Goal: Task Accomplishment & Management: Manage account settings

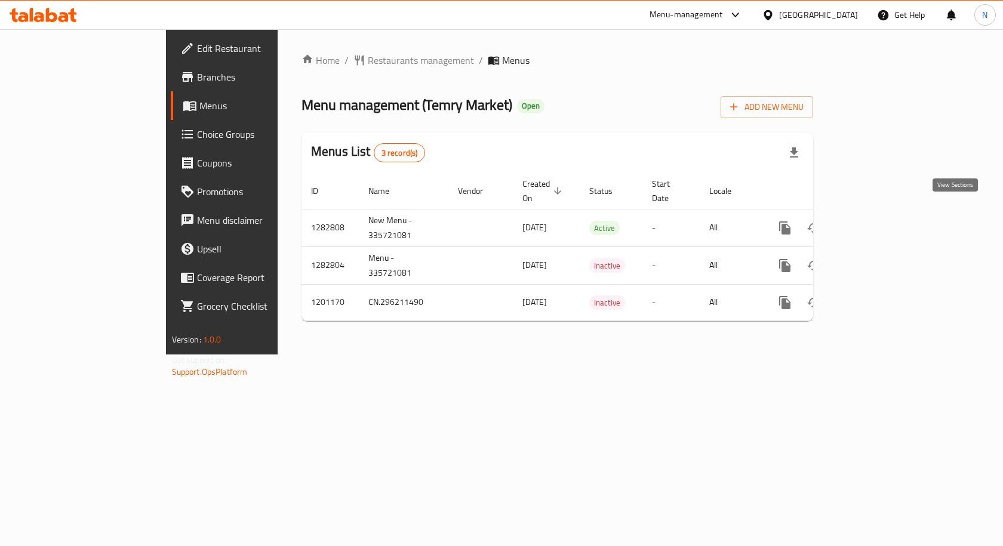
click at [878, 221] on icon "enhanced table" at bounding box center [871, 228] width 14 height 14
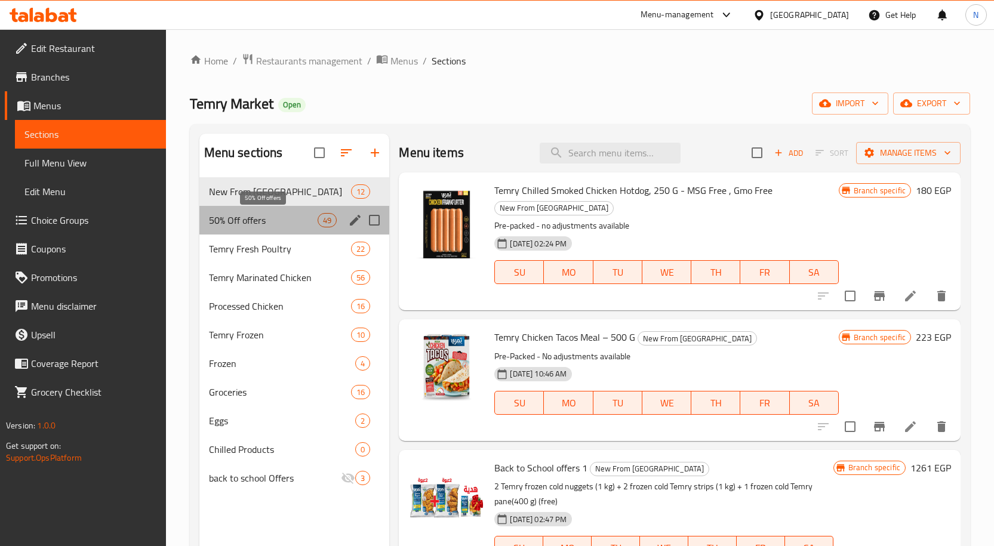
click at [217, 220] on span "50% Off offers" at bounding box center [263, 220] width 109 height 14
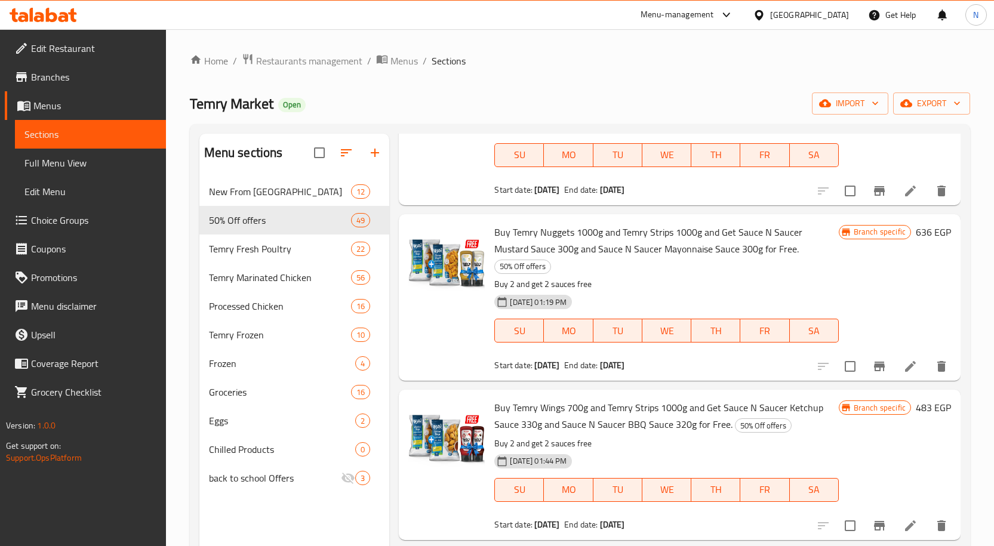
scroll to position [1432, 0]
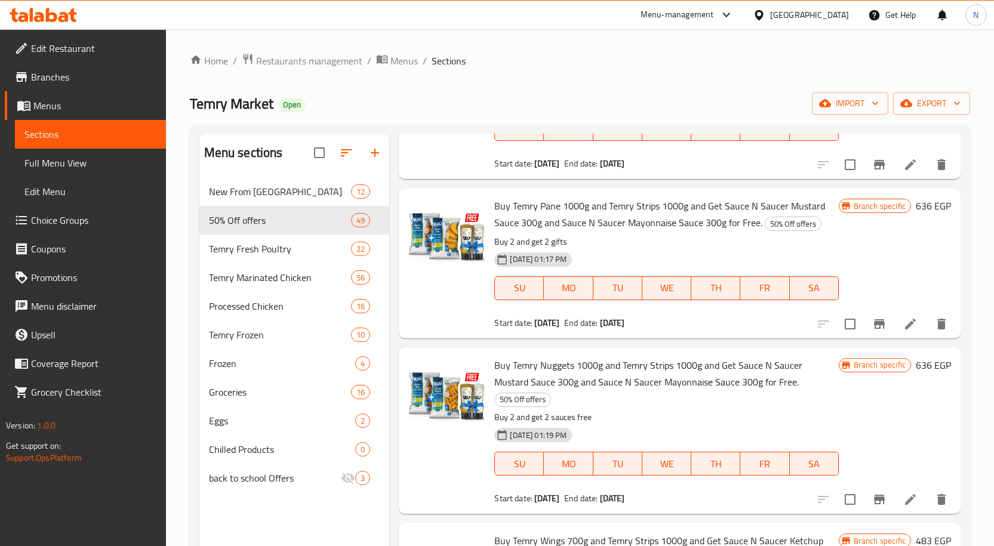
click at [714, 12] on div "Menu-management" at bounding box center [676, 15] width 73 height 14
click at [87, 86] on link "Branches" at bounding box center [85, 77] width 161 height 29
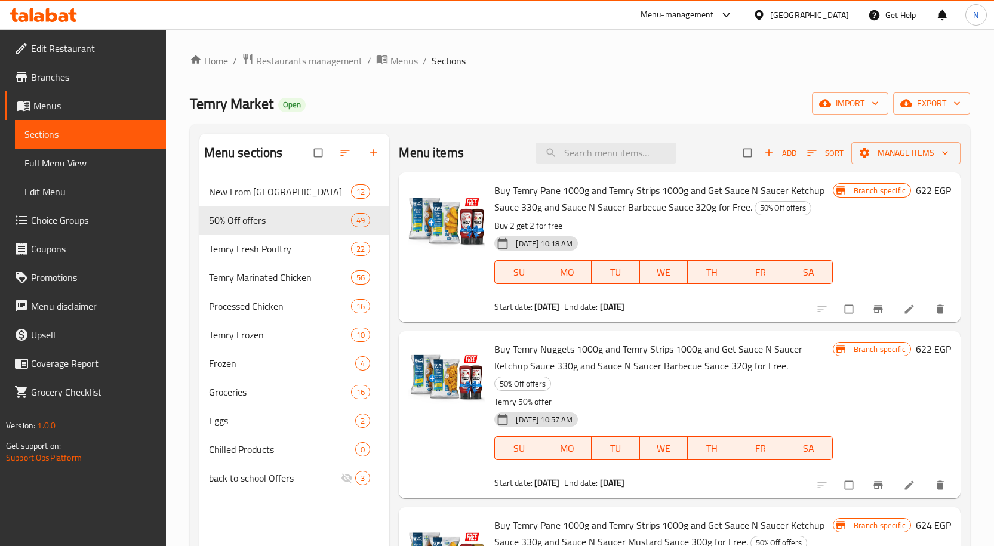
click at [714, 20] on div "Menu-management" at bounding box center [676, 15] width 73 height 14
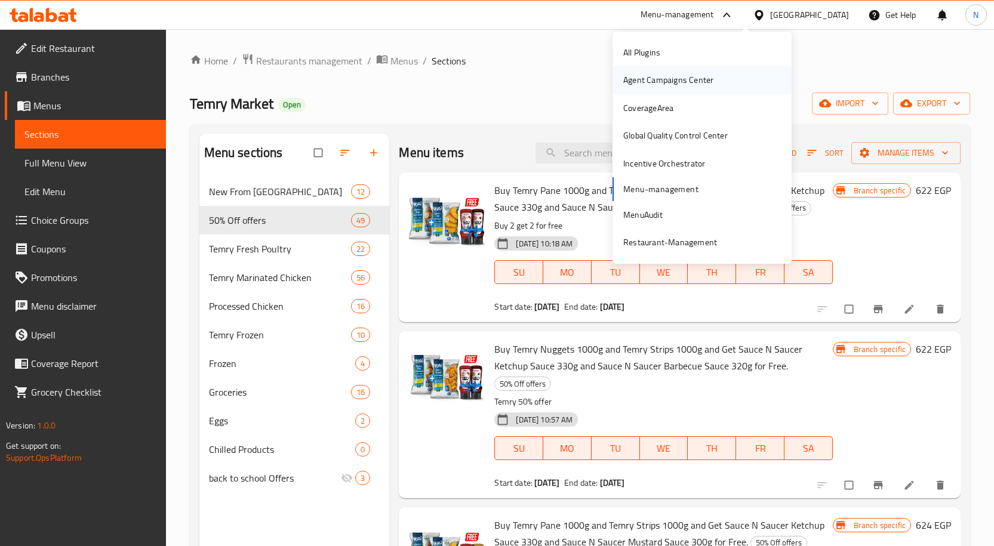
click at [665, 78] on div "Agent Campaigns Center" at bounding box center [668, 79] width 90 height 13
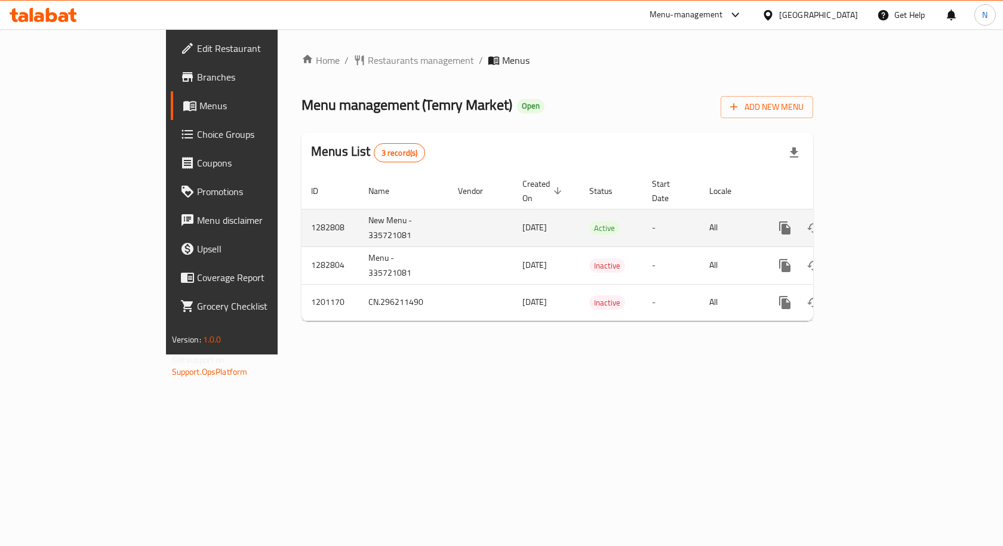
click at [878, 221] on icon "enhanced table" at bounding box center [871, 228] width 14 height 14
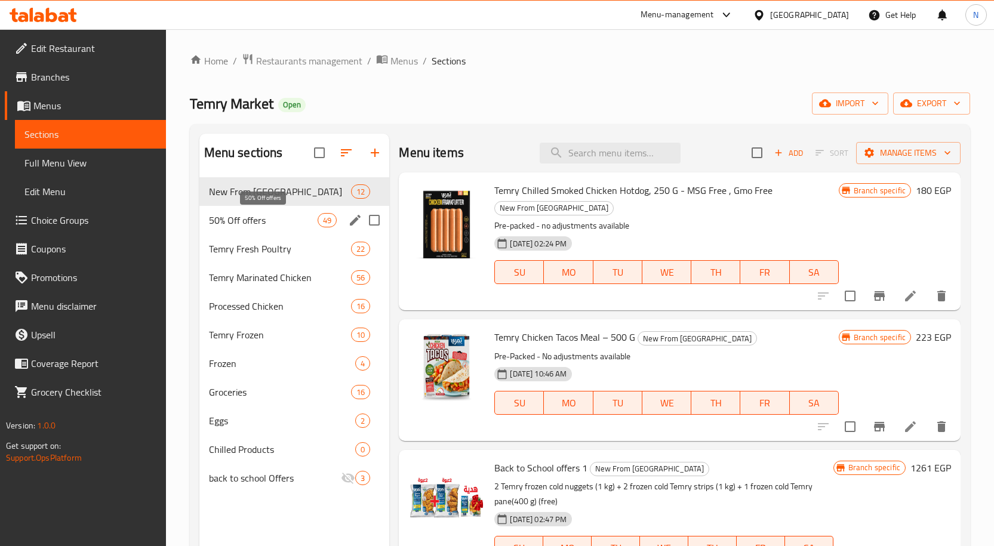
click at [297, 221] on span "50% Off offers" at bounding box center [263, 220] width 109 height 14
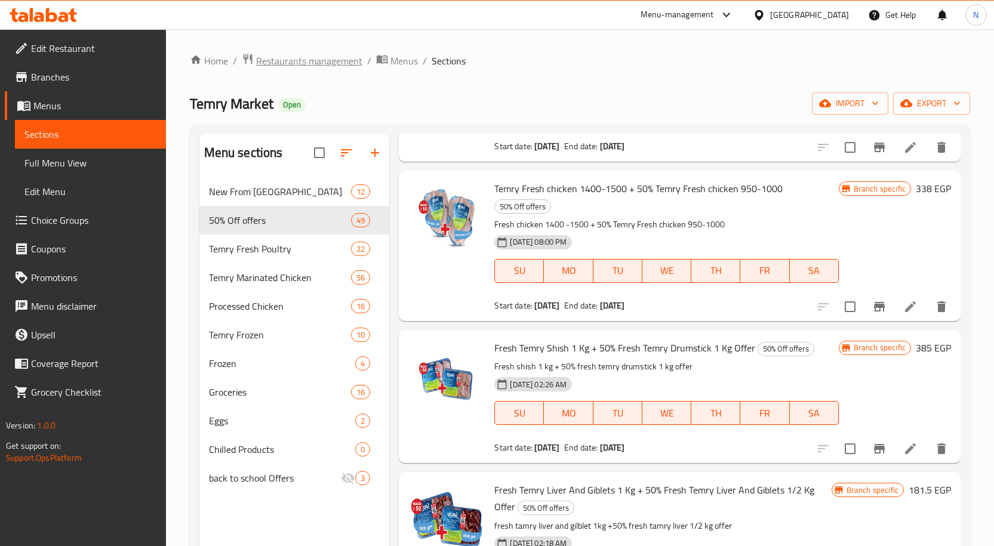
click at [294, 64] on span "Restaurants management" at bounding box center [309, 61] width 106 height 14
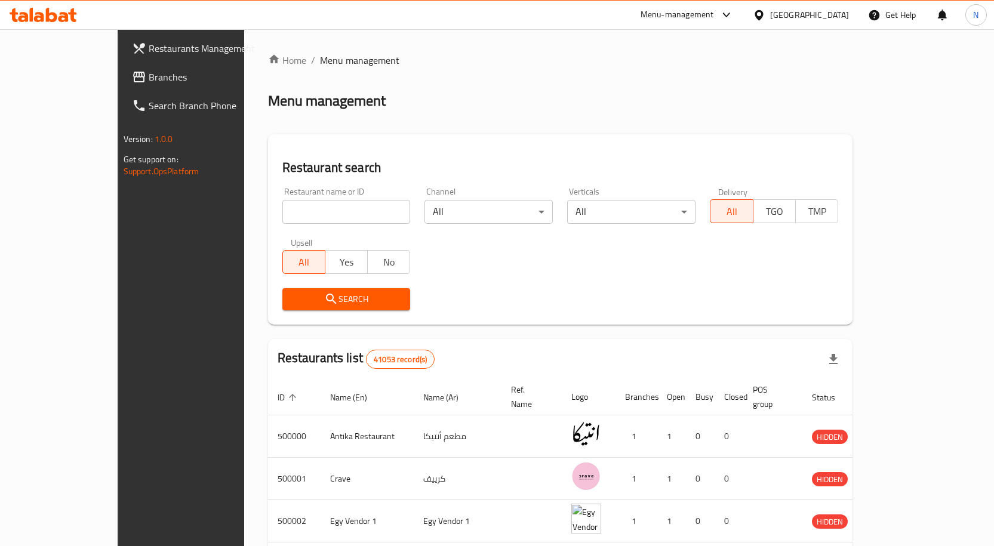
click at [337, 206] on input "search" at bounding box center [346, 212] width 128 height 24
paste input "757969"
type input "757969"
click button "Search" at bounding box center [346, 299] width 128 height 22
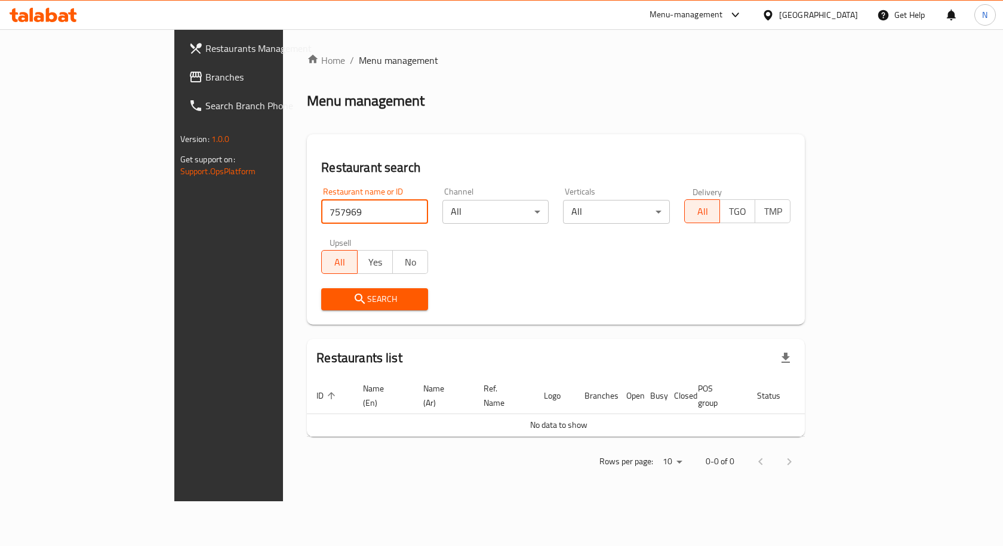
click at [179, 69] on link "Branches" at bounding box center [260, 77] width 163 height 29
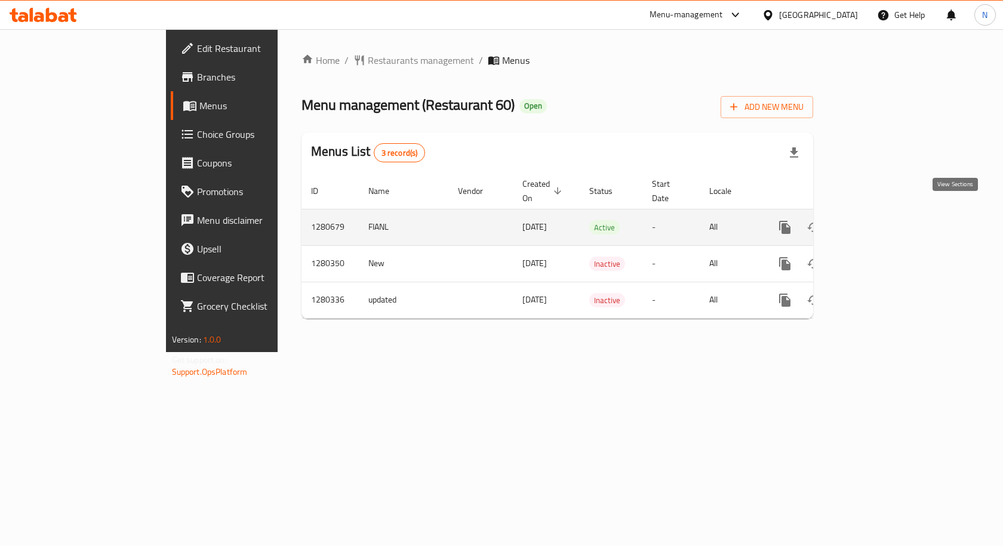
click at [878, 220] on icon "enhanced table" at bounding box center [871, 227] width 14 height 14
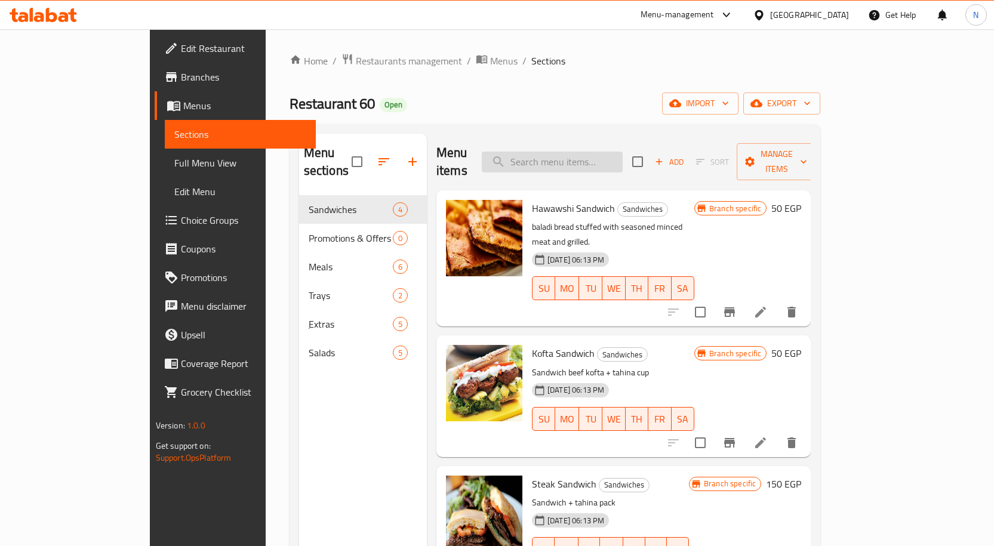
click at [623, 152] on input "search" at bounding box center [552, 162] width 141 height 21
paste input "كفتــــة"
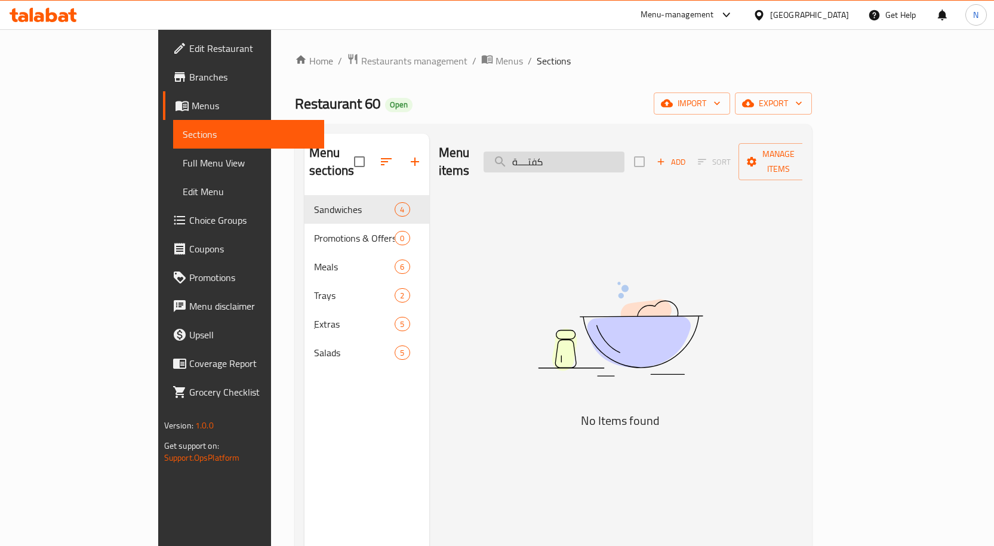
click at [624, 155] on input "كفتــــة" at bounding box center [553, 162] width 141 height 21
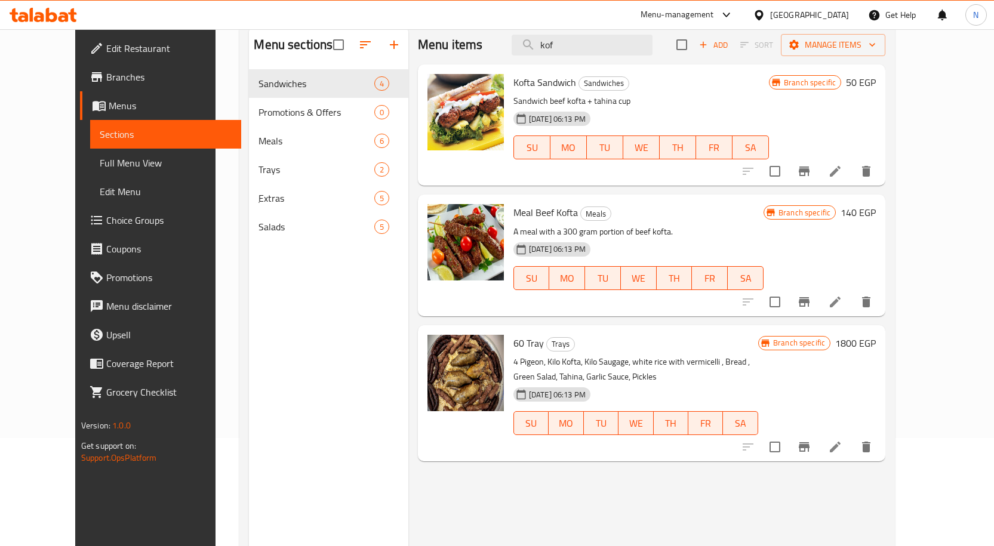
scroll to position [107, 0]
type input "kof"
click at [840, 304] on icon at bounding box center [835, 302] width 11 height 11
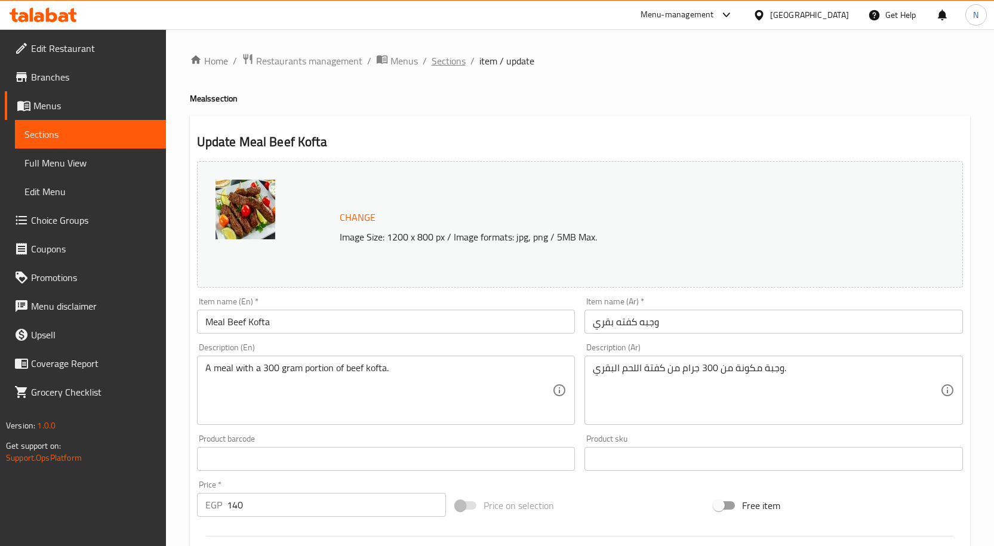
click at [449, 62] on span "Sections" at bounding box center [449, 61] width 34 height 14
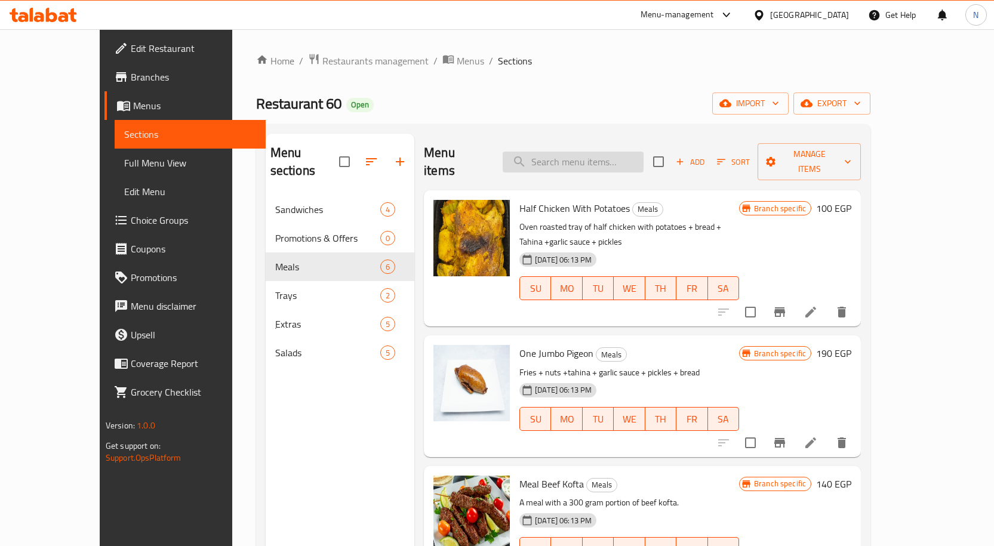
click at [605, 152] on input "search" at bounding box center [573, 162] width 141 height 21
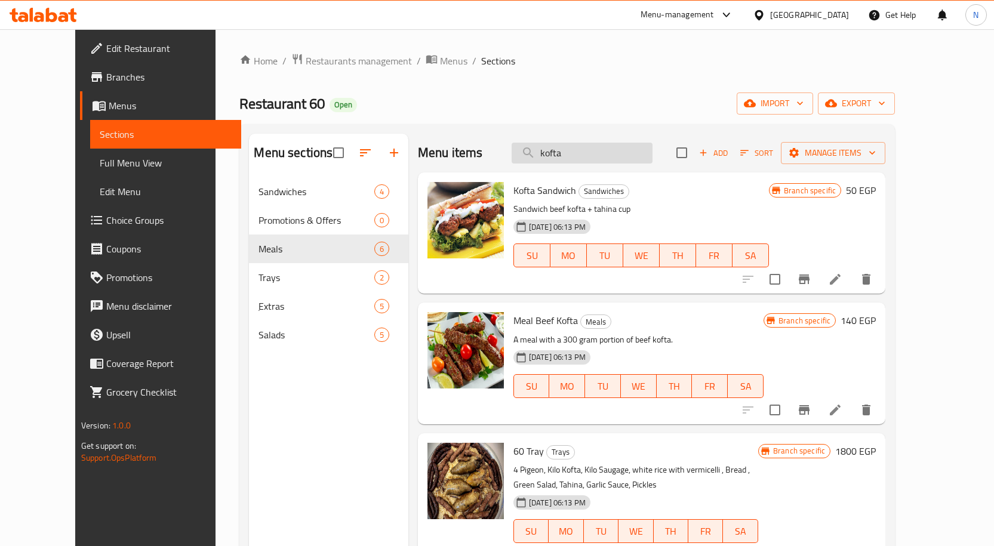
click at [580, 153] on input "kofta" at bounding box center [582, 153] width 141 height 21
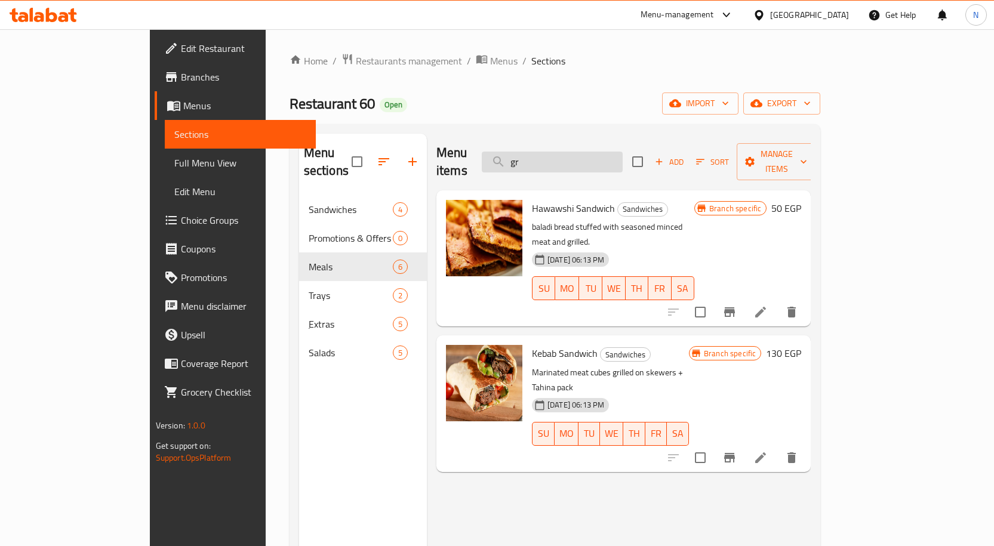
type input "g"
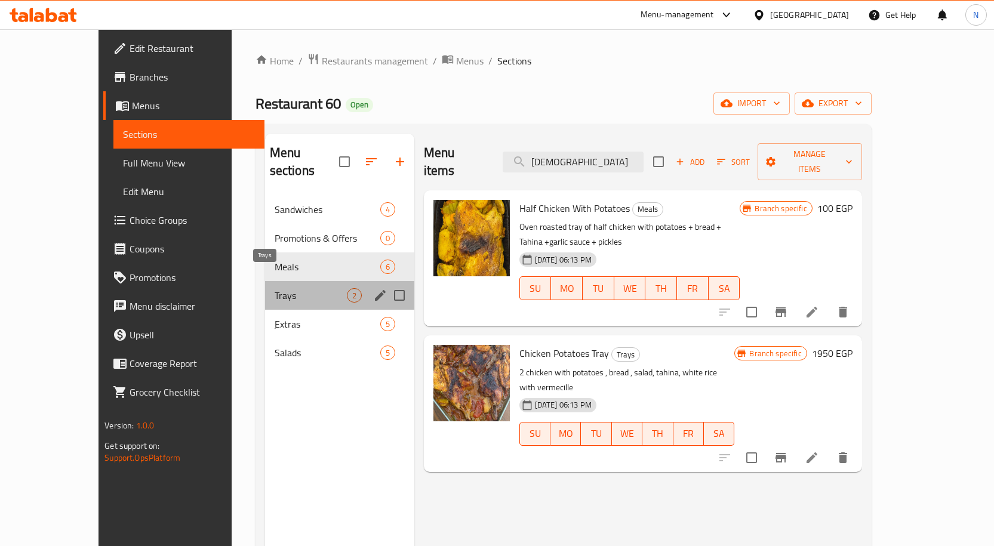
click at [288, 288] on span "Trays" at bounding box center [311, 295] width 72 height 14
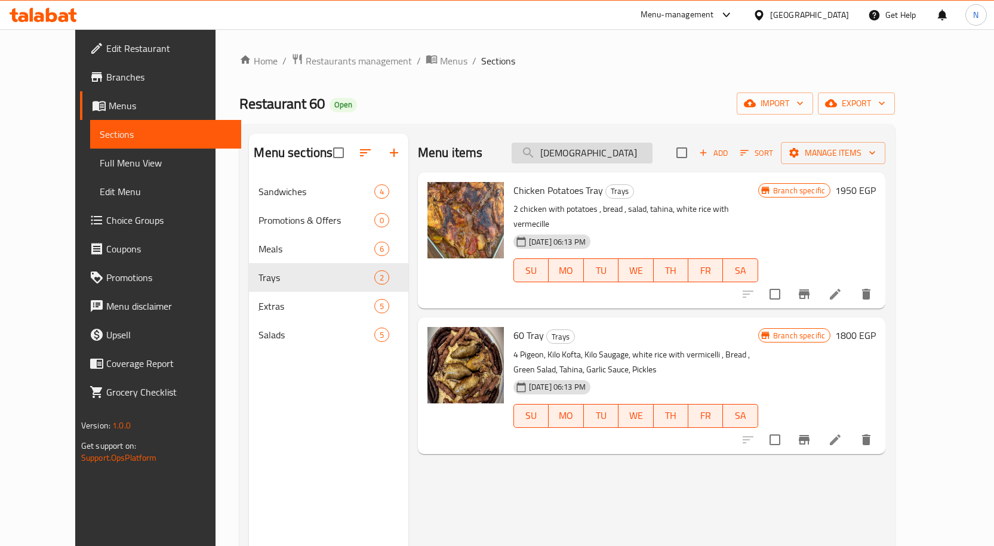
click at [593, 159] on input "[DEMOGRAPHIC_DATA]" at bounding box center [582, 153] width 141 height 21
drag, startPoint x: 593, startPoint y: 159, endPoint x: 586, endPoint y: 152, distance: 10.1
click at [586, 152] on input "[DEMOGRAPHIC_DATA]" at bounding box center [582, 153] width 141 height 21
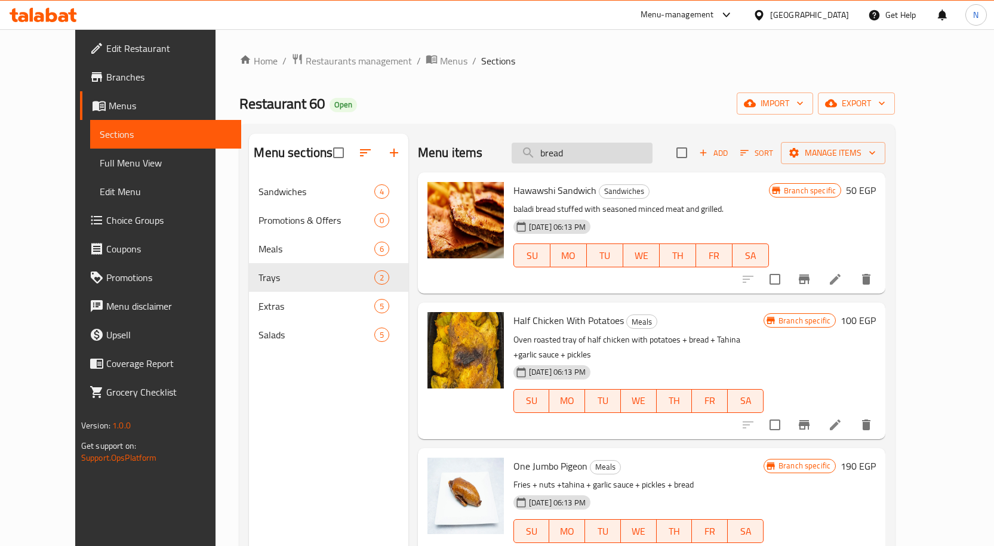
click at [619, 147] on input "bread" at bounding box center [582, 153] width 141 height 21
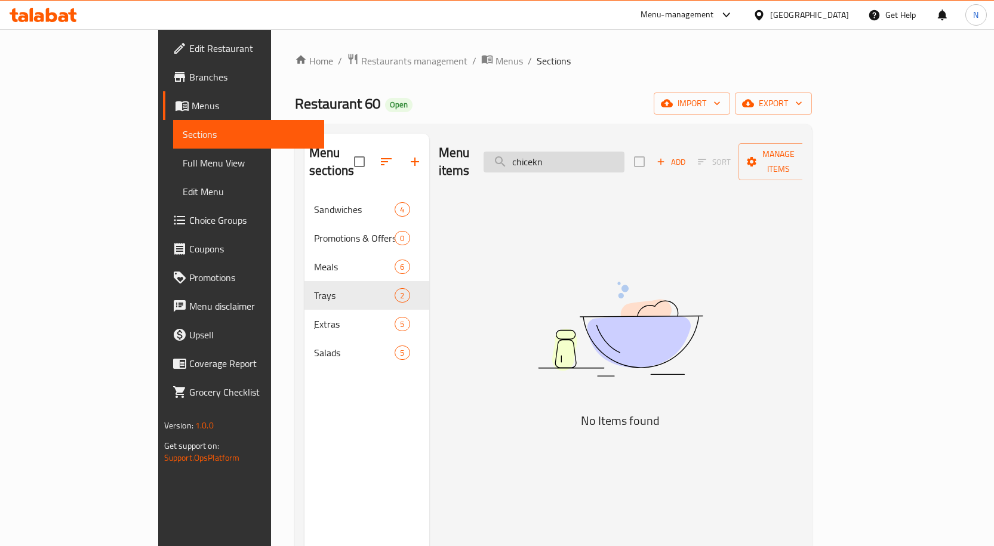
click at [618, 152] on input "chicekn" at bounding box center [553, 162] width 141 height 21
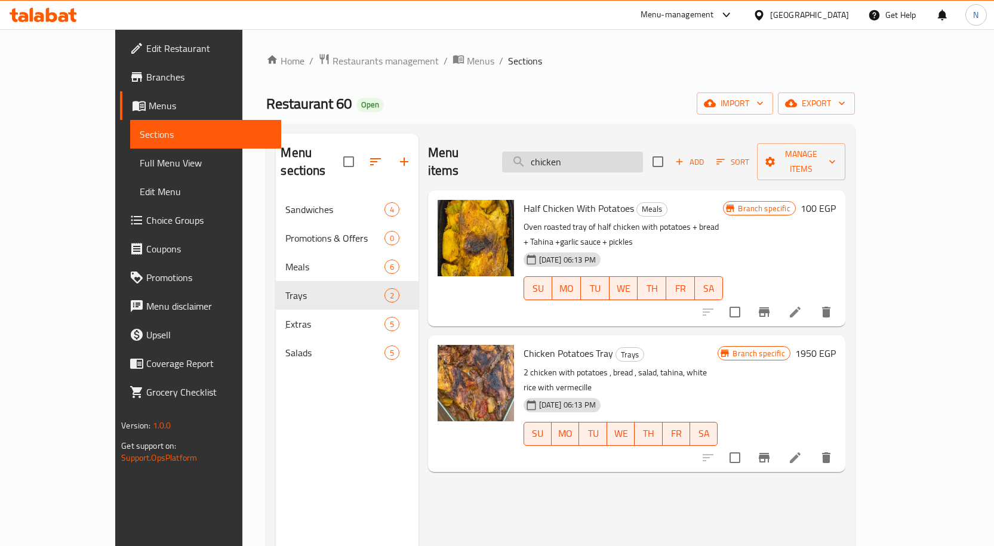
click at [621, 152] on input "chicken" at bounding box center [572, 162] width 141 height 21
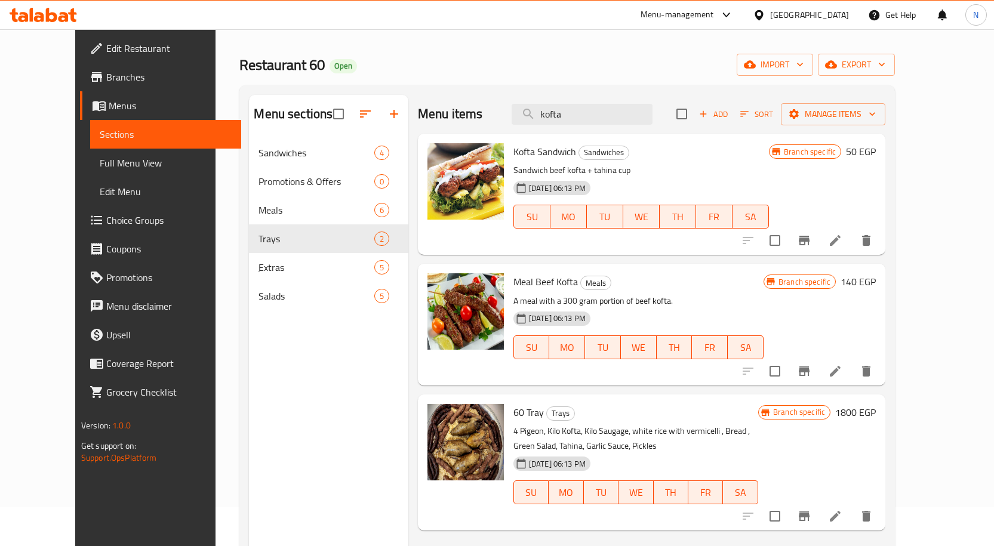
scroll to position [60, 0]
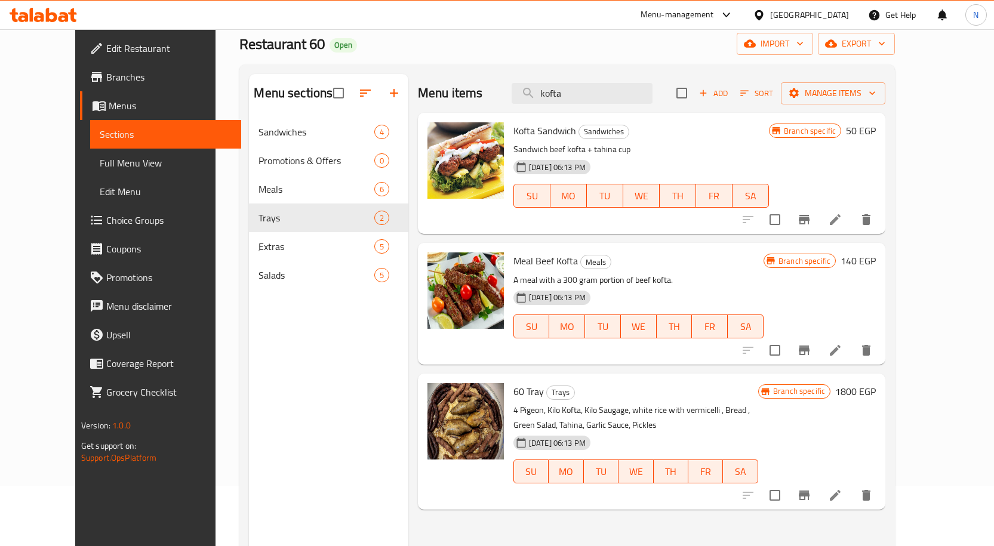
click at [542, 263] on span "Meal Beef Kofta" at bounding box center [545, 261] width 64 height 18
drag, startPoint x: 530, startPoint y: 412, endPoint x: 563, endPoint y: 409, distance: 33.0
click at [563, 409] on p "4 Pigeon, Kilo Kofta, Kilo Saugage, white rice with vermicelli , Bread , Green …" at bounding box center [635, 418] width 245 height 30
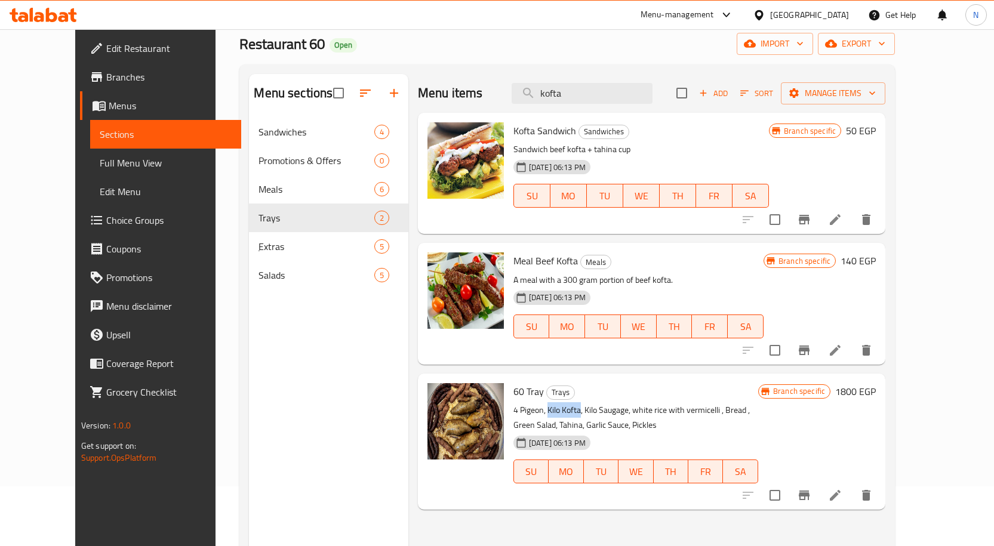
click at [543, 416] on p "4 Pigeon, Kilo Kofta, Kilo Saugage, white rice with vermicelli , Bread , Green …" at bounding box center [635, 418] width 245 height 30
click at [537, 412] on p "4 Pigeon, Kilo Kofta, Kilo Saugage, white rice with vermicelli , Bread , Green …" at bounding box center [635, 418] width 245 height 30
drag, startPoint x: 531, startPoint y: 411, endPoint x: 560, endPoint y: 413, distance: 28.7
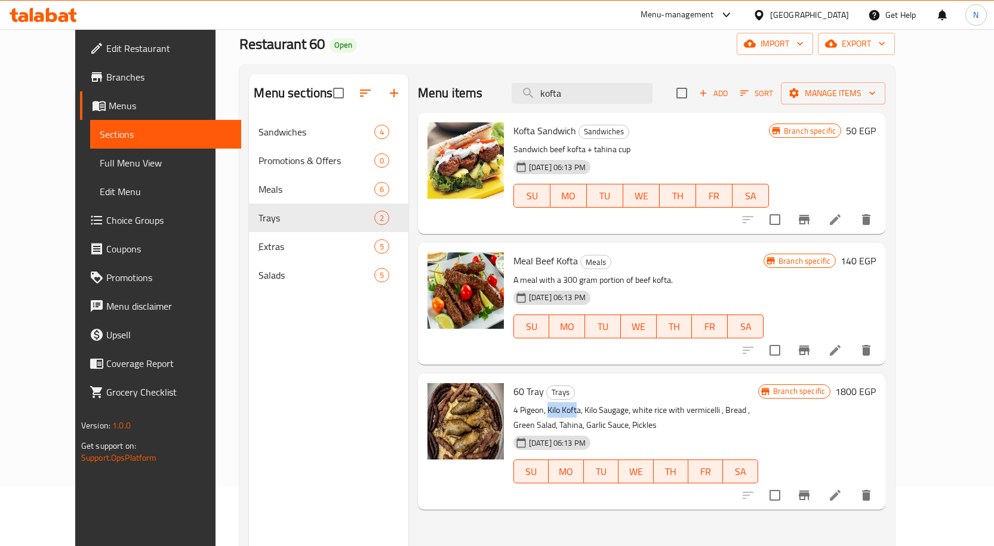
click at [560, 413] on p "4 Pigeon, Kilo Kofta, Kilo Saugage, white rice with vermicelli , Bread , Green …" at bounding box center [635, 418] width 245 height 30
drag, startPoint x: 707, startPoint y: 410, endPoint x: 837, endPoint y: 427, distance: 131.3
click at [837, 427] on div "60 Tray Trays 4 Pigeon, Kilo Kofta, Kilo Saugage, white rice with vermicelli , …" at bounding box center [695, 441] width 372 height 127
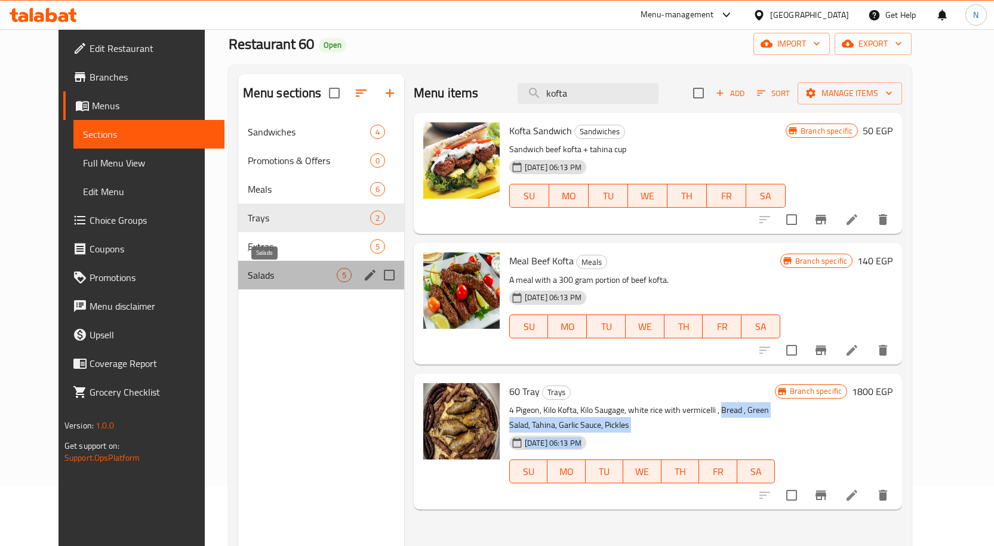
click at [292, 269] on span "Salads" at bounding box center [292, 275] width 89 height 14
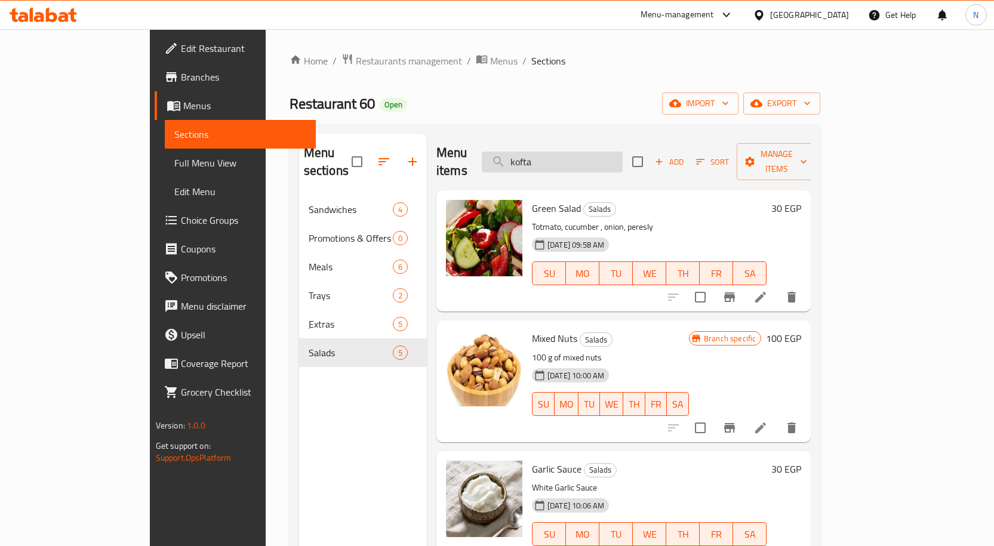
click at [617, 152] on input "kofta" at bounding box center [552, 162] width 141 height 21
type input "p"
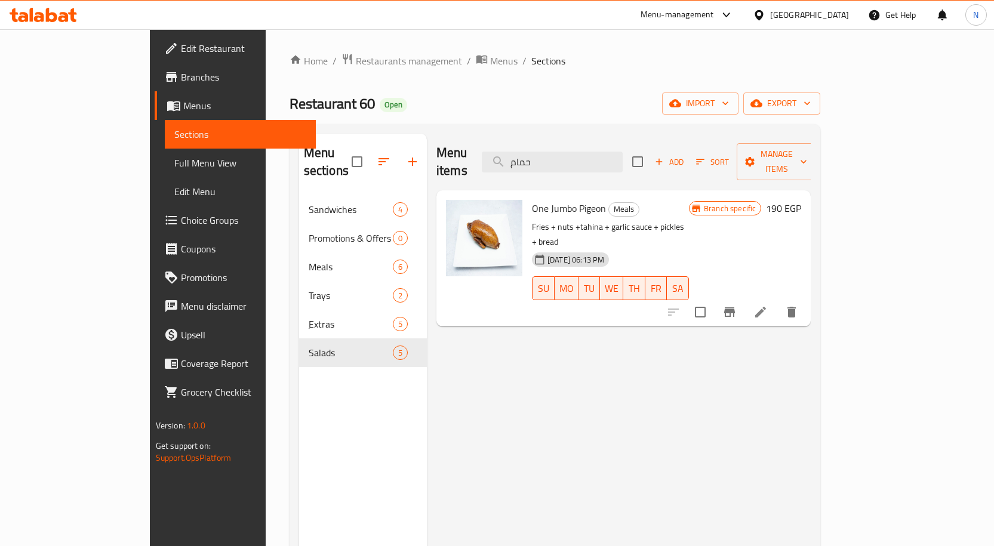
type input "حمام"
click at [768, 305] on icon at bounding box center [760, 312] width 14 height 14
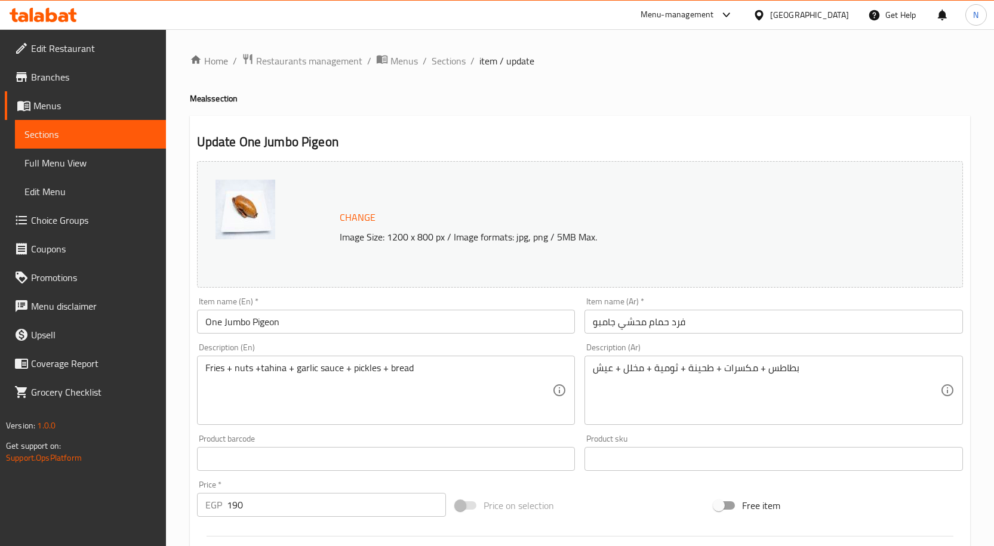
click at [635, 326] on input "فرد حمام محشي جامبو" at bounding box center [773, 322] width 378 height 24
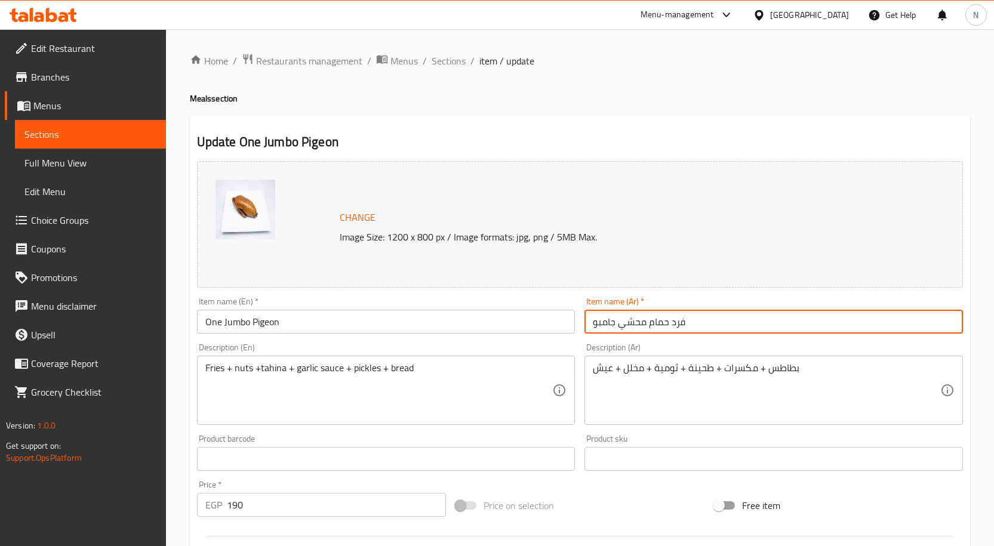
click at [635, 326] on input "فرد حمام محشي جامبو" at bounding box center [773, 322] width 378 height 24
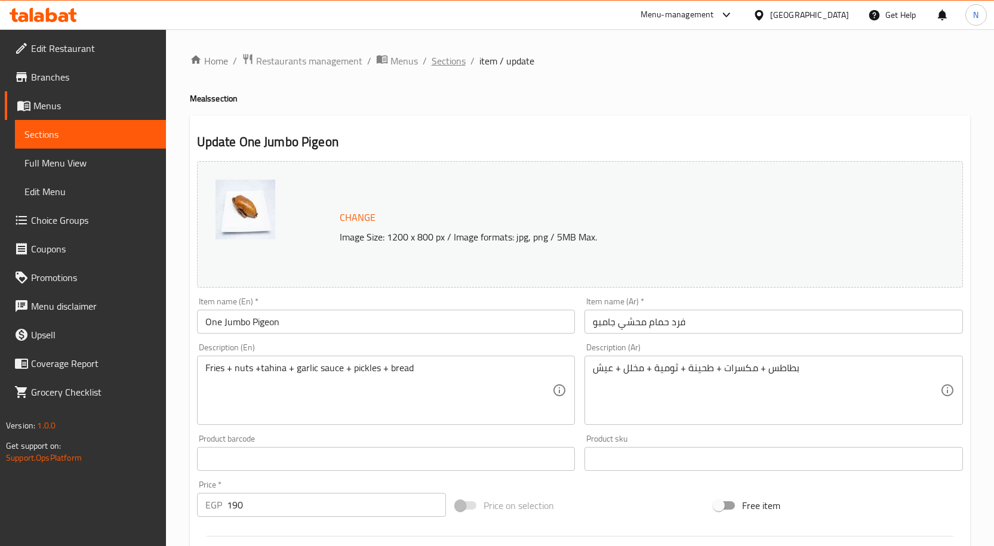
click at [449, 64] on span "Sections" at bounding box center [449, 61] width 34 height 14
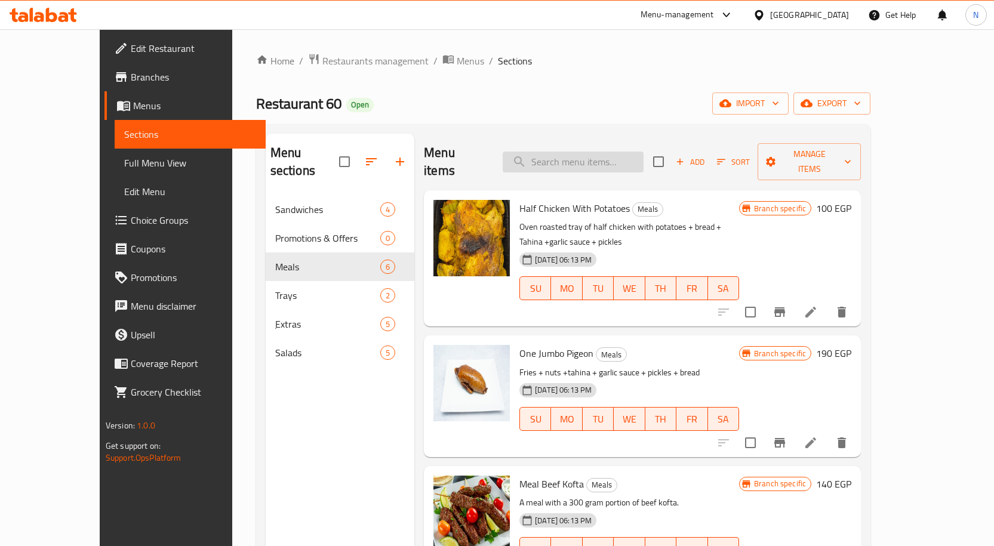
click at [590, 160] on input "search" at bounding box center [573, 162] width 141 height 21
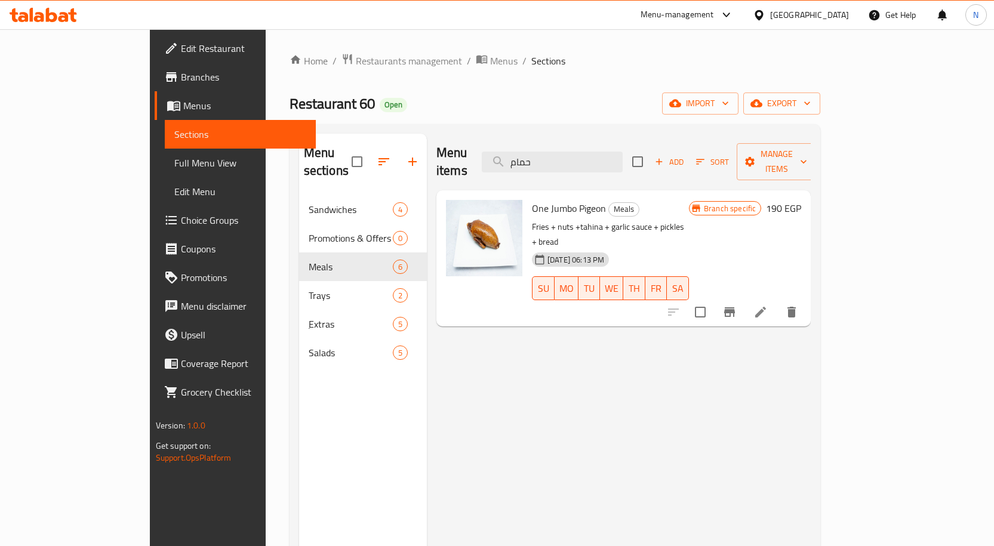
type input "حمام"
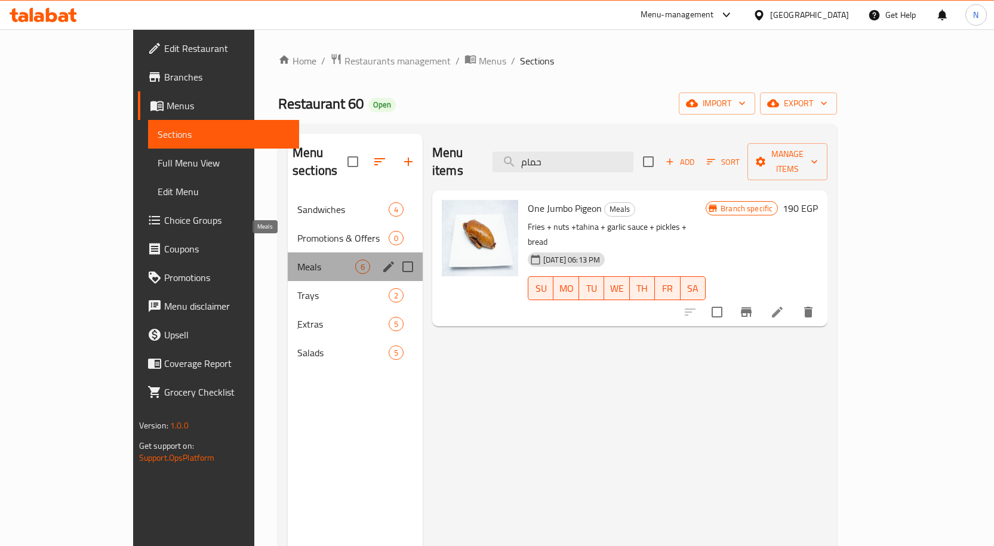
click at [297, 260] on span "Meals" at bounding box center [326, 267] width 58 height 14
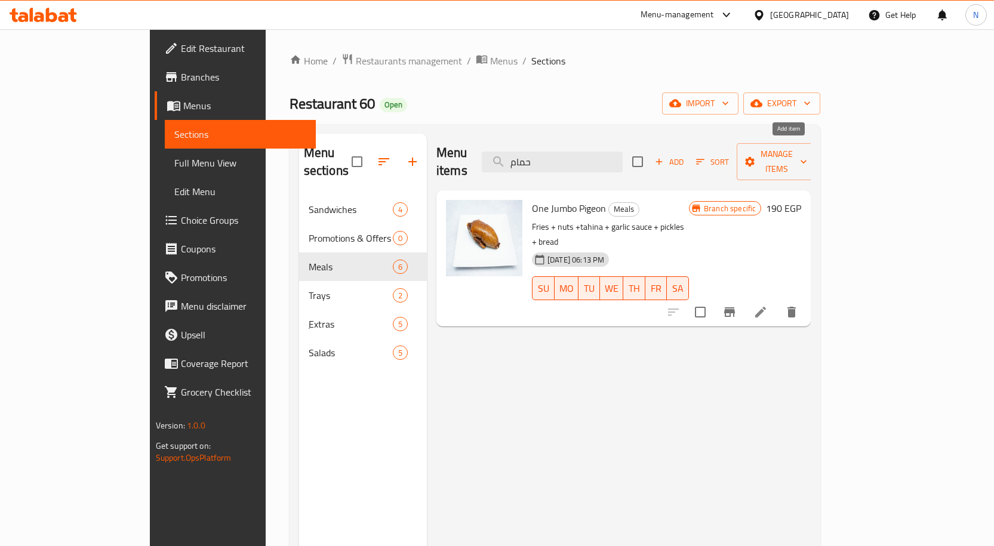
click at [685, 158] on span "Add" at bounding box center [669, 162] width 32 height 14
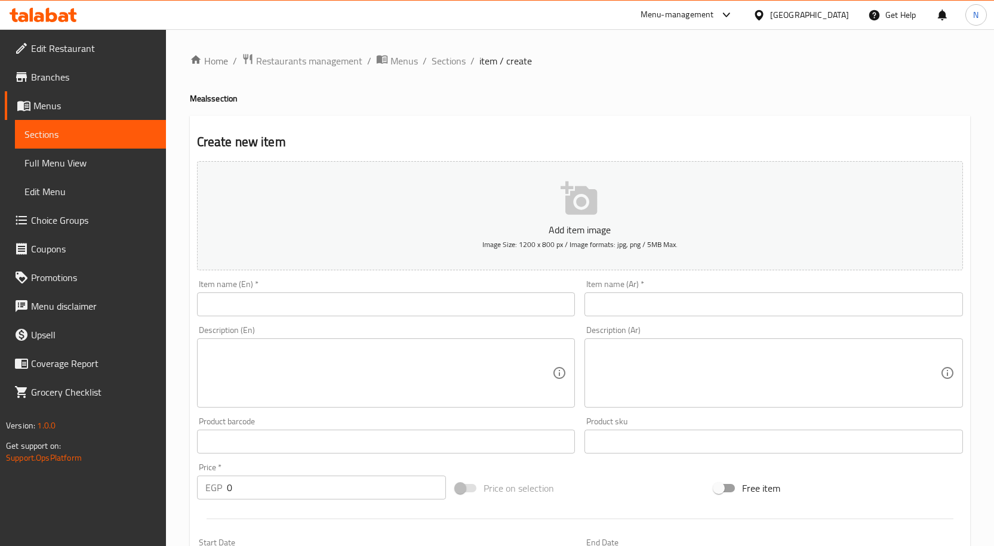
click at [728, 291] on div "Item name (Ar)   * Item name (Ar) *" at bounding box center [773, 298] width 378 height 36
click at [733, 303] on input "text" at bounding box center [773, 304] width 378 height 24
paste input "عرض 4 فــرد حمــــــــــــام محشي +عيش +سلطه+طحينه"
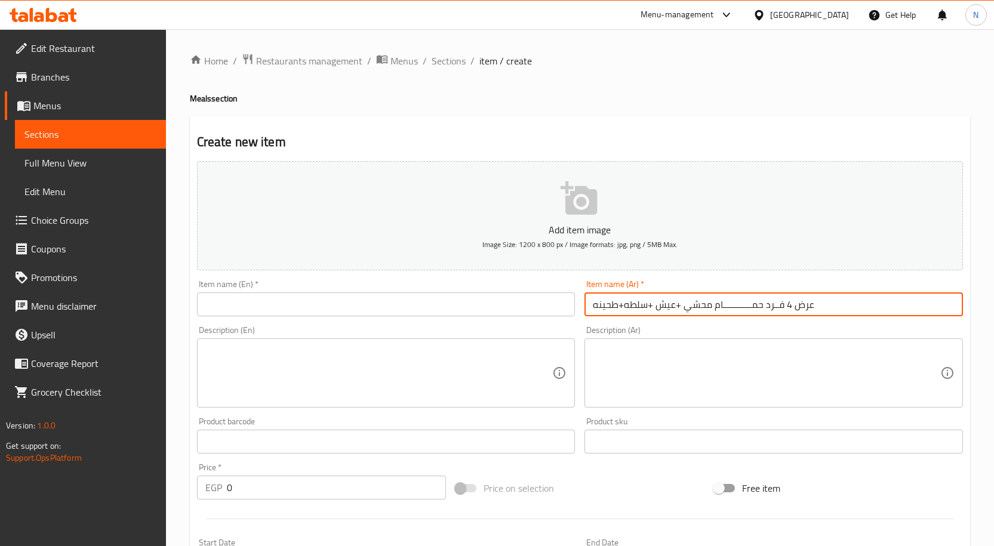
click at [774, 307] on input "عرض 4 فــرد حمــــــــــــام محشي +عيش +سلطه+طحينه" at bounding box center [773, 304] width 378 height 24
click at [722, 306] on input "عرض 4 فرد حمــــــــــــام محشي +عيش +سلطه+طحينه" at bounding box center [773, 304] width 378 height 24
click at [728, 307] on input "عرض 4 فرد حمام محشي +عيش +سلطه+طحينه" at bounding box center [773, 304] width 378 height 24
click at [676, 307] on input "عرض 4 فرد حمام محشي +عيش +سلطه+طحينه" at bounding box center [773, 304] width 378 height 24
click at [677, 308] on input "عرض 4 فرد حمام محشي +عيش +سلطه+طحينه" at bounding box center [773, 304] width 378 height 24
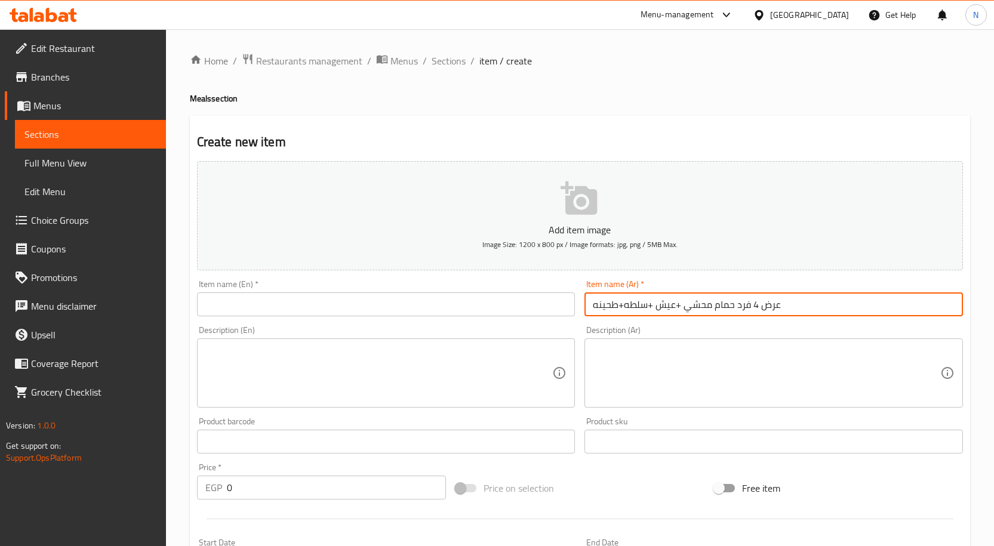
click at [677, 308] on input "عرض 4 فرد حمام محشي +عيش +سلطه+طحينه" at bounding box center [773, 304] width 378 height 24
type input "عرض 4 فرد حمام محشي +عيش +سلطه+طحينه"
click at [706, 303] on input "عرض 4 فرد حمام محشي +عيش +سلطه+طحينه" at bounding box center [773, 304] width 378 height 24
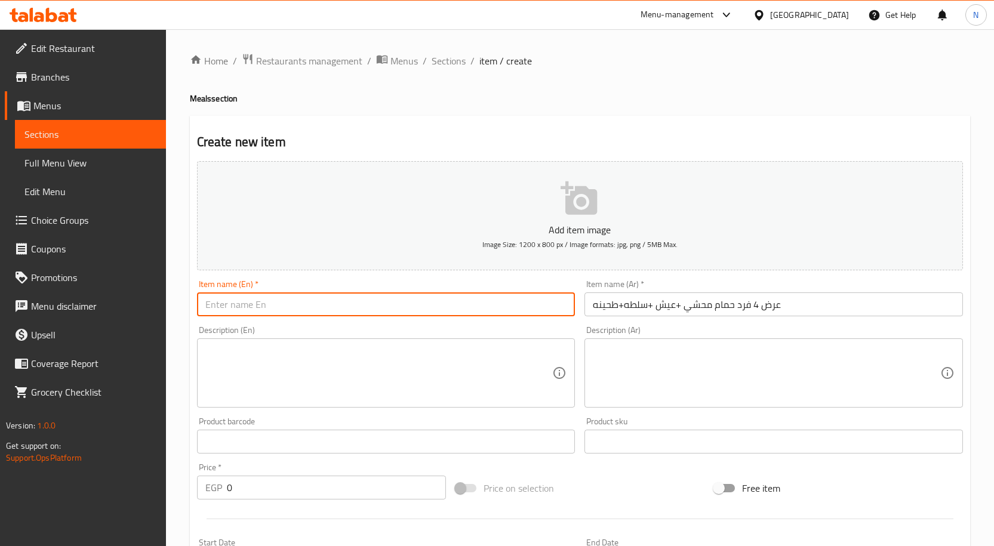
click at [352, 304] on input "text" at bounding box center [386, 304] width 378 height 24
paste input "Offer 4 stuffed pigeons + bread + salad + tahini"
type input "Offer 4 stuffed pigeons + bread + salad + tahini"
click at [351, 495] on input "0" at bounding box center [336, 488] width 219 height 24
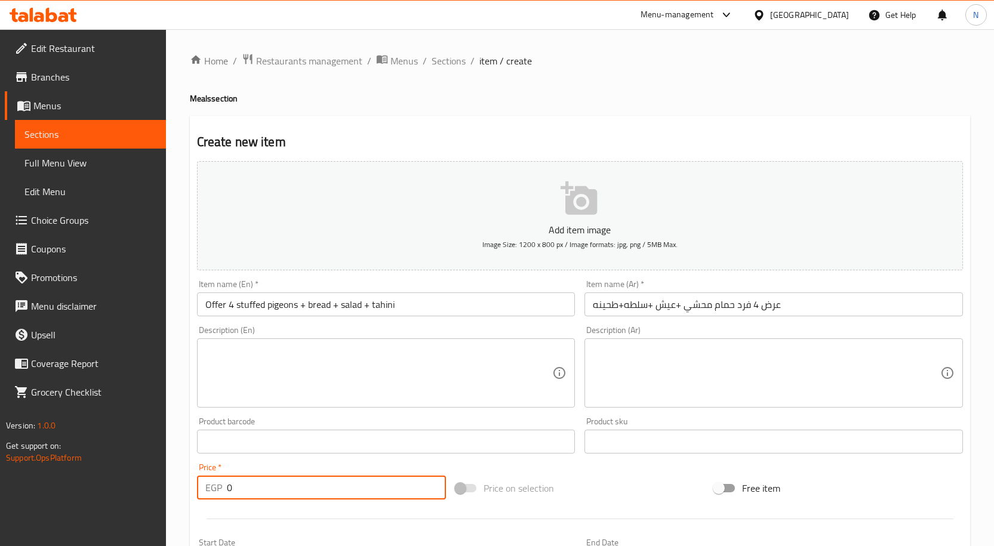
click at [351, 495] on input "0" at bounding box center [336, 488] width 219 height 24
paste input "200"
type input "2000"
click at [475, 371] on textarea at bounding box center [378, 373] width 347 height 57
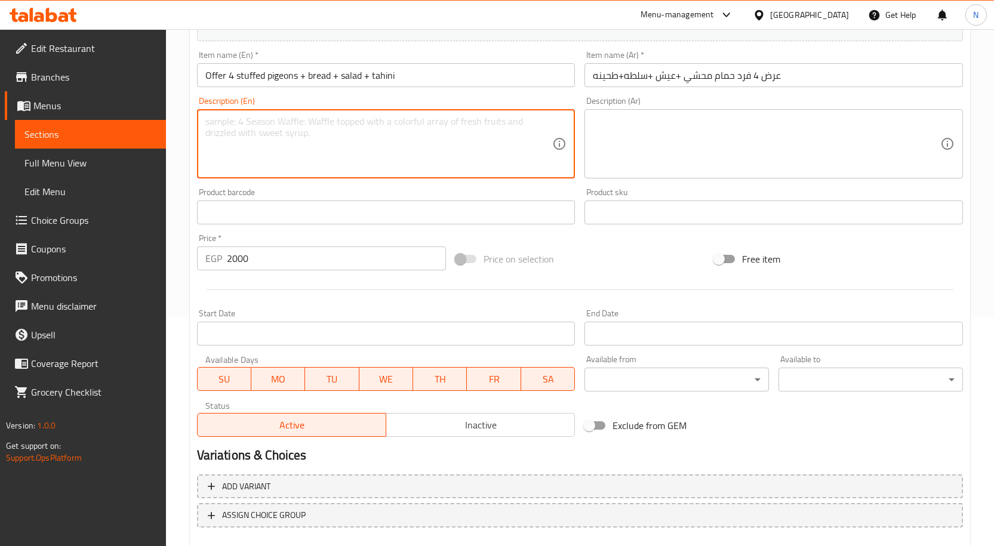
scroll to position [239, 0]
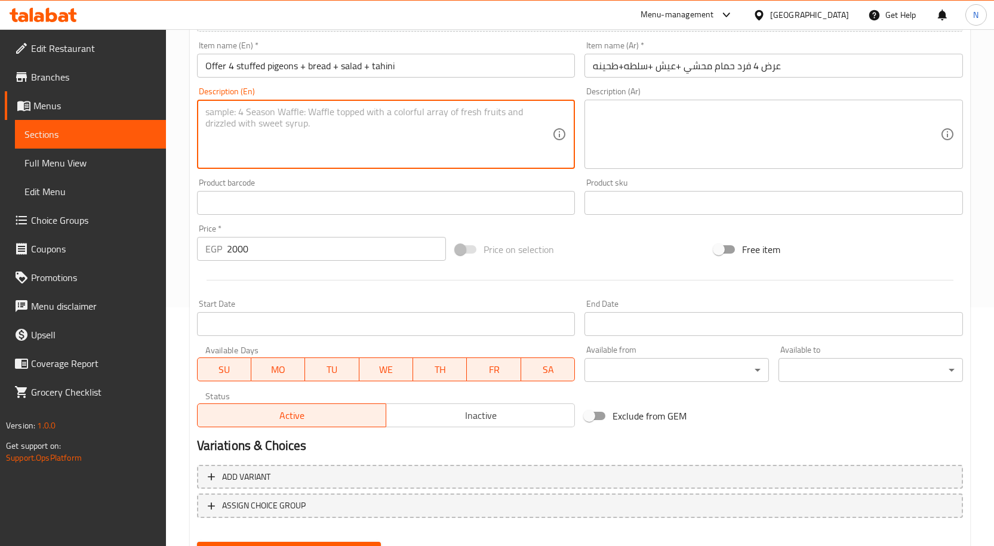
click at [460, 417] on span "Inactive" at bounding box center [480, 415] width 179 height 17
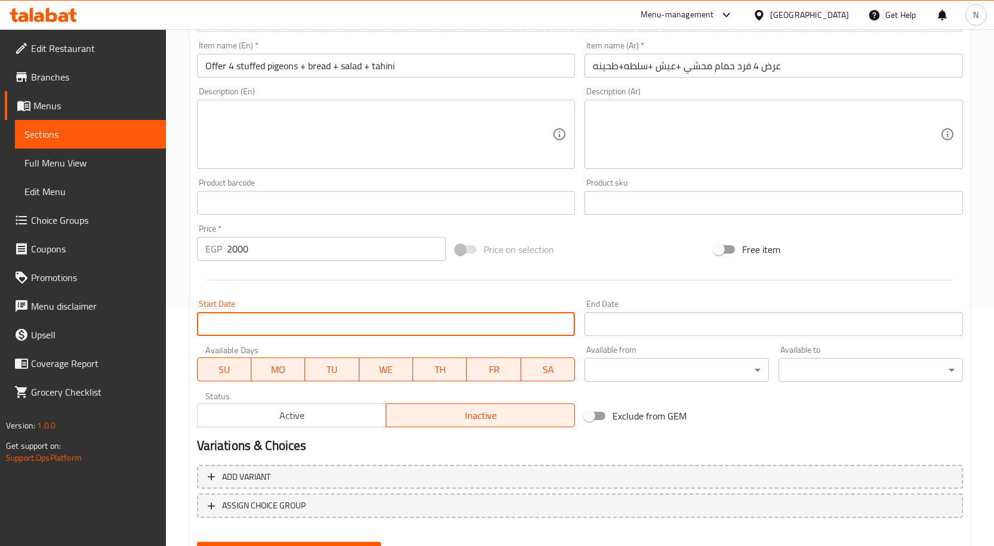
click at [528, 334] on input "Start Date" at bounding box center [386, 324] width 378 height 24
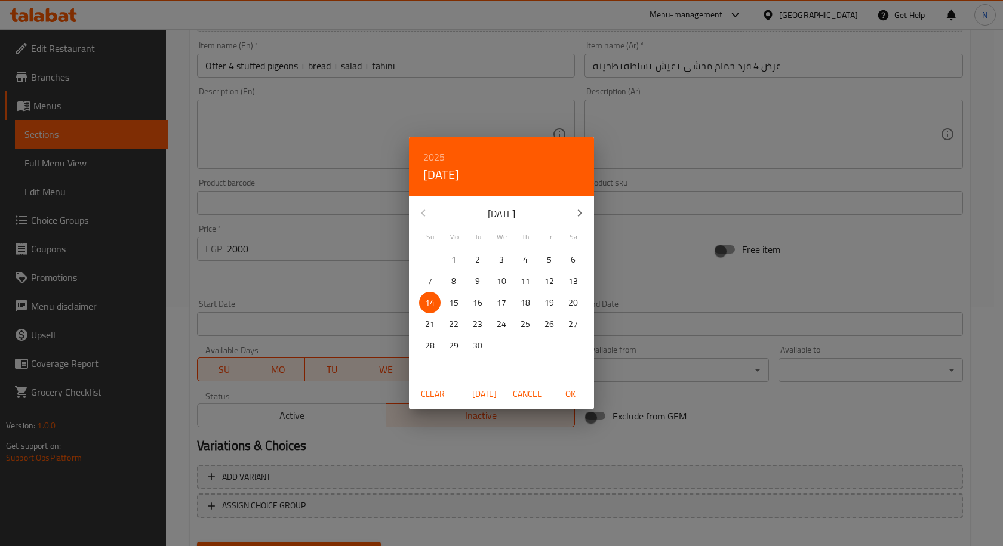
click at [430, 301] on p "14" at bounding box center [430, 302] width 10 height 15
click at [563, 396] on span "OK" at bounding box center [570, 394] width 29 height 15
type input "[DATE]"
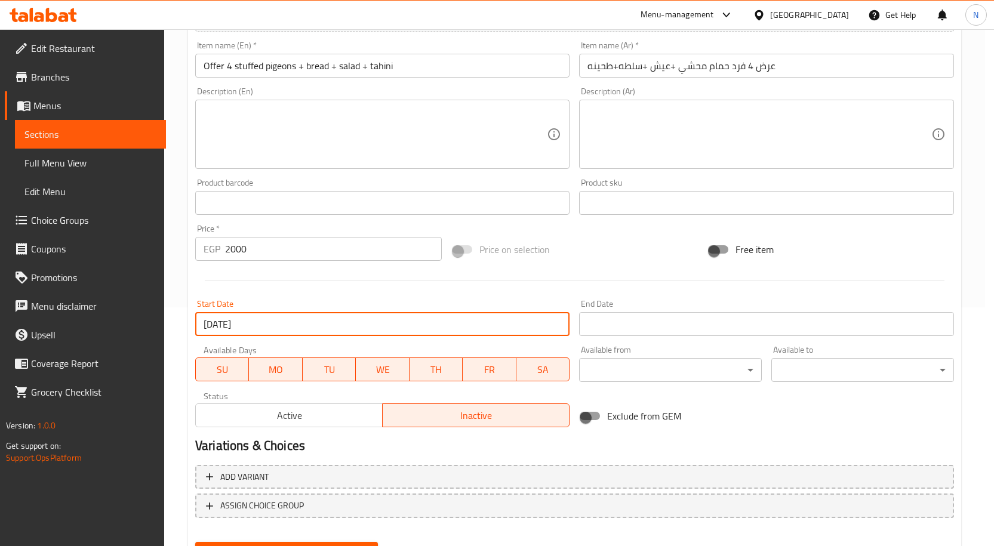
click at [666, 332] on input "Start Date" at bounding box center [766, 324] width 374 height 24
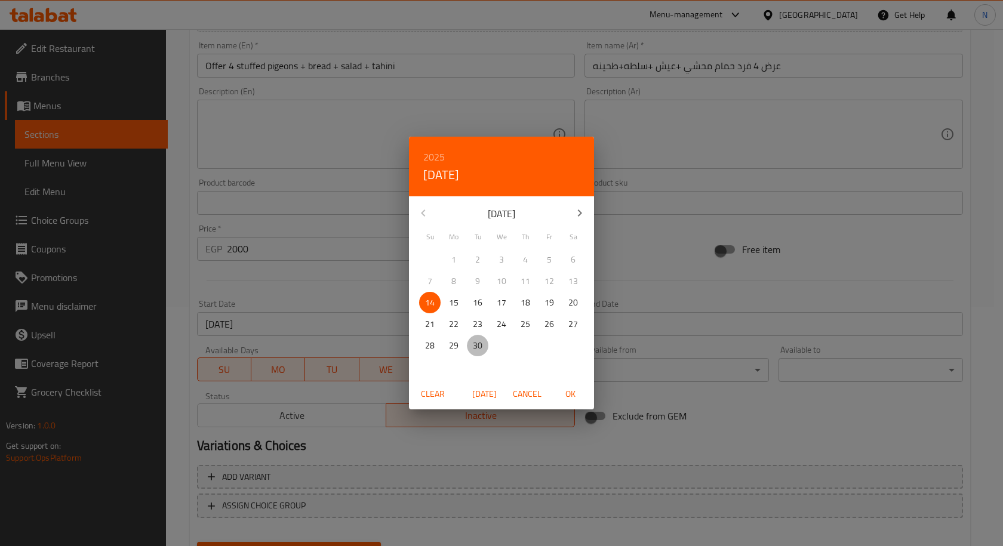
click at [477, 347] on p "30" at bounding box center [478, 345] width 10 height 15
click at [570, 392] on span "OK" at bounding box center [570, 394] width 29 height 15
type input "[DATE]"
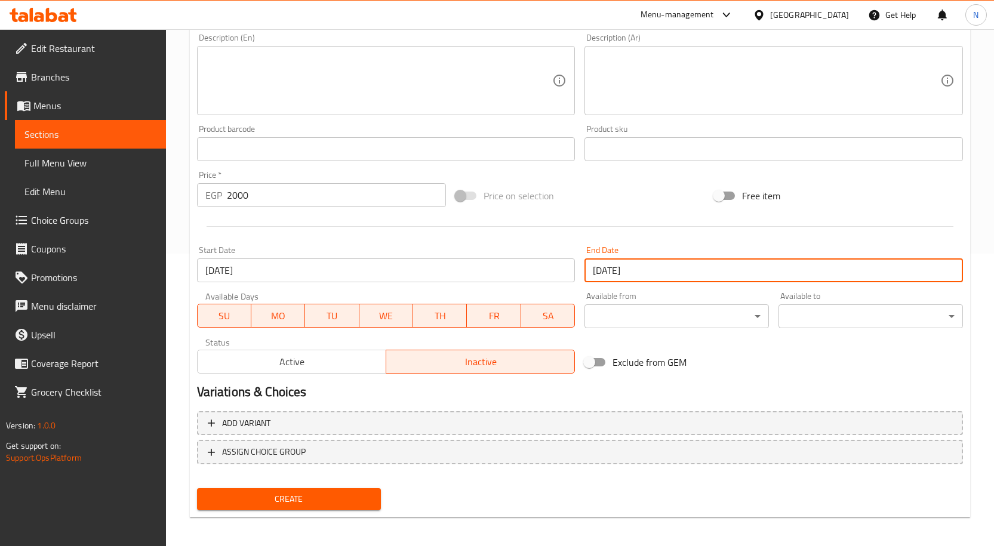
scroll to position [297, 0]
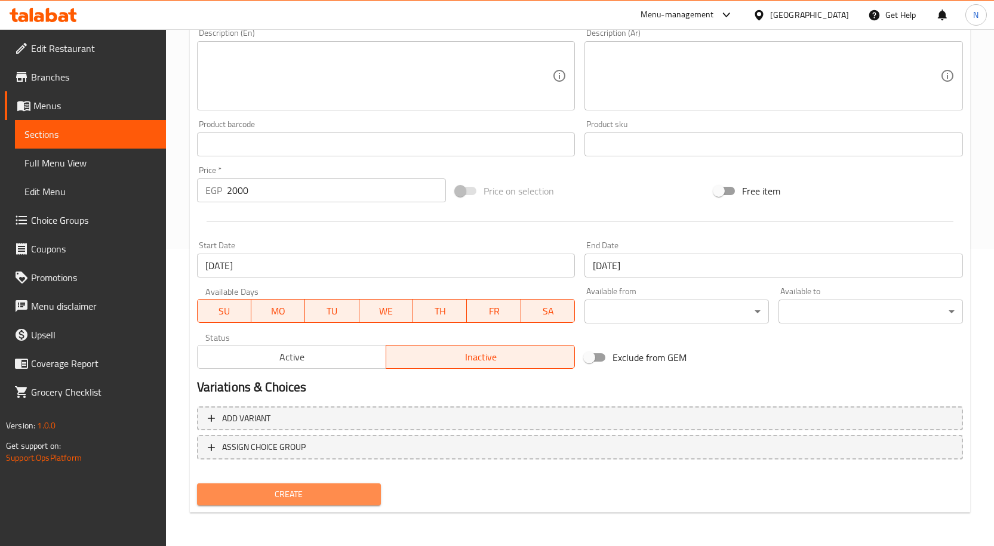
click at [356, 494] on span "Create" at bounding box center [289, 494] width 165 height 15
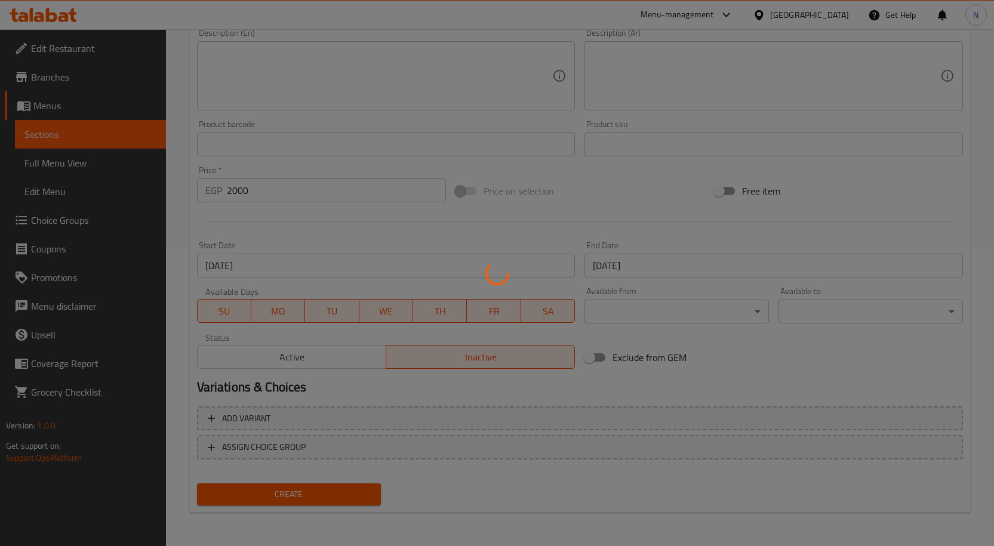
type input "0"
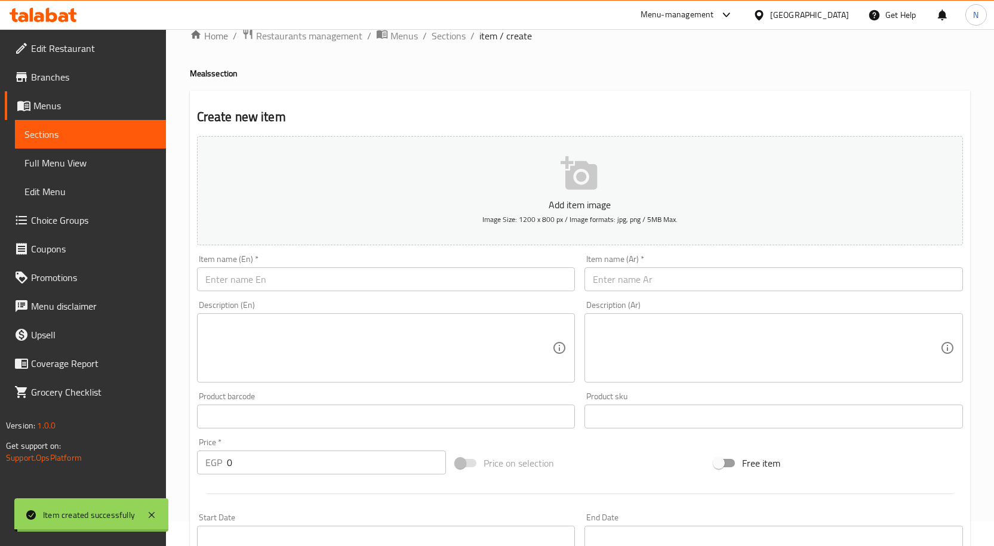
scroll to position [0, 0]
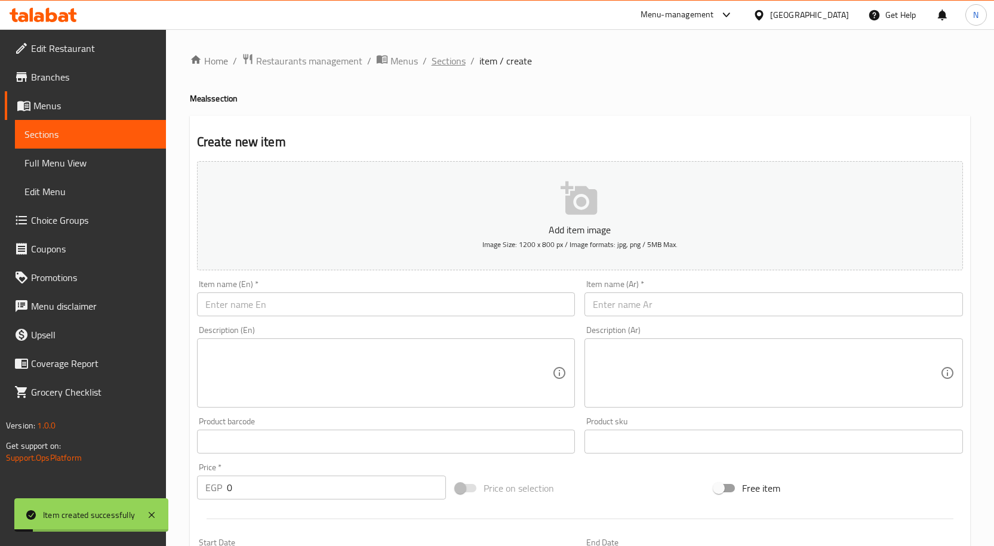
click at [442, 61] on span "Sections" at bounding box center [449, 61] width 34 height 14
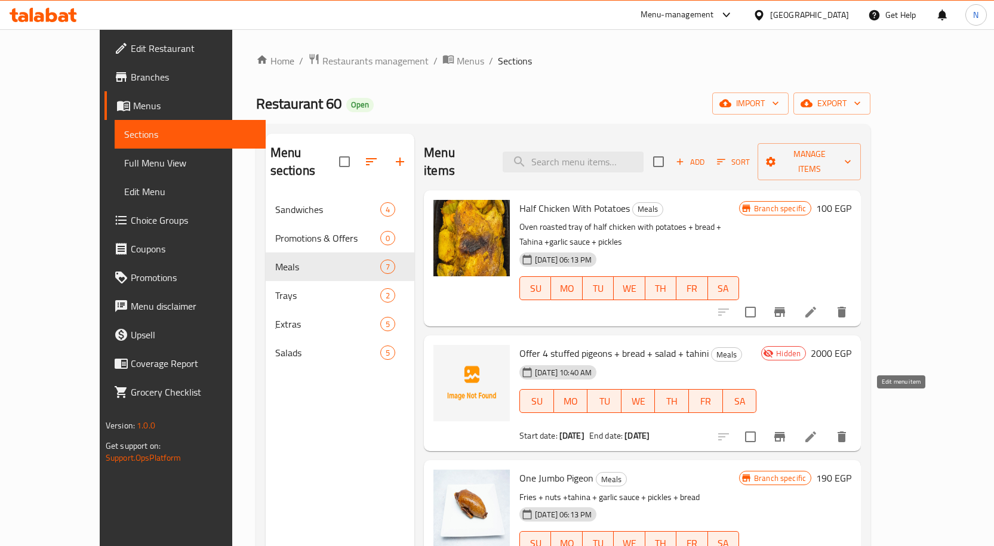
click at [818, 430] on icon at bounding box center [810, 437] width 14 height 14
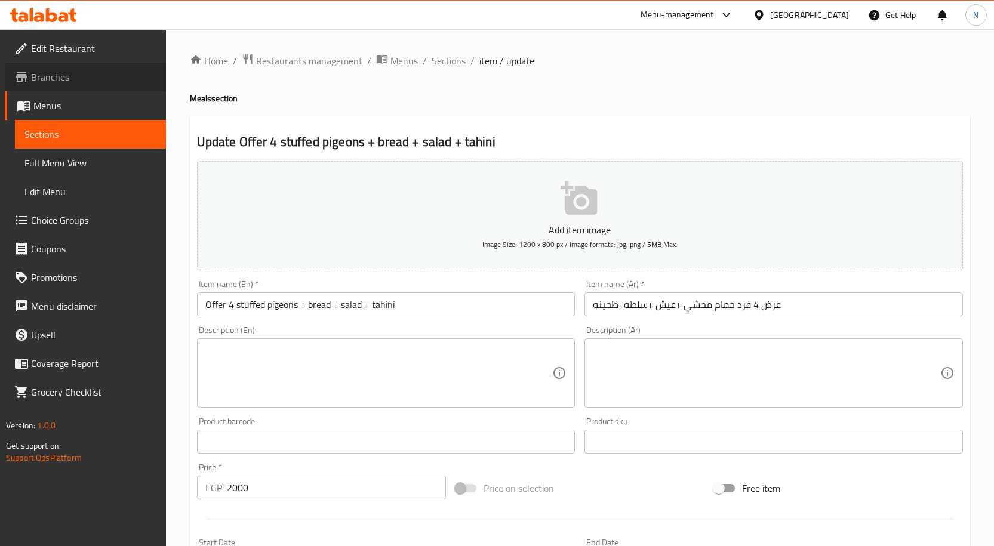
click at [69, 82] on span "Branches" at bounding box center [93, 77] width 125 height 14
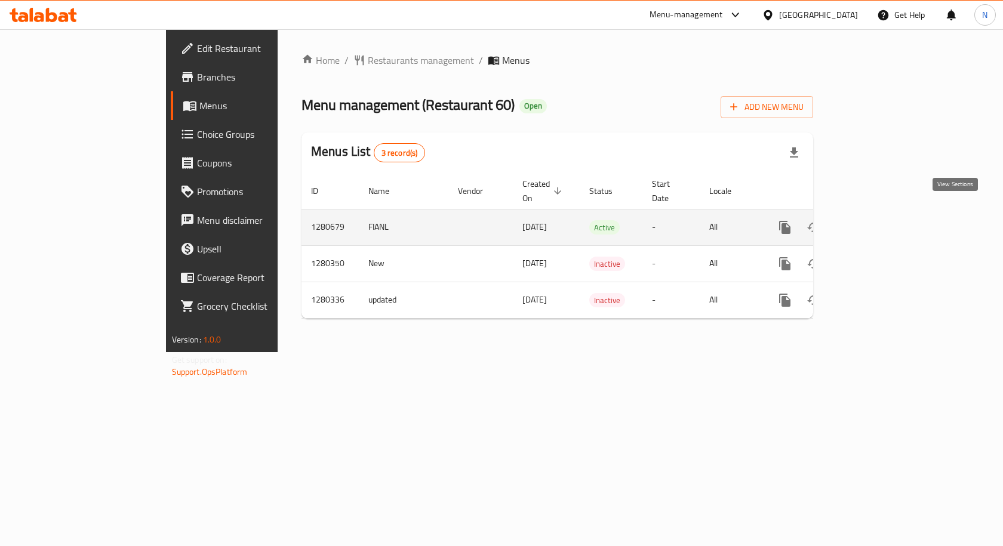
click at [876, 222] on icon "enhanced table" at bounding box center [870, 227] width 11 height 11
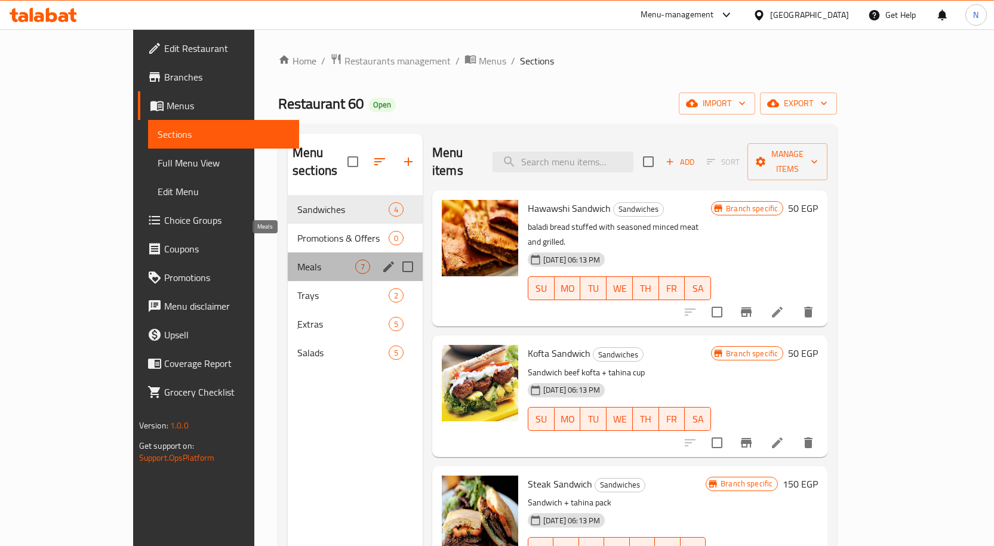
click at [297, 260] on span "Meals" at bounding box center [326, 267] width 58 height 14
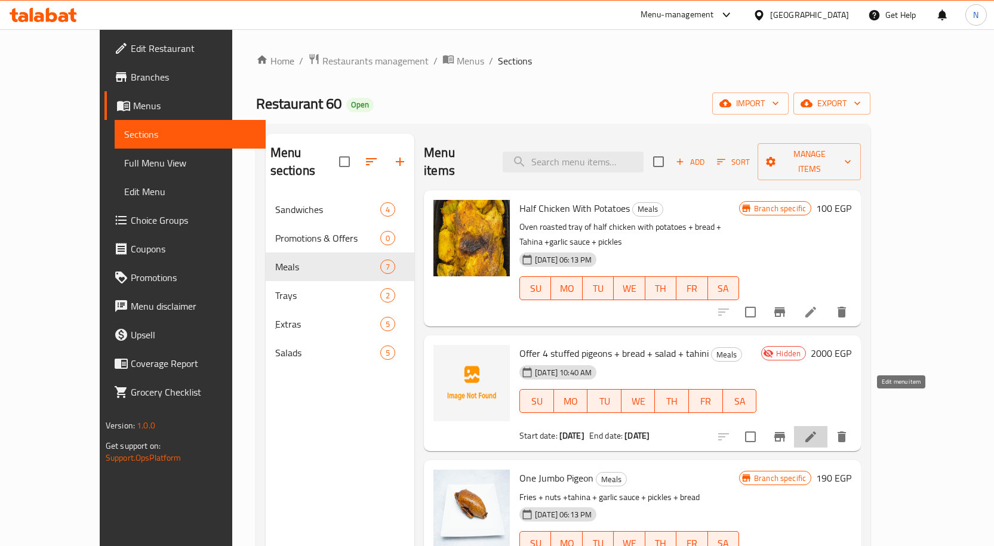
click at [818, 430] on icon at bounding box center [810, 437] width 14 height 14
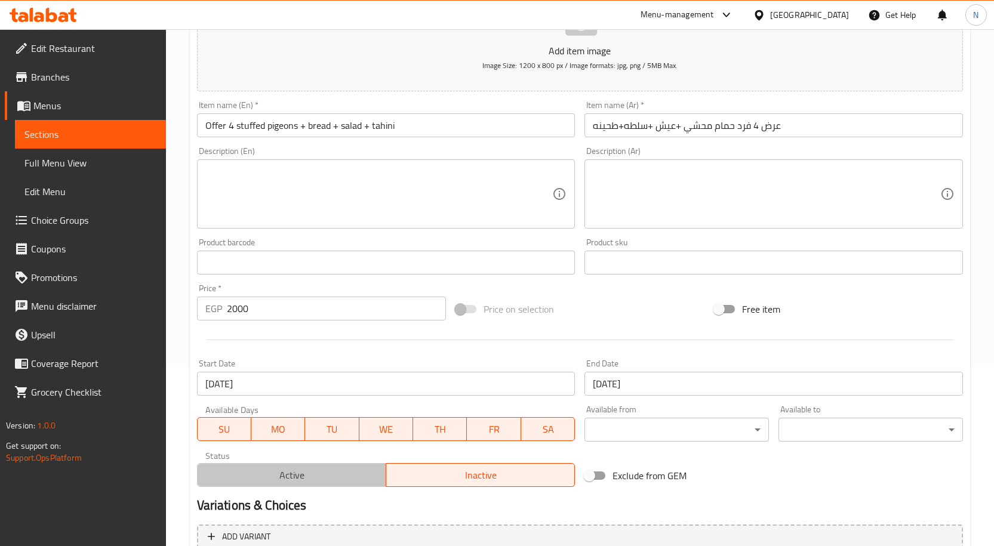
click at [344, 475] on span "Active" at bounding box center [291, 475] width 179 height 17
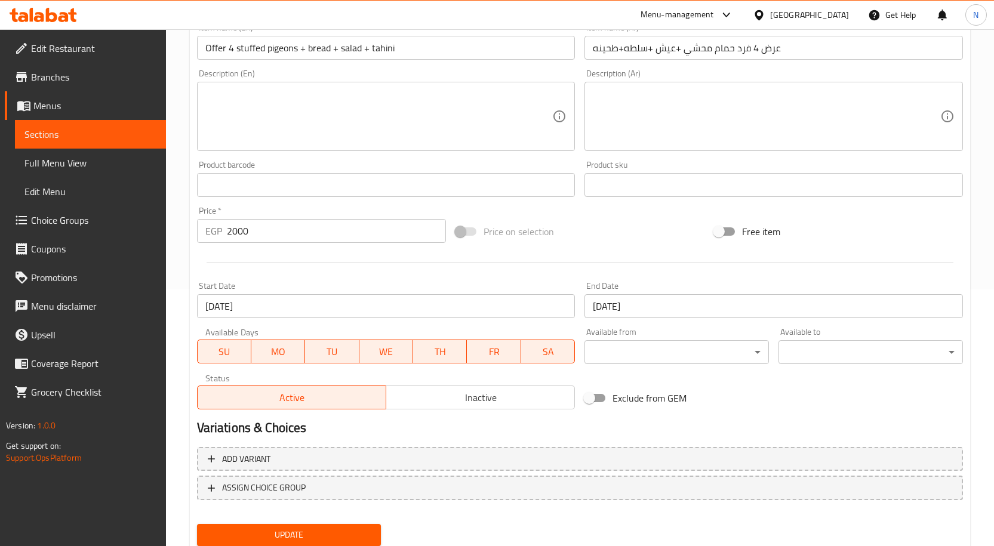
scroll to position [297, 0]
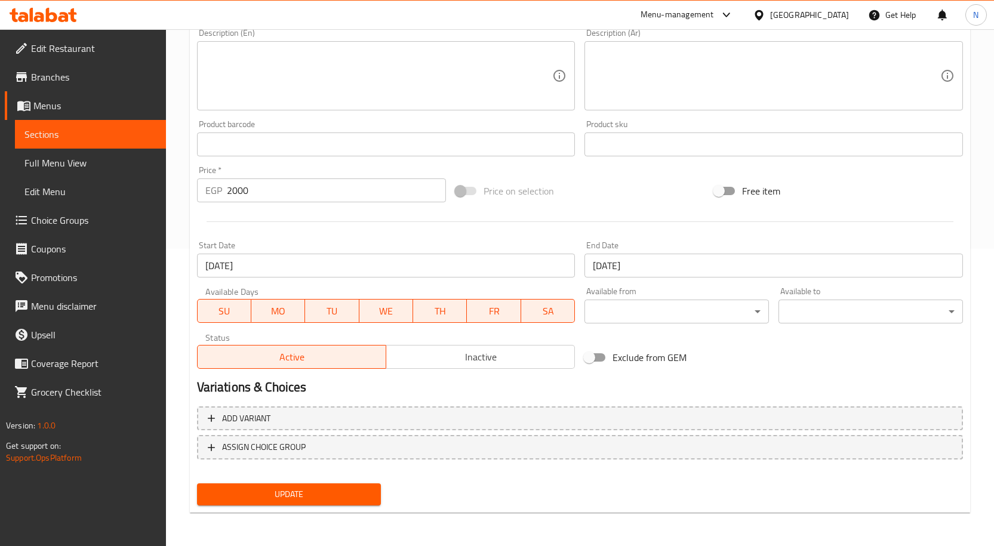
click at [297, 492] on span "Update" at bounding box center [289, 494] width 165 height 15
click at [86, 48] on span "Edit Restaurant" at bounding box center [93, 48] width 125 height 14
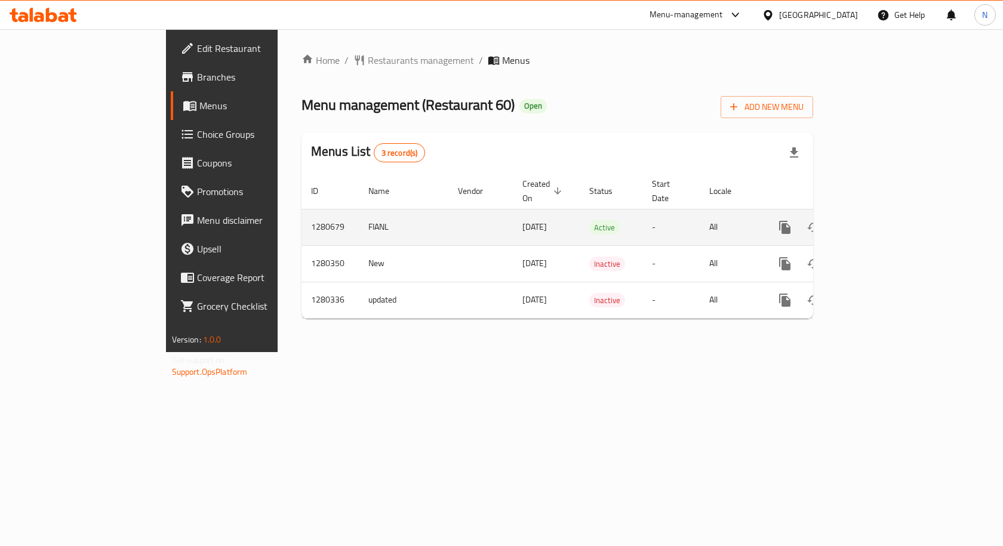
click at [876, 222] on icon "enhanced table" at bounding box center [870, 227] width 11 height 11
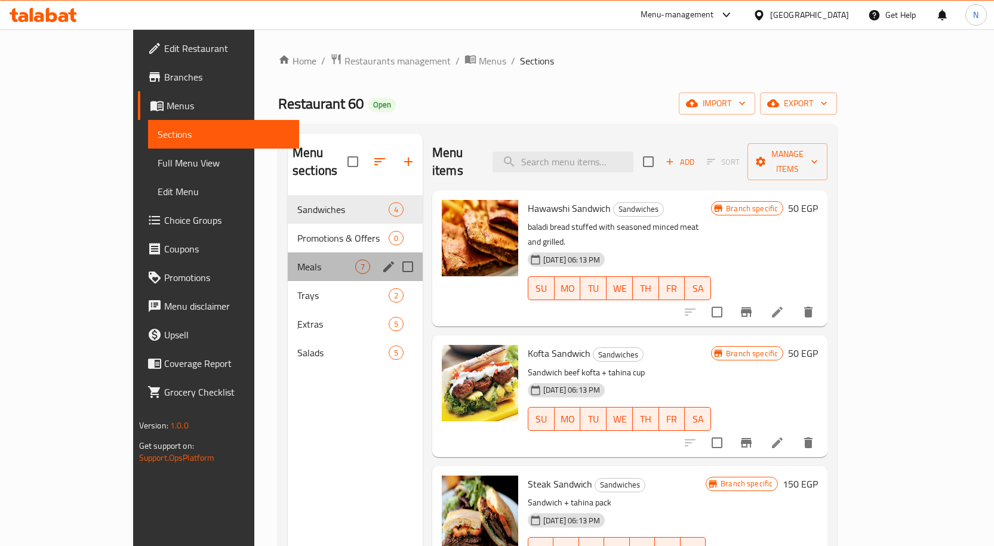
click at [288, 257] on div "Meals 7" at bounding box center [355, 266] width 135 height 29
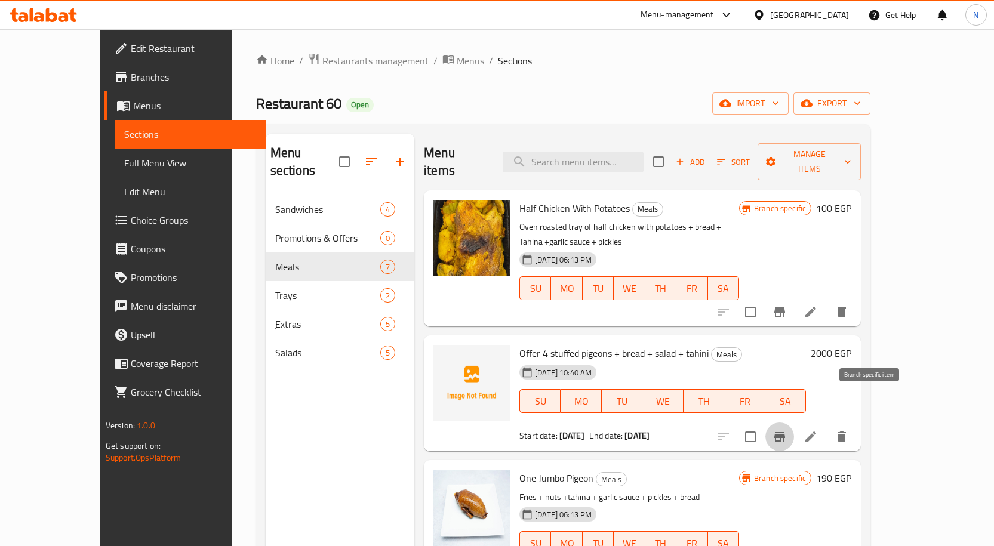
click at [787, 430] on icon "Branch-specific-item" at bounding box center [779, 437] width 14 height 14
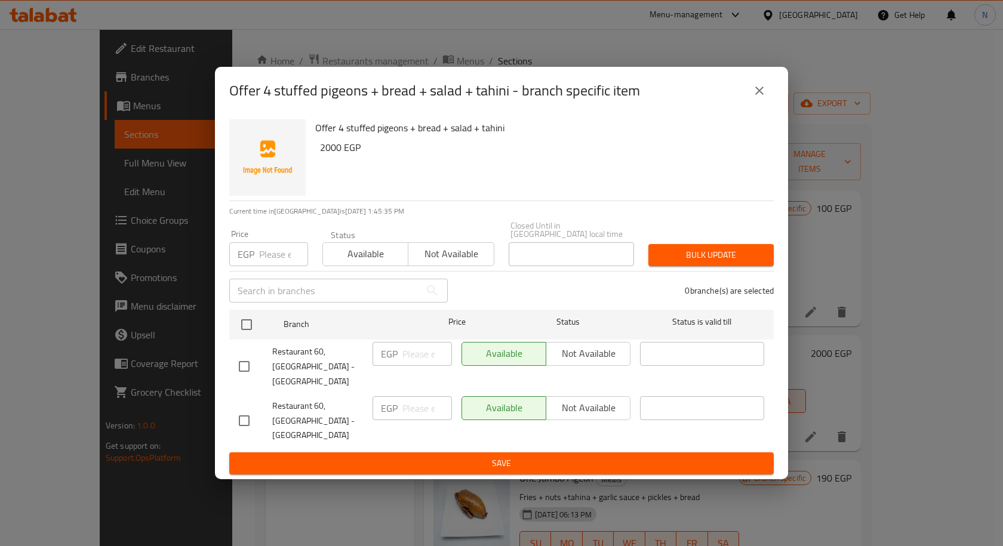
click at [766, 98] on icon "close" at bounding box center [759, 91] width 14 height 14
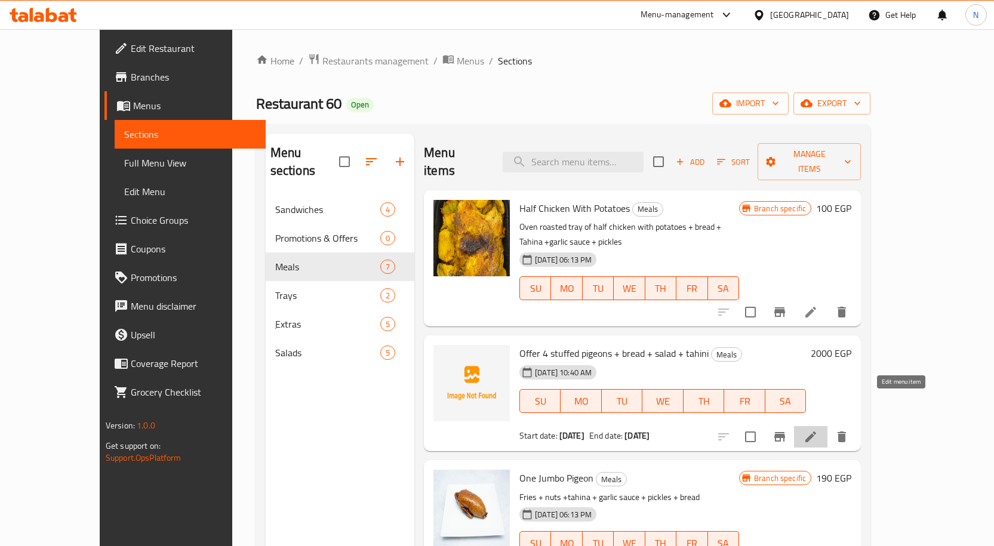
click at [818, 430] on icon at bounding box center [810, 437] width 14 height 14
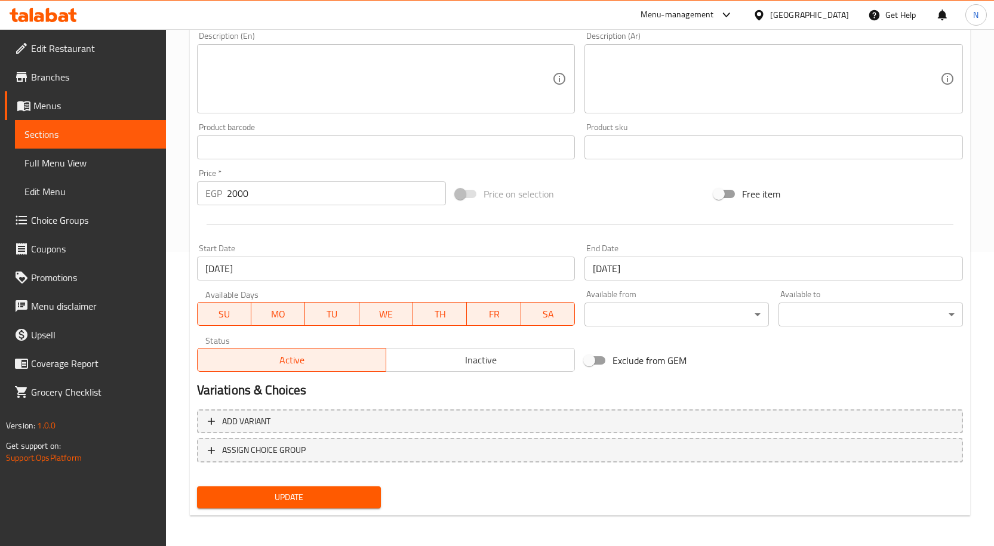
scroll to position [297, 0]
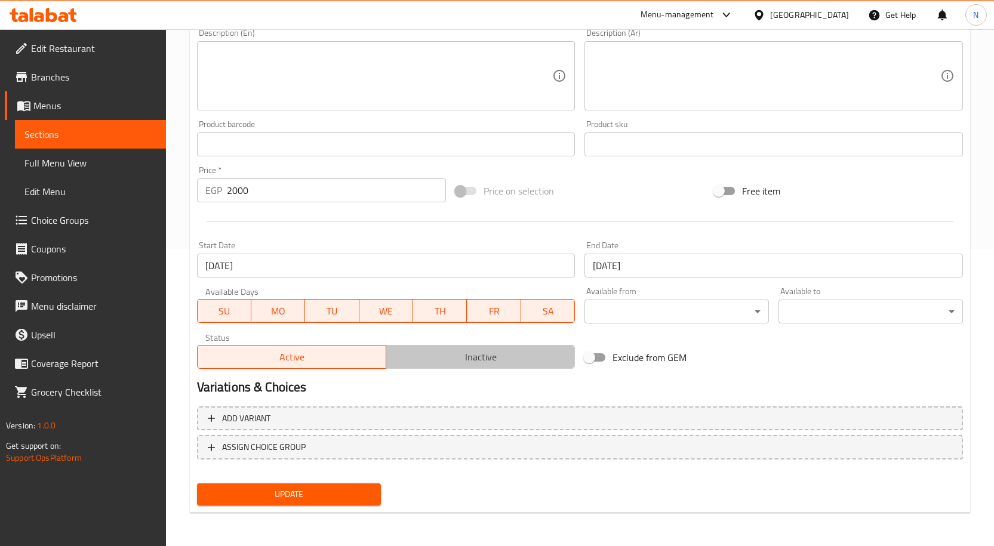
click at [433, 352] on span "Inactive" at bounding box center [480, 357] width 179 height 17
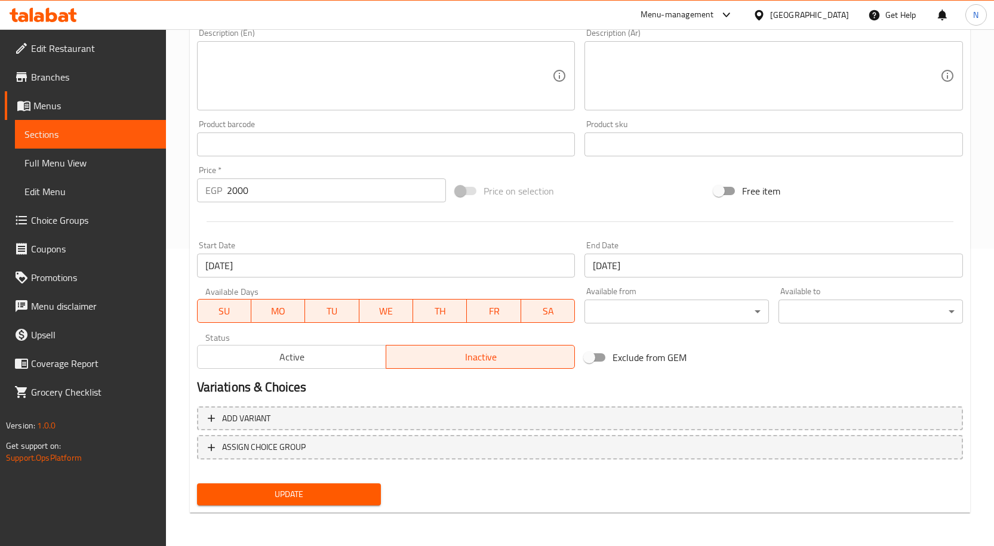
click at [309, 506] on div "Update" at bounding box center [289, 495] width 194 height 32
click at [315, 495] on span "Update" at bounding box center [289, 494] width 165 height 15
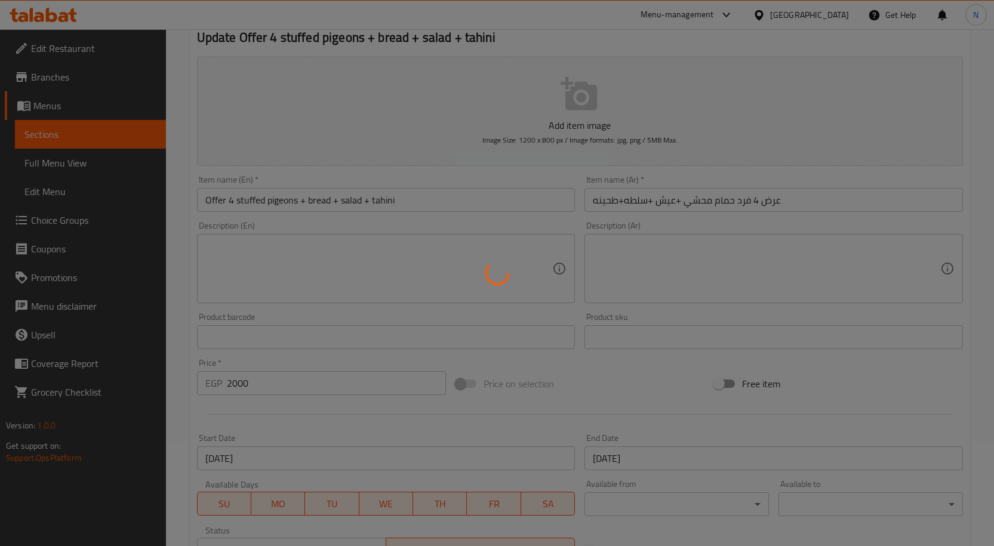
scroll to position [0, 0]
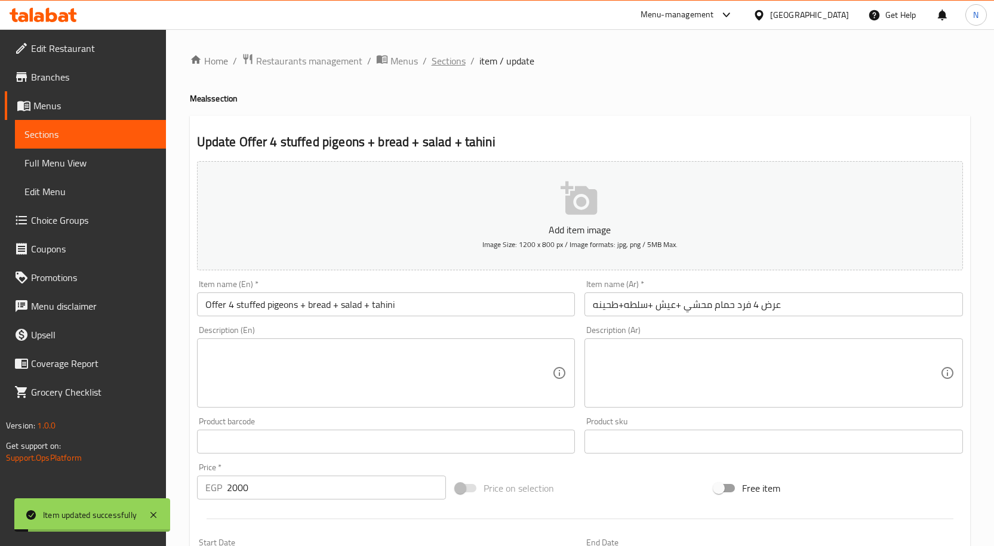
click at [457, 58] on span "Sections" at bounding box center [449, 61] width 34 height 14
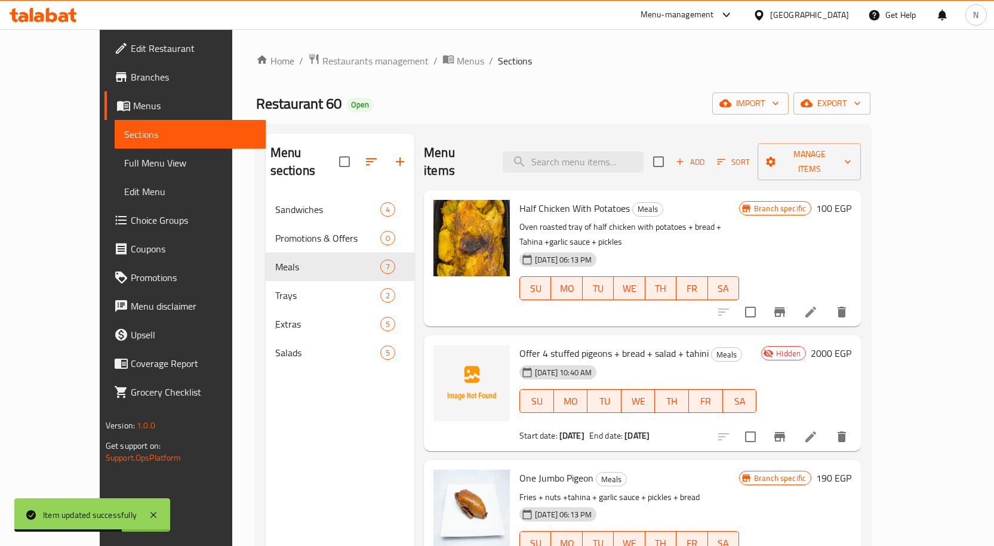
click at [131, 78] on span "Branches" at bounding box center [193, 77] width 125 height 14
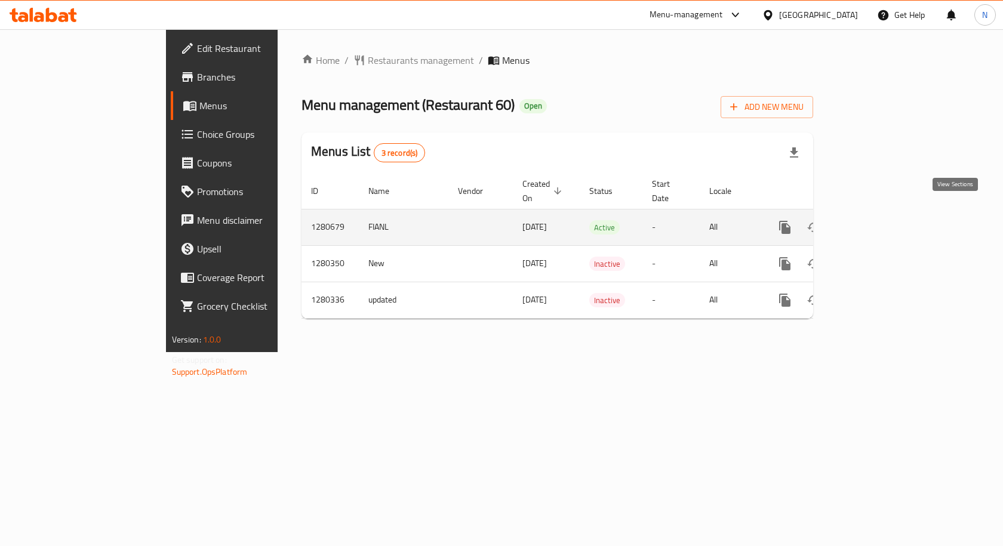
click at [885, 213] on link "enhanced table" at bounding box center [870, 227] width 29 height 29
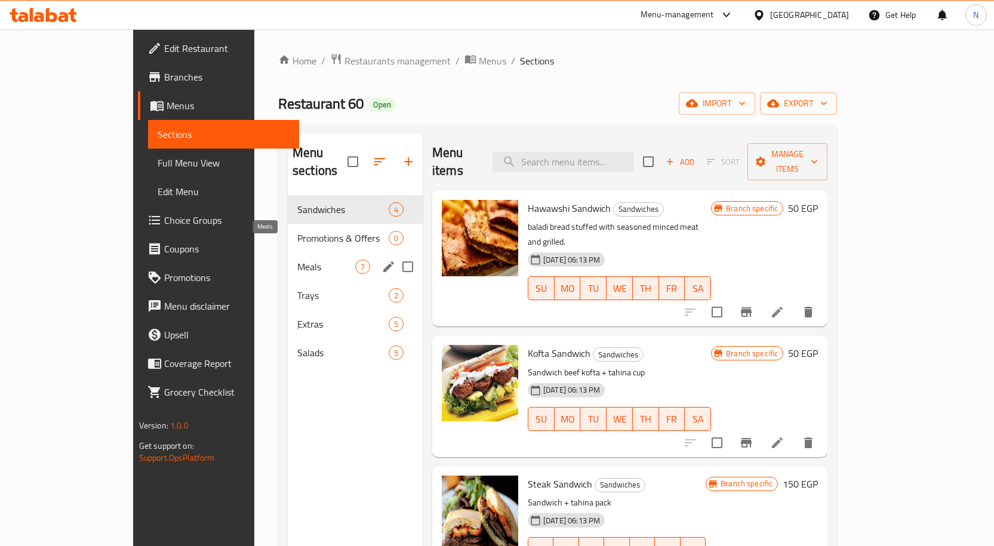
click at [306, 260] on span "Meals" at bounding box center [326, 267] width 58 height 14
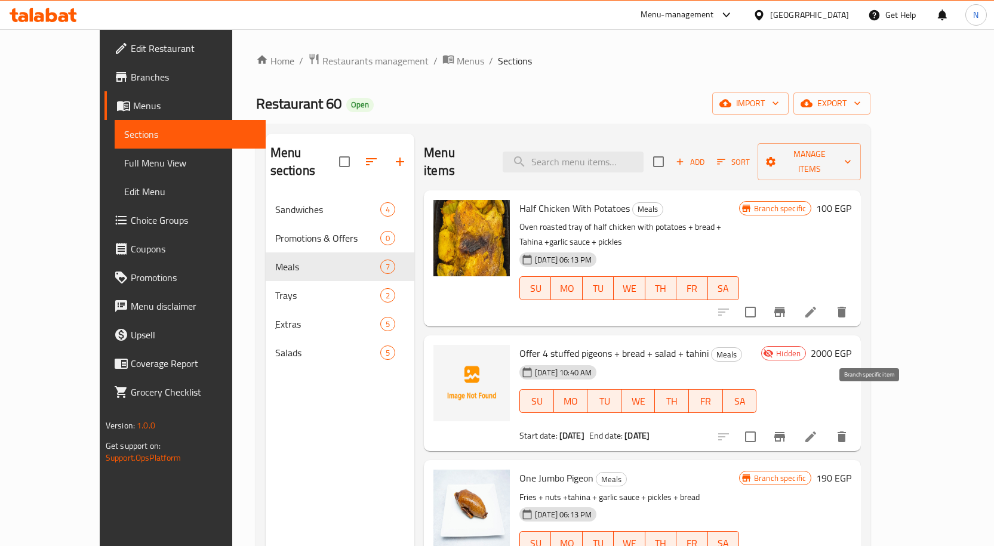
click at [787, 430] on icon "Branch-specific-item" at bounding box center [779, 437] width 14 height 14
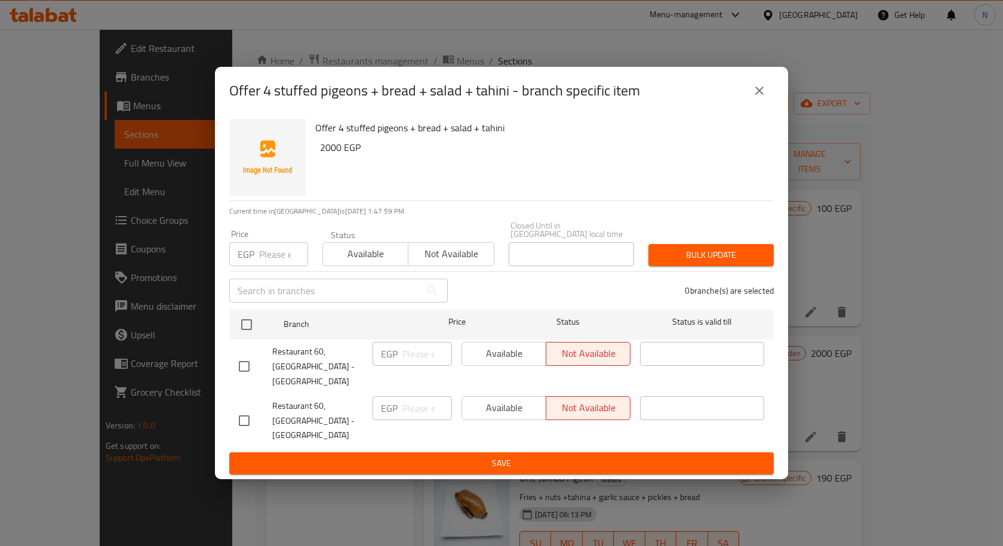
click at [498, 366] on div "Available Not available" at bounding box center [545, 354] width 169 height 24
click at [248, 366] on input "checkbox" at bounding box center [244, 366] width 25 height 25
checkbox input "true"
click at [495, 362] on span "Available" at bounding box center [504, 353] width 75 height 17
click at [483, 456] on span "Save" at bounding box center [501, 463] width 525 height 15
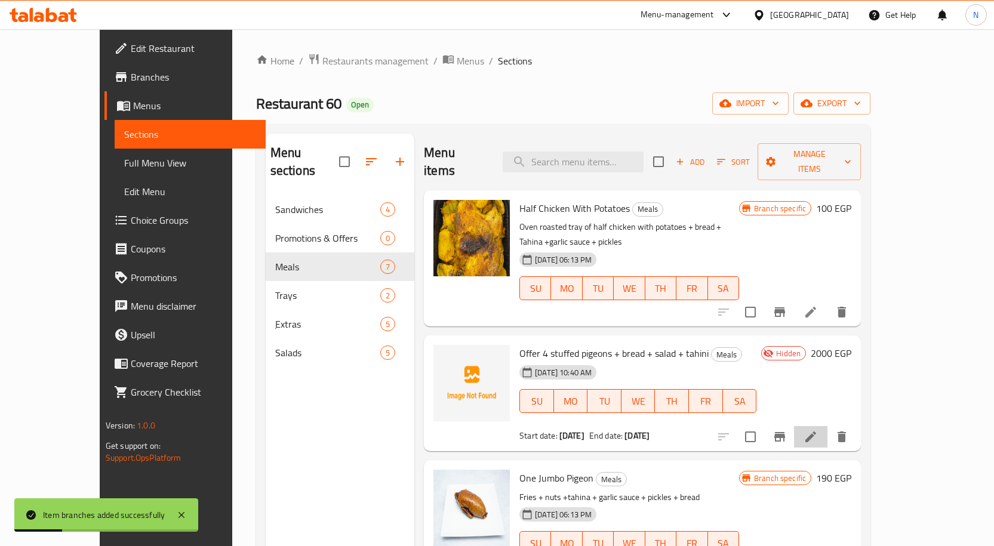
click at [816, 432] on icon at bounding box center [810, 437] width 11 height 11
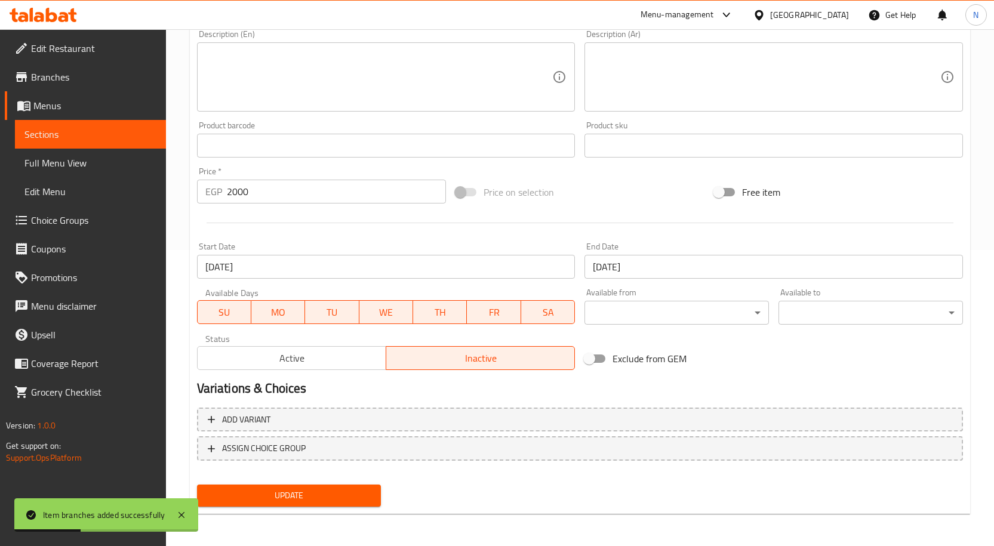
scroll to position [297, 0]
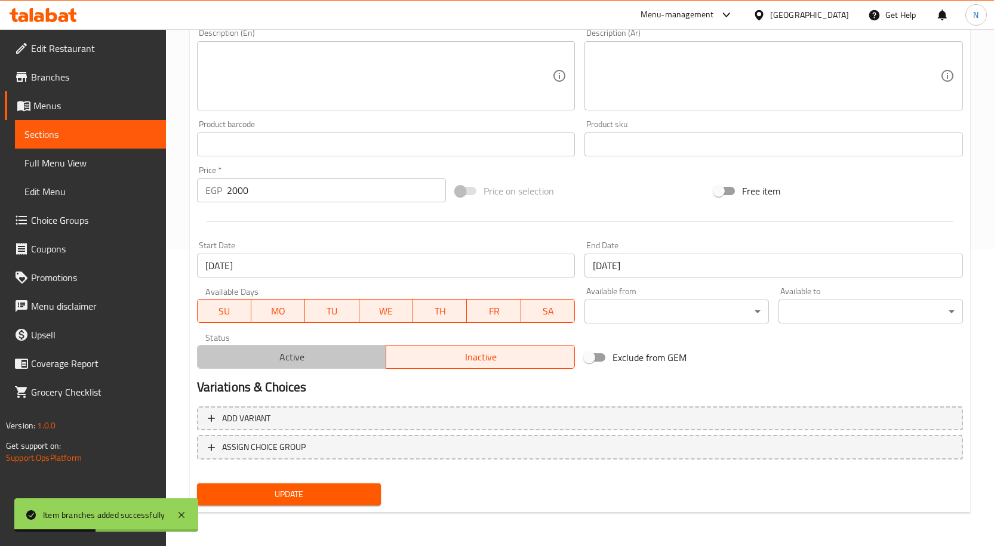
click at [336, 363] on span "Active" at bounding box center [291, 357] width 179 height 17
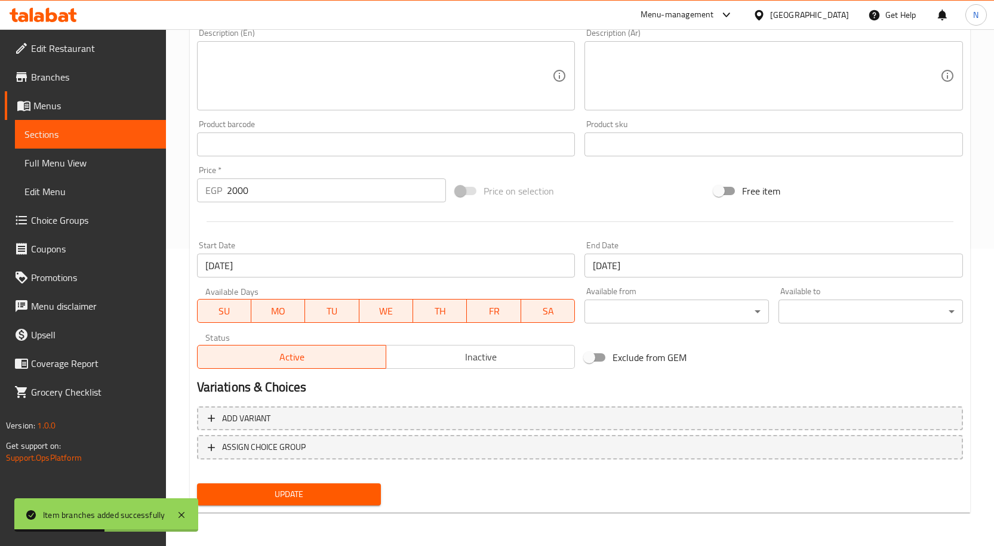
click at [318, 489] on span "Update" at bounding box center [289, 494] width 165 height 15
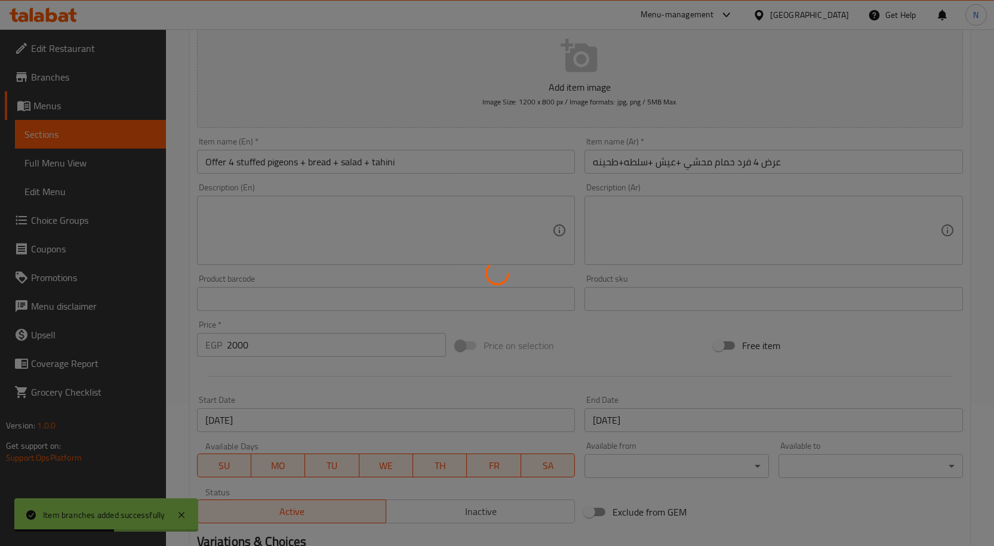
scroll to position [0, 0]
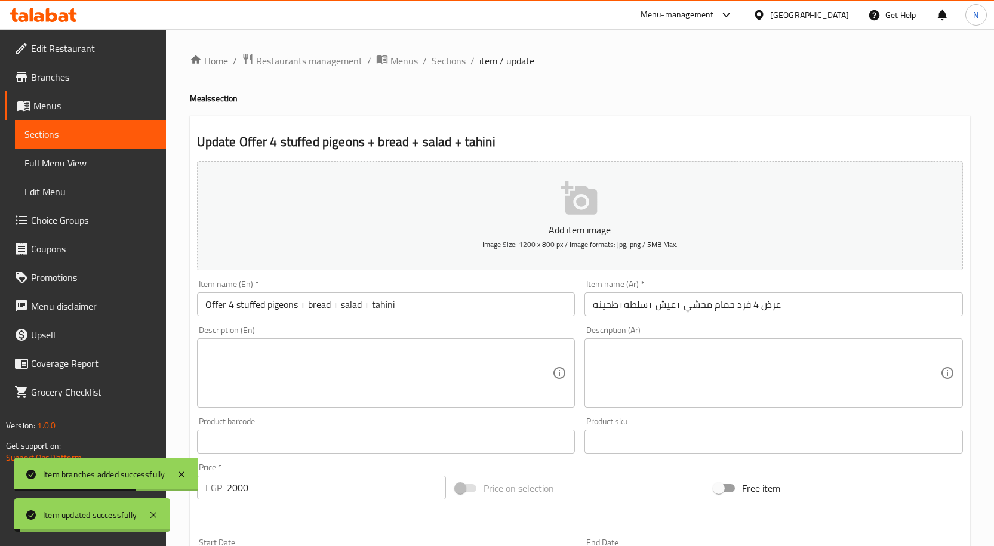
click at [447, 64] on span "Sections" at bounding box center [449, 61] width 34 height 14
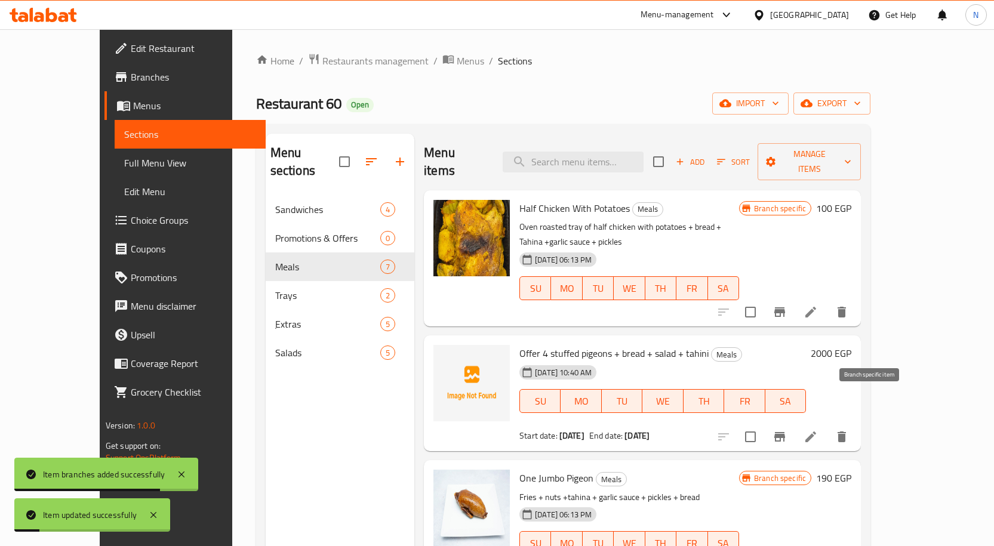
click at [785, 432] on icon "Branch-specific-item" at bounding box center [779, 437] width 11 height 10
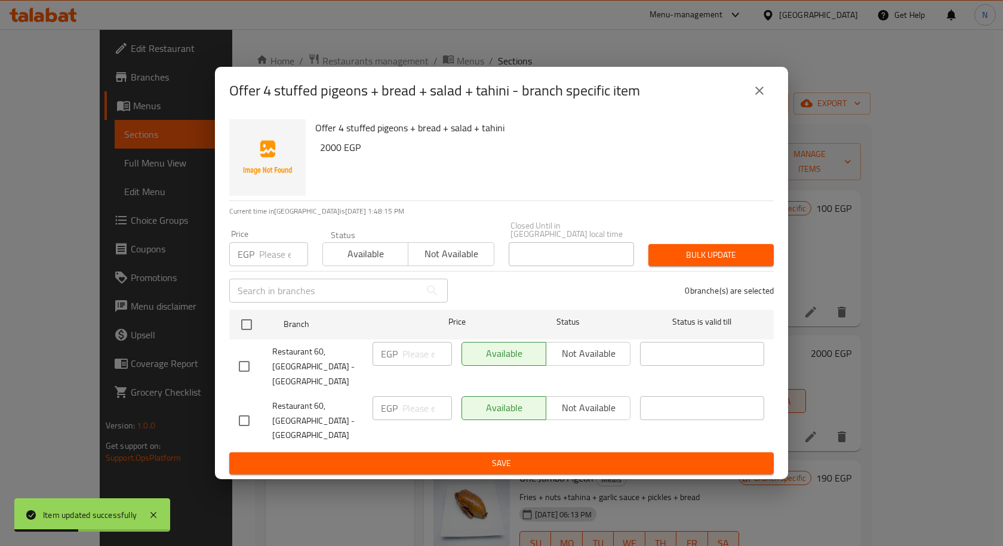
click at [249, 411] on input "checkbox" at bounding box center [244, 420] width 25 height 25
checkbox input "true"
click at [580, 411] on span "Not available" at bounding box center [588, 407] width 75 height 17
click at [568, 430] on div "Available Not available" at bounding box center [546, 421] width 178 height 59
click at [573, 452] on button "Save" at bounding box center [501, 463] width 544 height 22
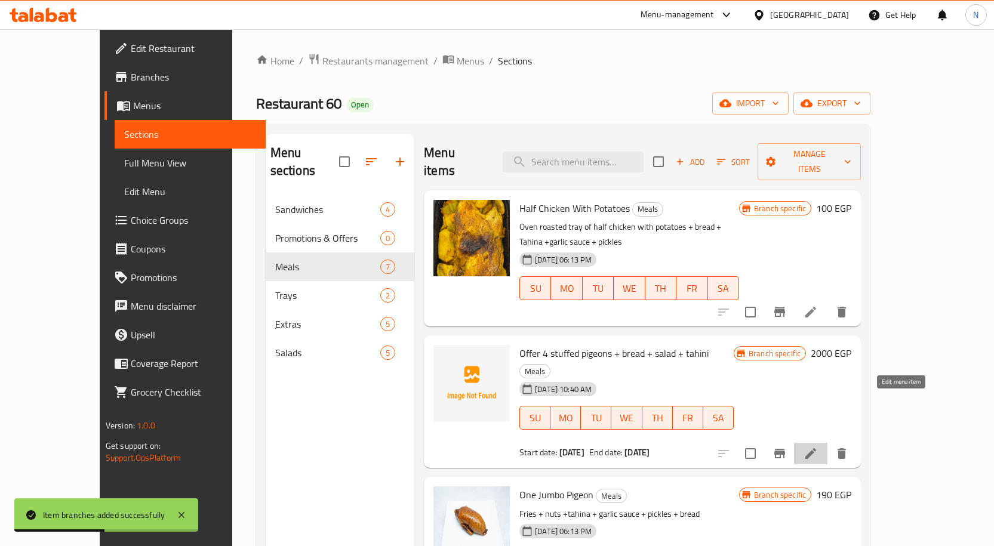
click at [816, 448] on icon at bounding box center [810, 453] width 11 height 11
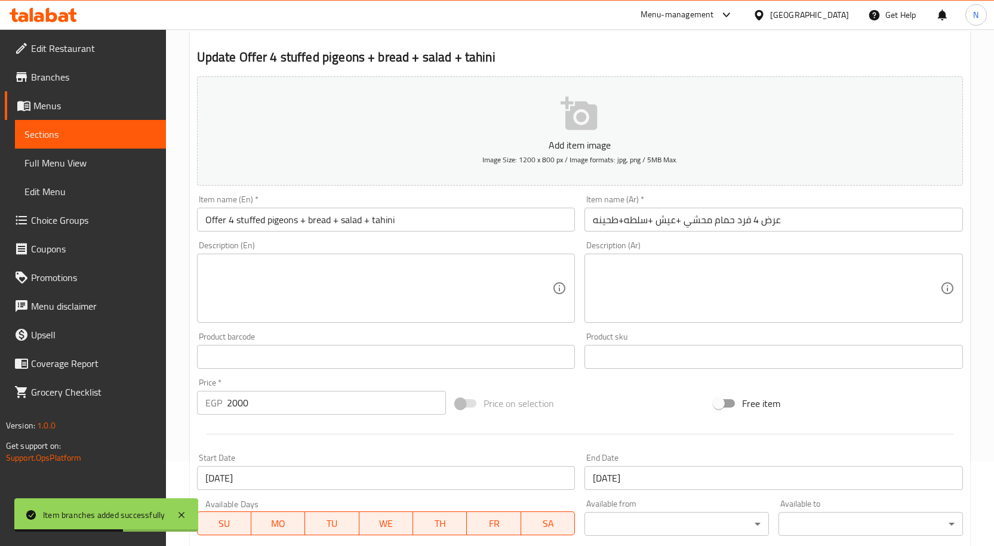
scroll to position [239, 0]
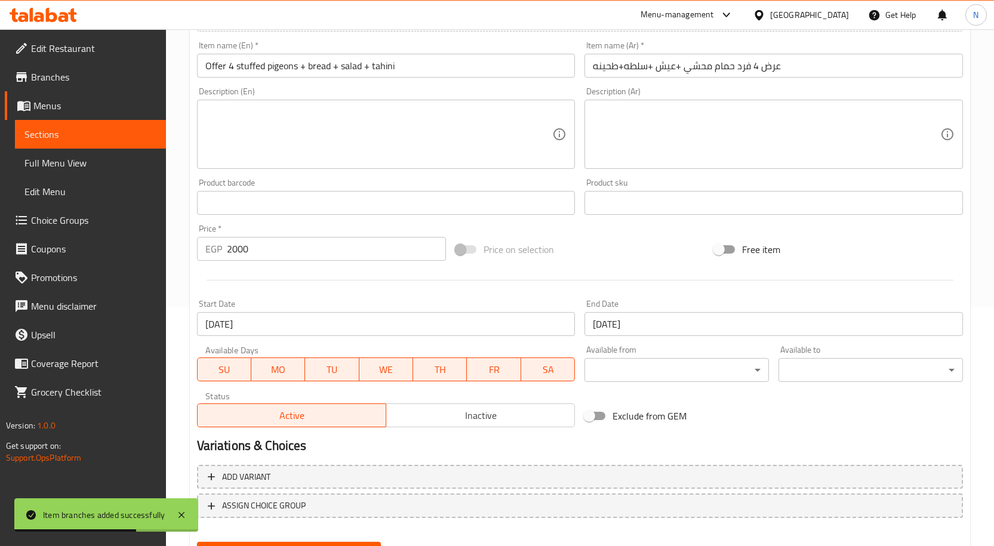
click at [455, 411] on span "Inactive" at bounding box center [480, 415] width 179 height 17
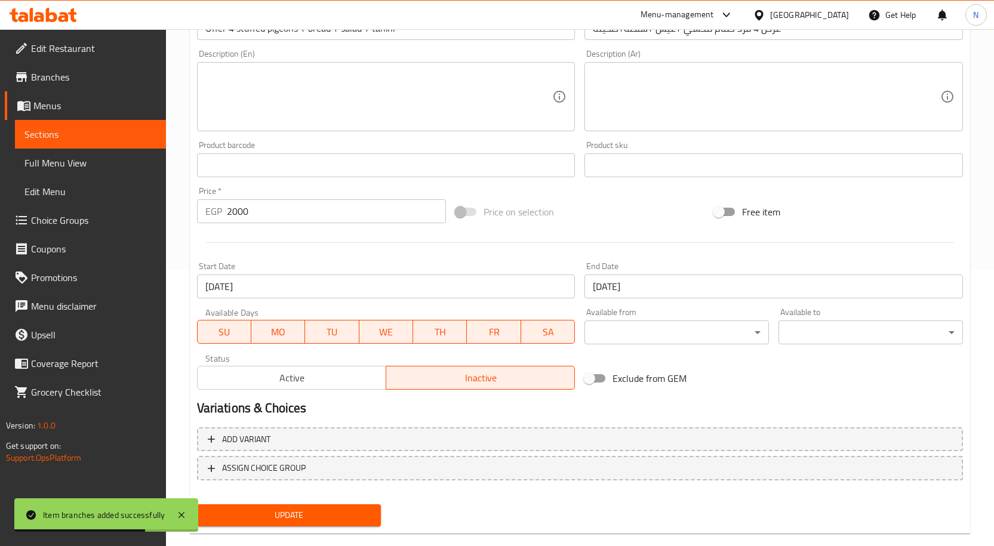
scroll to position [297, 0]
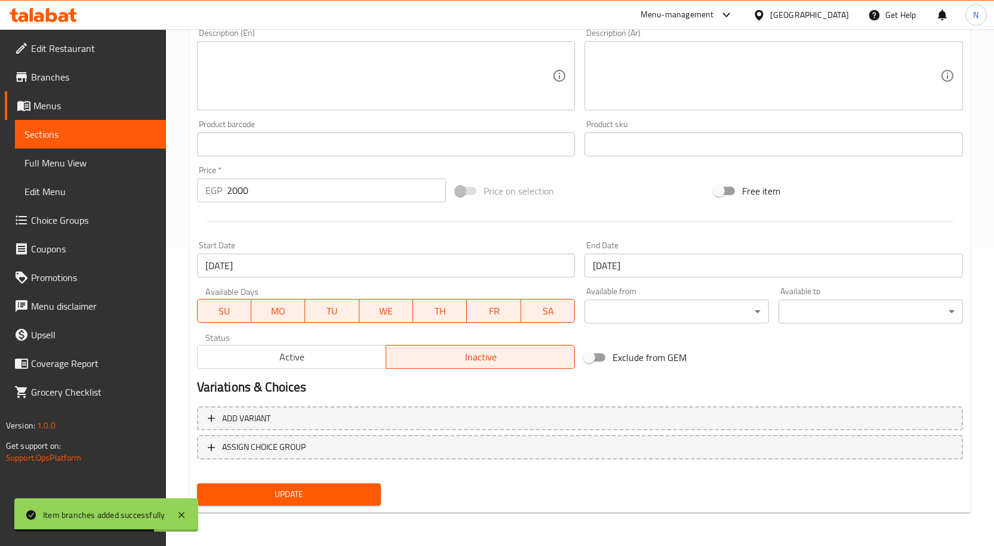
click at [286, 491] on span "Update" at bounding box center [289, 494] width 165 height 15
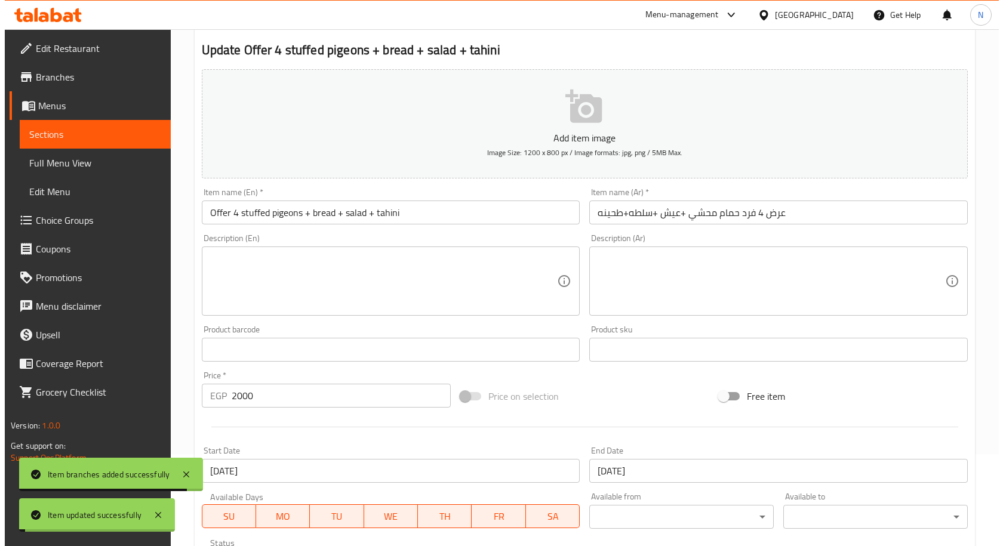
scroll to position [0, 0]
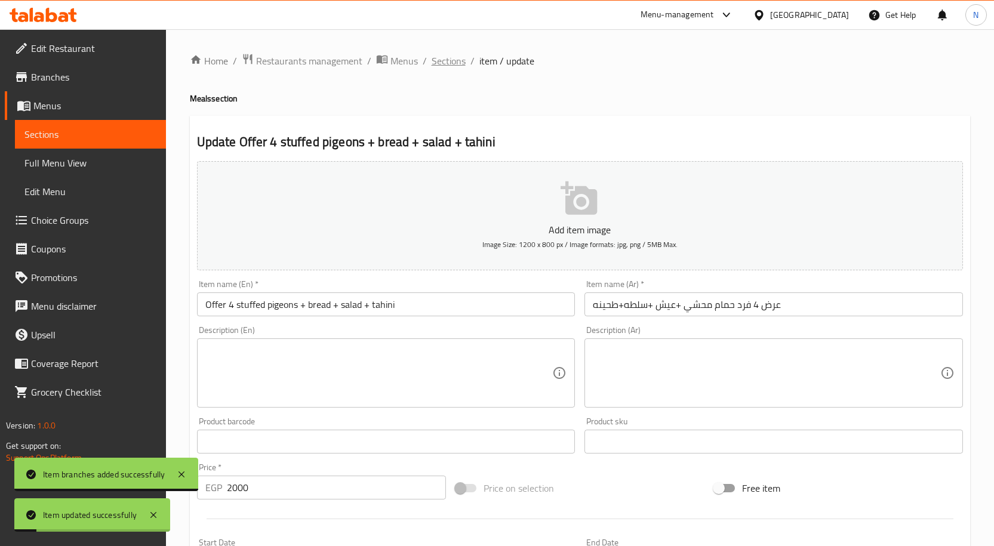
click at [455, 54] on span "Sections" at bounding box center [449, 61] width 34 height 14
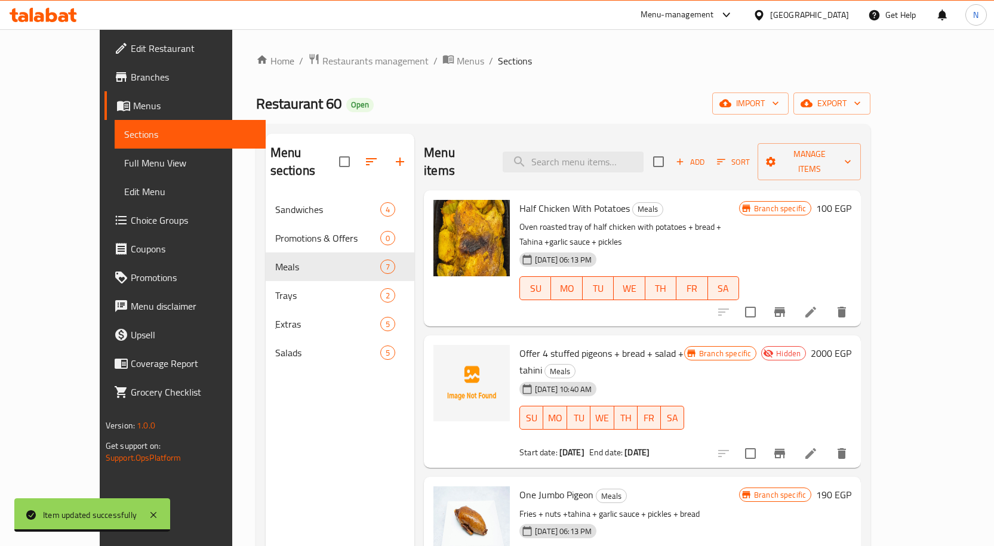
click at [256, 104] on span "Restaurant 60" at bounding box center [298, 103] width 85 height 27
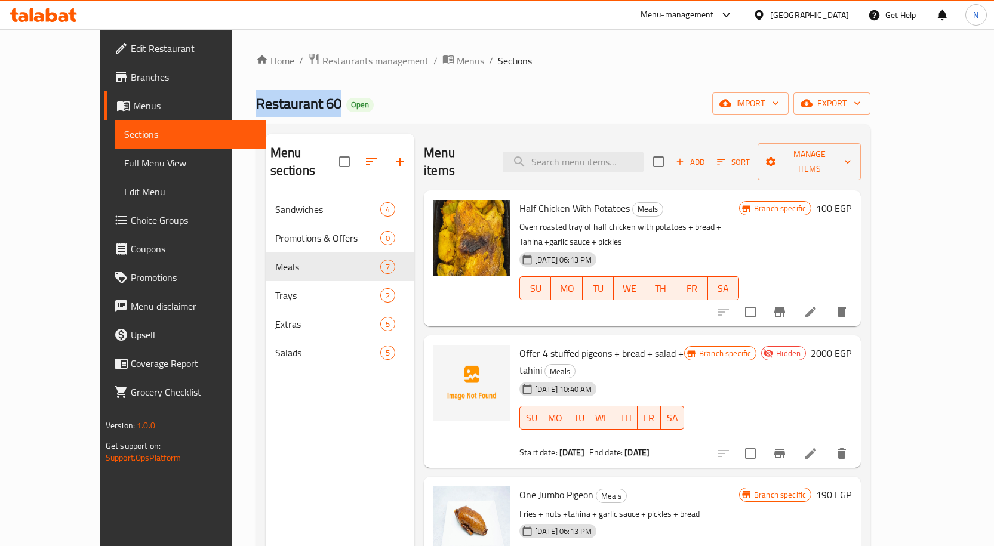
click at [256, 104] on span "Restaurant 60" at bounding box center [298, 103] width 85 height 27
click at [619, 161] on input "search" at bounding box center [573, 162] width 141 height 21
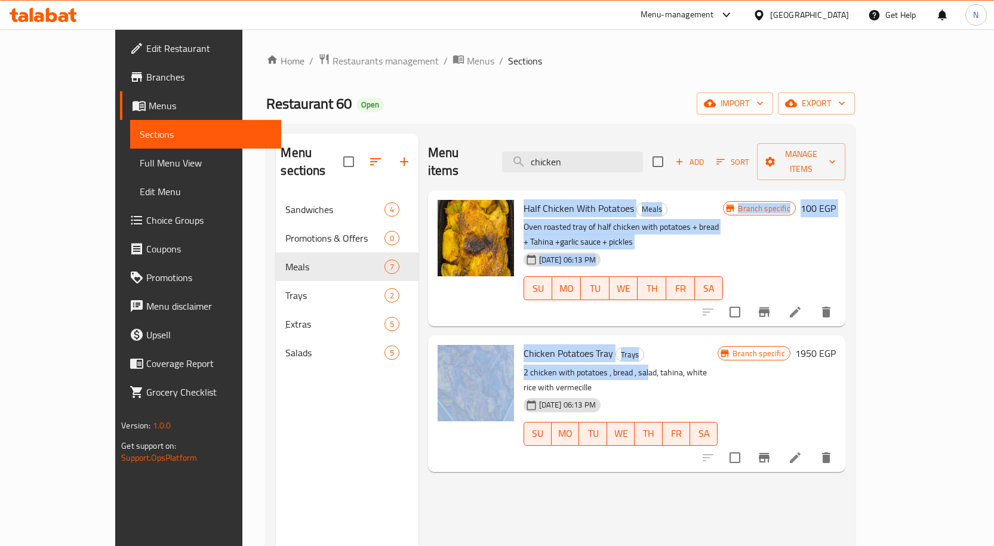
drag, startPoint x: 494, startPoint y: 192, endPoint x: 705, endPoint y: 343, distance: 259.7
click at [629, 202] on div "Half Chicken With Potatoes Meals Oven roasted tray of half chicken with potatoe…" at bounding box center [636, 196] width 417 height 12
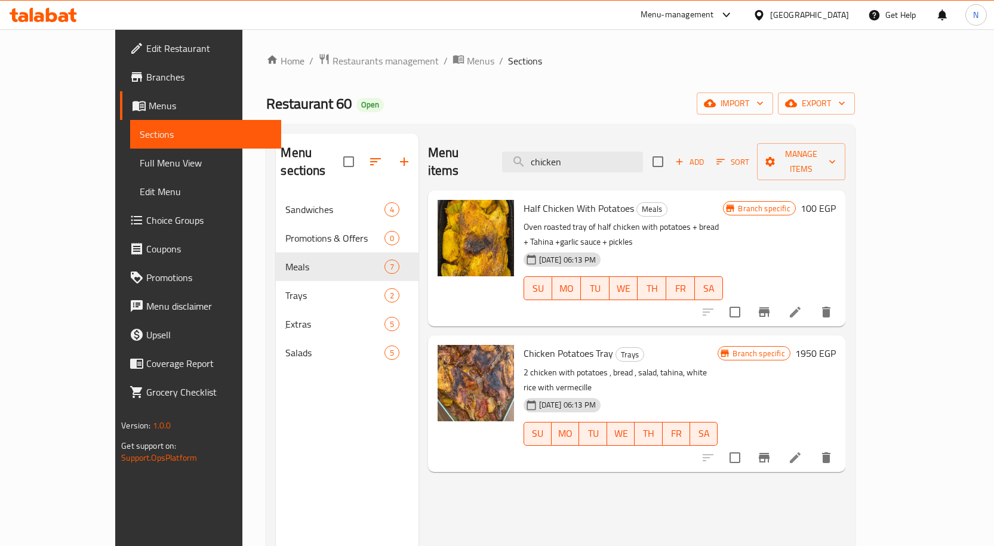
click at [705, 365] on p "2 chicken with potatoes , bread , salad, tahina, white rice with vermecille" at bounding box center [620, 380] width 195 height 30
click at [608, 153] on input "chicken" at bounding box center [572, 162] width 141 height 21
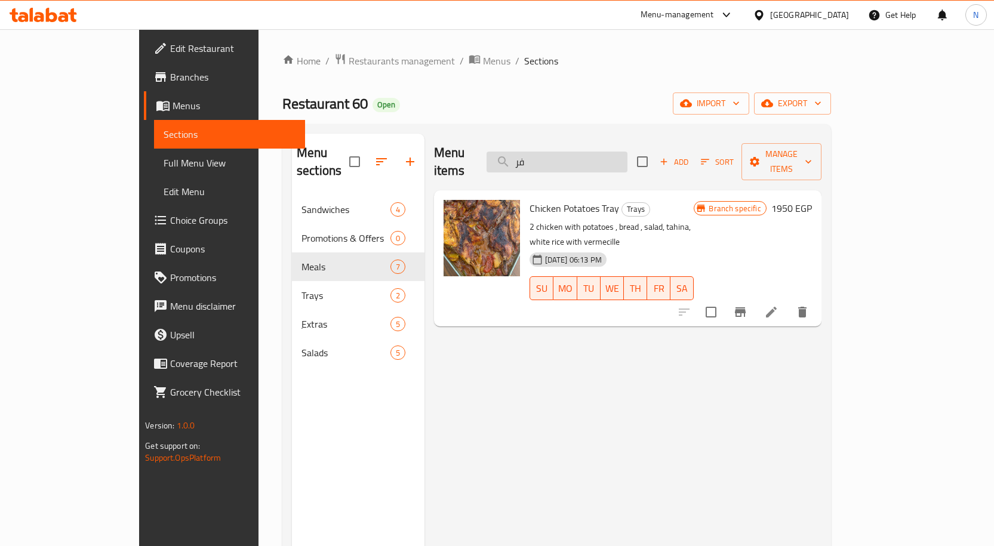
type input "ف"
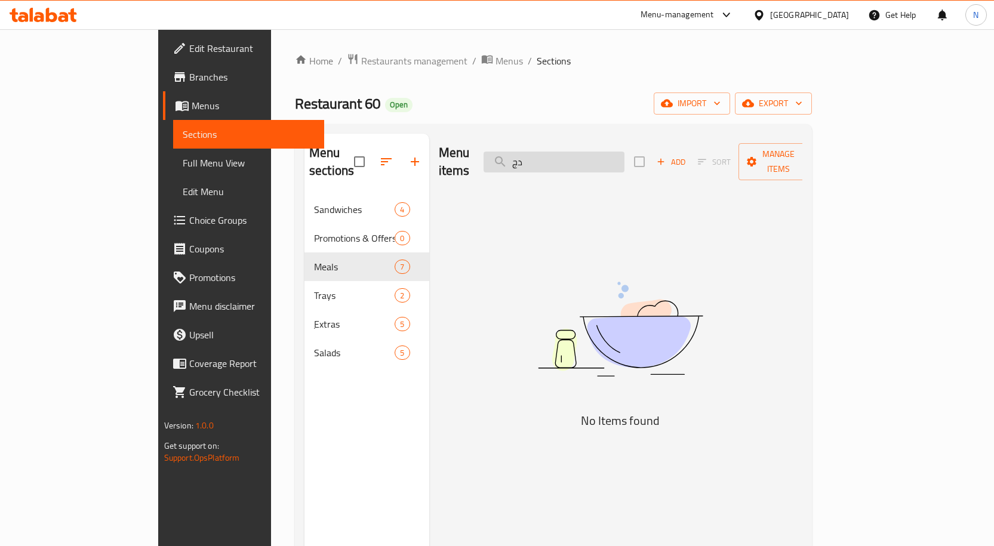
type input "د"
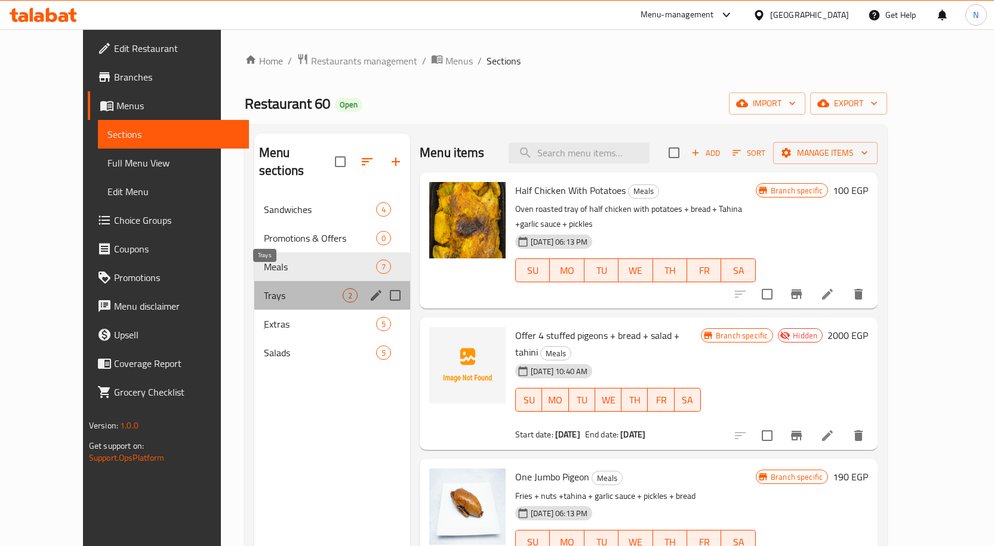
click at [264, 288] on span "Trays" at bounding box center [303, 295] width 79 height 14
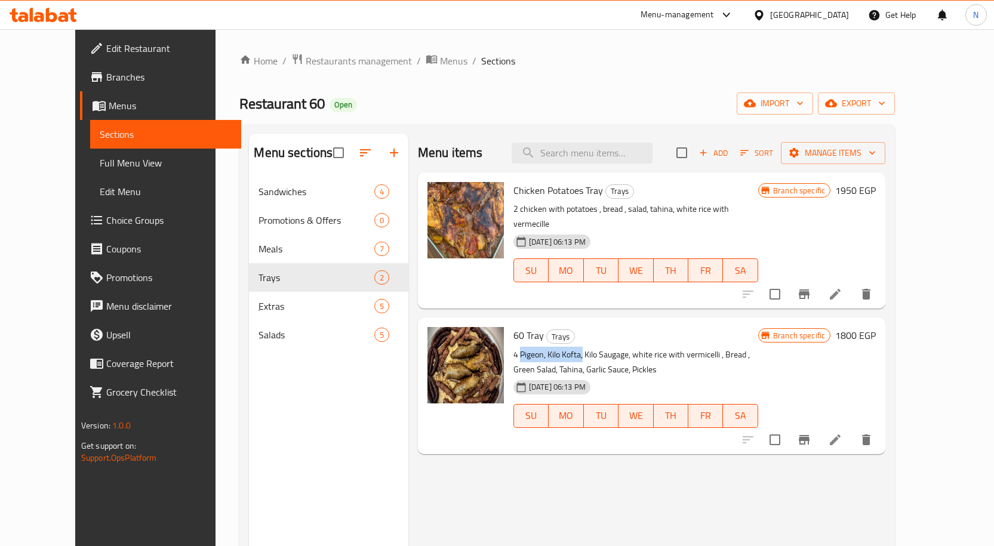
drag, startPoint x: 501, startPoint y: 340, endPoint x: 565, endPoint y: 340, distance: 63.9
click at [565, 347] on p "4 Pigeon, Kilo Kofta, Kilo Saugage, white rice with vermicelli , Bread , Green …" at bounding box center [635, 362] width 245 height 30
click at [569, 347] on p "4 Pigeon, Kilo Kofta, Kilo Saugage, white rice with vermicelli , Bread , Green …" at bounding box center [635, 362] width 245 height 30
drag, startPoint x: 531, startPoint y: 340, endPoint x: 562, endPoint y: 340, distance: 31.6
click at [562, 347] on p "4 Pigeon, Kilo Kofta, Kilo Saugage, white rice with vermicelli , Bread , Green …" at bounding box center [635, 362] width 245 height 30
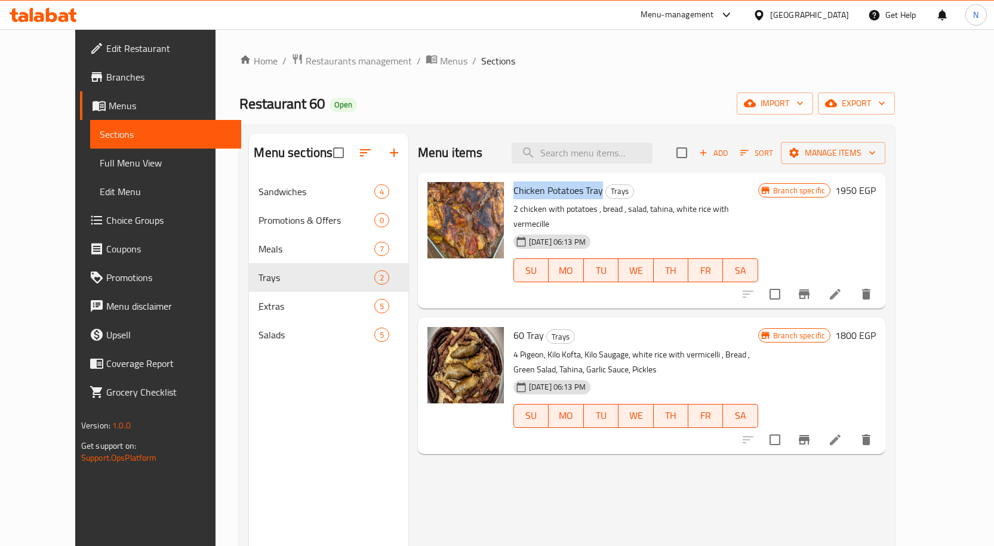
drag, startPoint x: 494, startPoint y: 191, endPoint x: 581, endPoint y: 191, distance: 87.7
click at [581, 191] on div "Chicken Potatoes Tray Trays 2 chicken with potatoes , bread , salad, tahina, wh…" at bounding box center [636, 240] width 254 height 127
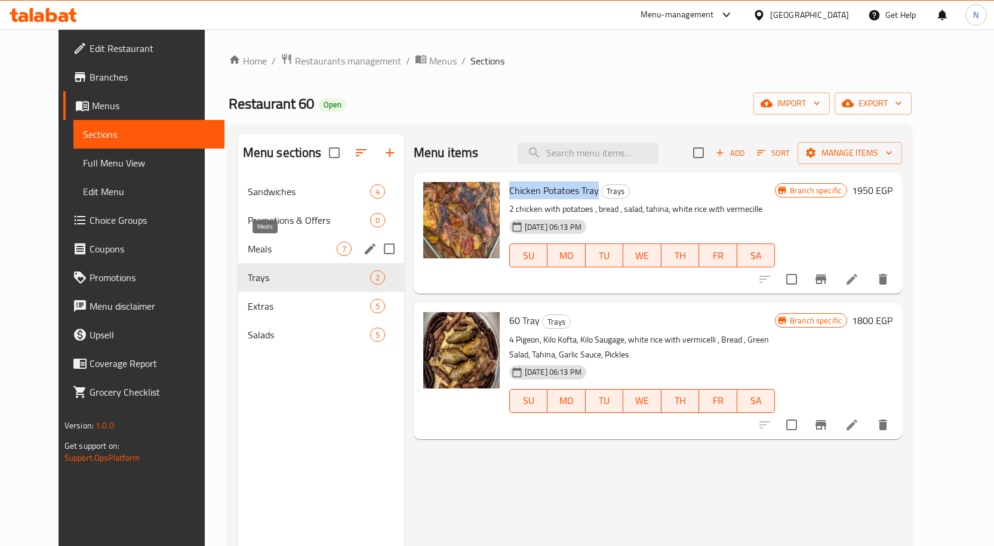
click at [248, 247] on span "Meals" at bounding box center [292, 249] width 89 height 14
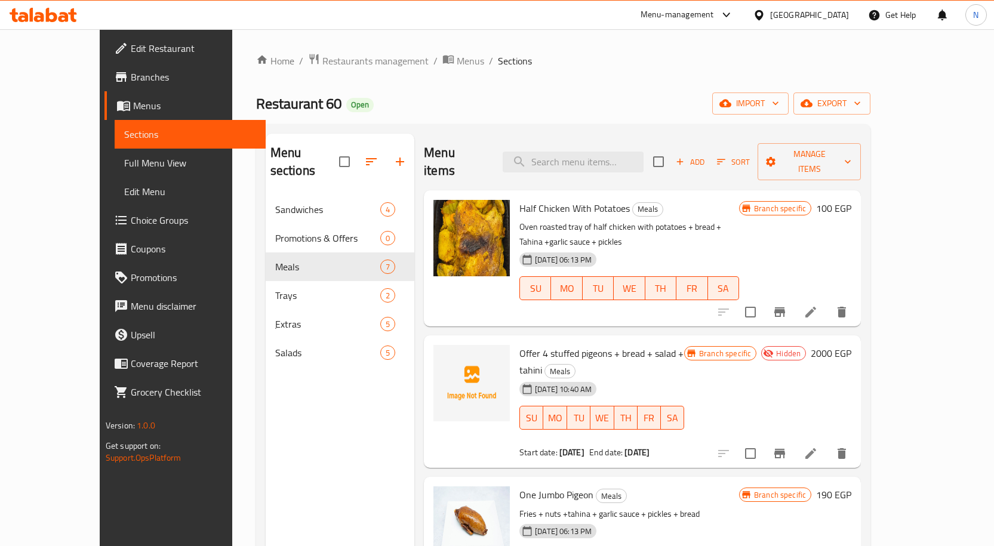
click at [522, 199] on span "Half Chicken With Potatoes" at bounding box center [574, 208] width 110 height 18
click at [612, 156] on input "search" at bounding box center [573, 162] width 141 height 21
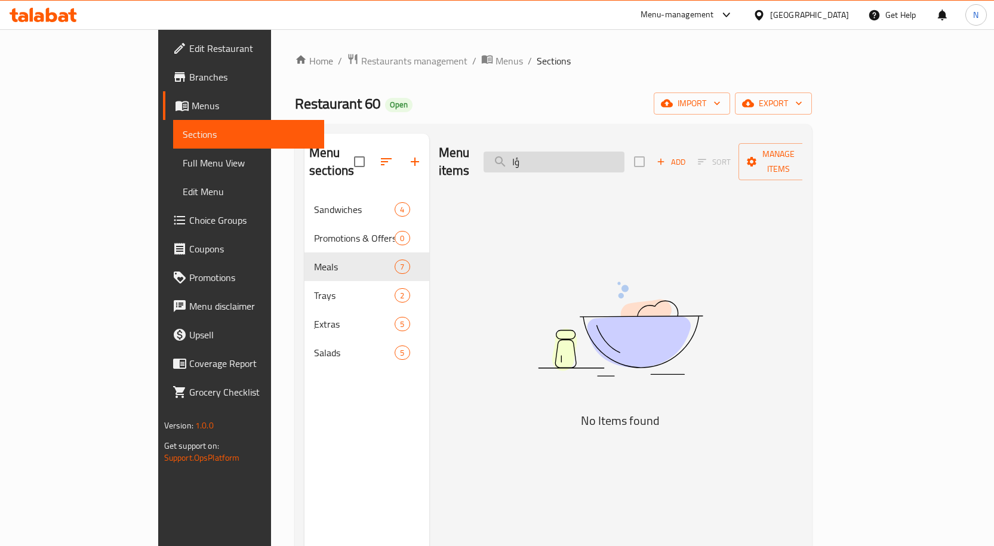
type input "ؤ"
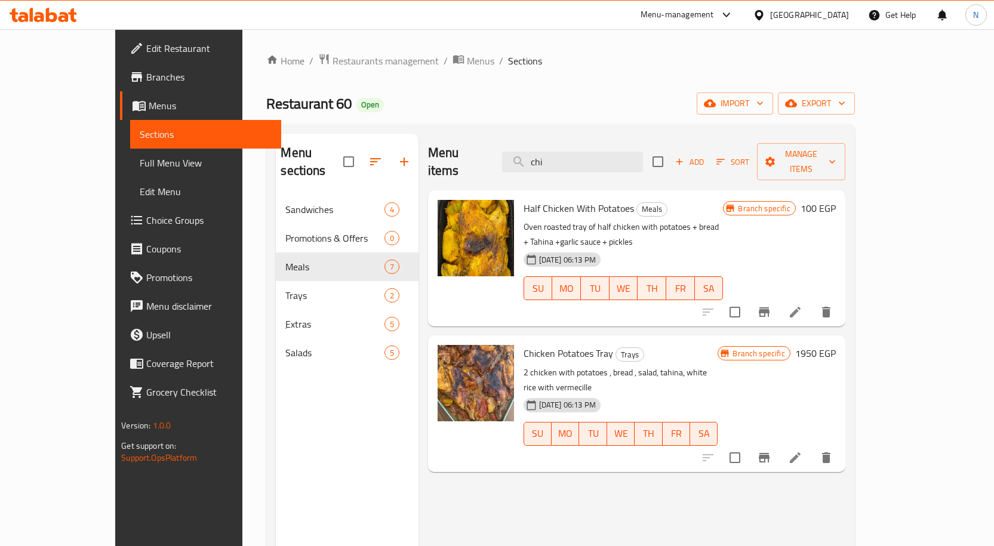
type input "chi"
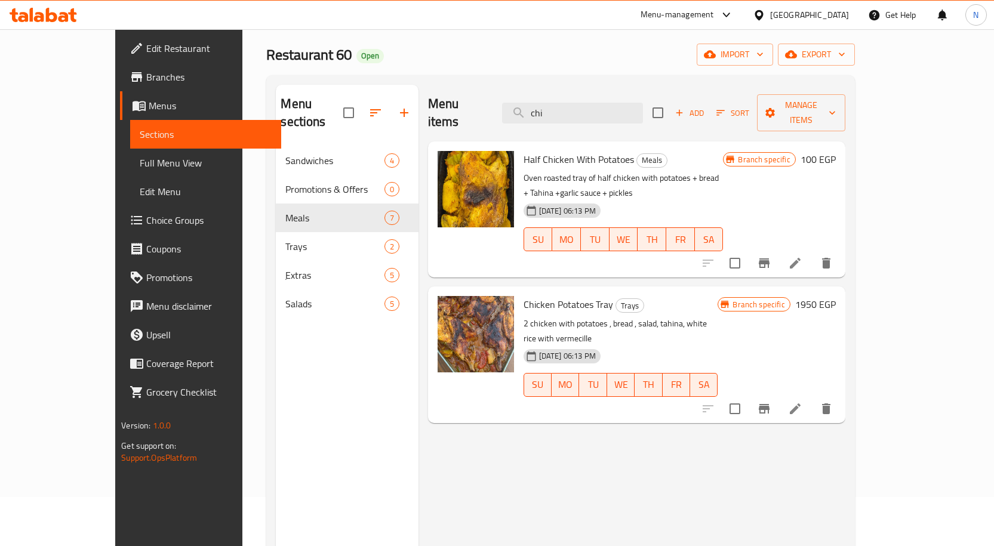
scroll to position [48, 0]
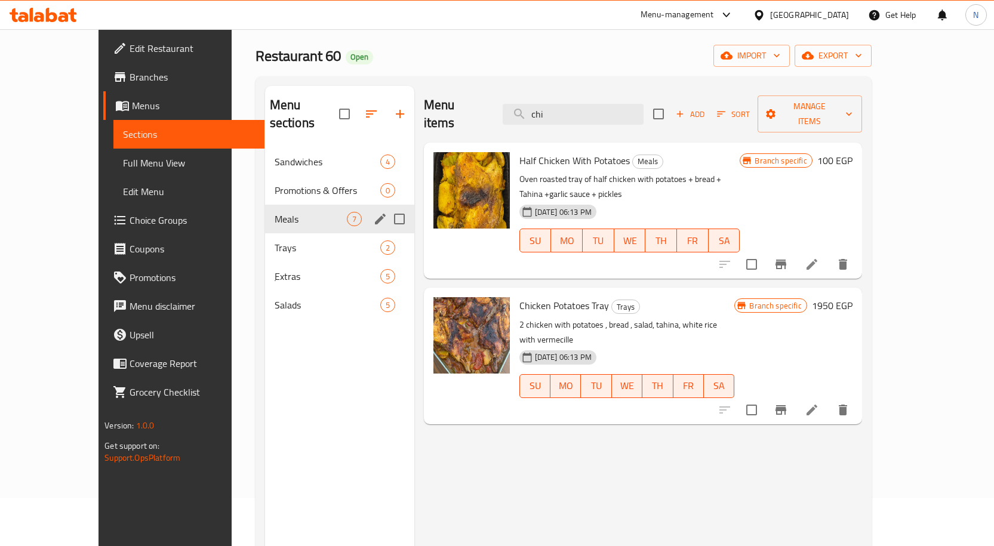
click at [275, 212] on span "Meals" at bounding box center [311, 219] width 72 height 14
click at [273, 205] on div "Meals 7" at bounding box center [339, 219] width 149 height 29
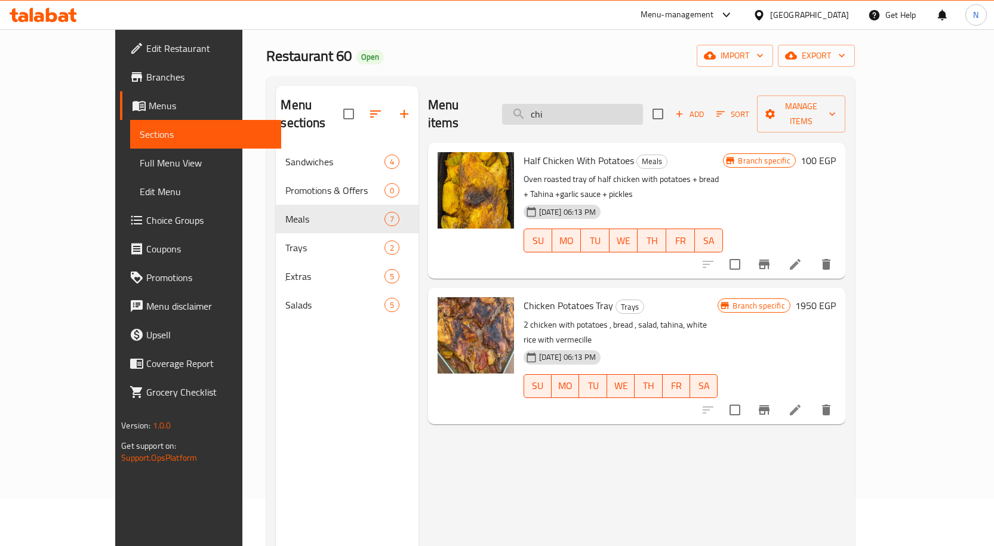
click at [612, 104] on input "chi" at bounding box center [572, 114] width 141 height 21
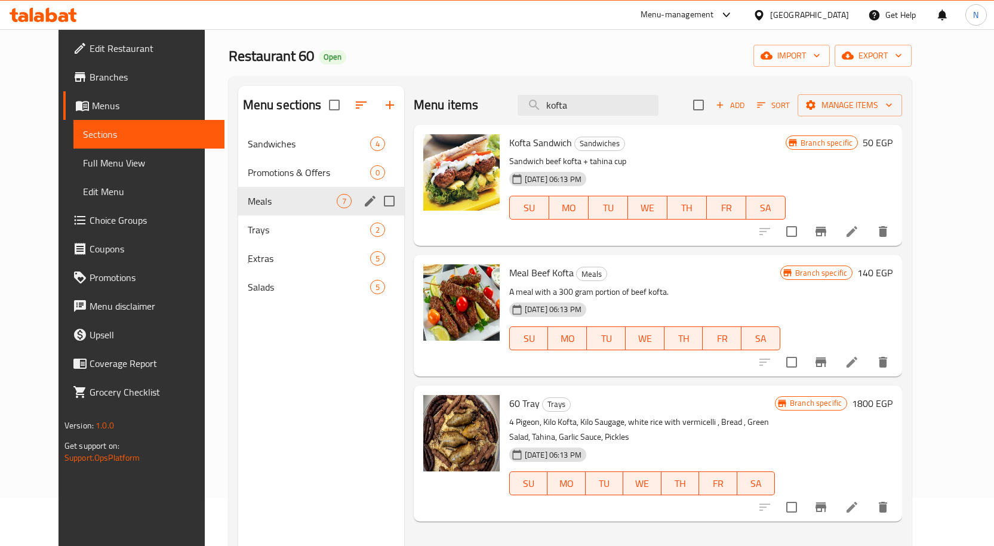
type input "kofta"
click at [285, 196] on span "Meals" at bounding box center [292, 201] width 89 height 14
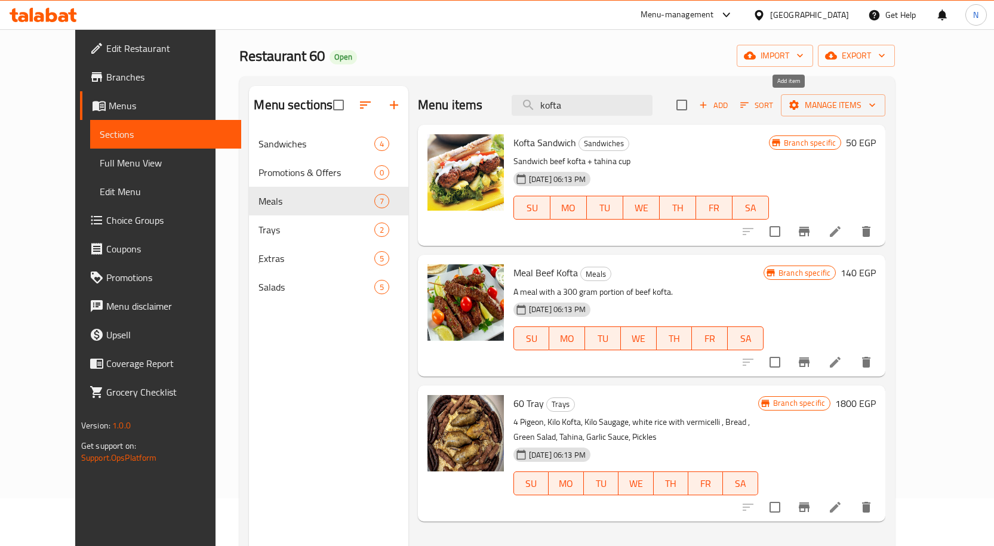
click at [729, 107] on span "Add" at bounding box center [713, 105] width 32 height 14
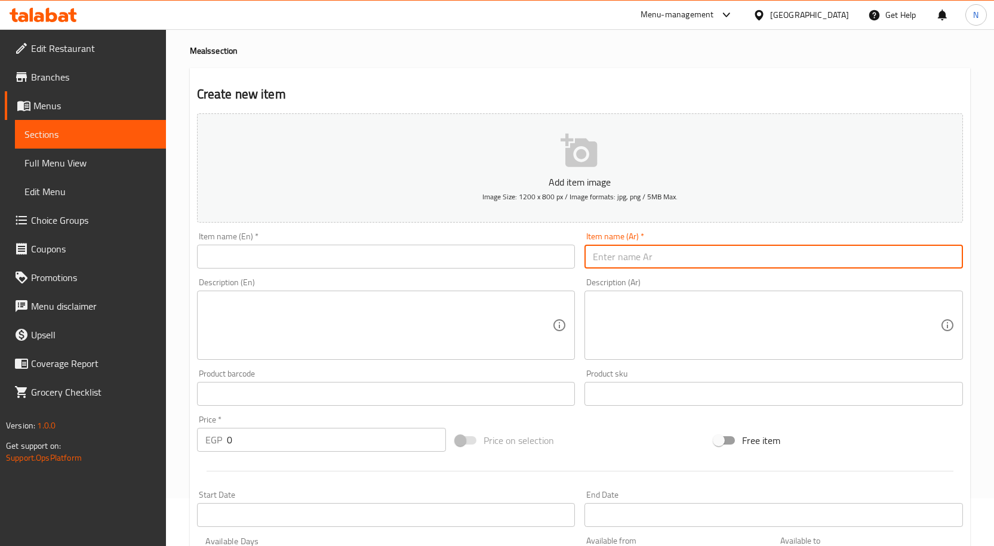
click at [657, 260] on input "text" at bounding box center [773, 257] width 378 height 24
paste input "عرض 2ك كفتــــة+ 2فرخة مشويه +عيش+سطلة+طحينه"
type input "عرض 2ك كفتــــة+ 2فرخة مشويه +عيش+سطلة+طحينه"
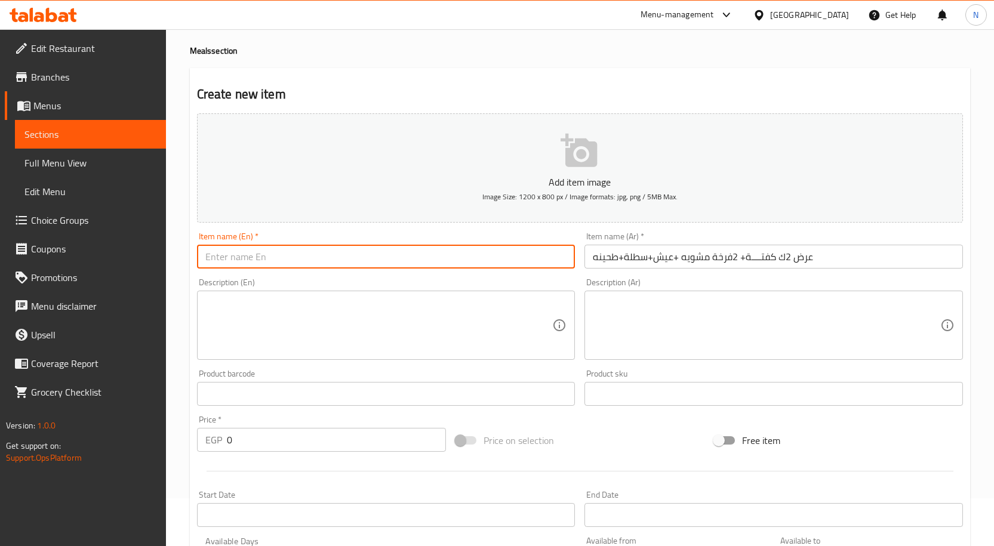
click at [409, 249] on input "text" at bounding box center [386, 257] width 378 height 24
paste input "Offer: 2 kofta + 2 grilled chicken + bread + salad + tahini"
click at [227, 258] on input "Offer: 2 kofta + 2 grilled chicken + bread + salad + tahini" at bounding box center [386, 257] width 378 height 24
click at [235, 255] on input "Offer 2 kofta + 2 grilled chicken + bread + salad + tahini" at bounding box center [386, 257] width 378 height 24
type input "Offer 2 Kilo kofta + 2 grilled chicken + bread + salad + tahini"
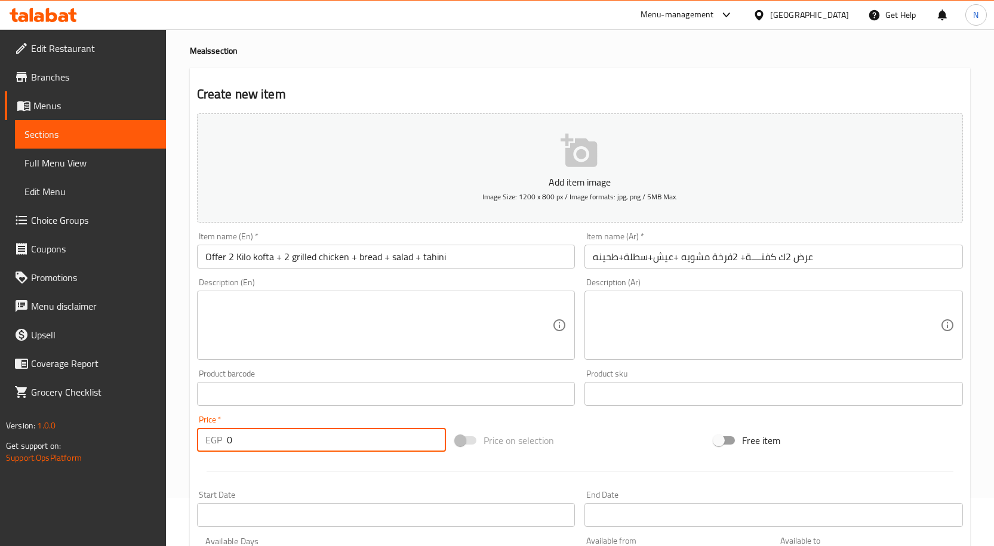
click at [291, 432] on input "0" at bounding box center [336, 440] width 219 height 24
paste input "325"
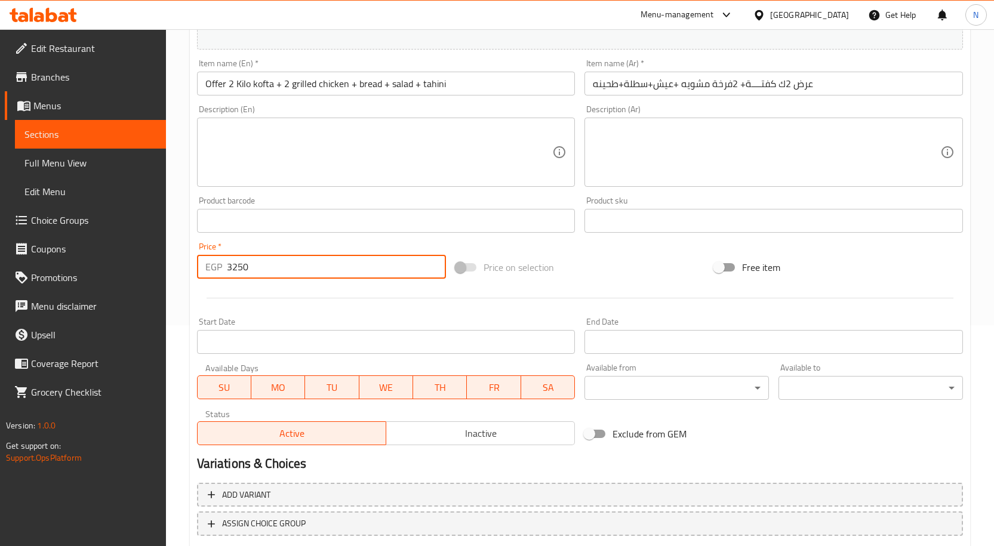
scroll to position [227, 0]
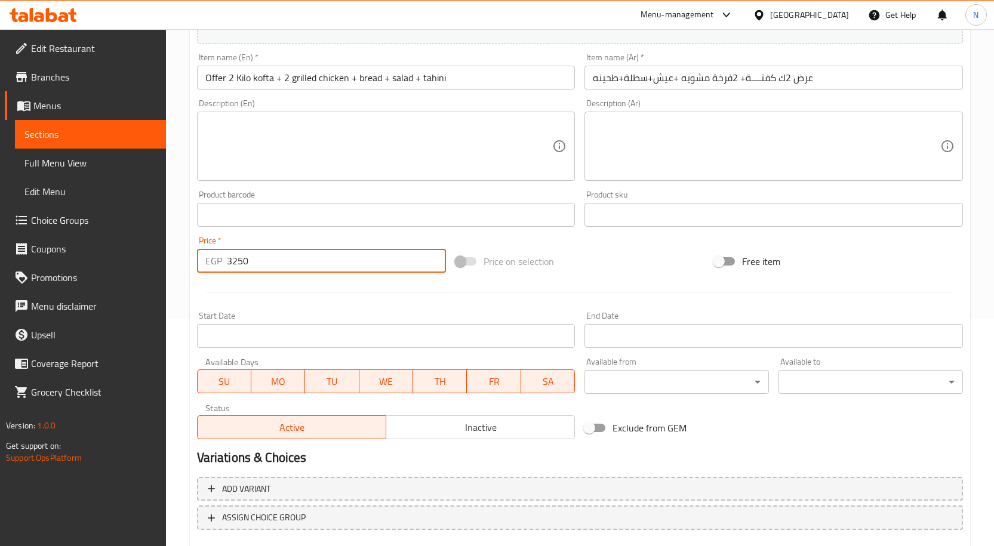
type input "3250"
click at [517, 423] on span "Inactive" at bounding box center [480, 427] width 179 height 17
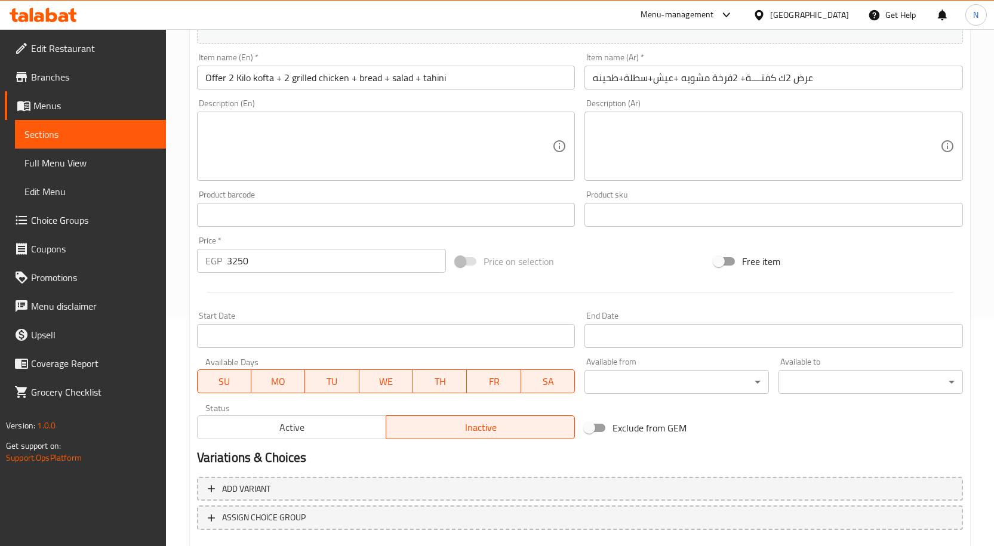
click at [426, 334] on input "Start Date" at bounding box center [386, 336] width 378 height 24
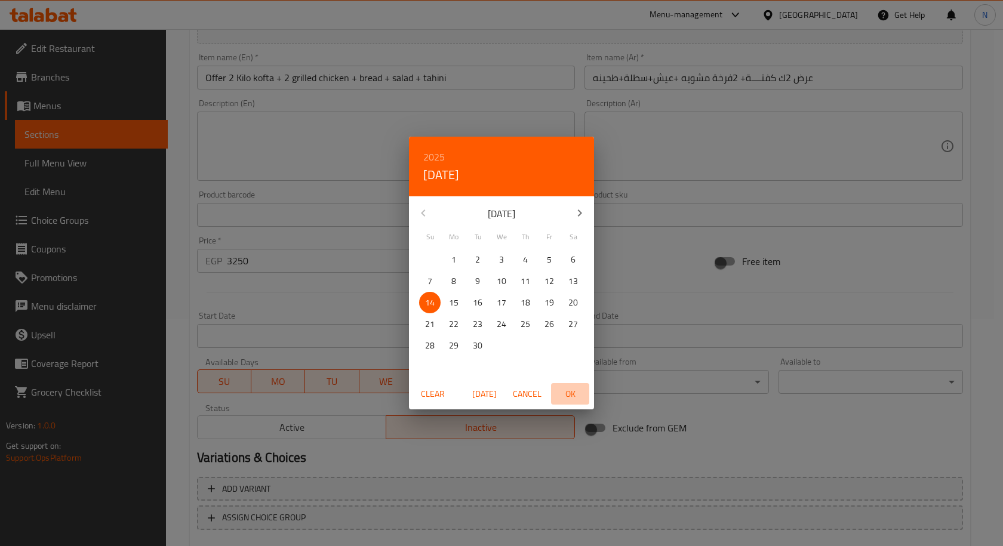
click at [581, 395] on span "OK" at bounding box center [570, 394] width 29 height 15
type input "[DATE]"
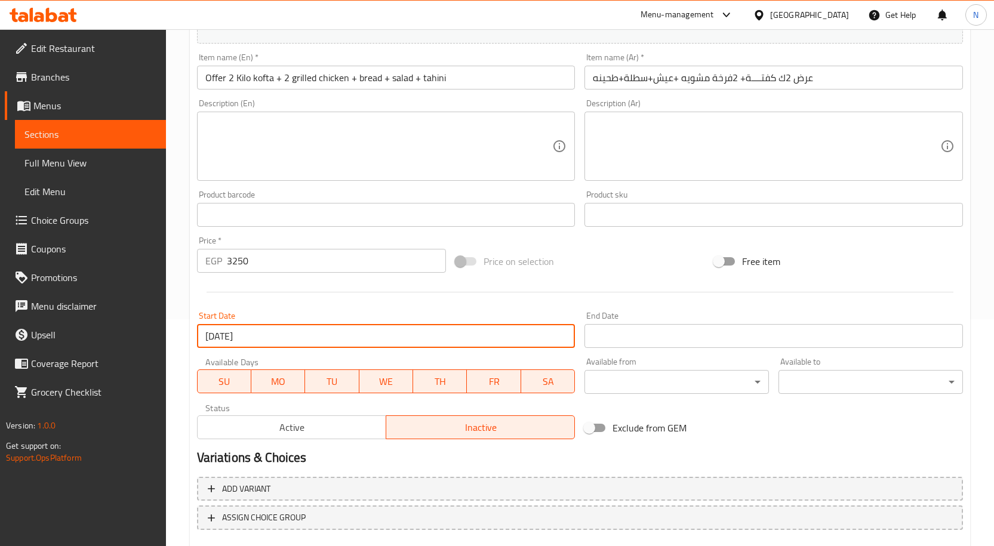
click at [625, 329] on input "Start Date" at bounding box center [773, 336] width 378 height 24
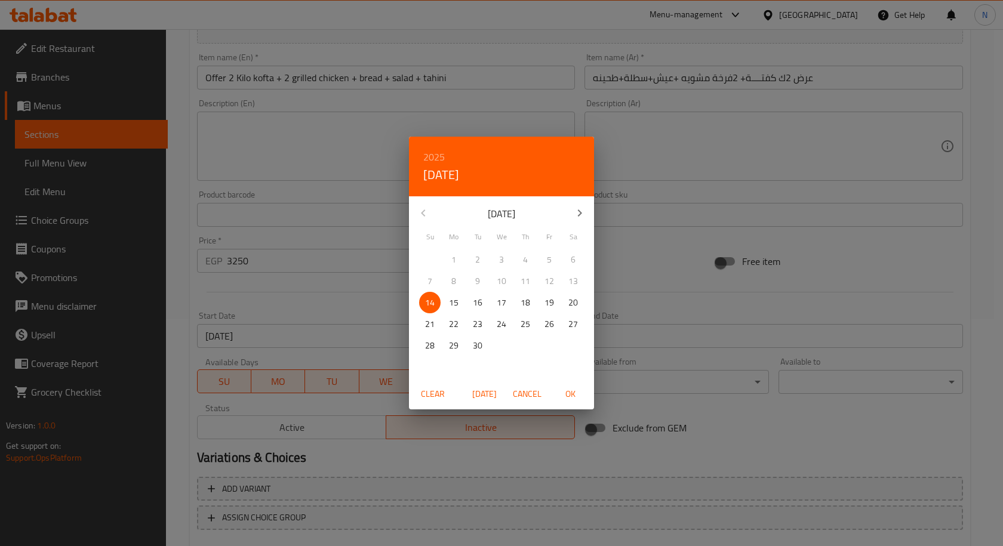
click at [480, 344] on p "30" at bounding box center [478, 345] width 10 height 15
click at [571, 393] on span "OK" at bounding box center [570, 394] width 29 height 15
type input "[DATE]"
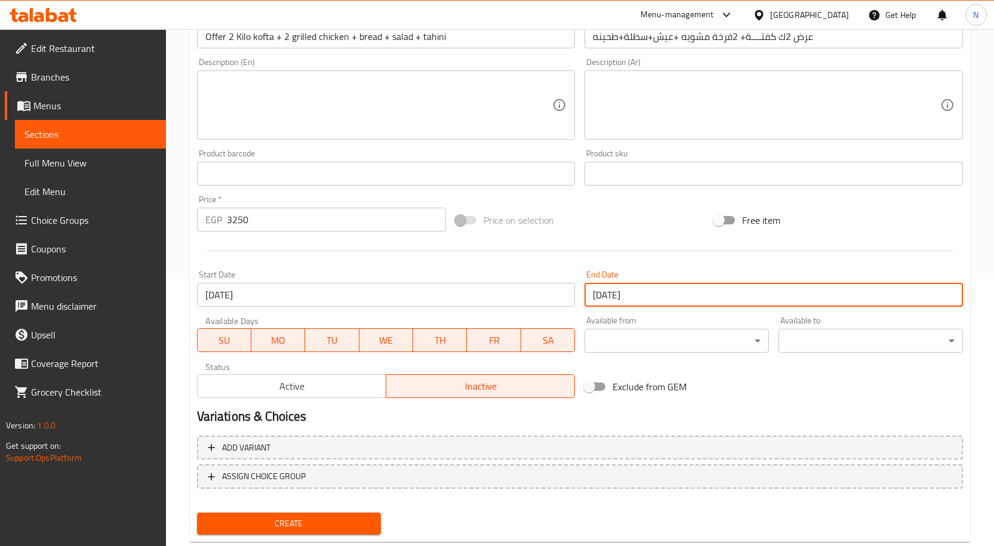
scroll to position [297, 0]
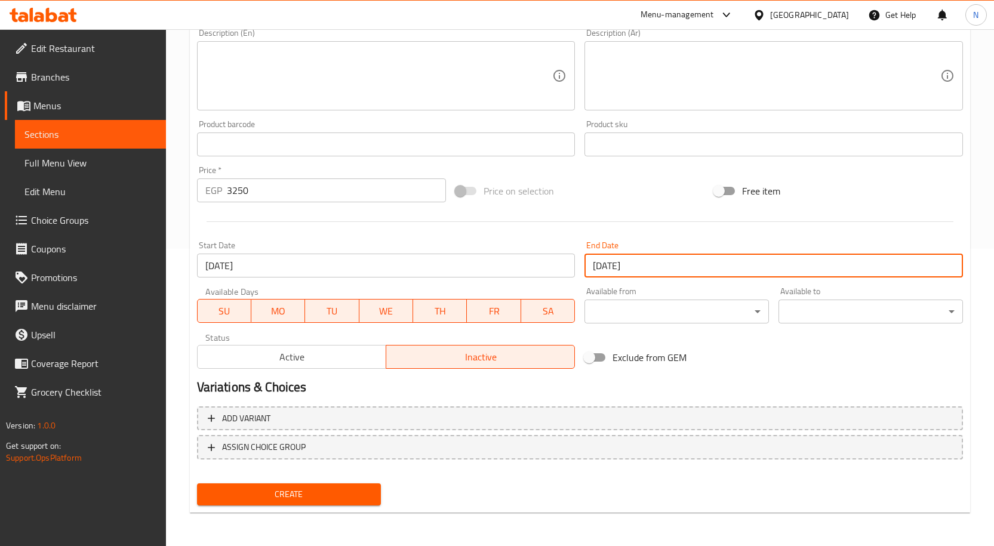
click at [275, 491] on span "Create" at bounding box center [289, 494] width 165 height 15
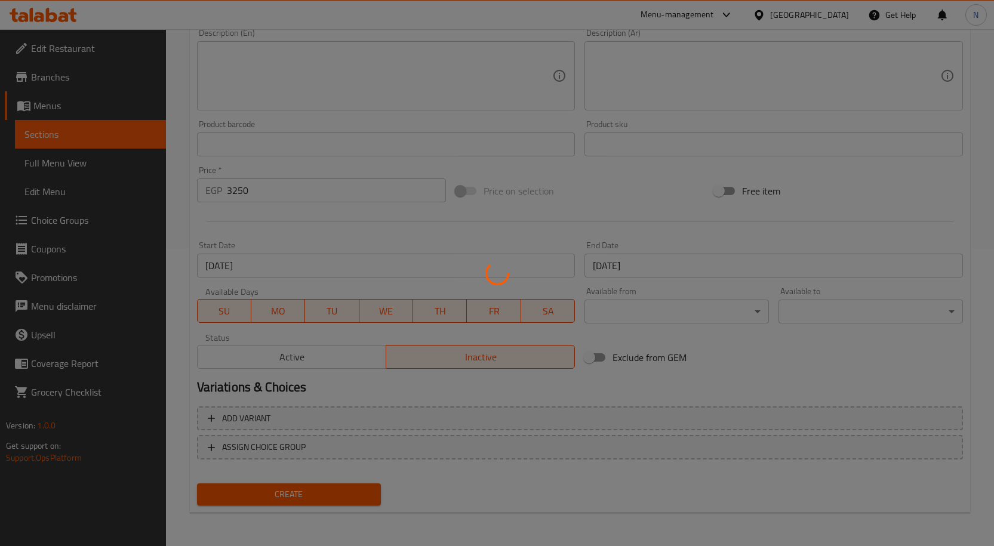
type input "0"
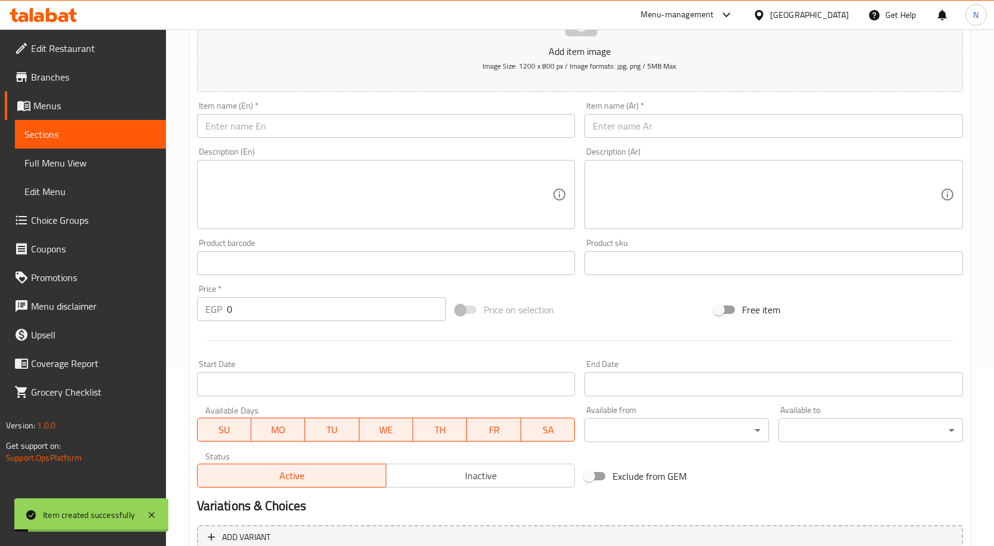
scroll to position [58, 0]
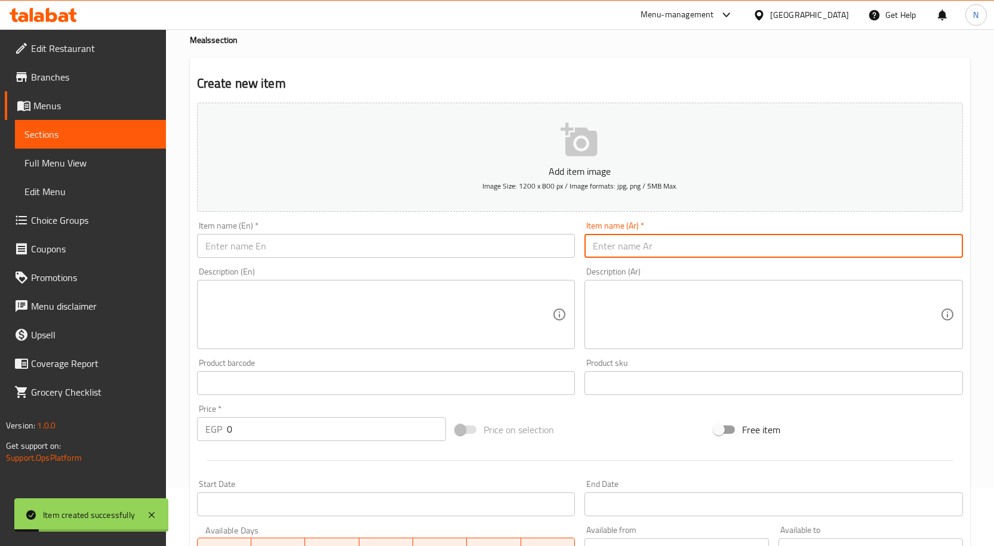
click at [621, 248] on input "text" at bounding box center [773, 246] width 378 height 24
paste input "عرض 2 فـــــرخـة مشوية + ك كفـتــــة+عيش+سلطه + طحينه"
type input "عرض 2 فـــــرخـة مشوية + ك كفـتــــة+عيش+سلطه + طحينه"
click at [254, 242] on input "text" at bounding box center [386, 246] width 378 height 24
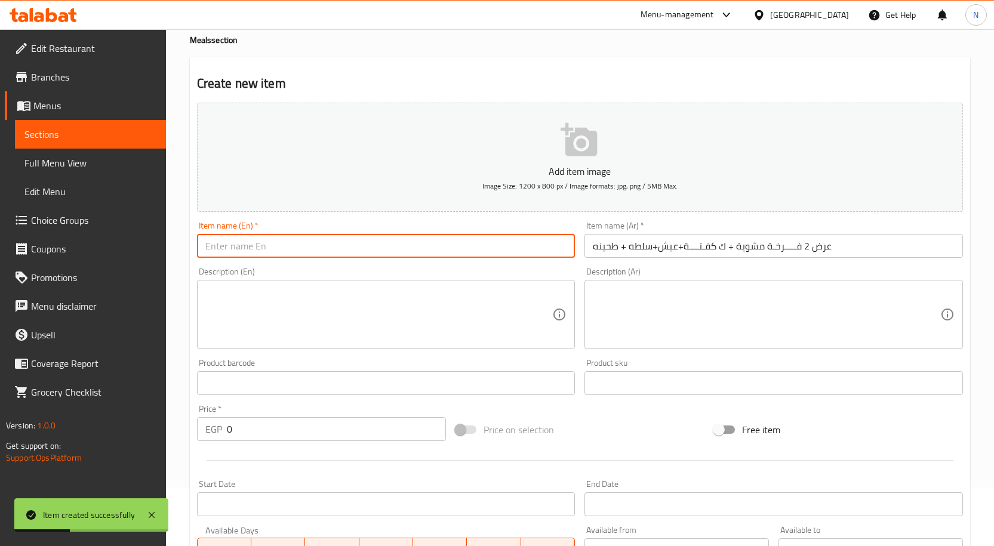
paste input "Offer: 2 grilled chickens + 1 kofta + bread + salad + tahini"
click at [227, 249] on input "Offer: 2 grilled chickens + 1 kofta + bread + salad + tahini" at bounding box center [386, 246] width 378 height 24
click at [311, 245] on input "Offer 2 grilled chickens + 1 kofta + bread + salad + tahini" at bounding box center [386, 246] width 378 height 24
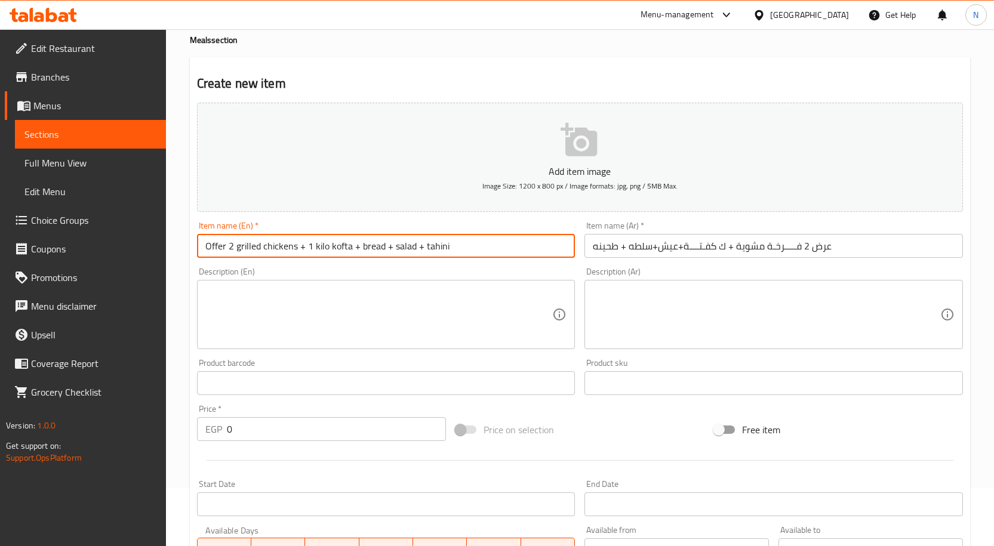
type input "Offer 2 grilled chickens + 1 kilo kofta + bread + salad + tahini"
click at [260, 433] on input "0" at bounding box center [336, 429] width 219 height 24
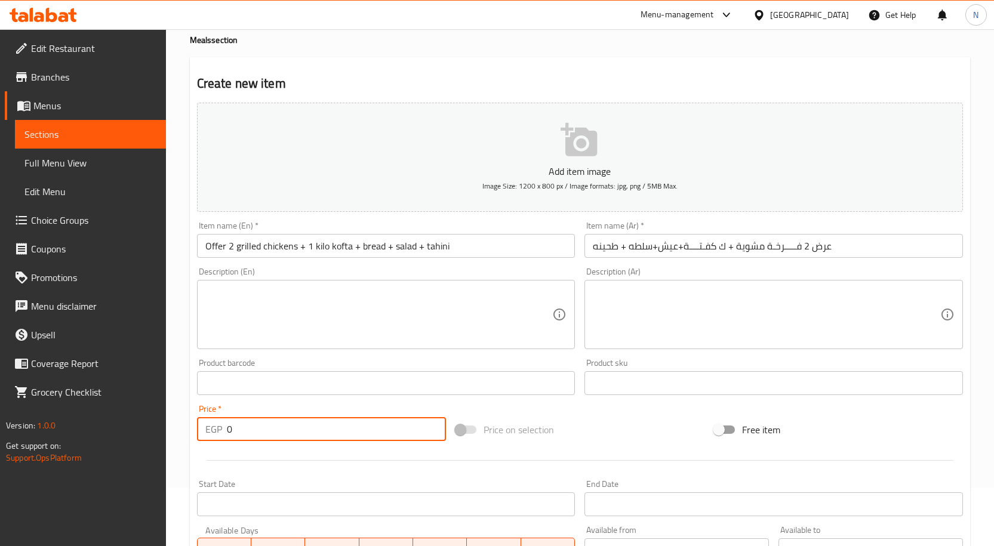
click at [260, 433] on input "0" at bounding box center [336, 429] width 219 height 24
paste input "240"
type input "2400"
click at [481, 250] on input "Offer 2 grilled chickens + 1 kilo kofta + bread + salad + tahini" at bounding box center [386, 246] width 378 height 24
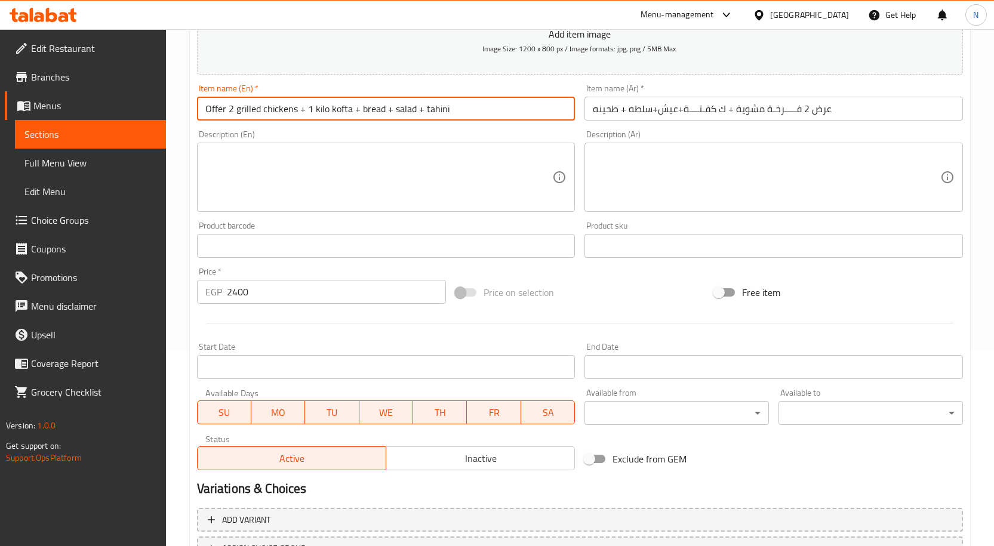
scroll to position [238, 0]
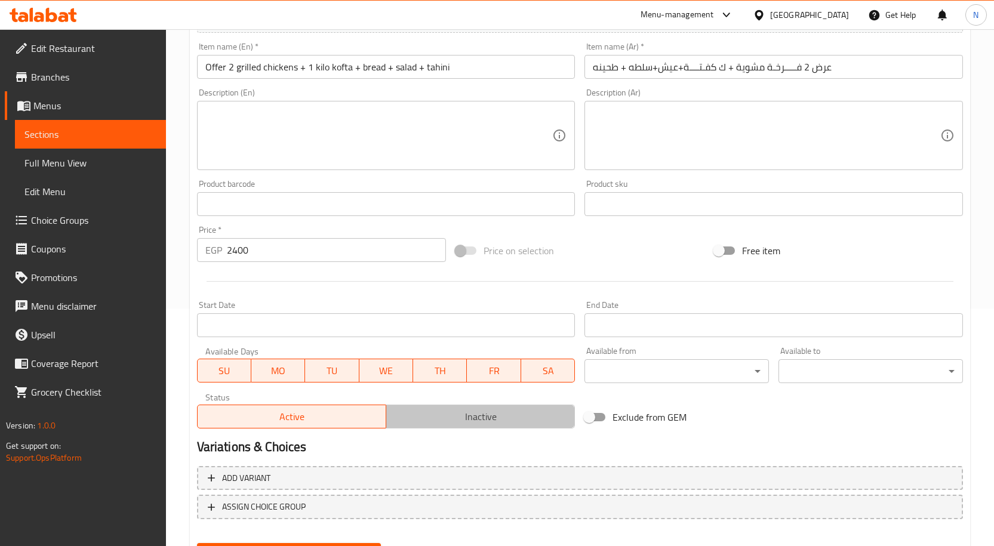
click at [458, 422] on span "Inactive" at bounding box center [480, 416] width 179 height 17
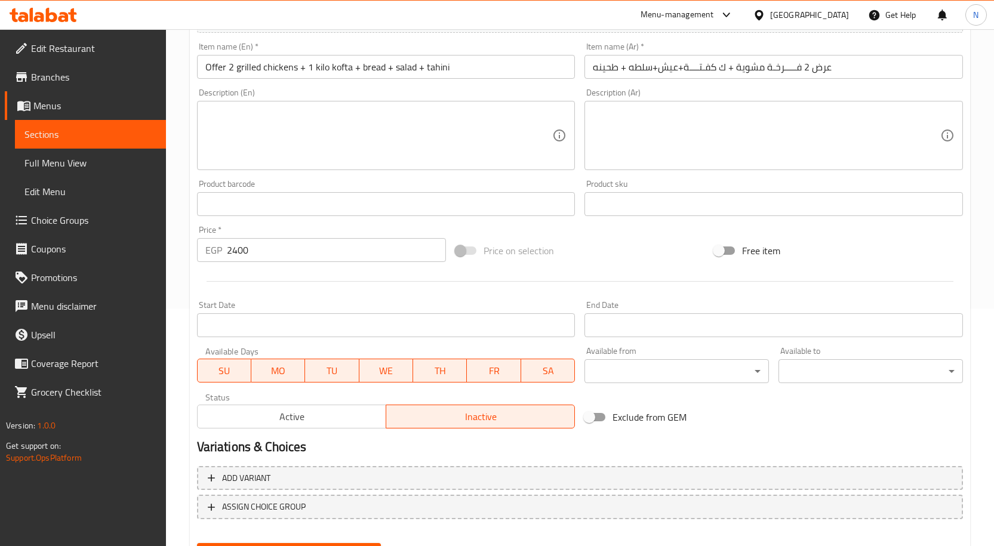
click at [437, 315] on input "Start Date" at bounding box center [386, 325] width 378 height 24
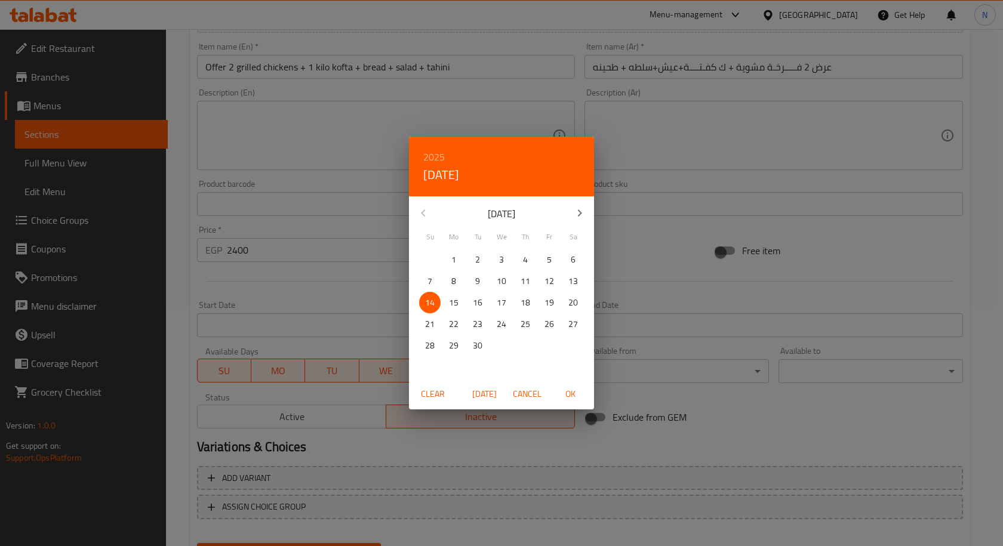
click at [568, 398] on span "OK" at bounding box center [570, 394] width 29 height 15
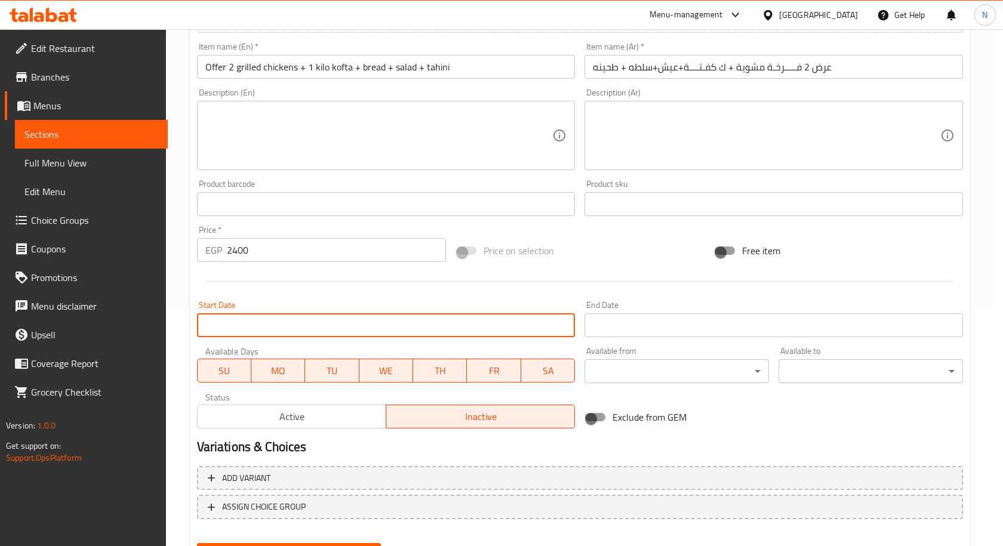
type input "[DATE]"
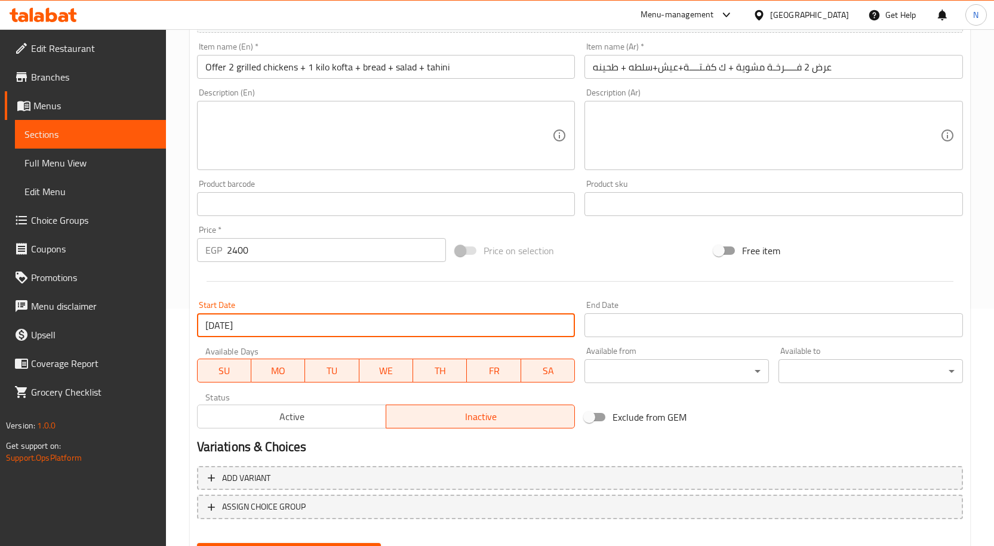
click at [615, 325] on input "Start Date" at bounding box center [773, 325] width 378 height 24
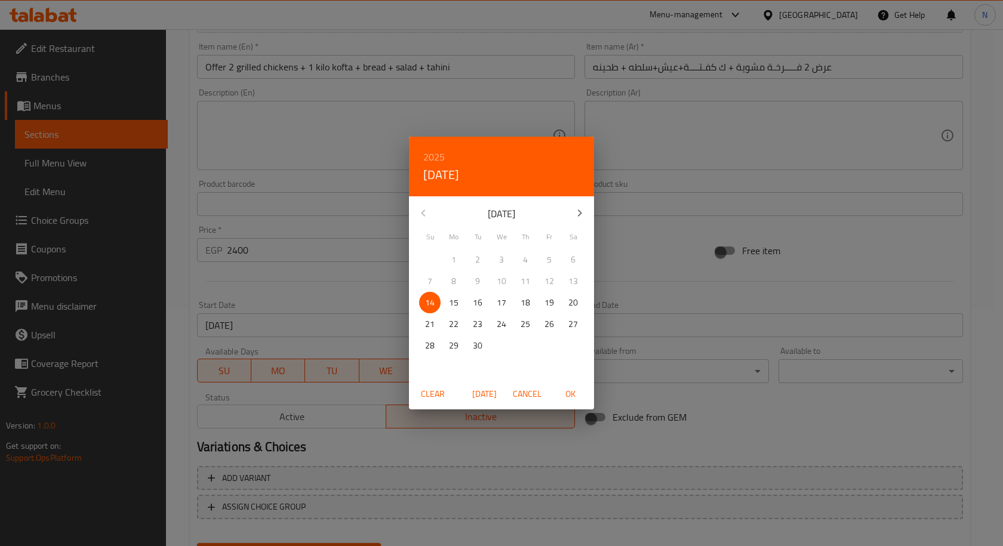
click at [481, 343] on p "30" at bounding box center [478, 345] width 10 height 15
click at [575, 389] on span "OK" at bounding box center [570, 394] width 29 height 15
type input "[DATE]"
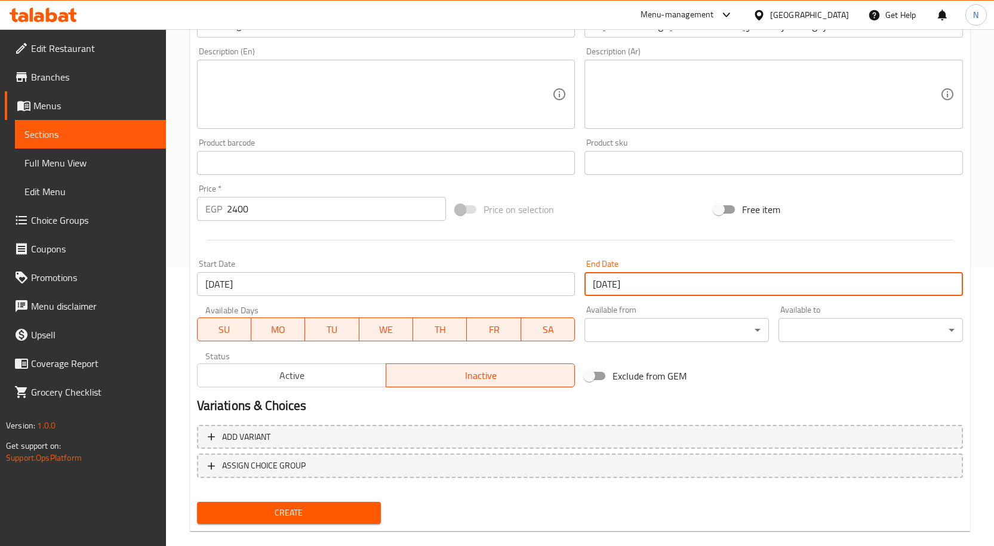
scroll to position [297, 0]
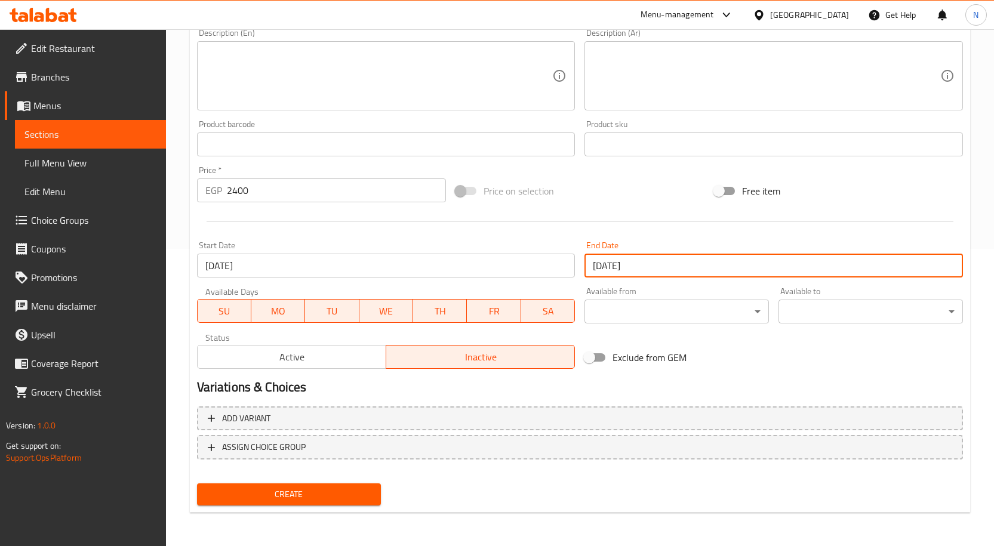
click at [314, 500] on span "Create" at bounding box center [289, 494] width 165 height 15
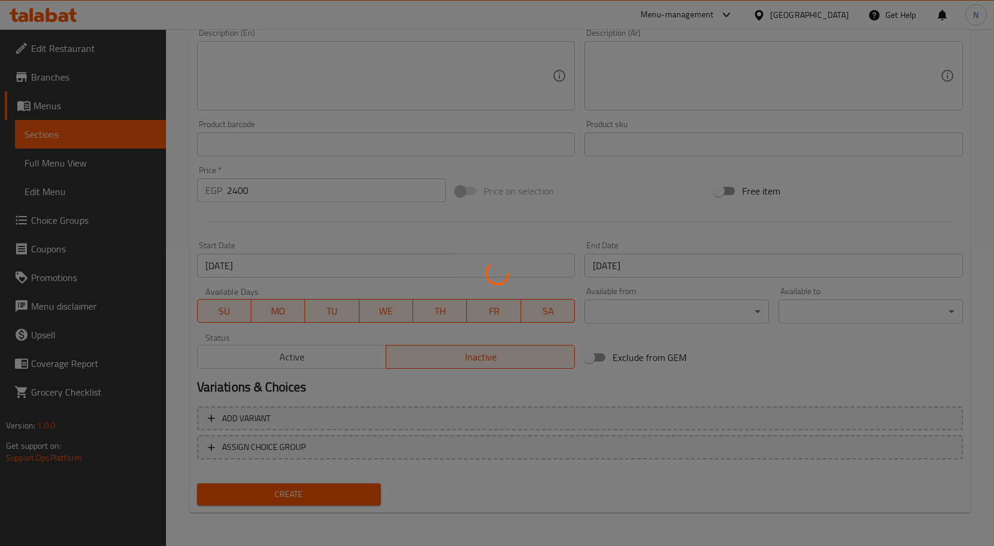
type input "0"
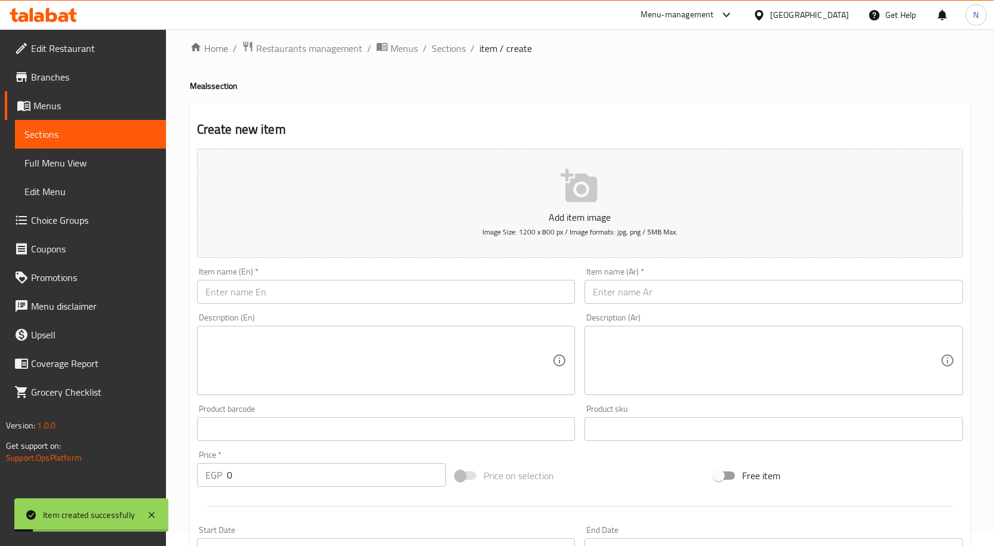
scroll to position [0, 0]
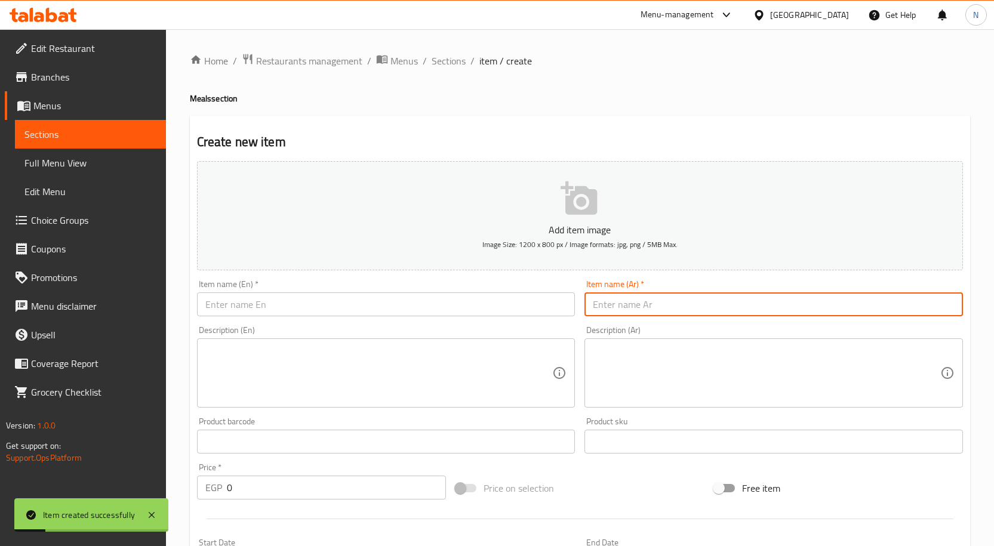
click at [626, 297] on input "text" at bounding box center [773, 304] width 378 height 24
paste input "عرض نص كيلو كفتــــة+ نص فرخة مشويه +عيش+سطلة+طحينه"
type input "عرض نص كيلو كفتــــة+ نص فرخة مشويه +عيش+سطلة+طحينه"
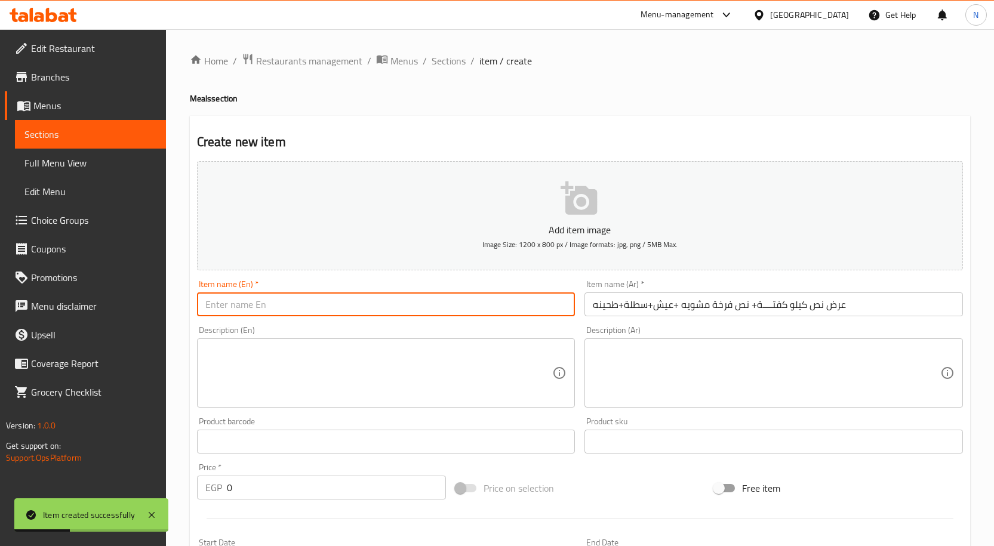
click at [308, 309] on input "text" at bounding box center [386, 304] width 378 height 24
paste input "Offer: Half a kilo of kofta + half a grilled chicken + bread + salad + tahini"
click at [227, 307] on input "Offer: Half a kilo of kofta + half a grilled chicken + bread + salad + tahini" at bounding box center [386, 304] width 378 height 24
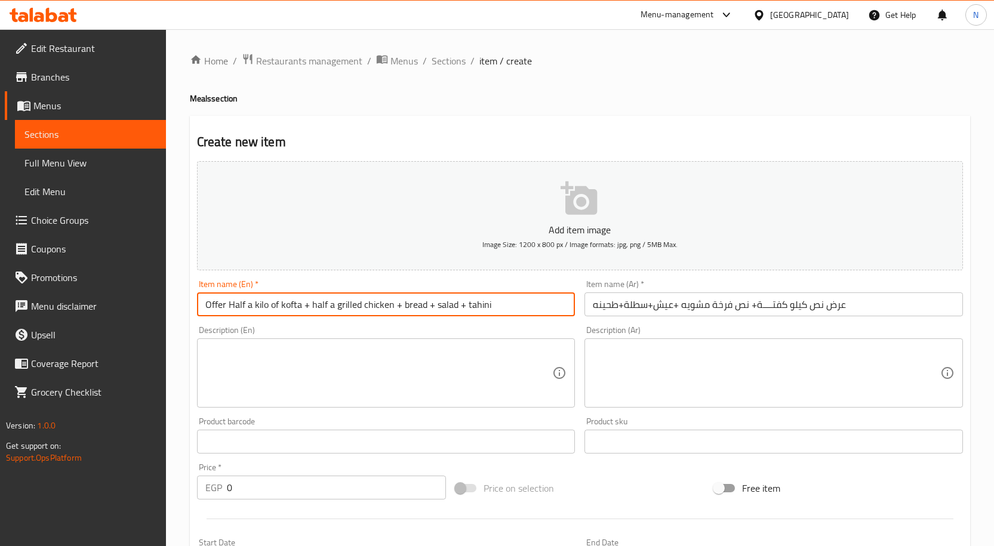
type input "Offer Half a kilo of kofta + half a grilled chicken + bread + salad + tahini"
click at [258, 478] on input "0" at bounding box center [336, 488] width 219 height 24
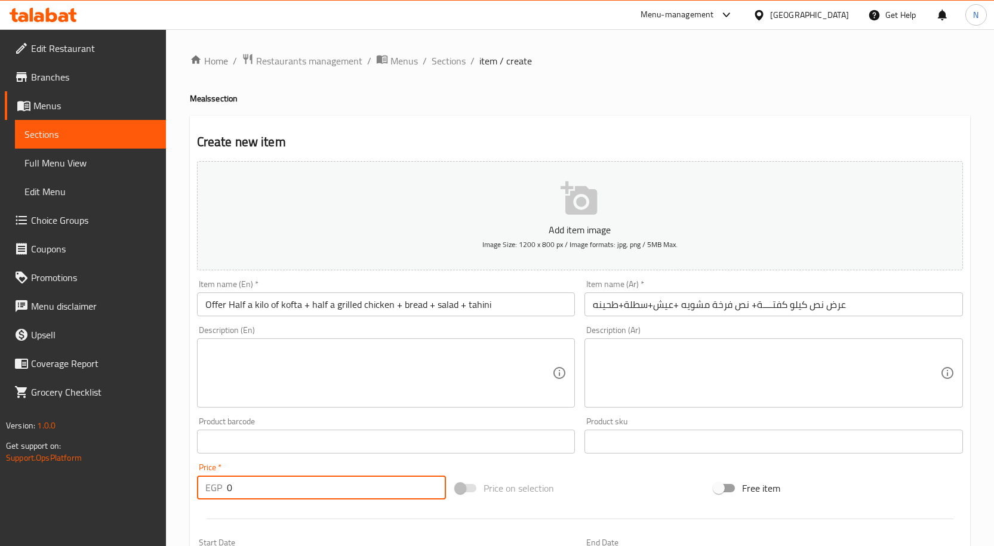
click at [258, 478] on input "0" at bounding box center [336, 488] width 219 height 24
click at [257, 479] on input "0" at bounding box center [336, 488] width 219 height 24
paste input "925"
type input "925"
click at [403, 369] on textarea at bounding box center [378, 373] width 347 height 57
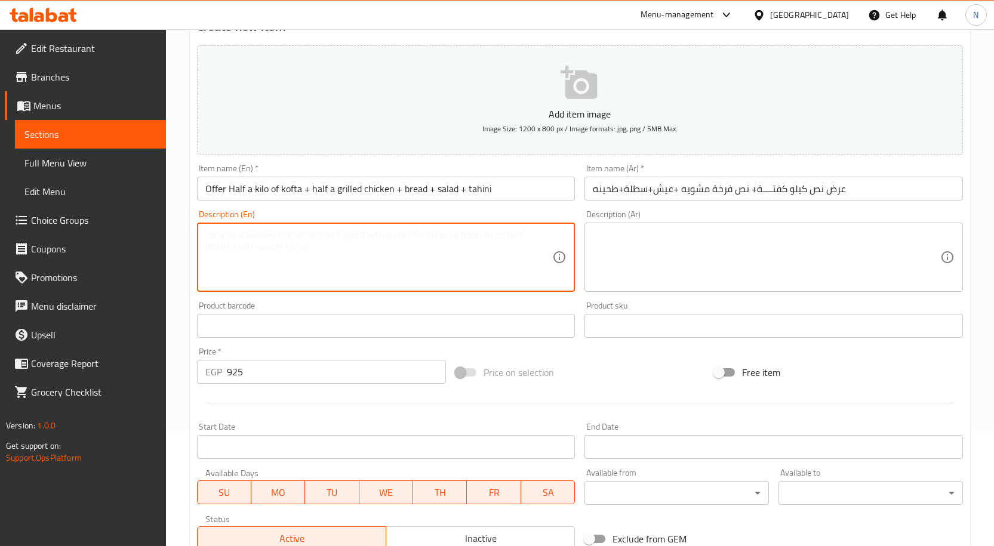
scroll to position [297, 0]
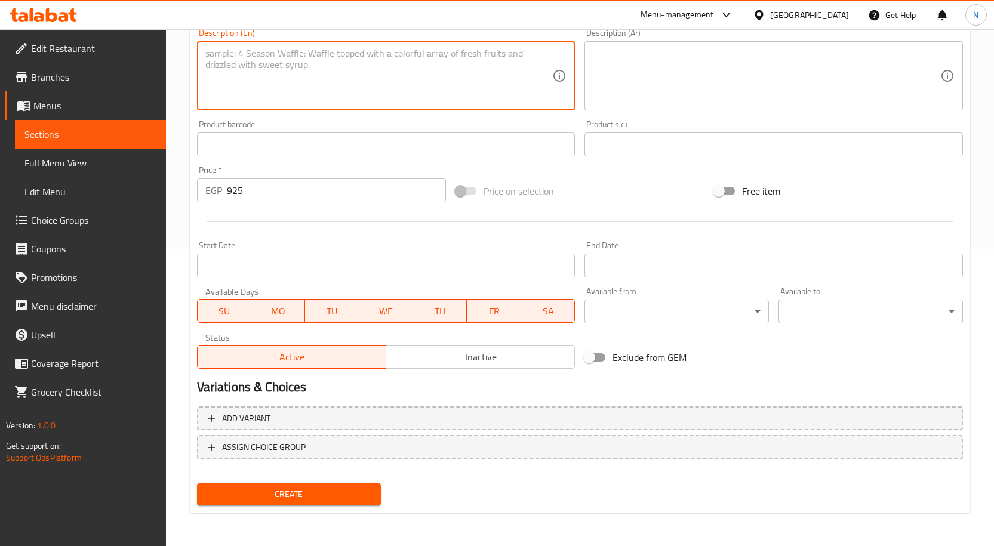
click at [453, 361] on span "Inactive" at bounding box center [480, 357] width 179 height 17
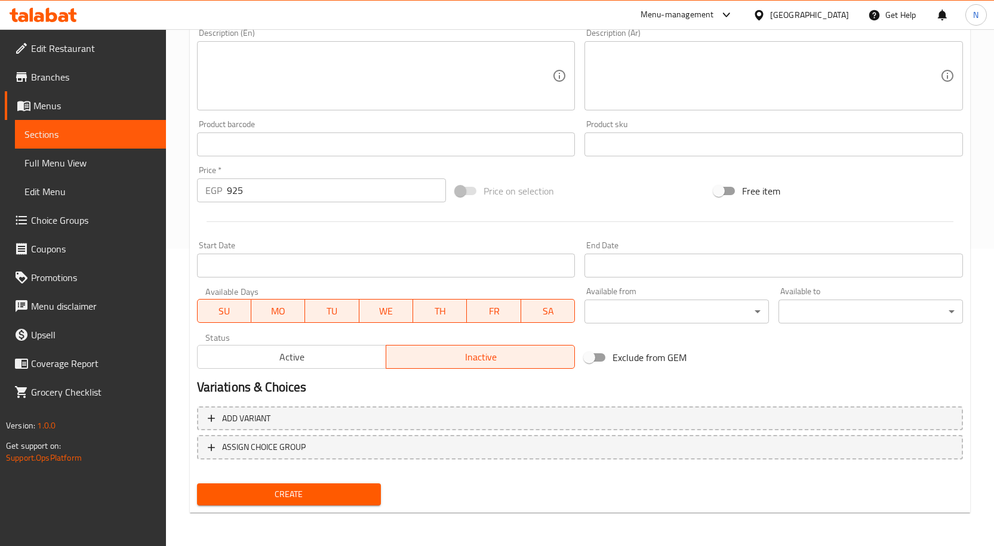
click at [424, 267] on input "Start Date" at bounding box center [386, 266] width 378 height 24
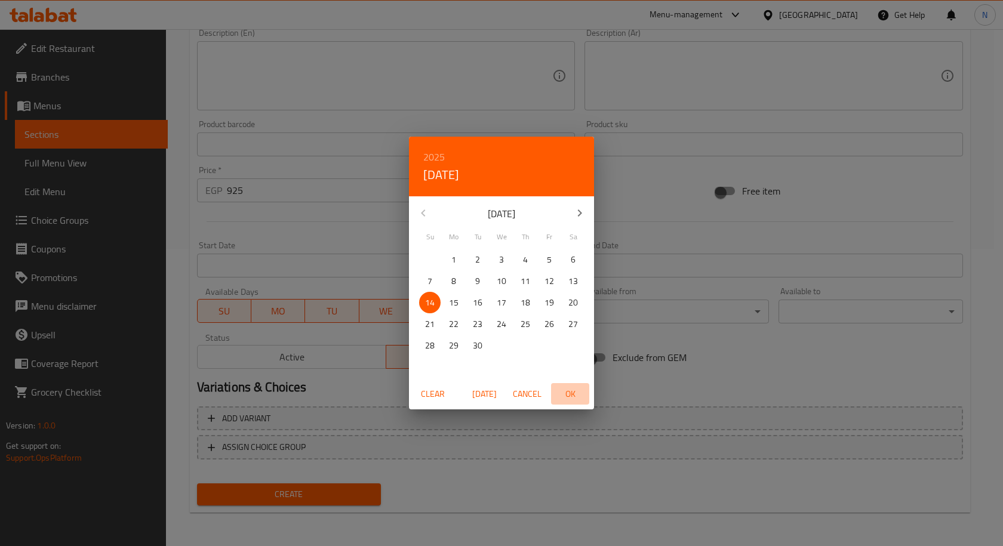
click at [566, 391] on span "OK" at bounding box center [570, 394] width 29 height 15
type input "[DATE]"
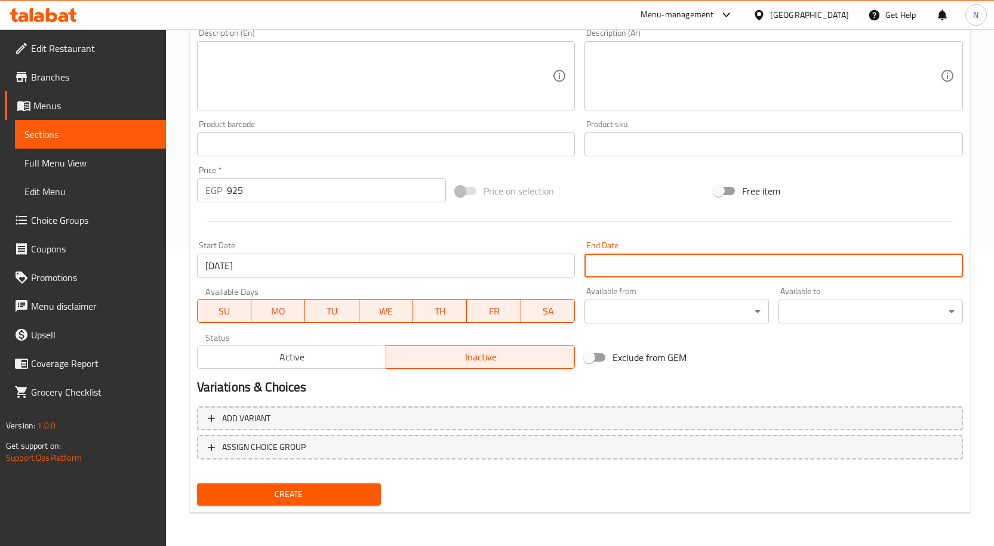
click at [643, 267] on input "Start Date" at bounding box center [773, 266] width 378 height 24
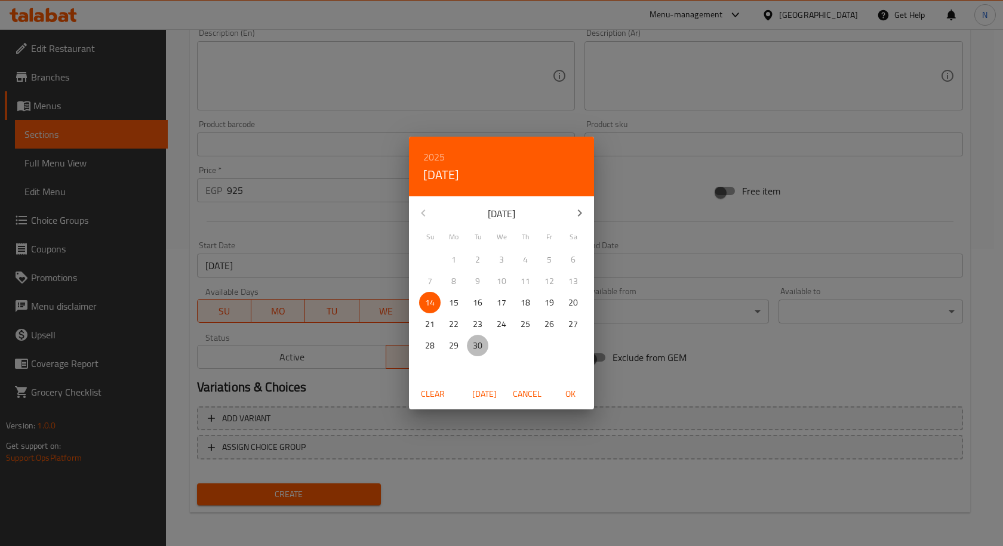
click at [479, 340] on p "30" at bounding box center [478, 345] width 10 height 15
click at [568, 393] on span "OK" at bounding box center [570, 394] width 29 height 15
type input "[DATE]"
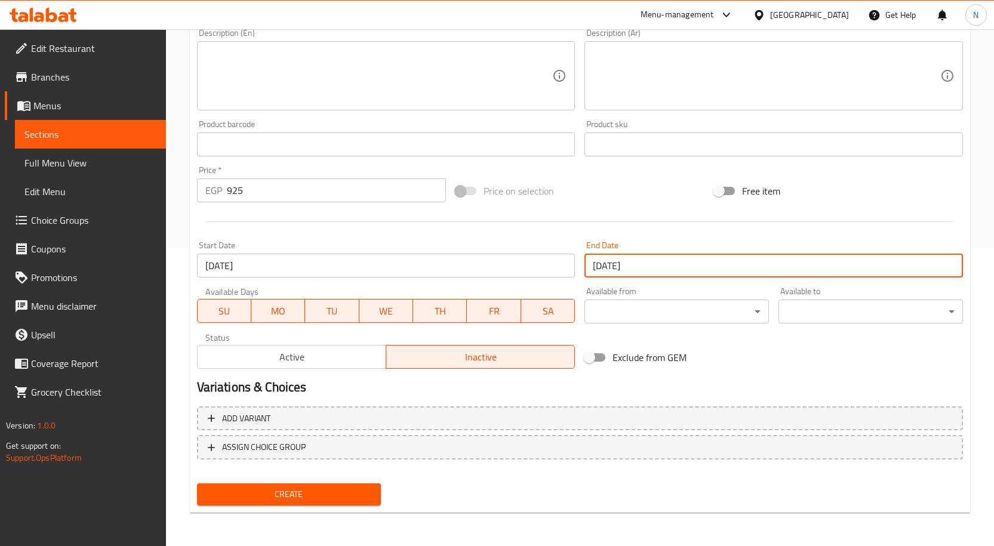
click at [304, 493] on span "Create" at bounding box center [289, 494] width 165 height 15
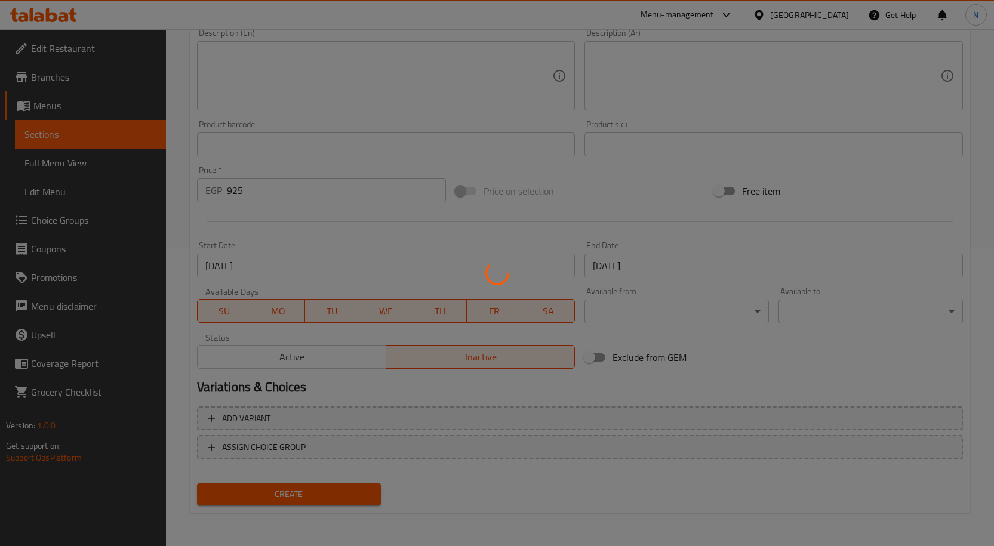
type input "0"
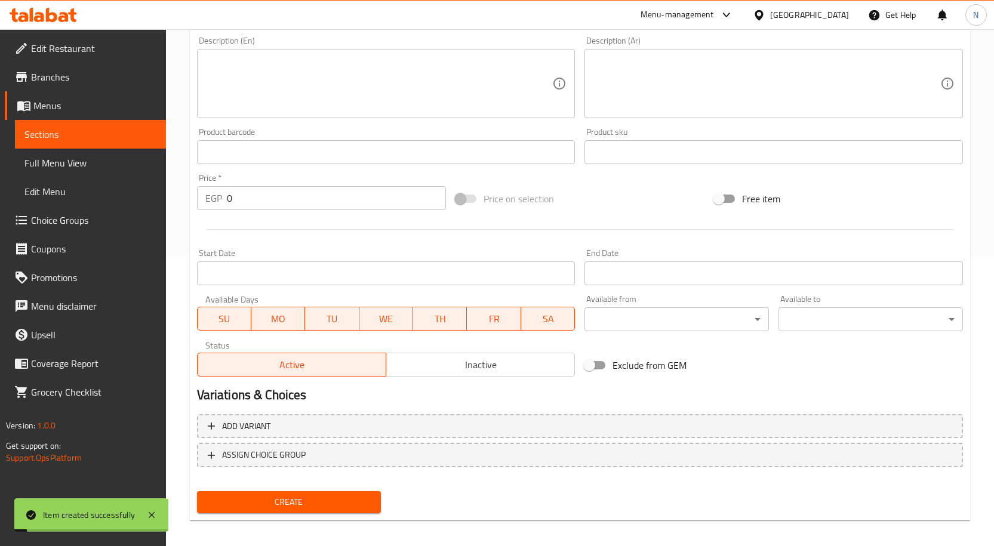
scroll to position [58, 0]
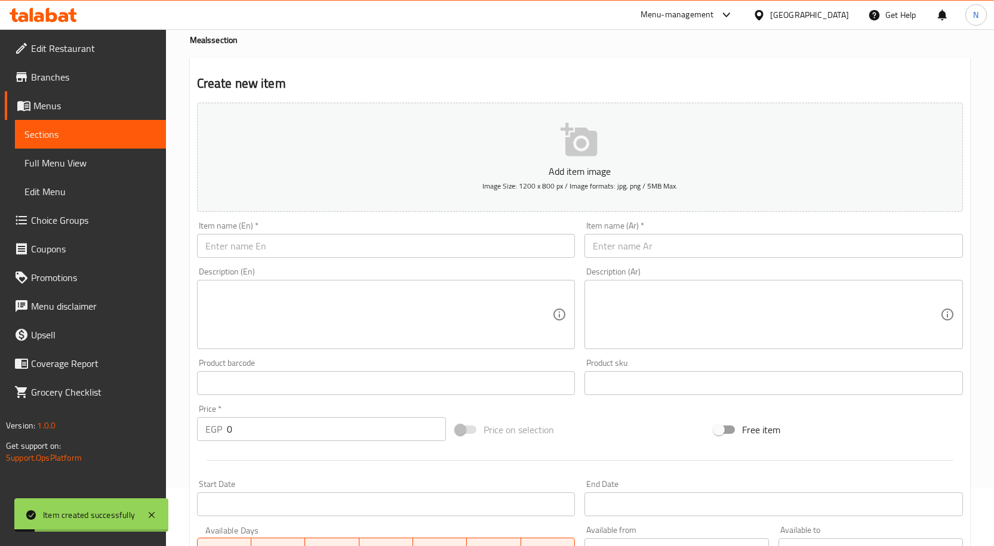
click at [658, 252] on input "text" at bounding box center [773, 246] width 378 height 24
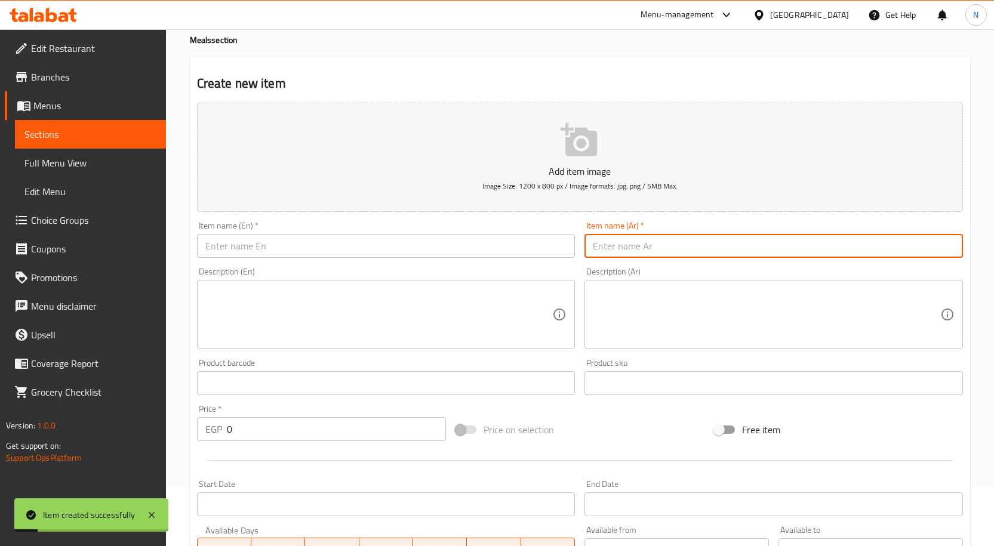
paste input "عرض 2 كيلو كفـتــــة + فـــــرخـة مشوية + عيش + سلطه + طحينه"
type input "عرض 2 كيلو كفـتــــة + فـــــرخـة مشوية + عيش + سلطه + طحينه"
click at [313, 255] on input "text" at bounding box center [386, 246] width 378 height 24
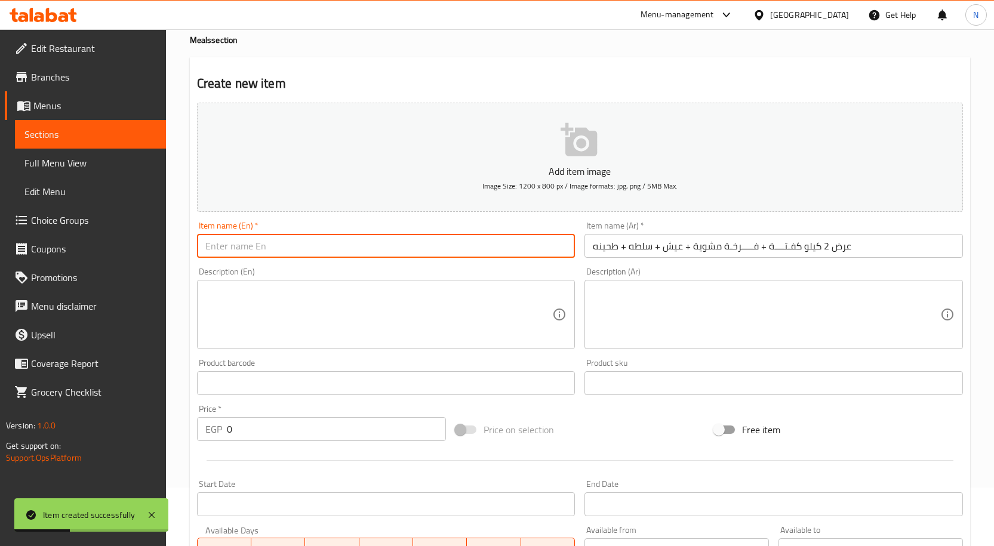
paste input "Offer: 2 kg kofta + grilled chicken + bread + salad + tahini"
click at [226, 247] on input "Offer: 2 kg kofta + grilled chicken + bread + salad + tahini" at bounding box center [386, 246] width 378 height 24
type input "Offer 2 kg kofta + grilled chicken + bread + salad + tahini"
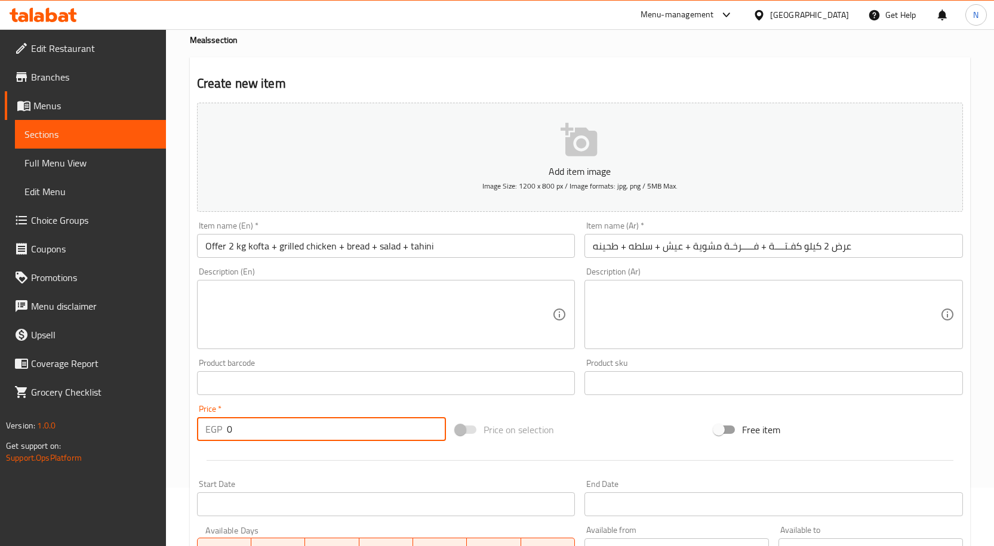
click at [289, 428] on input "0" at bounding box center [336, 429] width 219 height 24
paste input "265"
type input "2650"
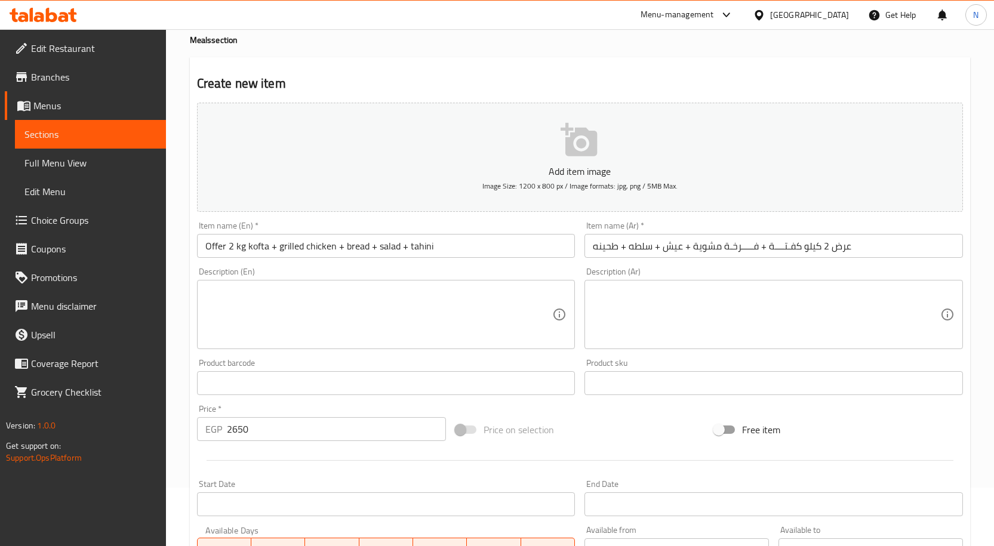
click at [404, 345] on div "Description (En)" at bounding box center [386, 314] width 378 height 69
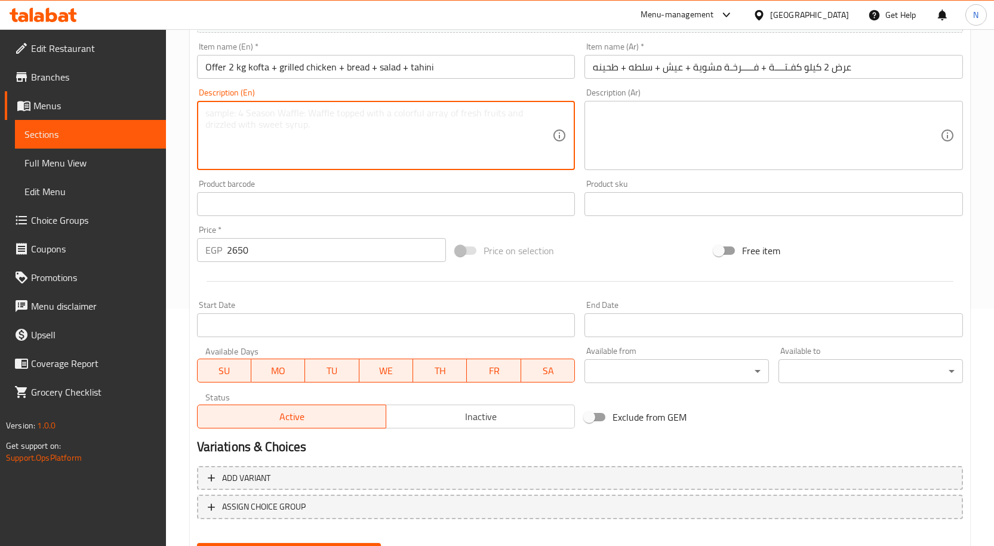
scroll to position [297, 0]
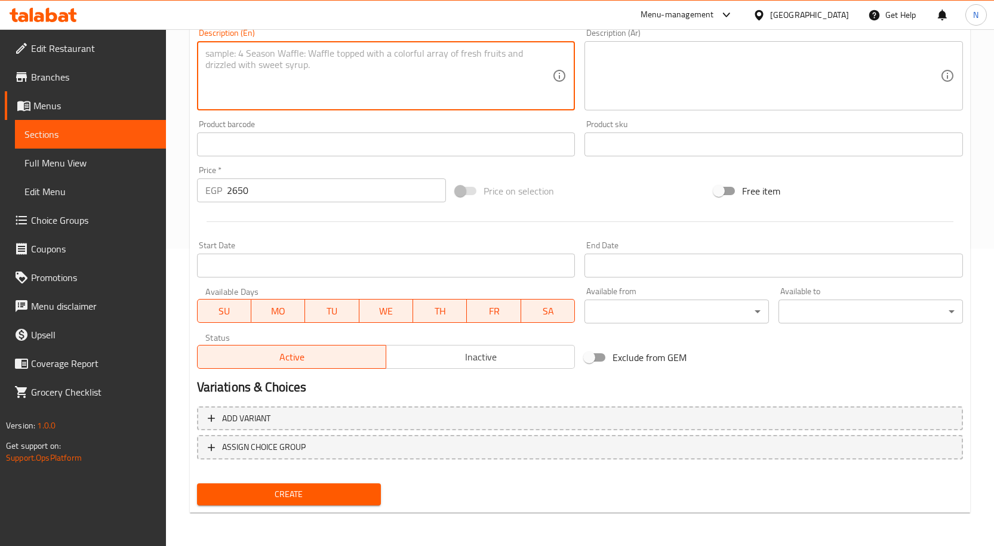
click at [446, 356] on span "Inactive" at bounding box center [480, 357] width 179 height 17
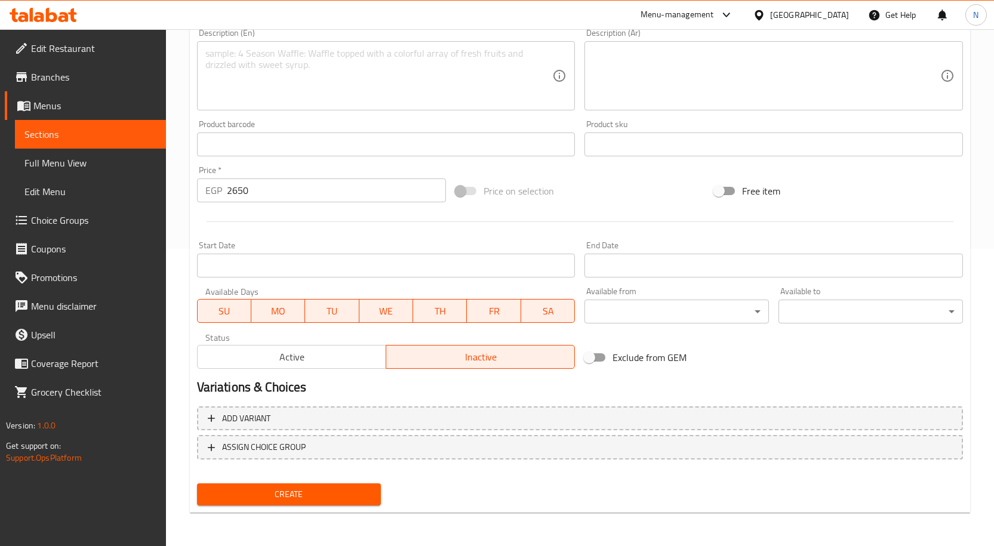
click at [409, 251] on div "Start Date Start Date" at bounding box center [386, 259] width 378 height 36
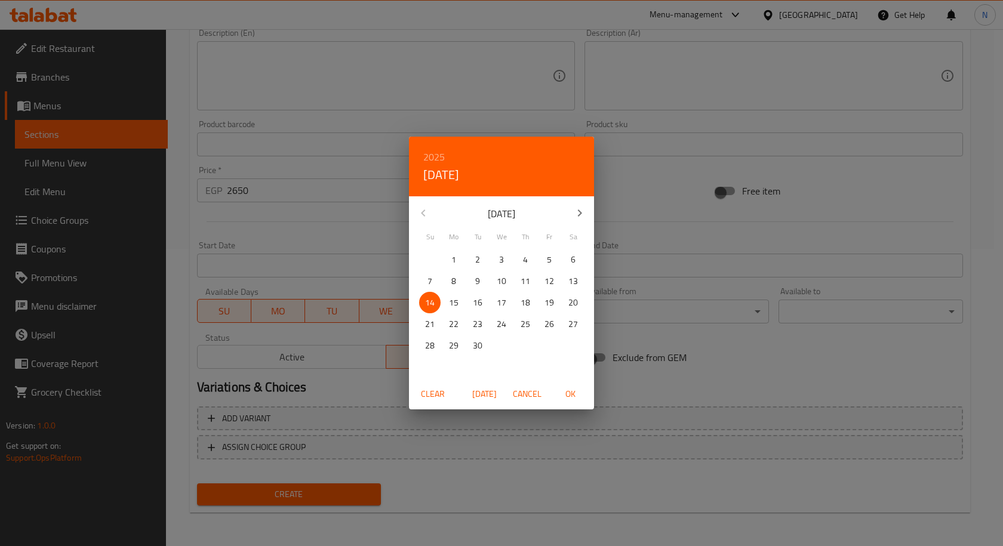
drag, startPoint x: 569, startPoint y: 390, endPoint x: 629, endPoint y: 322, distance: 90.9
click at [568, 390] on span "OK" at bounding box center [570, 394] width 29 height 15
type input "[DATE]"
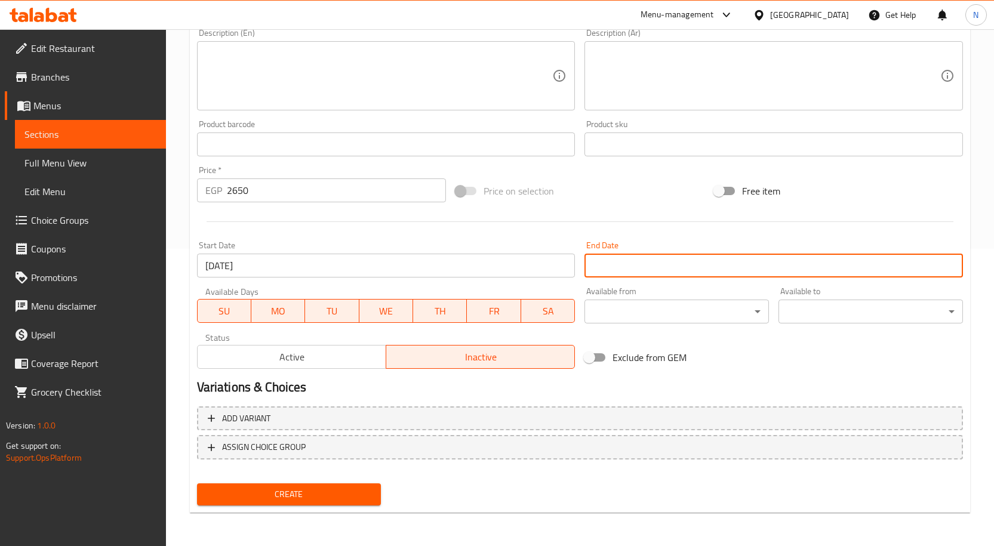
click at [660, 259] on input "Start Date" at bounding box center [773, 266] width 378 height 24
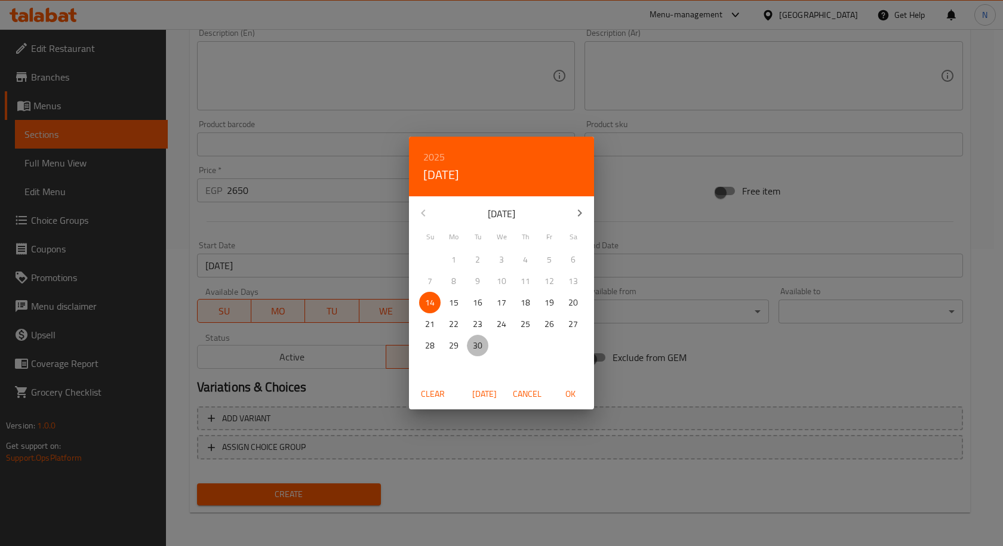
click at [477, 346] on p "30" at bounding box center [478, 345] width 10 height 15
click at [565, 392] on span "OK" at bounding box center [570, 394] width 29 height 15
type input "[DATE]"
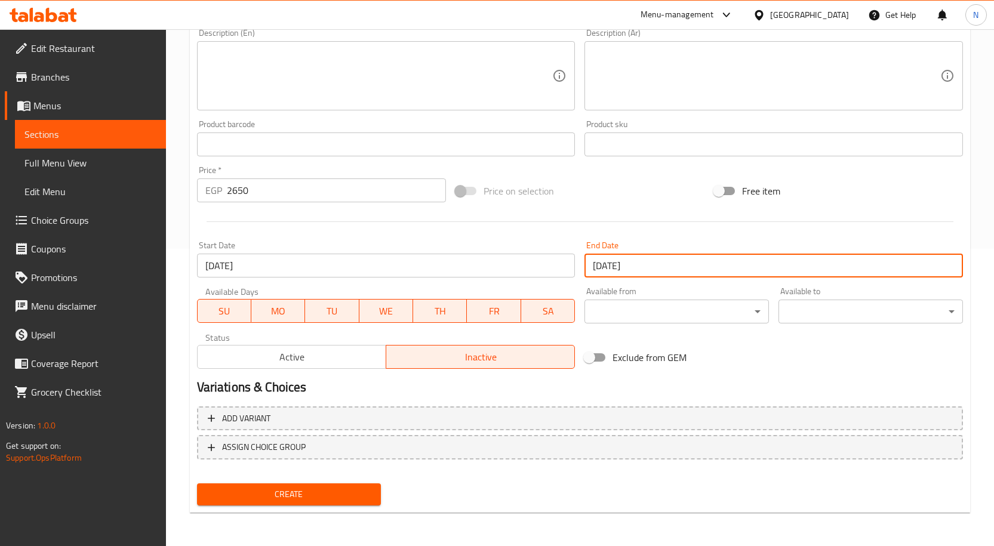
click at [341, 495] on span "Create" at bounding box center [289, 494] width 165 height 15
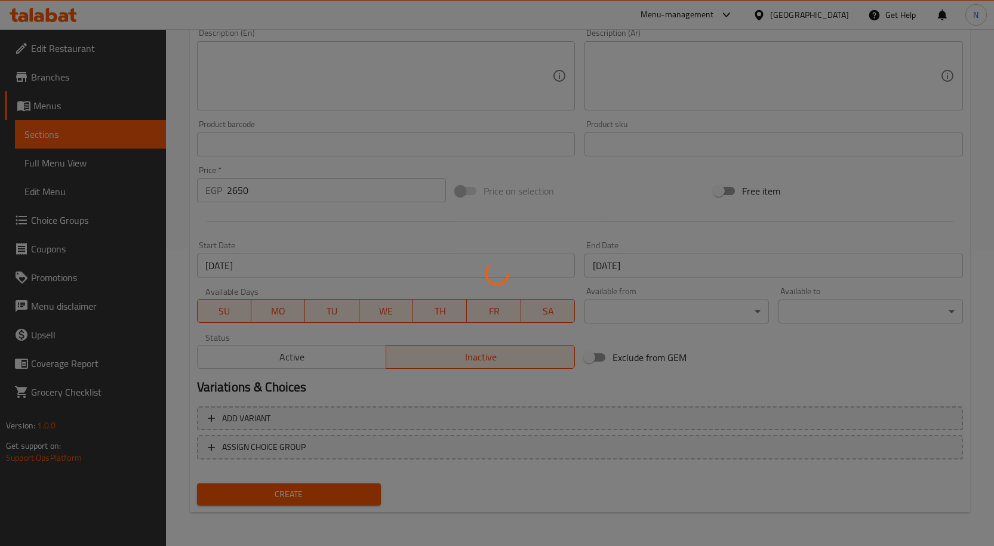
type input "0"
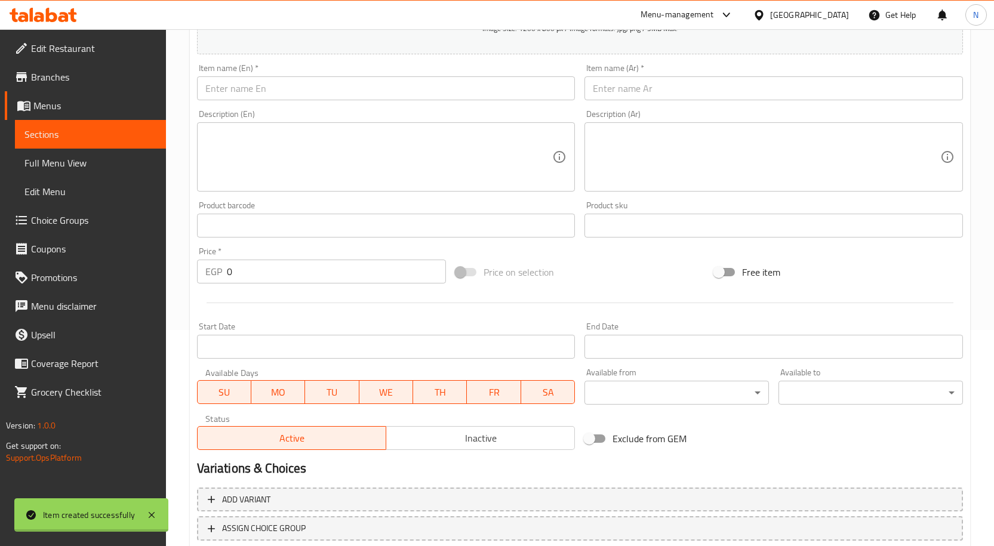
scroll to position [0, 0]
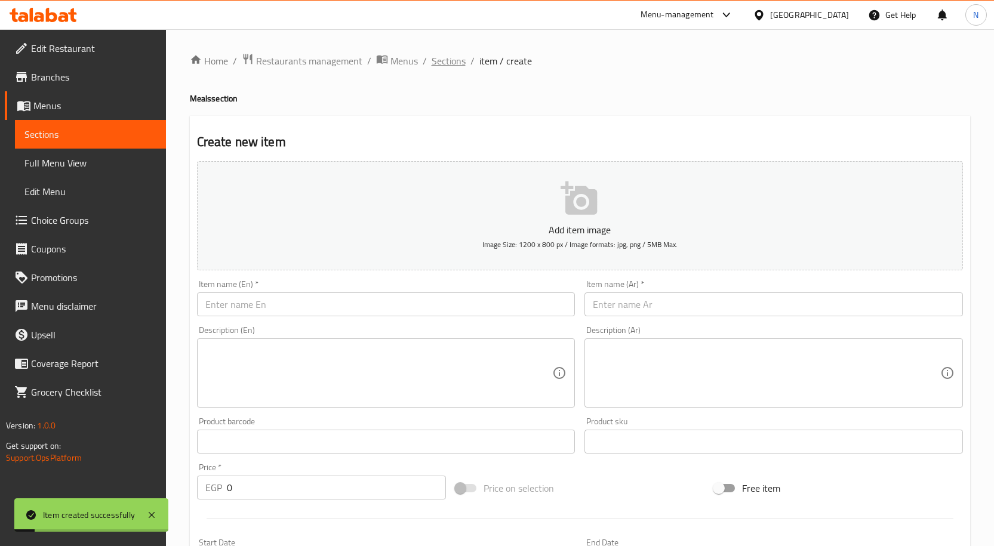
click at [452, 65] on span "Sections" at bounding box center [449, 61] width 34 height 14
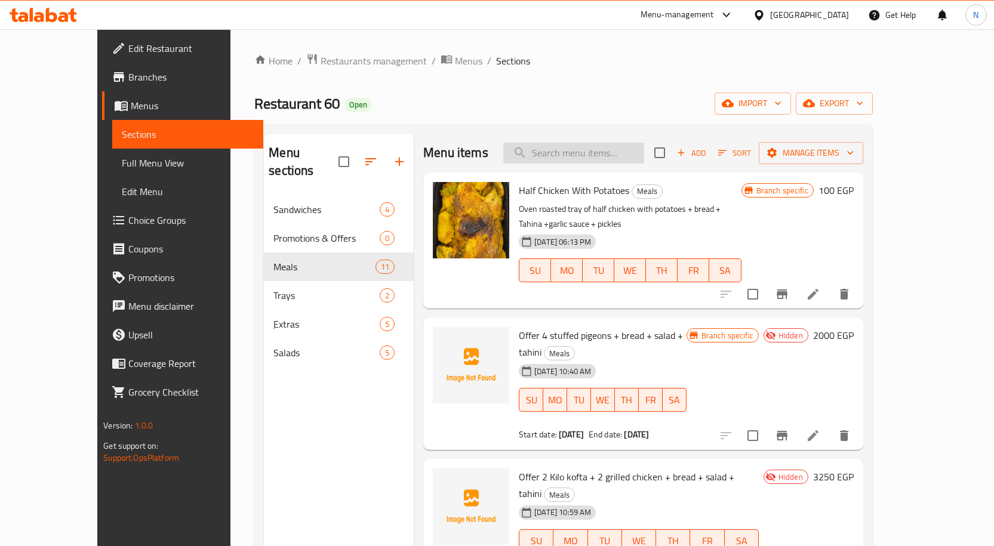
click at [619, 146] on input "search" at bounding box center [573, 153] width 141 height 21
paste input "عرض 2ك كفتــــة+ 2فرخة مشويه +عيش+سطلة+طحينه"
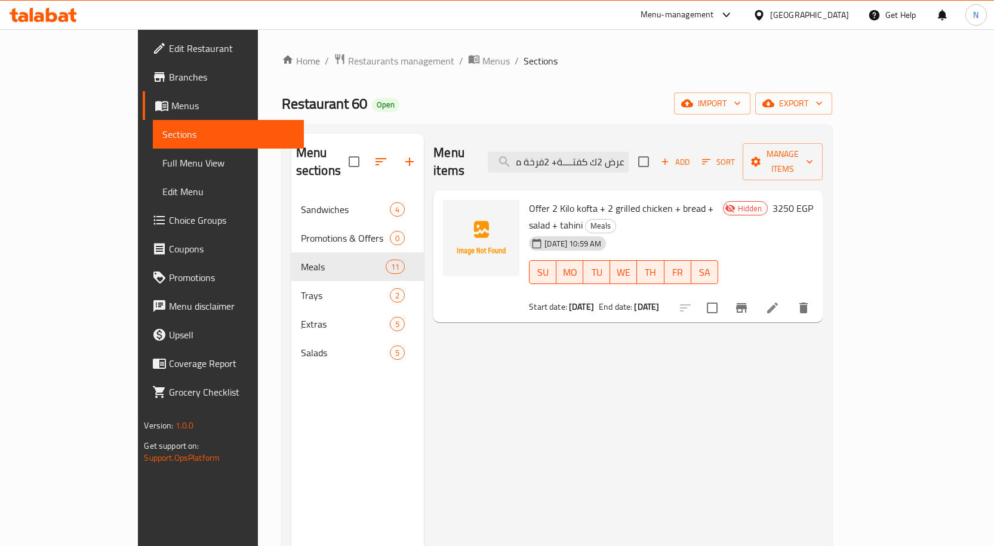
type input "عرض 2ك كفتــــة+ 2فرخة مشويه +عيش+سطلة+طحينه"
click at [779, 301] on icon at bounding box center [772, 308] width 14 height 14
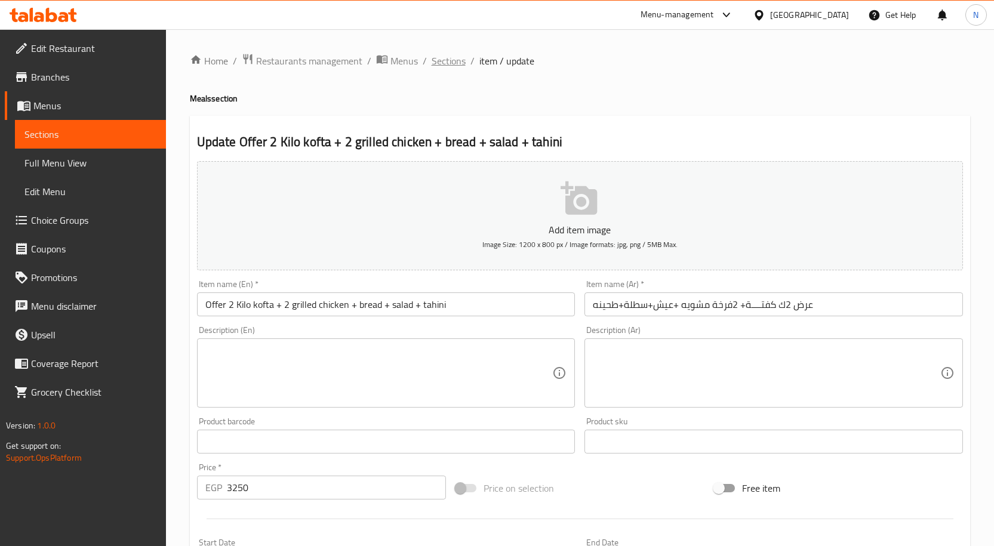
click at [446, 61] on span "Sections" at bounding box center [449, 61] width 34 height 14
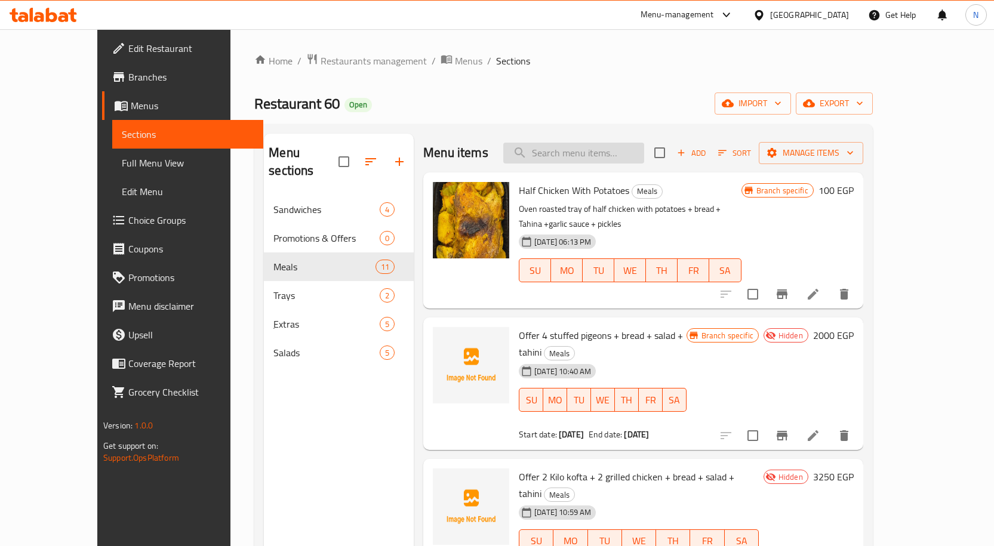
click at [623, 154] on input "search" at bounding box center [573, 153] width 141 height 21
paste input "عرض 2 فـــــرخـة مشوية + ك كفـتــــة+عيش+سلطه + طحينه"
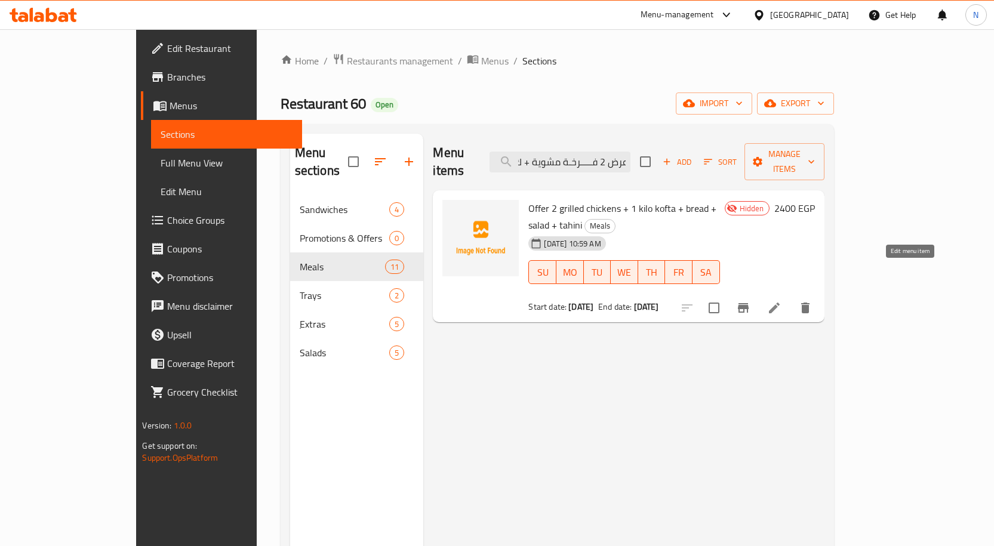
type input "عرض 2 فـــــرخـة مشوية + ك كفـتــــة+عيش+سلطه + طحينه"
click at [779, 303] on icon at bounding box center [774, 308] width 11 height 11
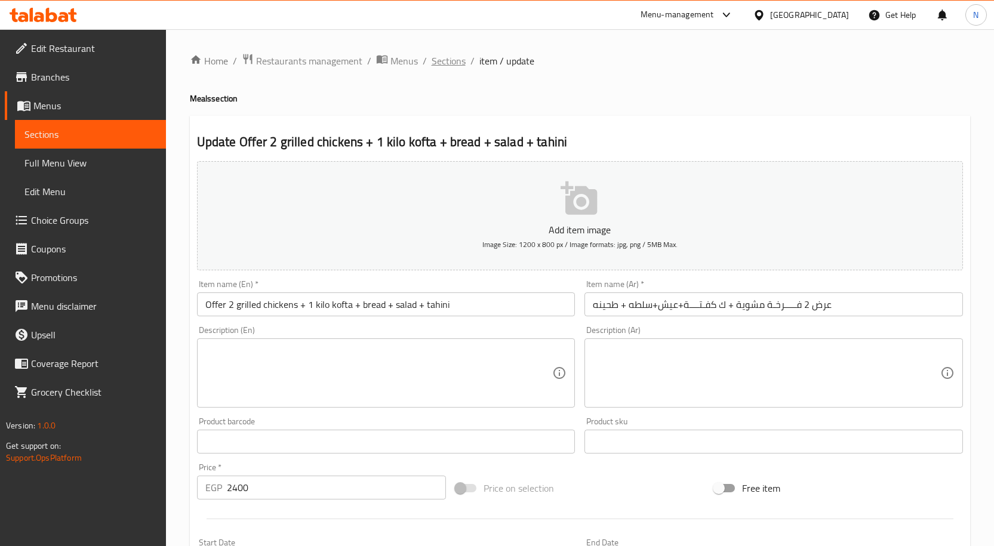
click at [437, 63] on span "Sections" at bounding box center [449, 61] width 34 height 14
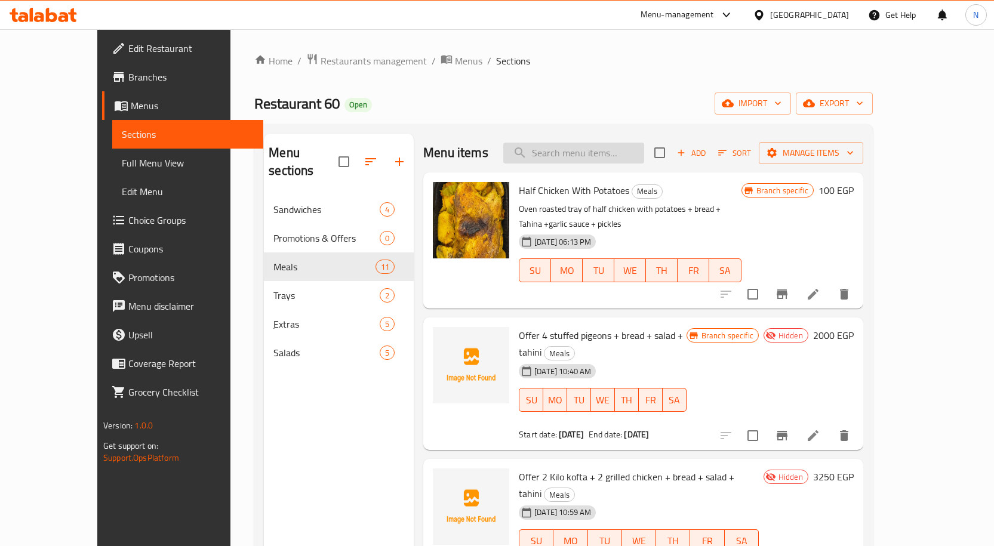
click at [644, 156] on input "search" at bounding box center [573, 153] width 141 height 21
paste input "عرض نص كيلو كفتــــة+ نص فرخة مشويه +عيش+سطلة+طحينه"
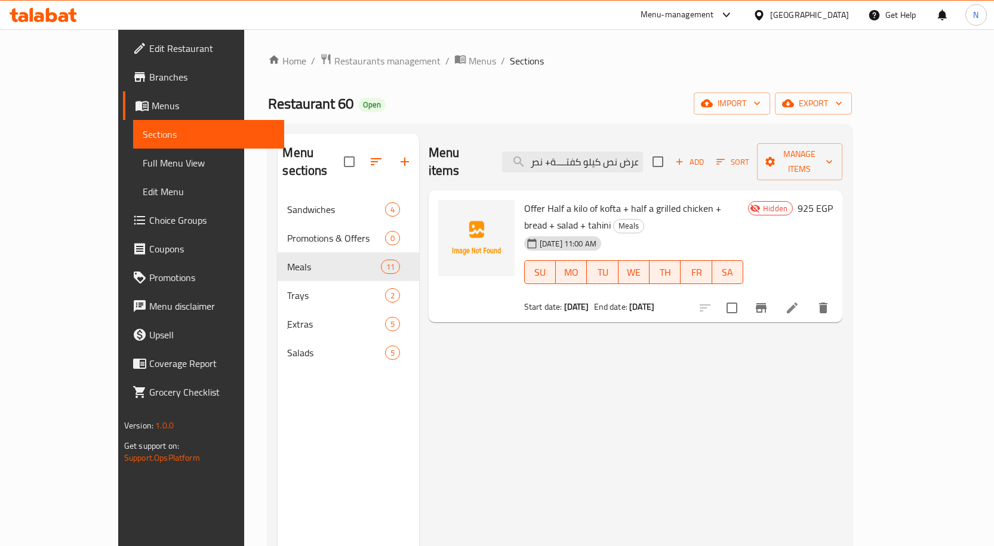
type input "عرض نص كيلو كفتــــة+ نص فرخة مشويه +عيش+سطلة+طحينه"
click at [799, 301] on icon at bounding box center [792, 308] width 14 height 14
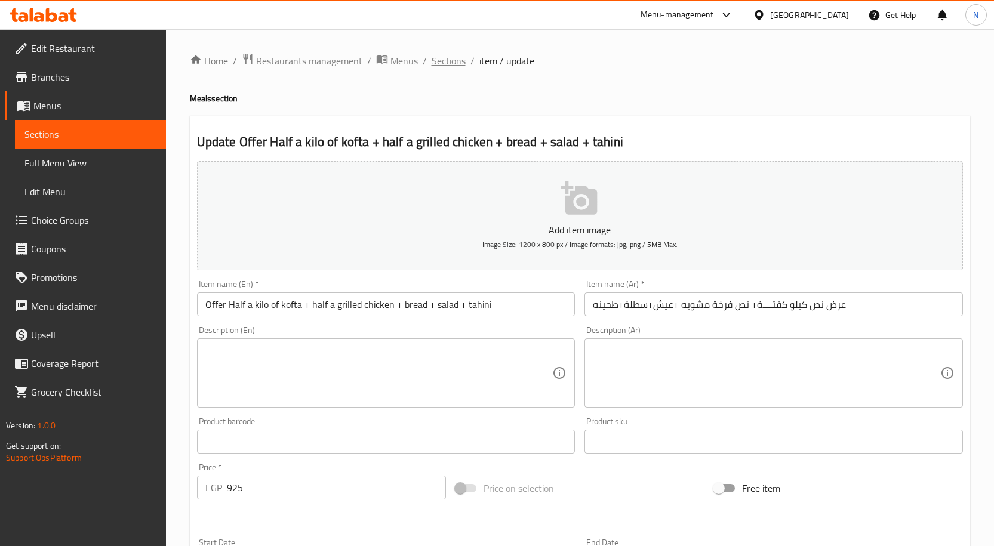
click at [446, 60] on span "Sections" at bounding box center [449, 61] width 34 height 14
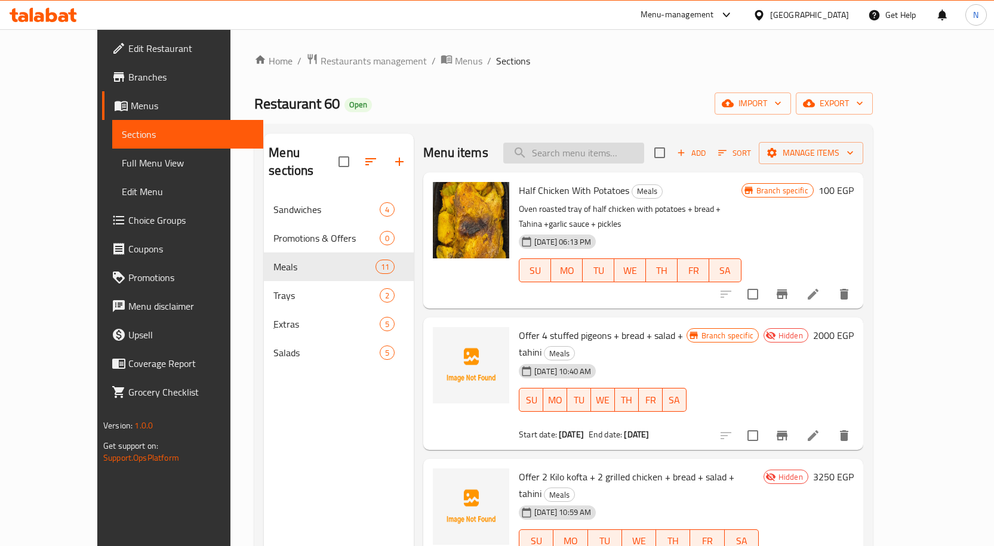
click at [642, 147] on input "search" at bounding box center [573, 153] width 141 height 21
paste input "عرض 2 كيلو كفـتــــة + فـــــرخـة مشوية + عيش + سلطه + طحينه"
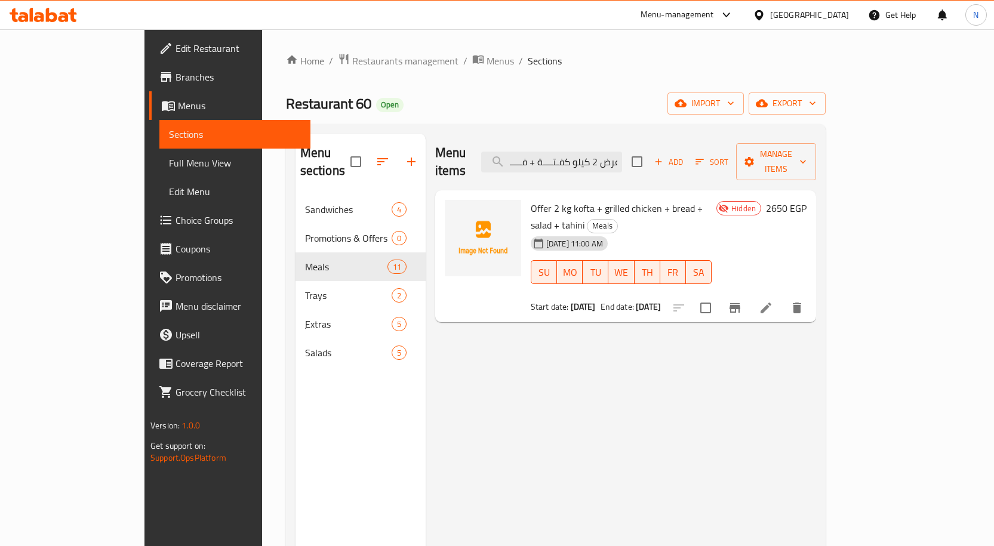
type input "عرض 2 كيلو كفـتــــة + فـــــرخـة مشوية + عيش + سلطه + طحينه"
click at [773, 301] on icon at bounding box center [766, 308] width 14 height 14
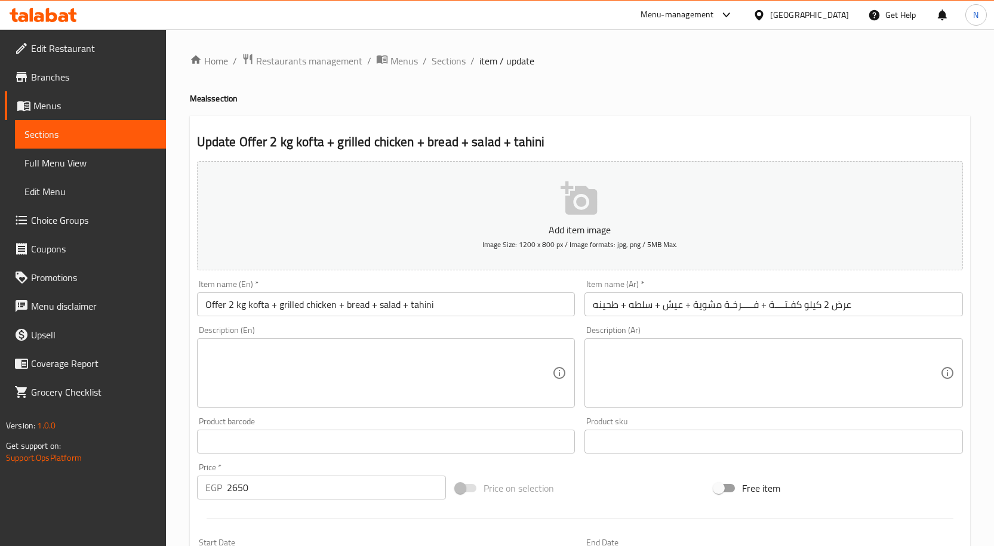
click at [95, 53] on span "Edit Restaurant" at bounding box center [93, 48] width 125 height 14
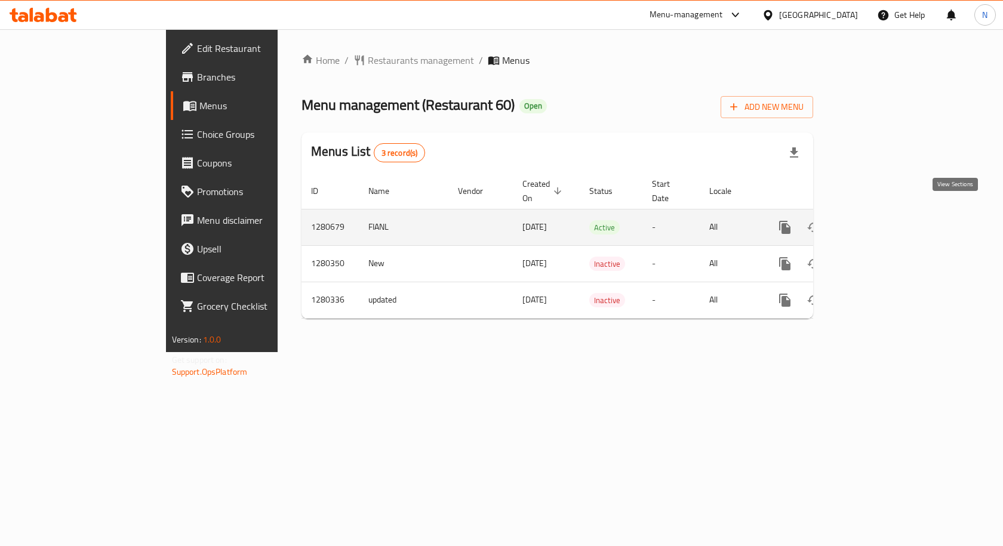
click at [878, 220] on icon "enhanced table" at bounding box center [871, 227] width 14 height 14
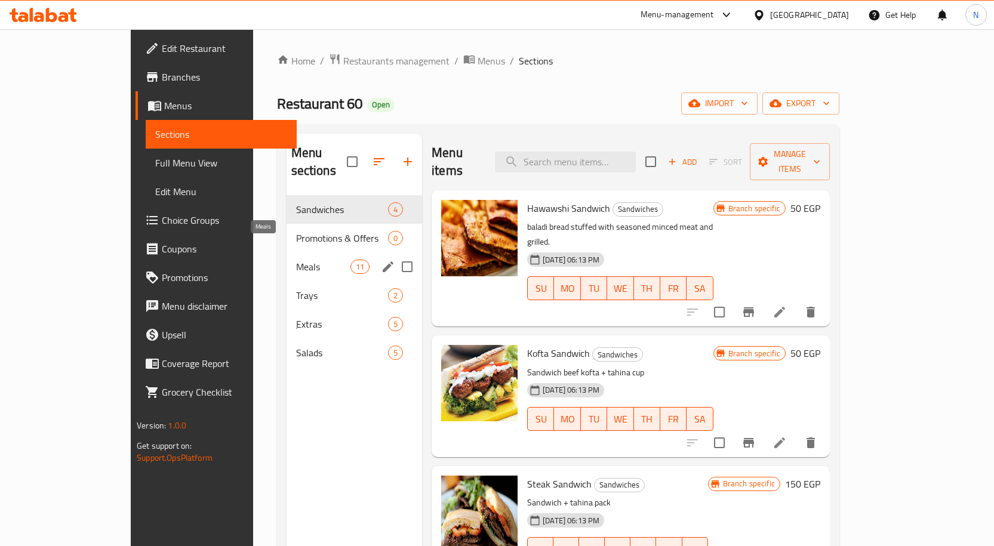
click at [296, 260] on span "Meals" at bounding box center [323, 267] width 54 height 14
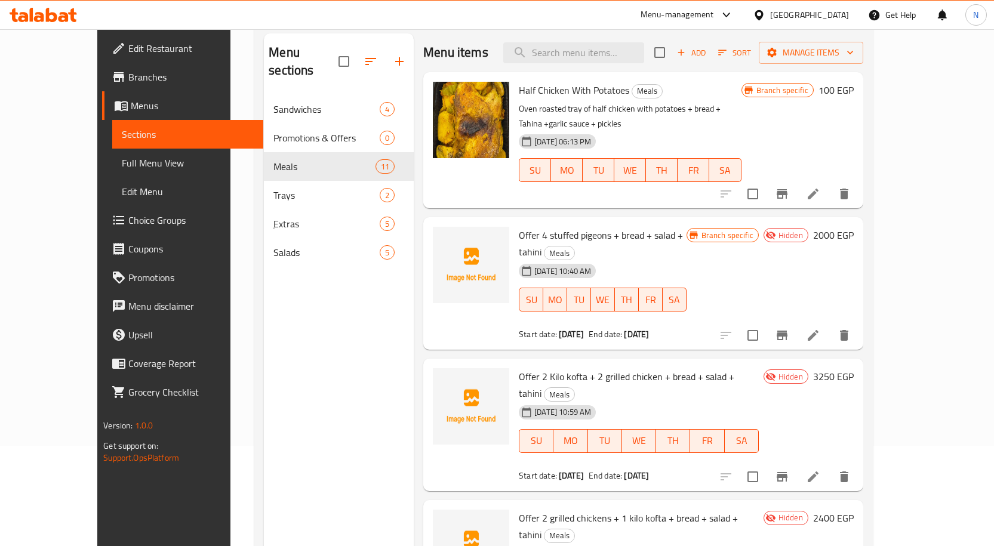
scroll to position [119, 0]
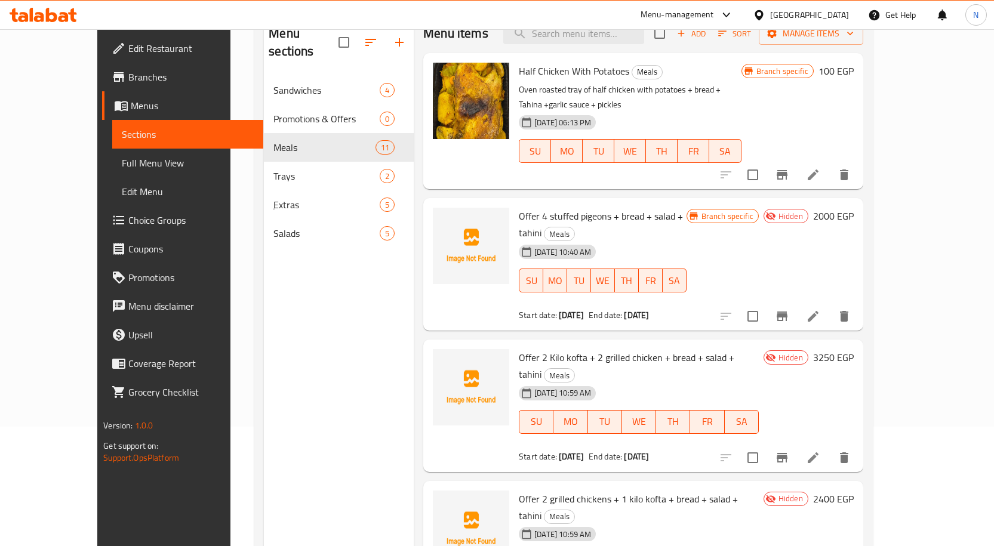
click at [830, 306] on li at bounding box center [812, 316] width 33 height 21
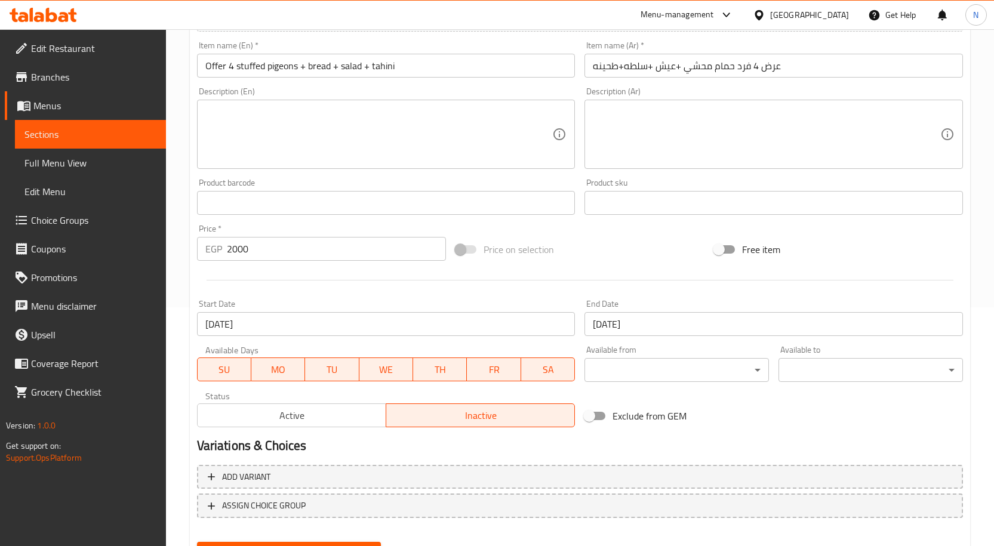
click at [344, 416] on span "Active" at bounding box center [291, 415] width 179 height 17
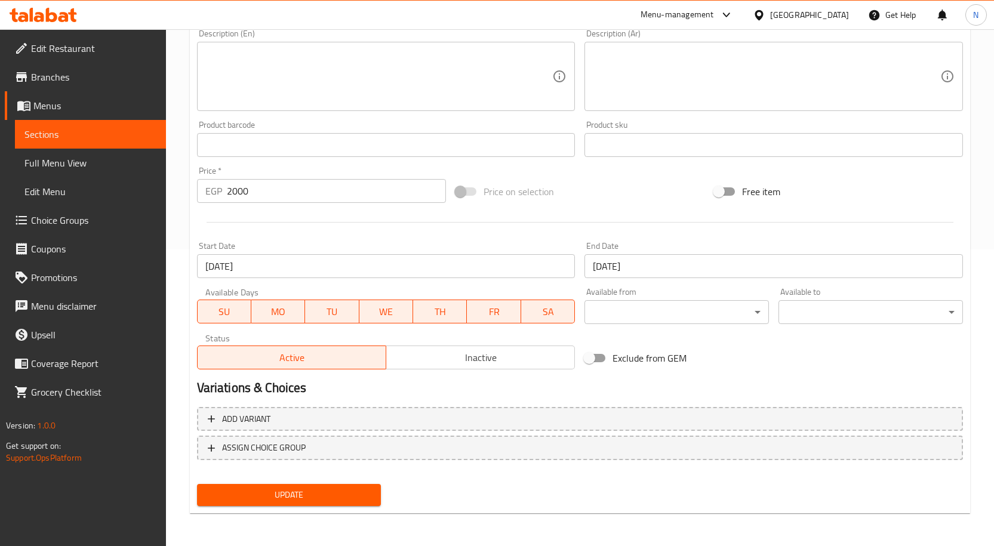
scroll to position [297, 0]
click at [308, 492] on span "Update" at bounding box center [289, 494] width 165 height 15
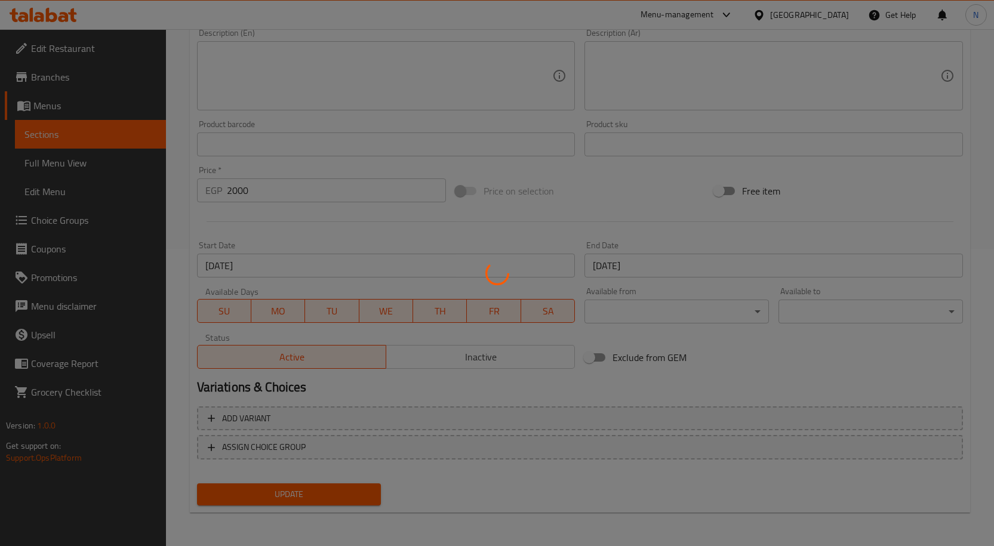
scroll to position [0, 0]
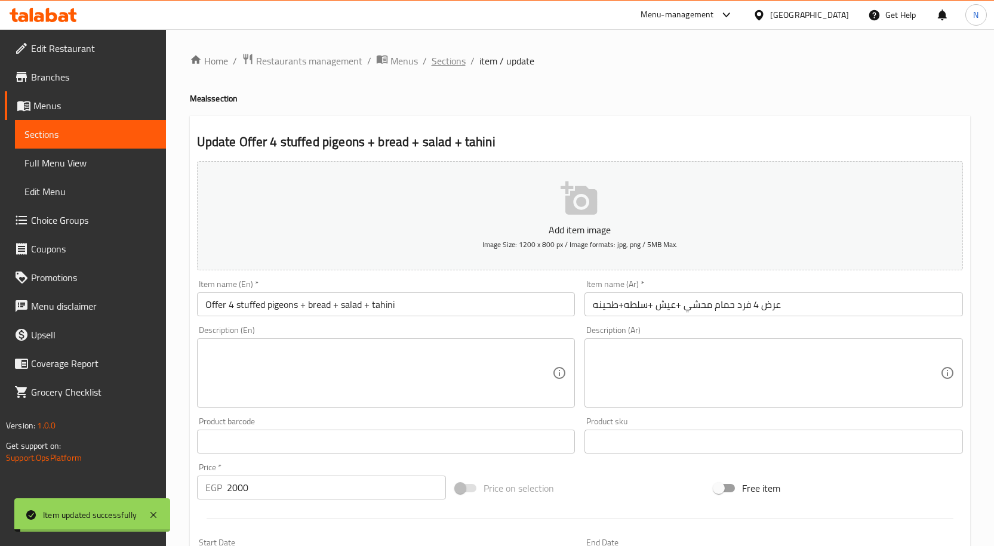
click at [445, 55] on span "Sections" at bounding box center [449, 61] width 34 height 14
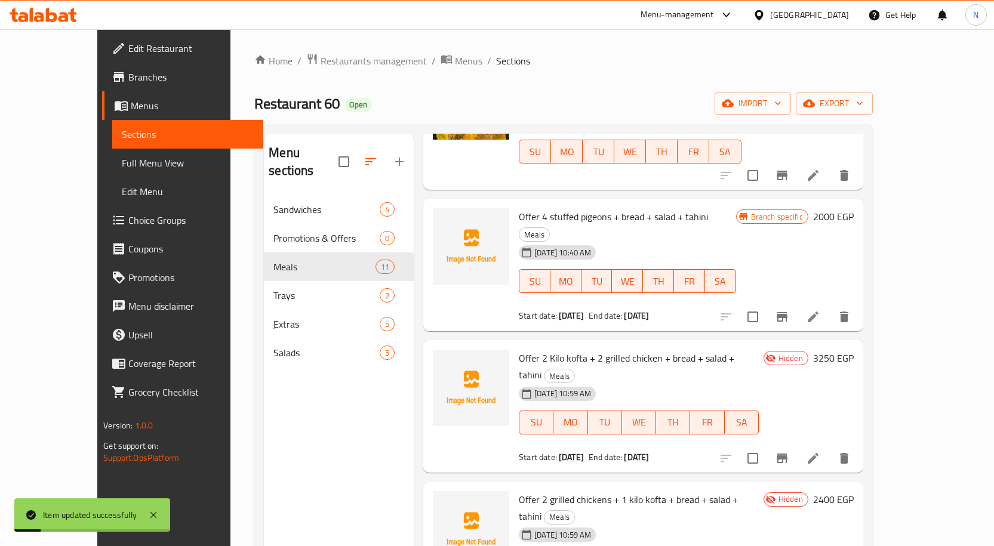
scroll to position [119, 0]
click at [818, 452] on icon at bounding box center [813, 457] width 11 height 11
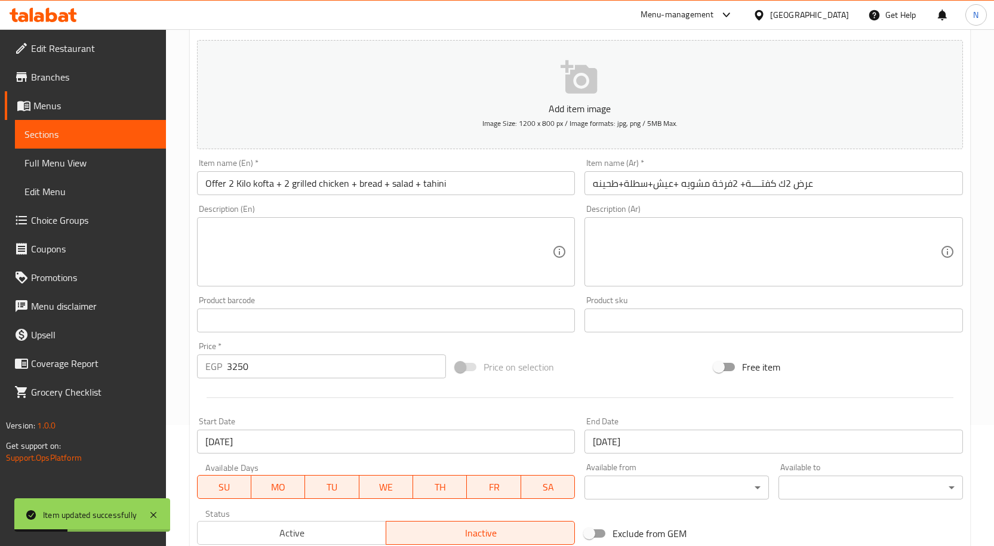
scroll to position [297, 0]
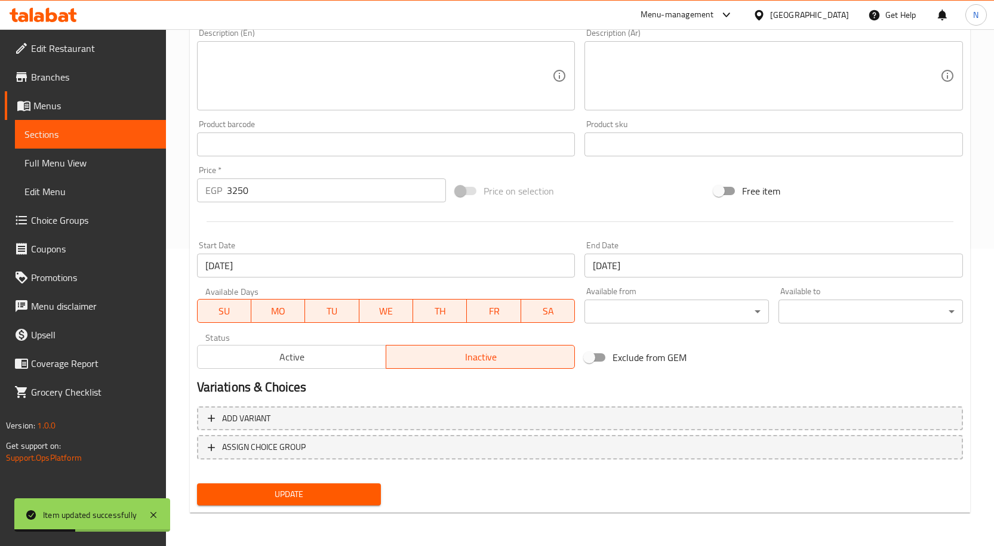
click at [328, 346] on button "Active" at bounding box center [291, 357] width 189 height 24
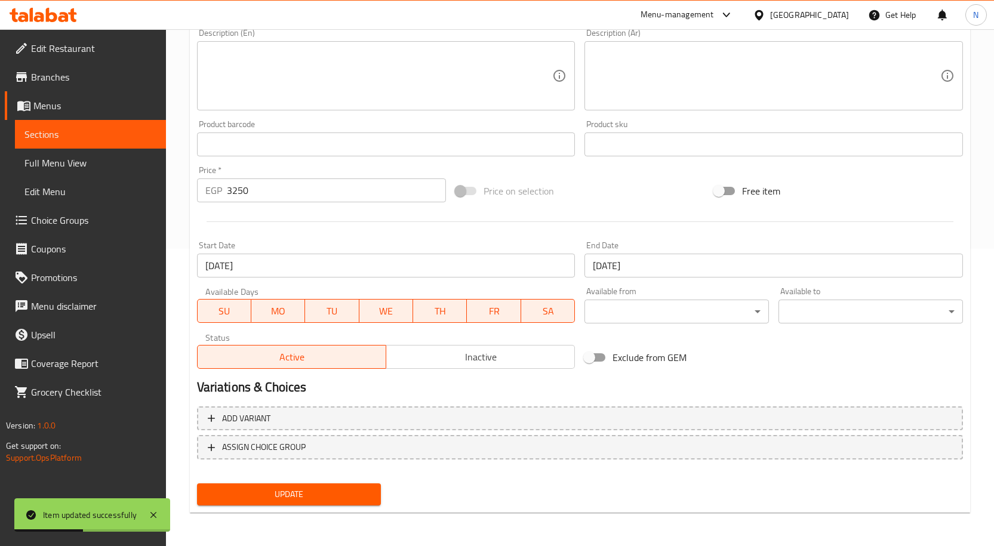
click at [314, 507] on div "Update" at bounding box center [289, 495] width 194 height 32
click at [319, 492] on span "Update" at bounding box center [289, 494] width 165 height 15
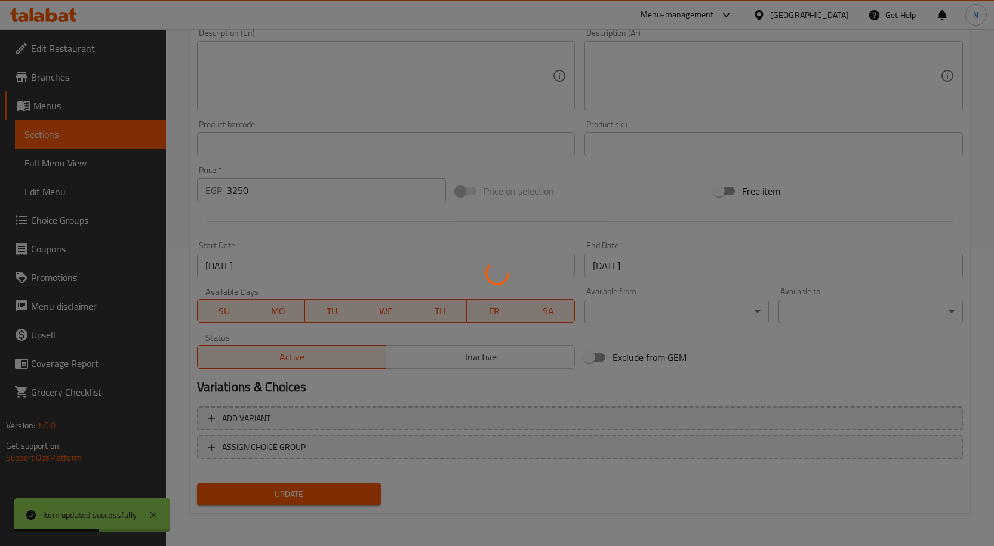
scroll to position [0, 0]
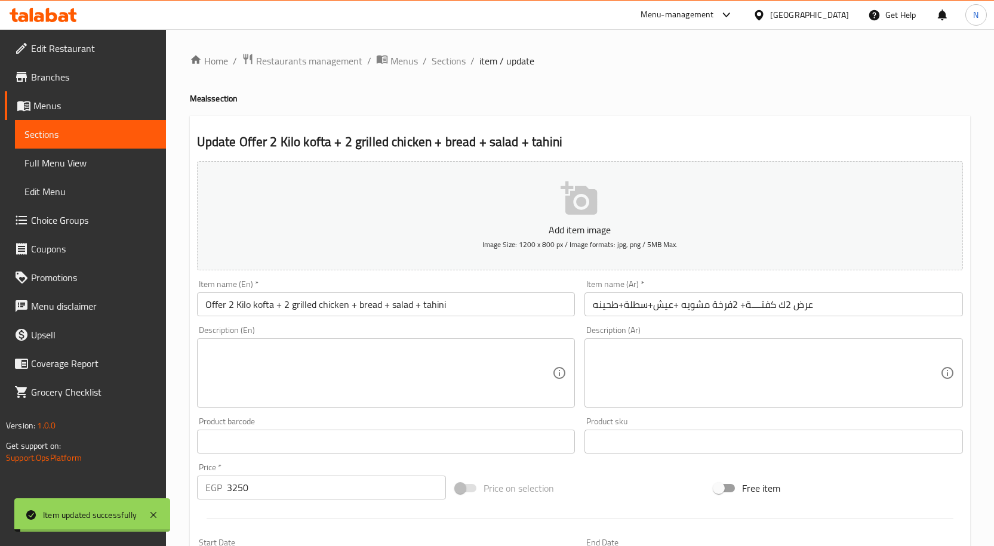
click at [444, 60] on span "Sections" at bounding box center [449, 61] width 34 height 14
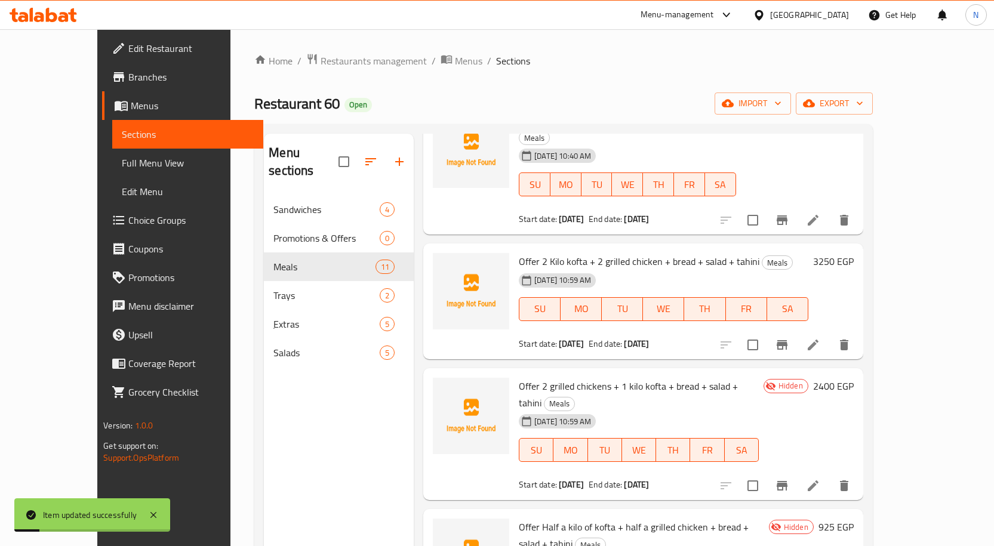
scroll to position [239, 0]
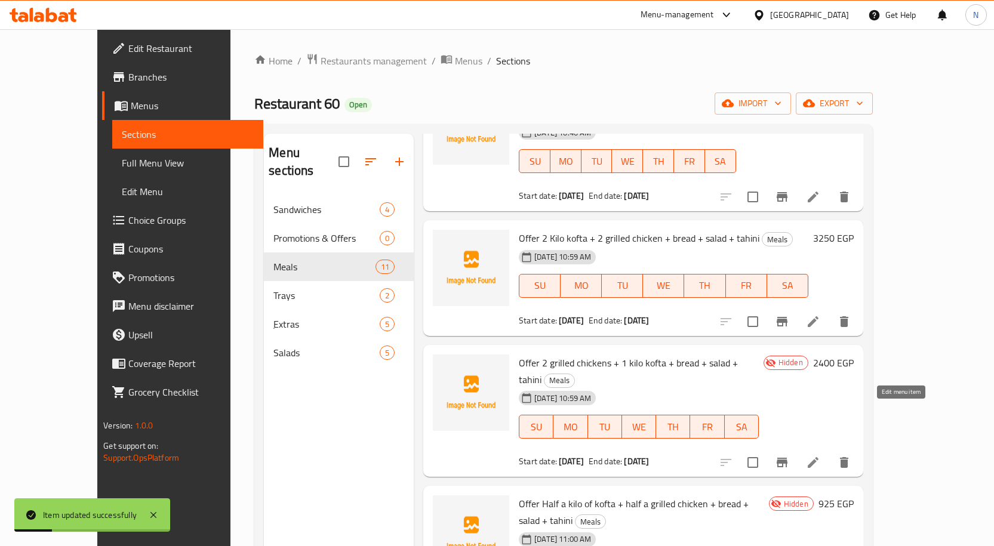
click at [820, 455] on icon at bounding box center [813, 462] width 14 height 14
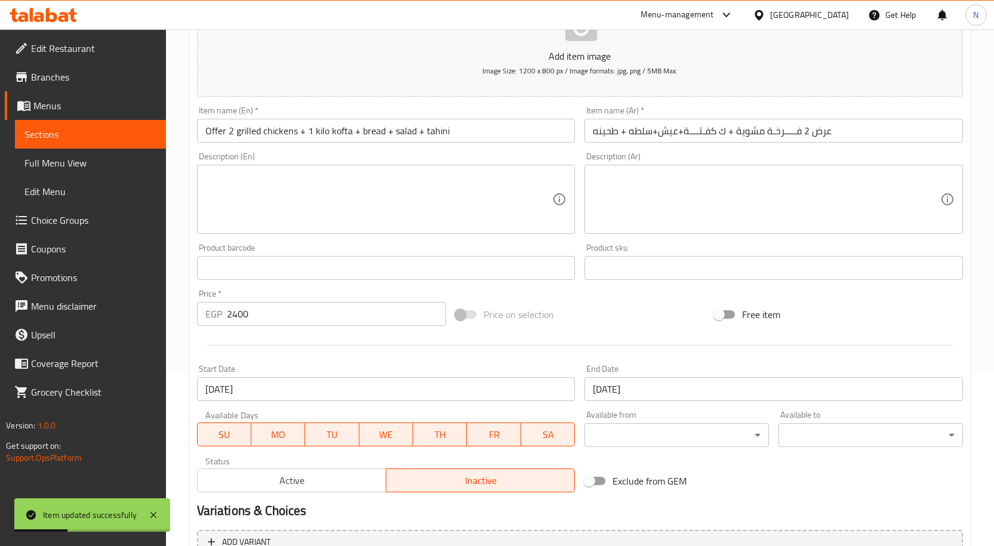
scroll to position [297, 0]
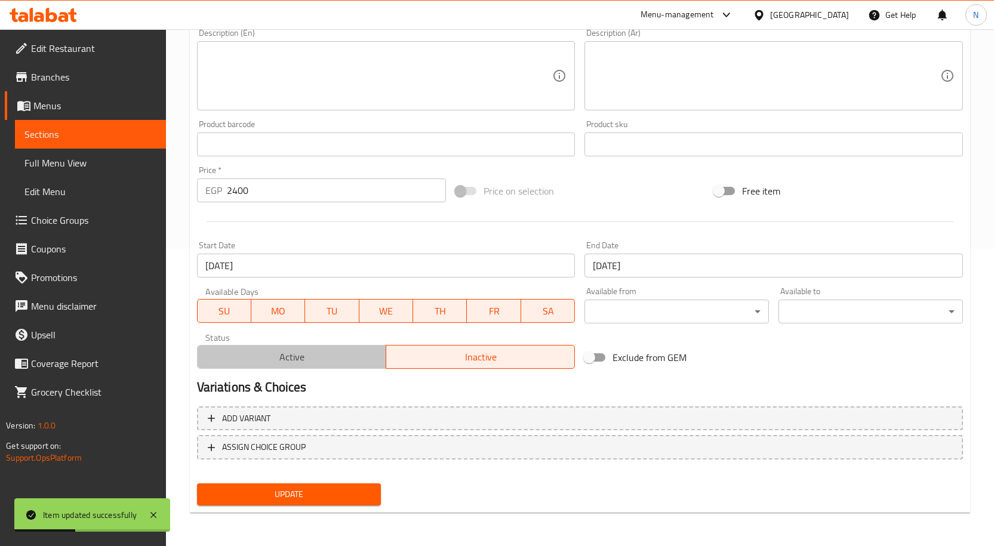
click at [287, 360] on span "Active" at bounding box center [291, 357] width 179 height 17
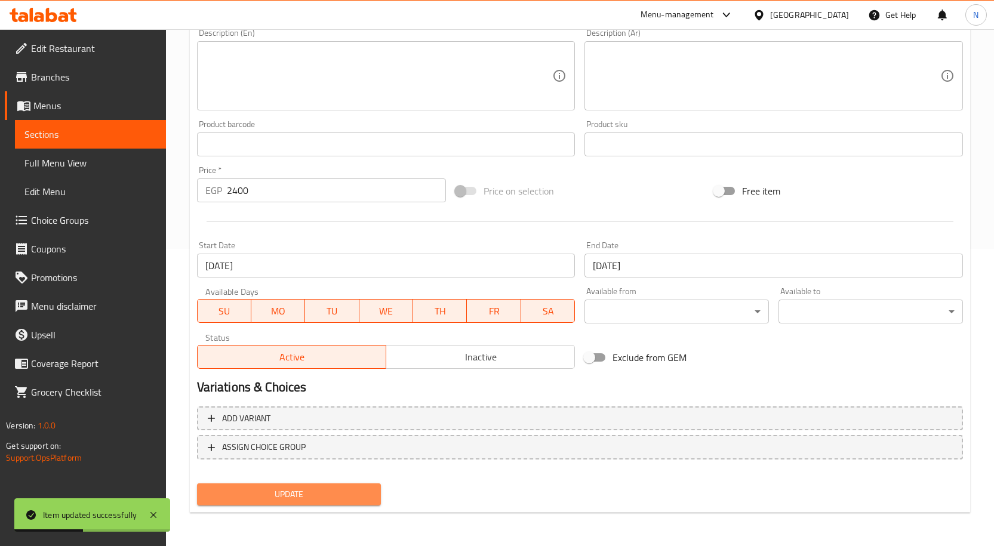
click at [309, 502] on span "Update" at bounding box center [289, 494] width 165 height 15
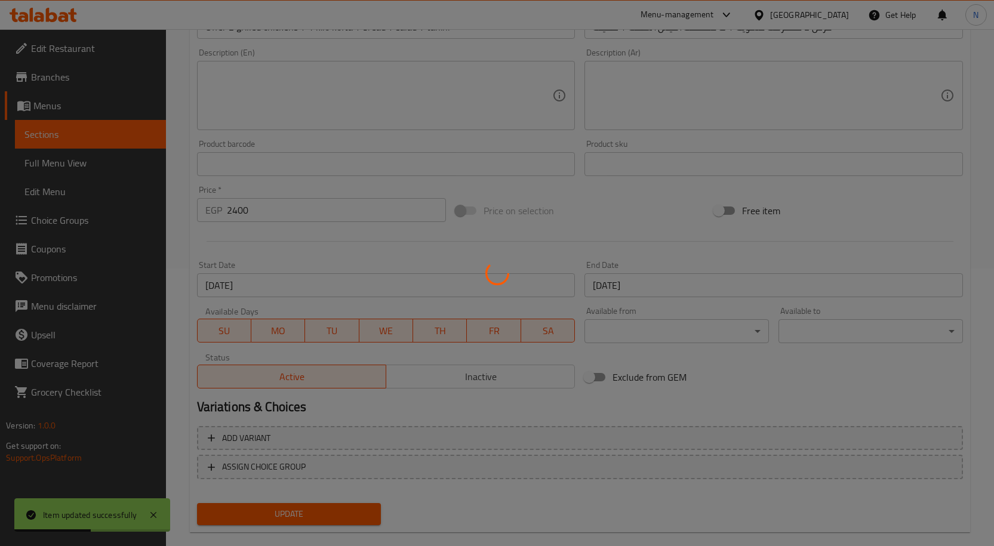
scroll to position [0, 0]
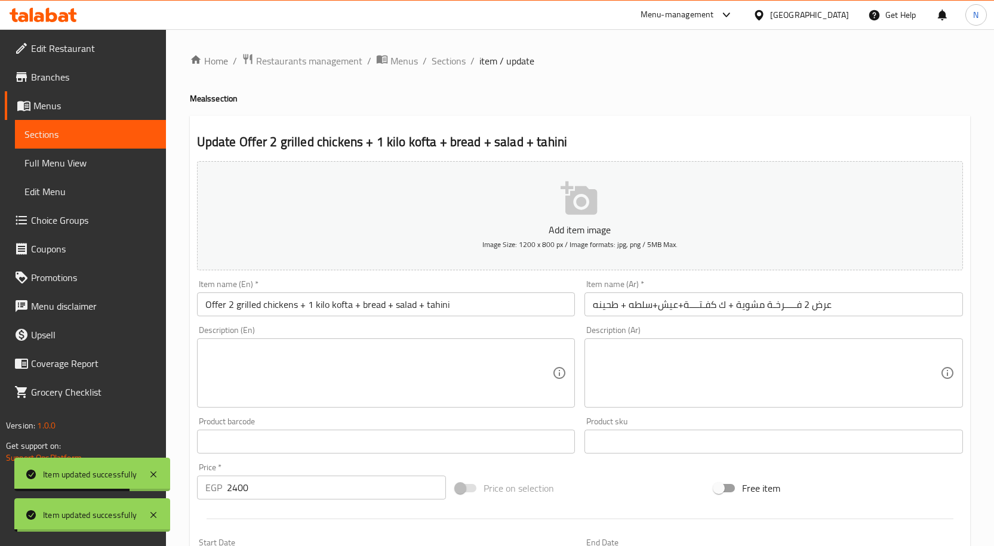
click at [450, 61] on span "Sections" at bounding box center [449, 61] width 34 height 14
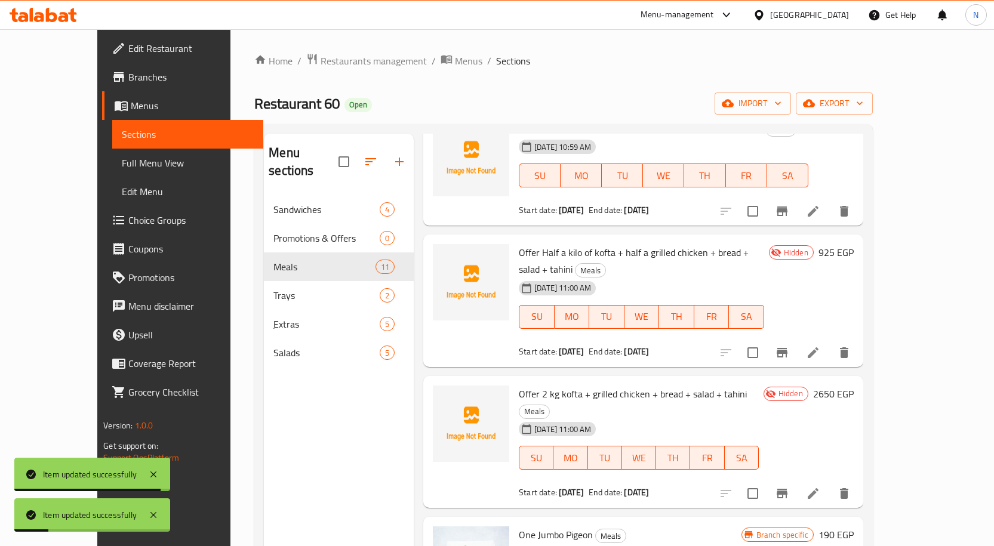
scroll to position [477, 0]
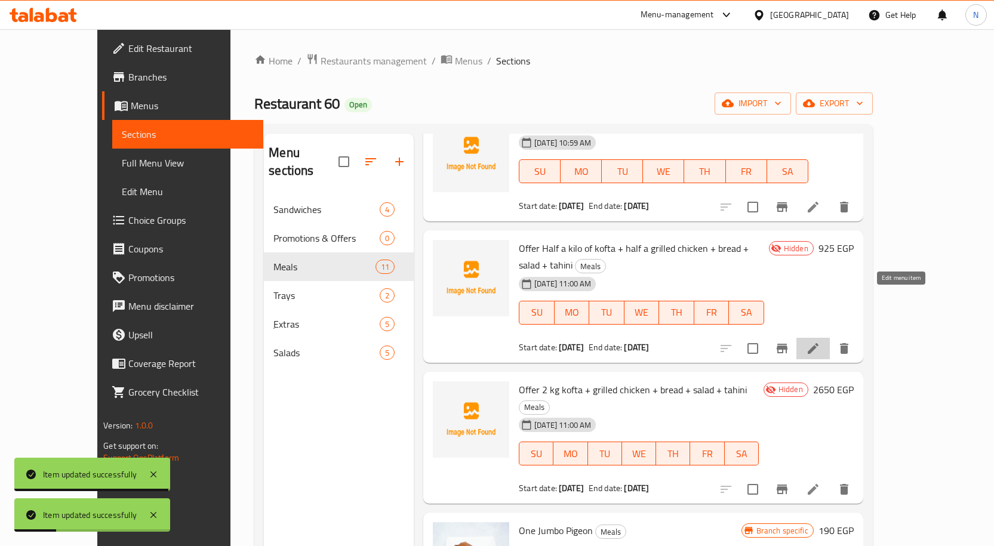
click at [820, 341] on icon at bounding box center [813, 348] width 14 height 14
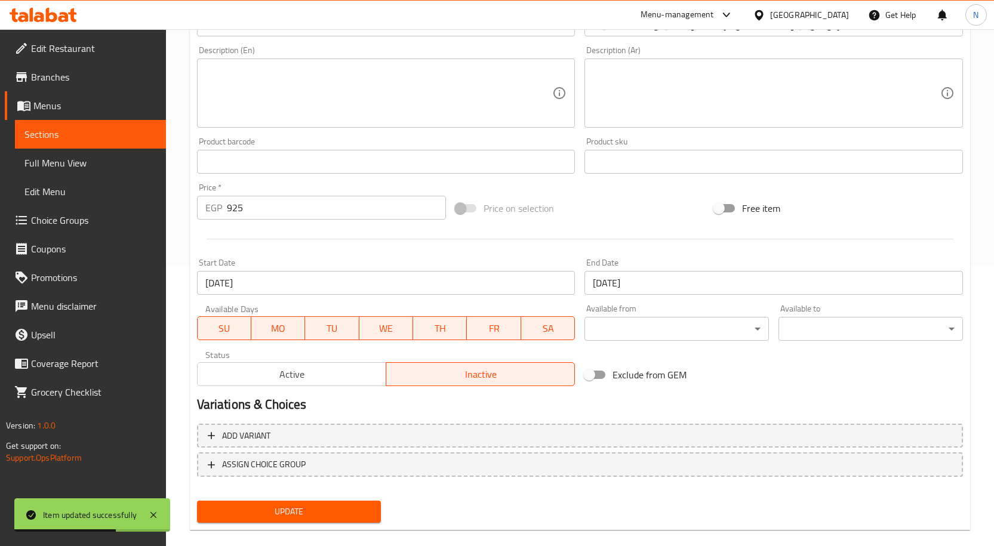
scroll to position [297, 0]
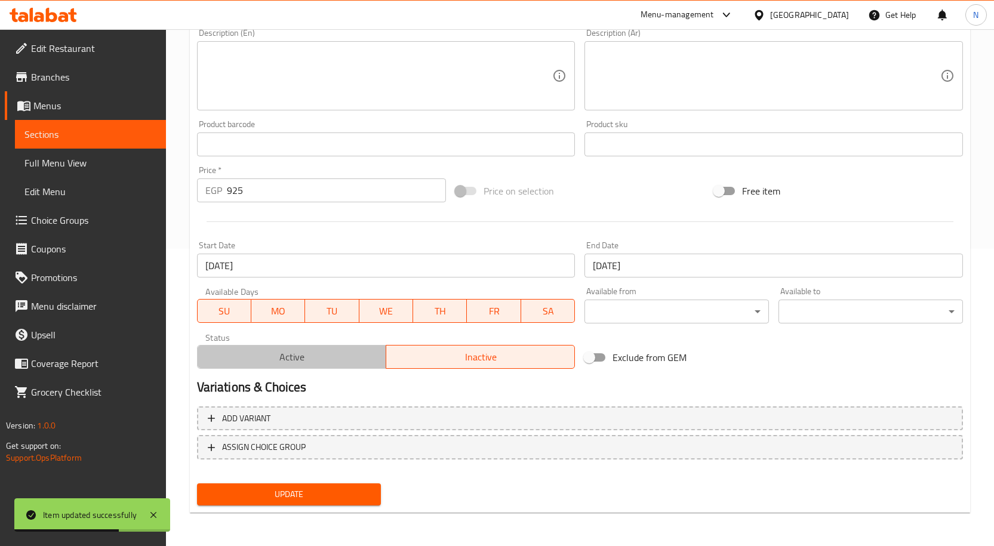
click at [291, 353] on span "Active" at bounding box center [291, 357] width 179 height 17
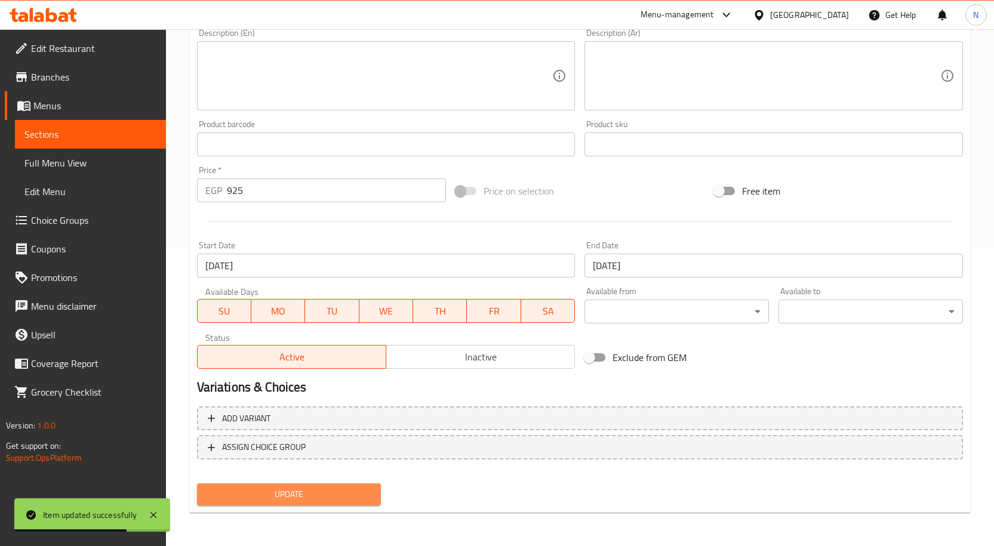
click at [317, 498] on span "Update" at bounding box center [289, 494] width 165 height 15
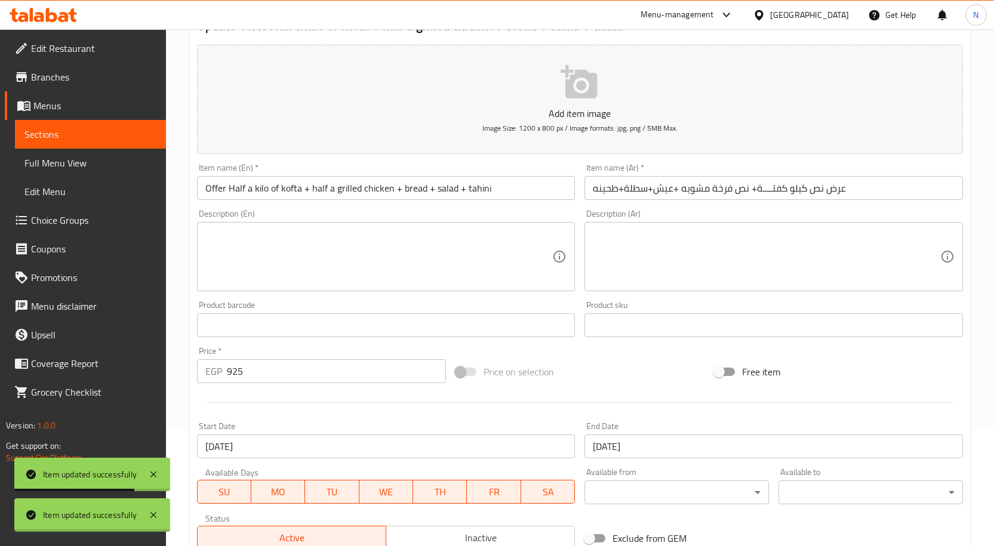
scroll to position [0, 0]
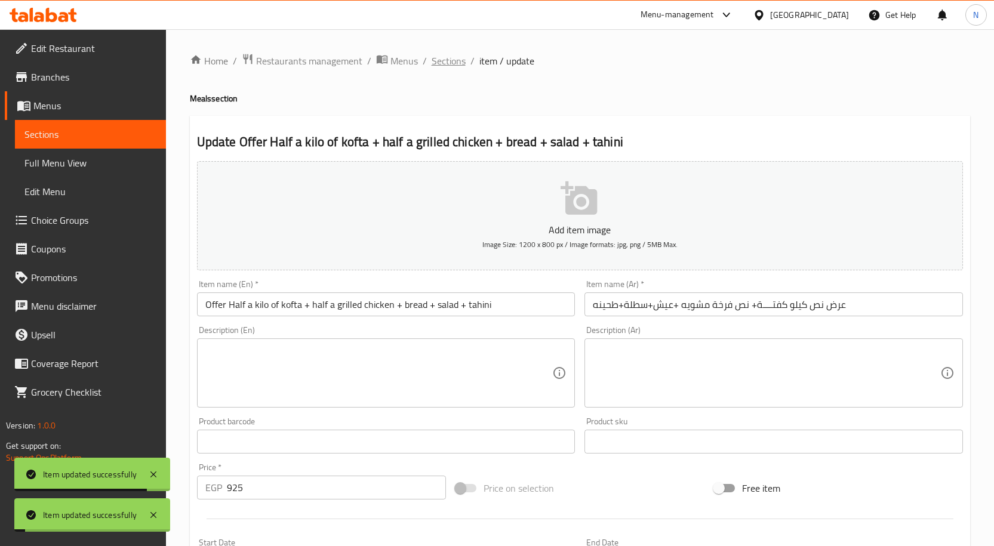
click at [449, 66] on span "Sections" at bounding box center [449, 61] width 34 height 14
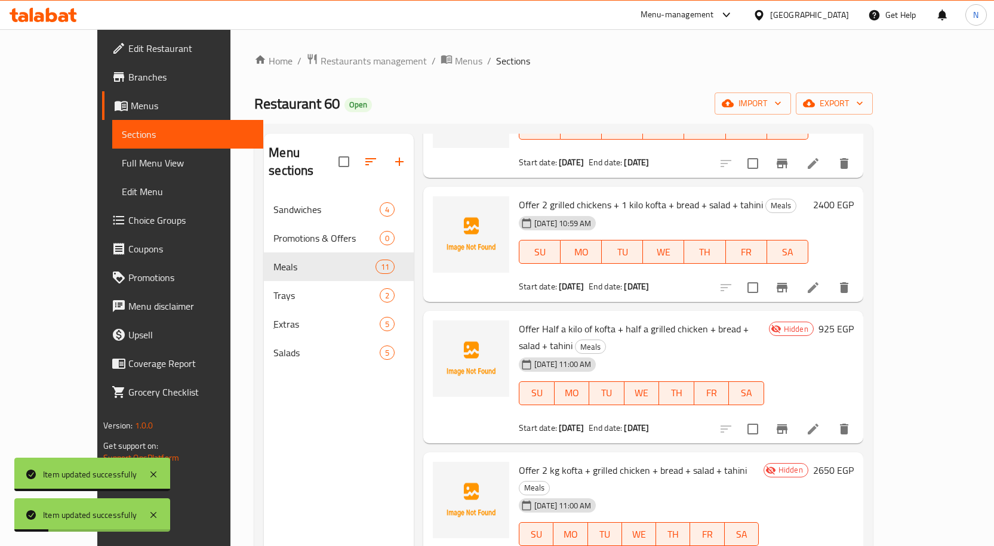
scroll to position [418, 0]
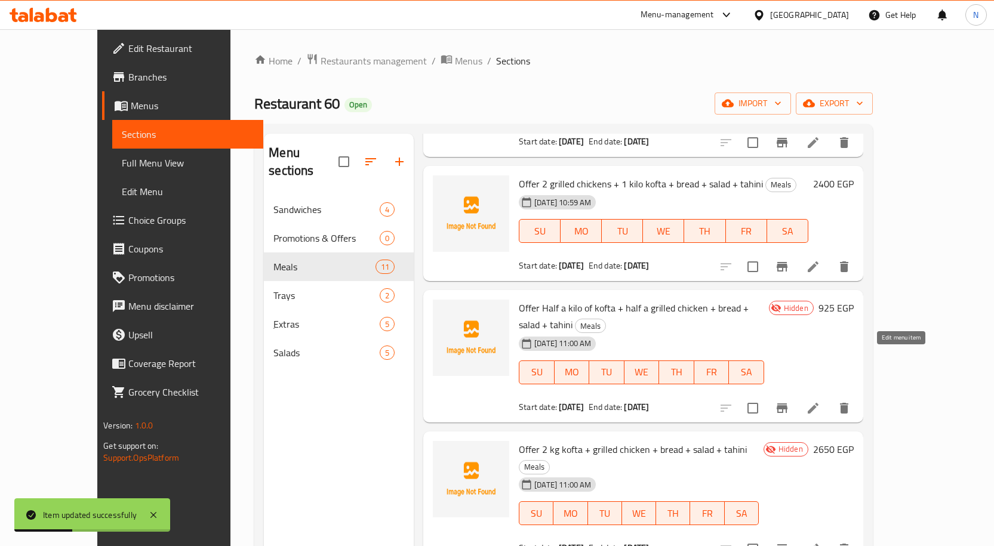
click at [820, 401] on icon at bounding box center [813, 408] width 14 height 14
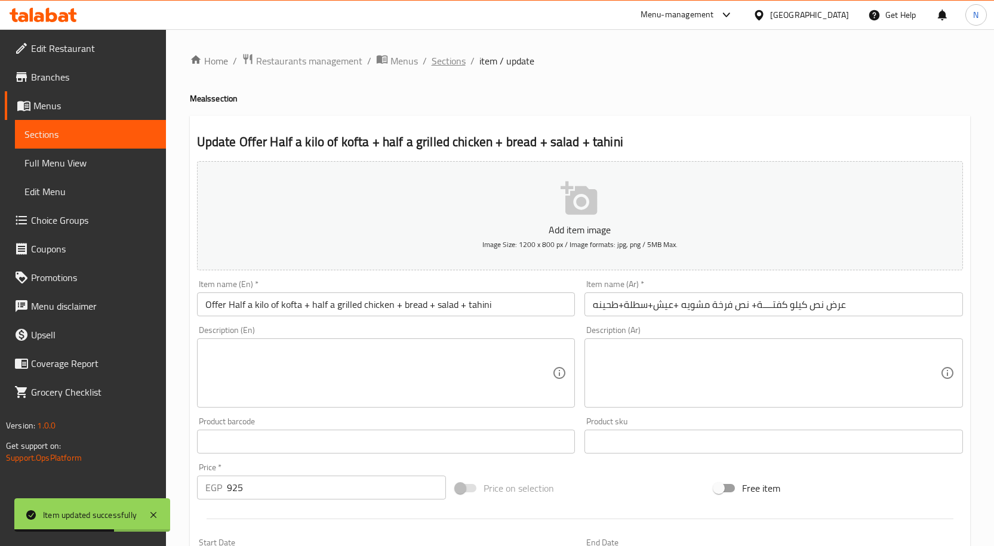
click at [459, 61] on span "Sections" at bounding box center [449, 61] width 34 height 14
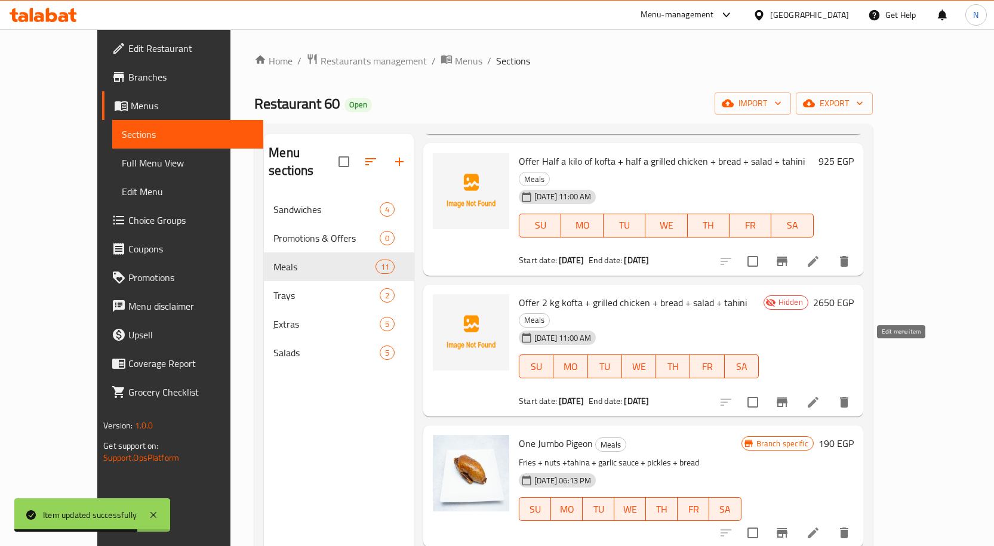
scroll to position [597, 0]
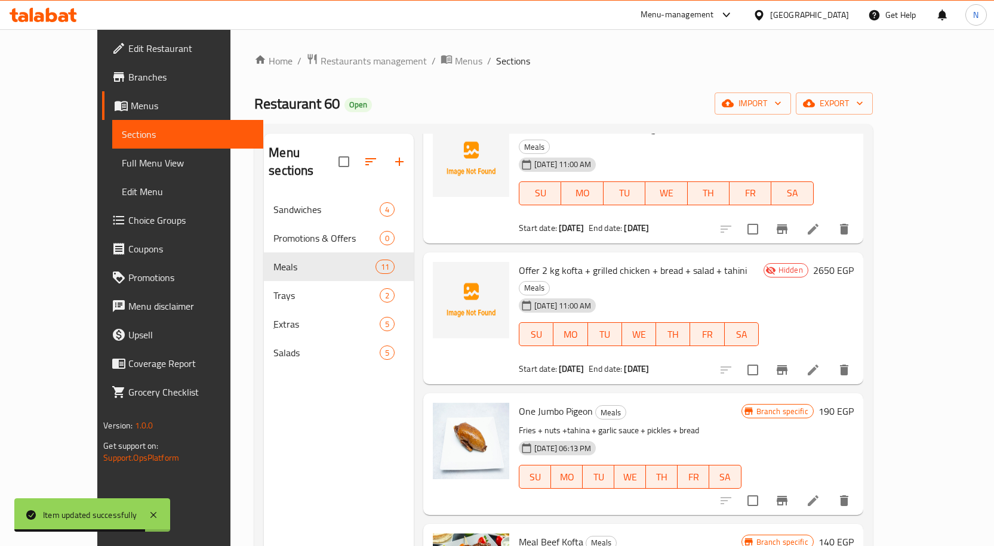
click at [820, 363] on icon at bounding box center [813, 370] width 14 height 14
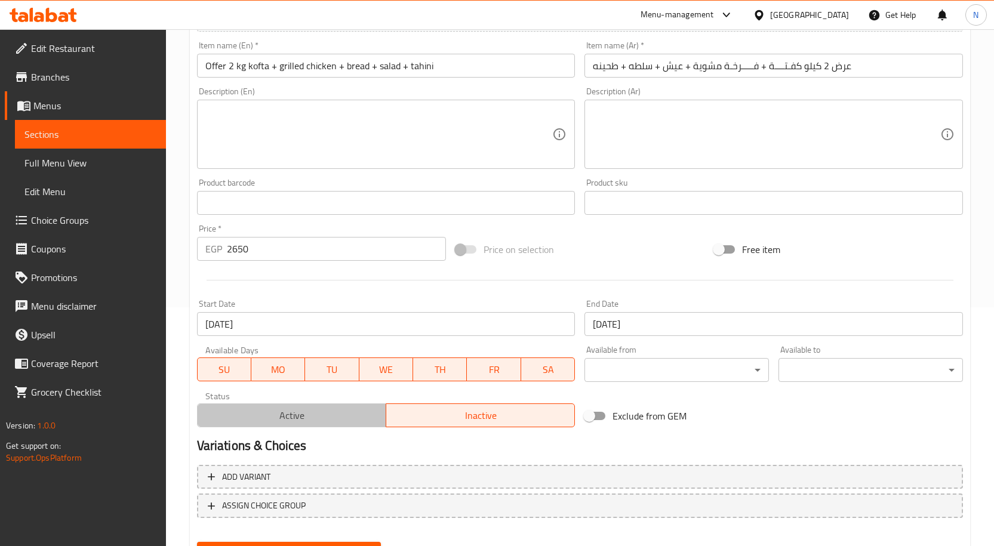
click at [282, 412] on span "Active" at bounding box center [291, 415] width 179 height 17
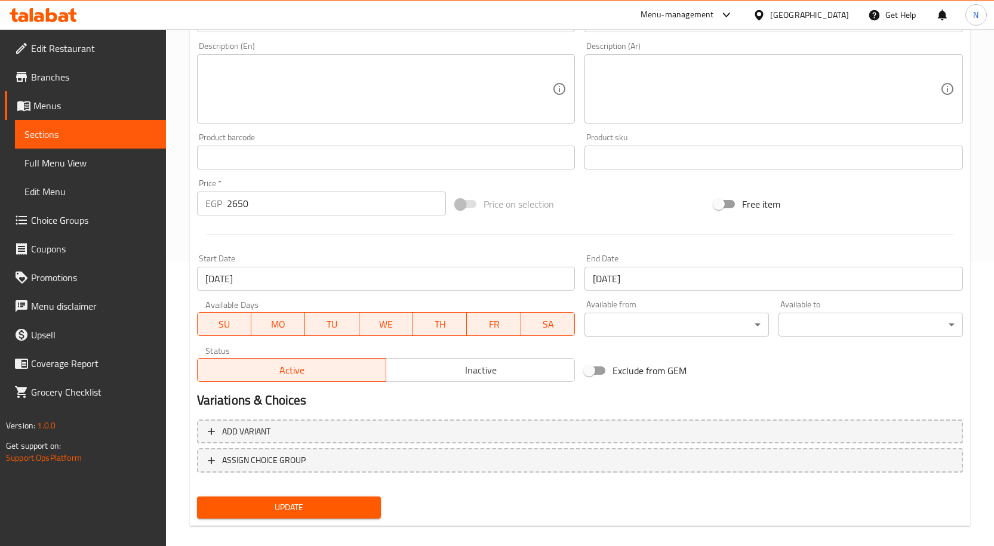
scroll to position [297, 0]
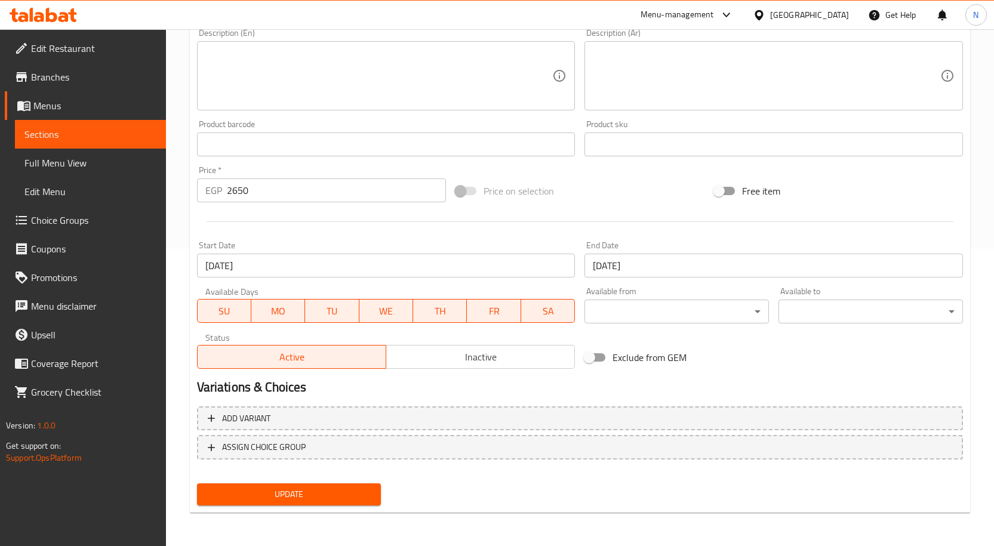
click at [332, 486] on button "Update" at bounding box center [289, 494] width 184 height 22
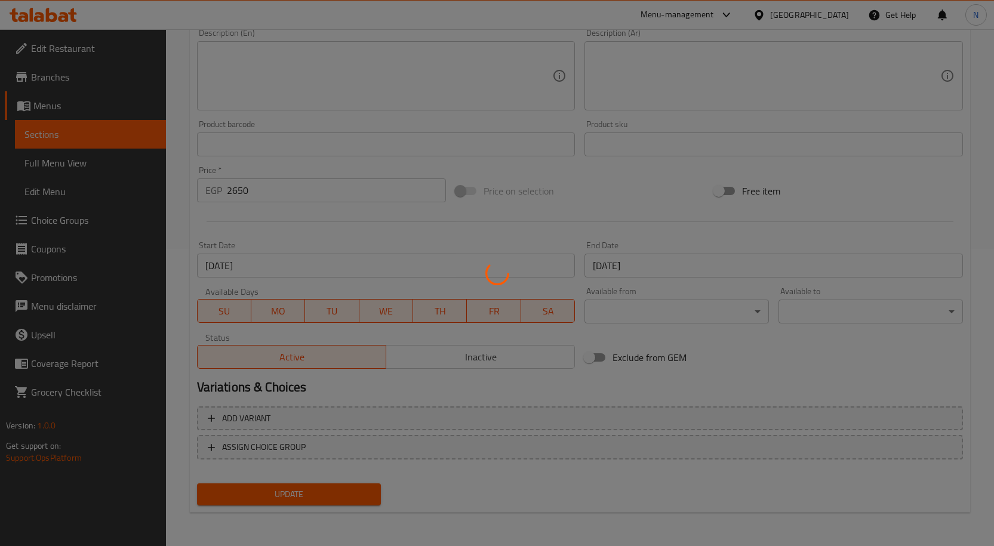
scroll to position [0, 0]
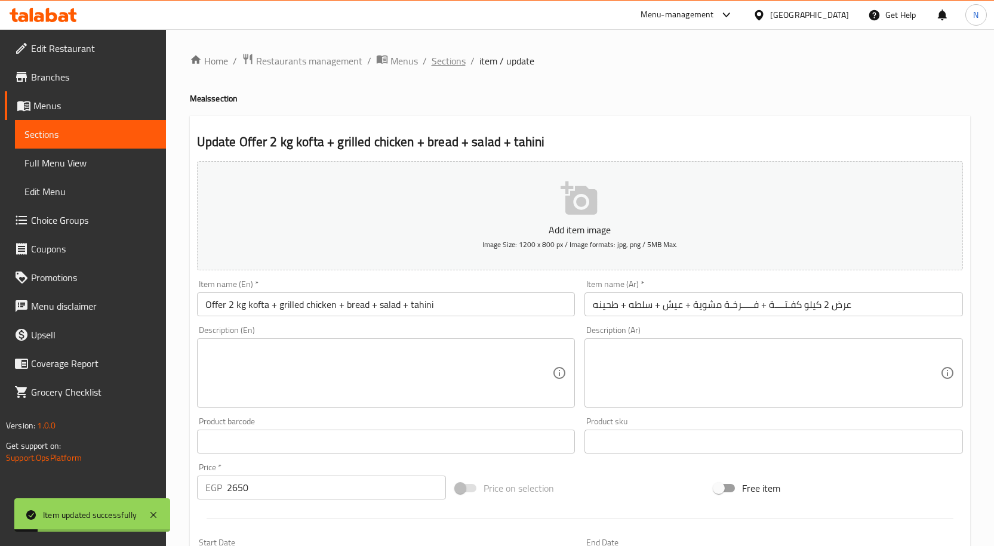
click at [460, 61] on span "Sections" at bounding box center [449, 61] width 34 height 14
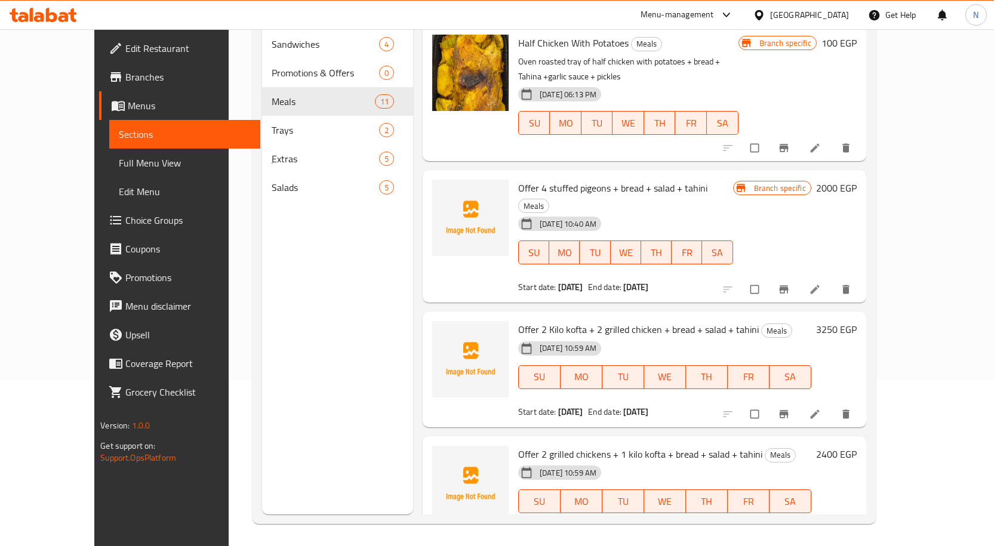
scroll to position [167, 0]
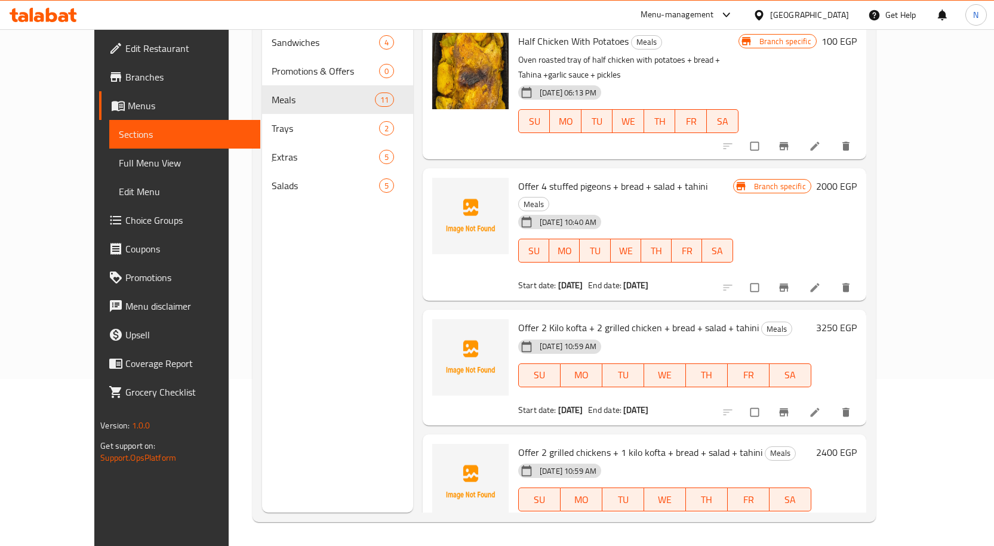
click at [799, 275] on button "Branch-specific-item" at bounding box center [785, 288] width 29 height 26
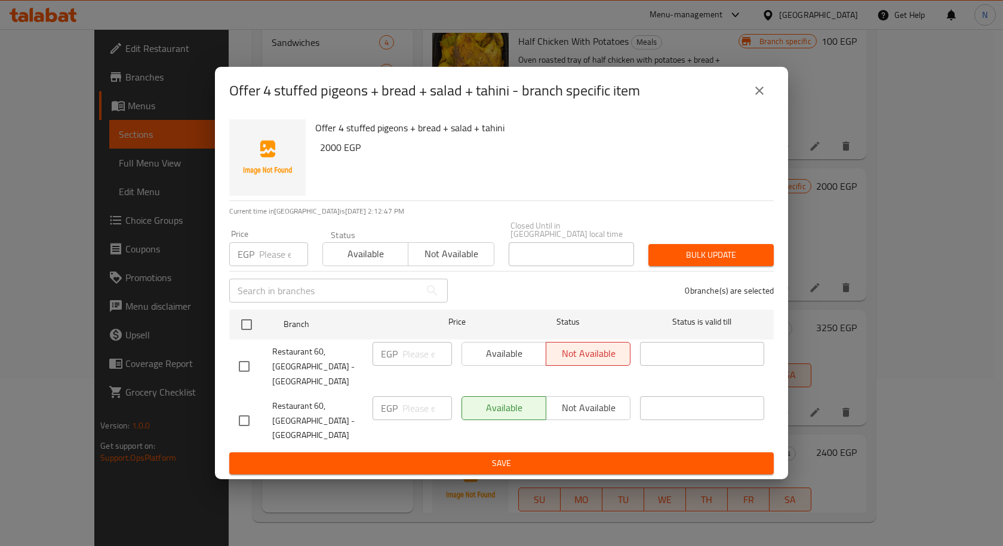
click at [510, 366] on div "Available Not available" at bounding box center [545, 354] width 169 height 24
click at [247, 368] on input "checkbox" at bounding box center [244, 366] width 25 height 25
checkbox input "true"
click at [522, 362] on span "Available" at bounding box center [504, 353] width 75 height 17
click at [574, 456] on span "Save" at bounding box center [501, 463] width 525 height 15
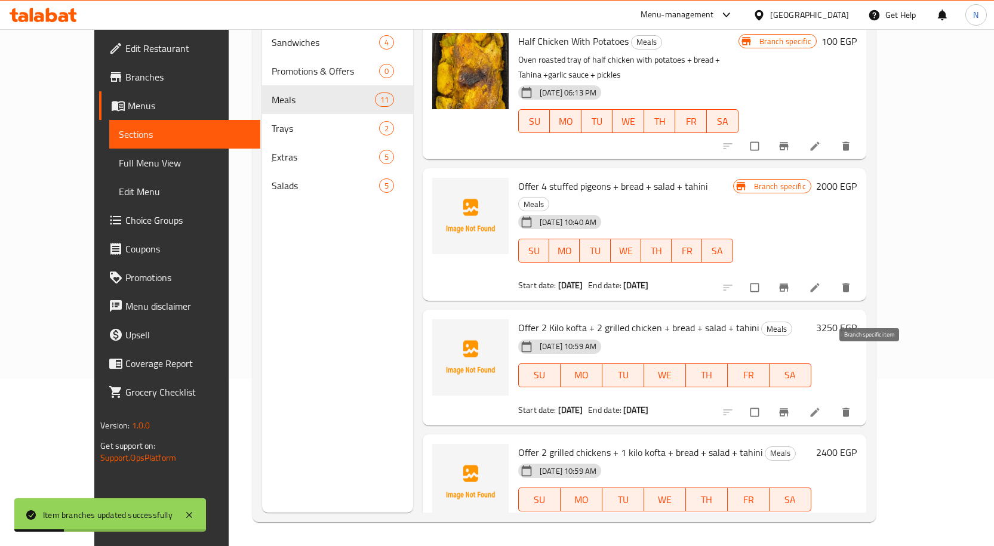
click at [788, 408] on icon "Branch-specific-item" at bounding box center [783, 412] width 9 height 8
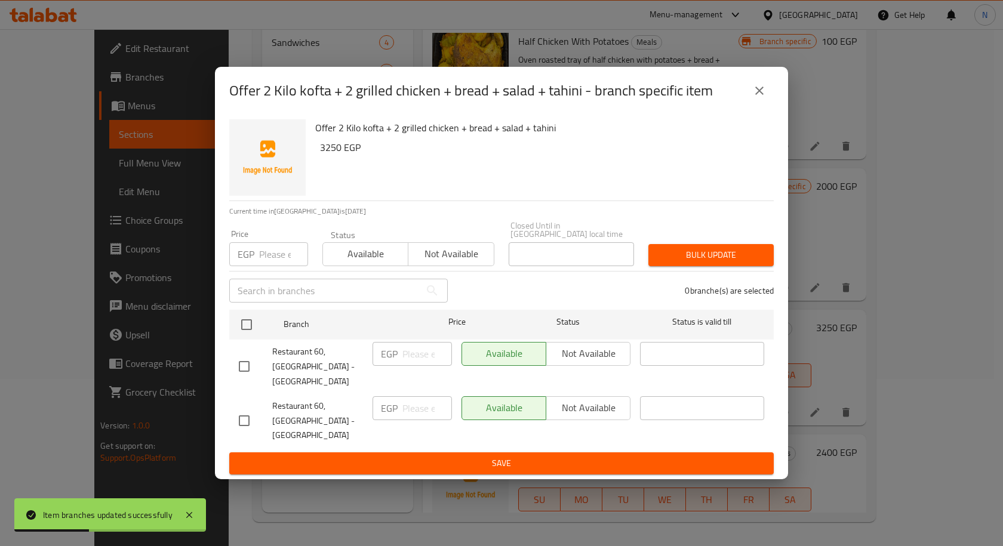
click at [760, 98] on icon "close" at bounding box center [759, 91] width 14 height 14
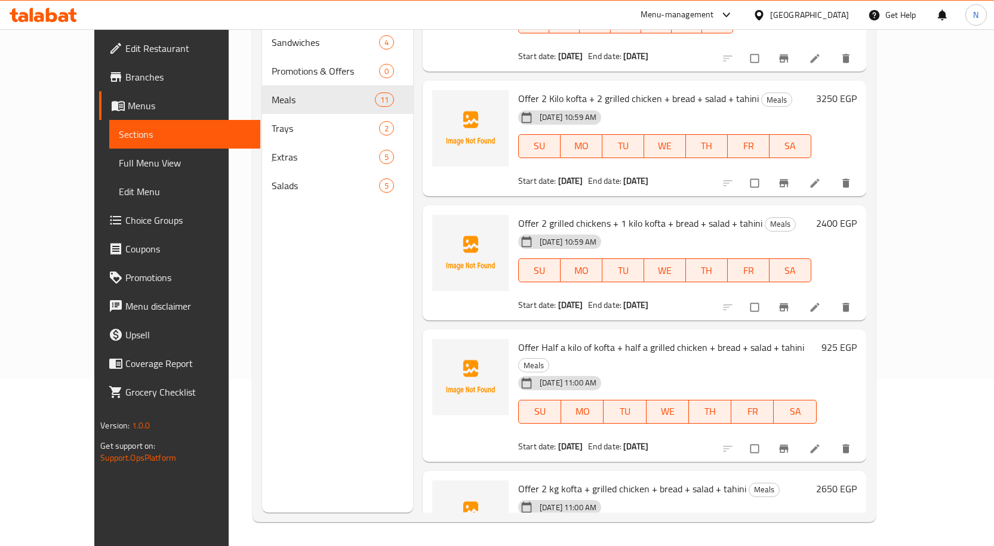
scroll to position [239, 0]
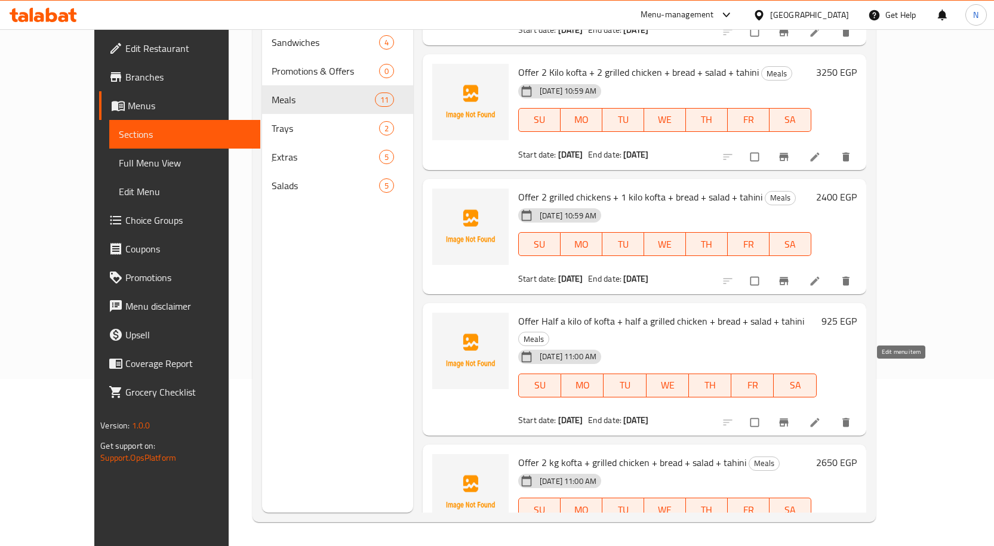
drag, startPoint x: 898, startPoint y: 363, endPoint x: 901, endPoint y: 369, distance: 7.0
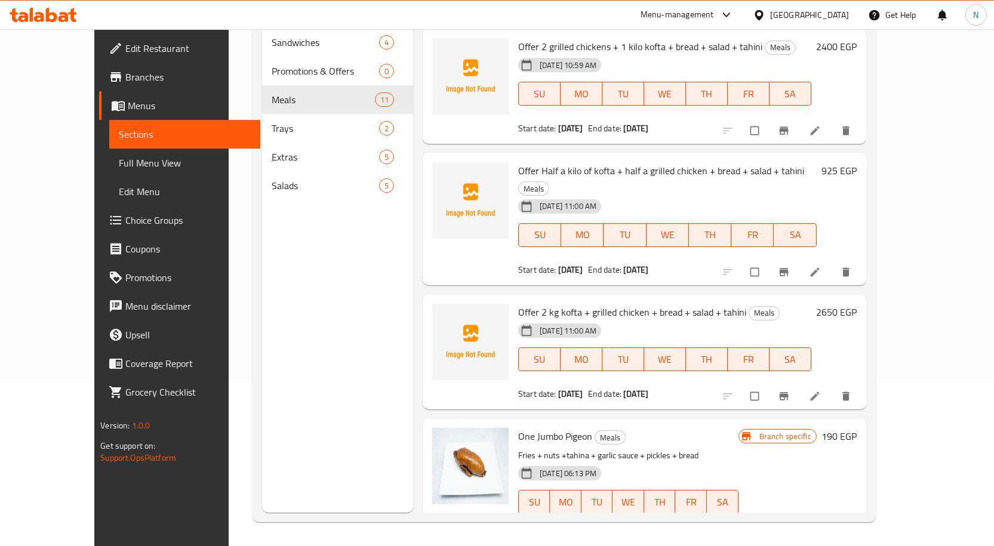
scroll to position [418, 0]
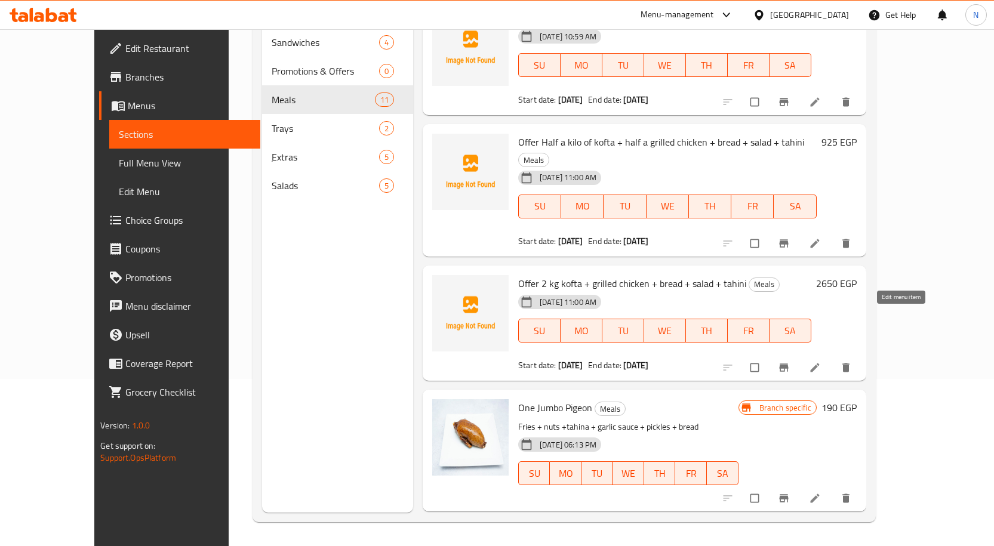
click at [821, 362] on icon at bounding box center [815, 368] width 12 height 12
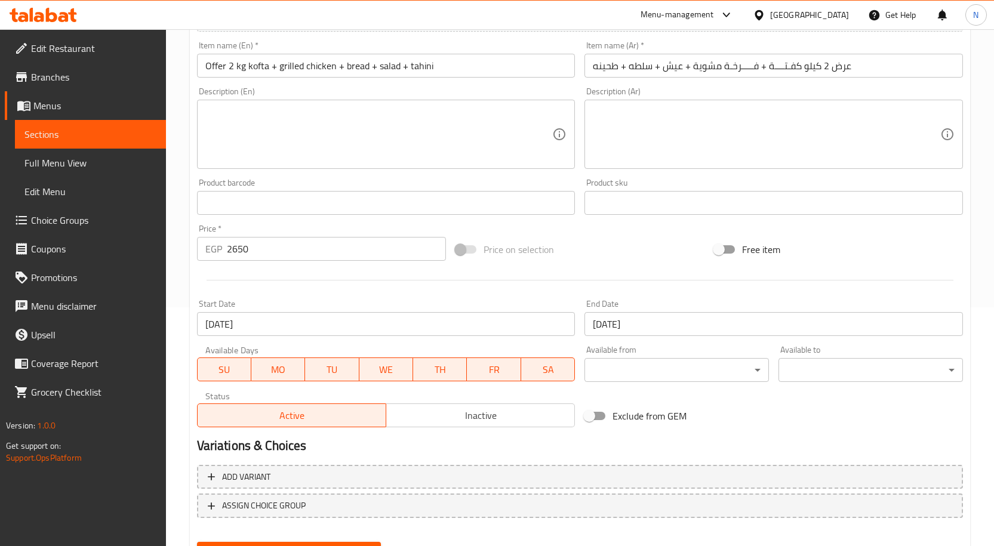
click at [468, 425] on button "Inactive" at bounding box center [480, 415] width 189 height 24
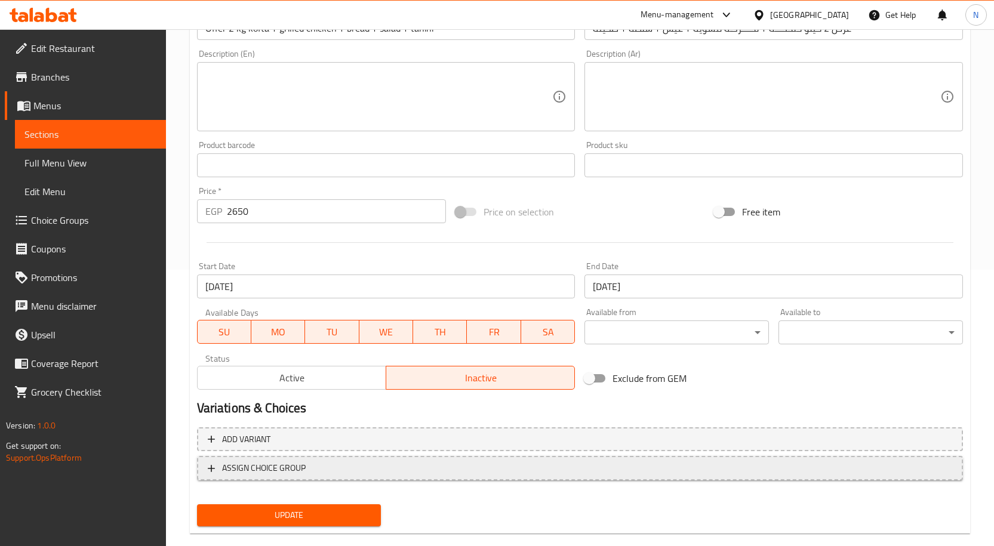
scroll to position [297, 0]
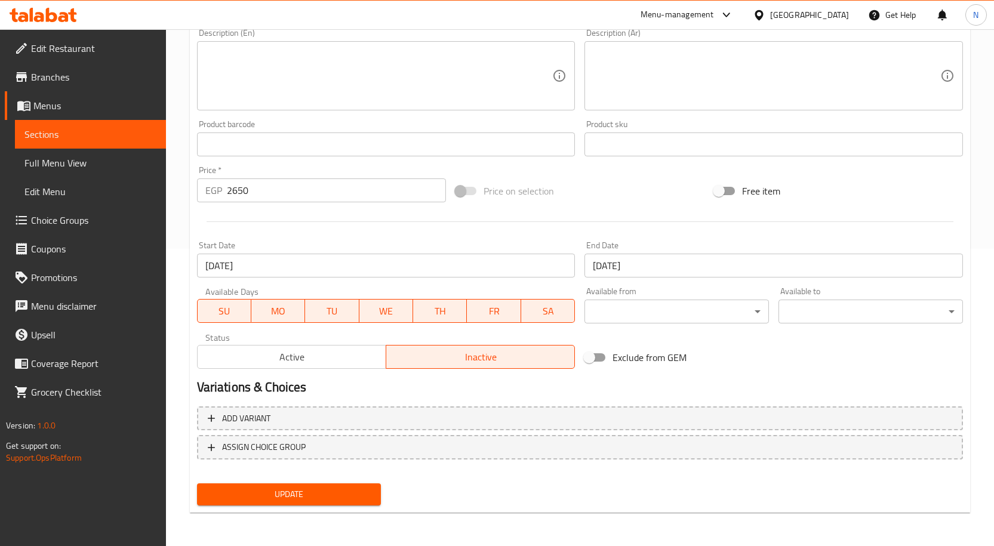
click at [277, 490] on span "Update" at bounding box center [289, 494] width 165 height 15
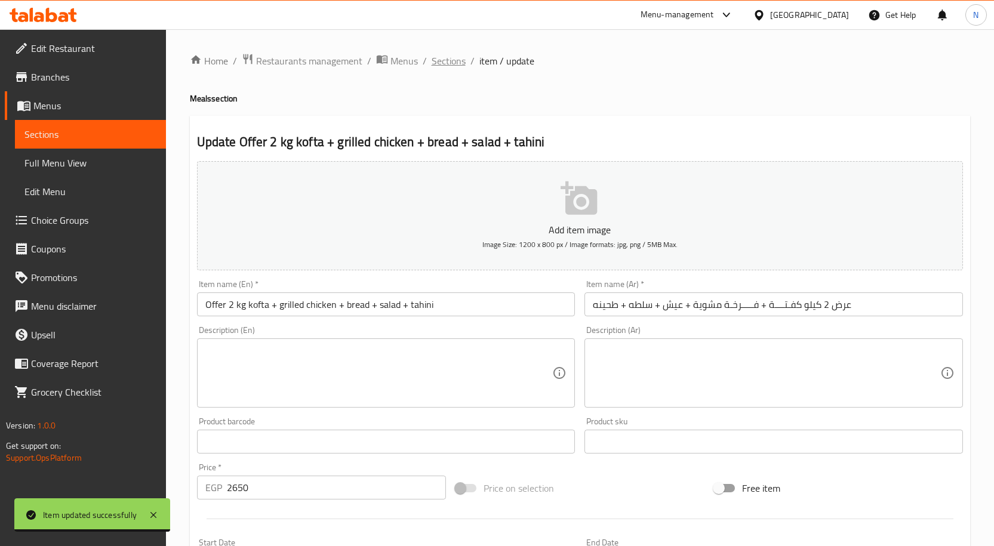
click at [457, 64] on span "Sections" at bounding box center [449, 61] width 34 height 14
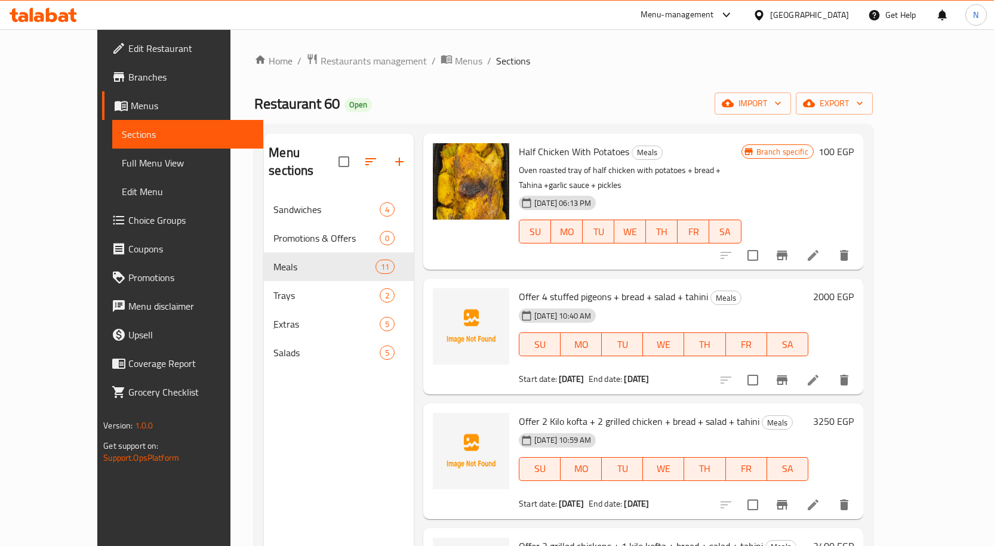
scroll to position [60, 0]
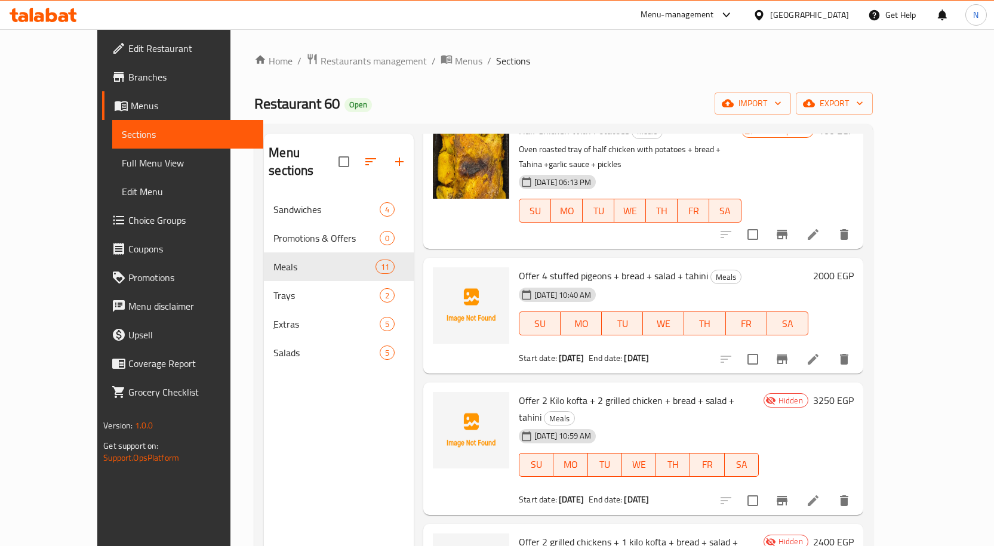
click at [830, 349] on li at bounding box center [812, 359] width 33 height 21
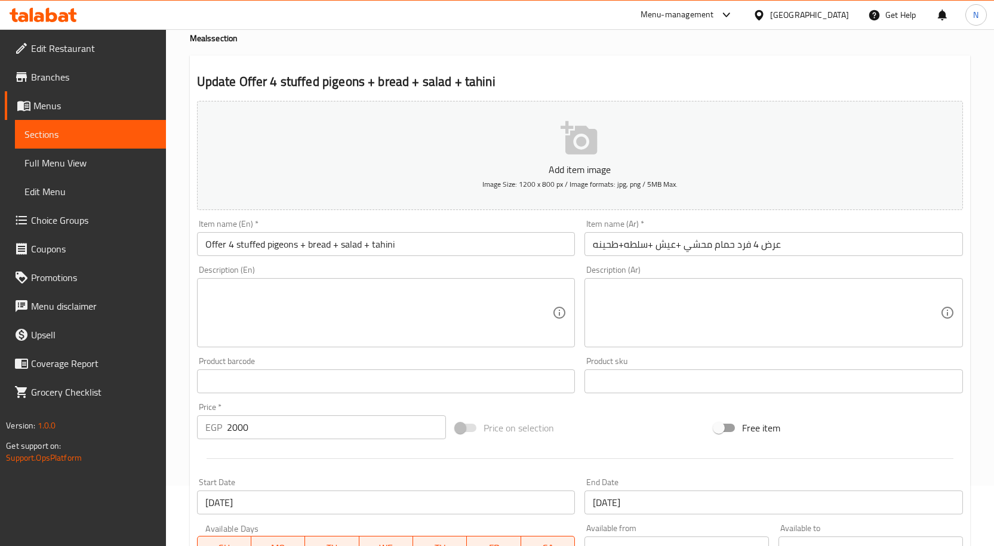
scroll to position [239, 0]
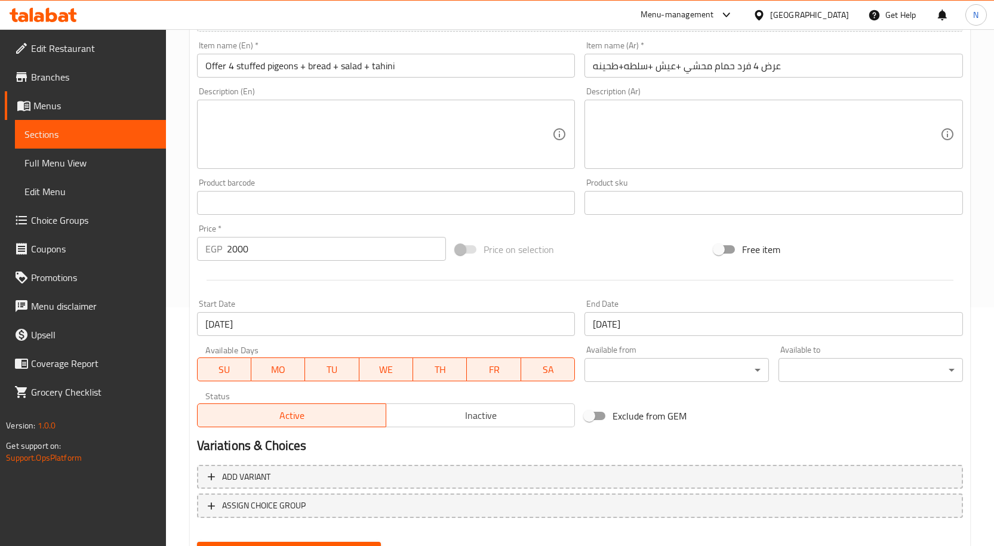
click at [455, 411] on span "Inactive" at bounding box center [480, 415] width 179 height 17
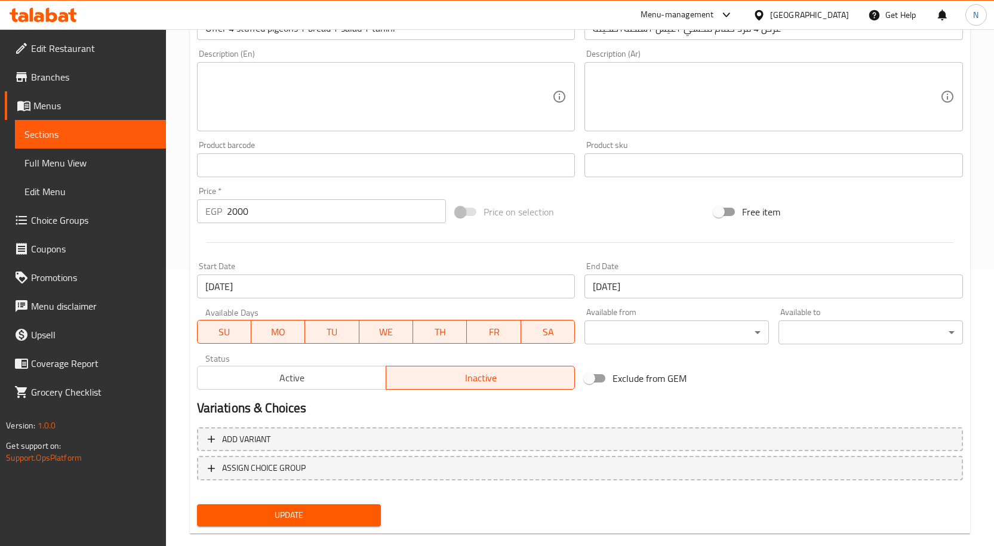
scroll to position [297, 0]
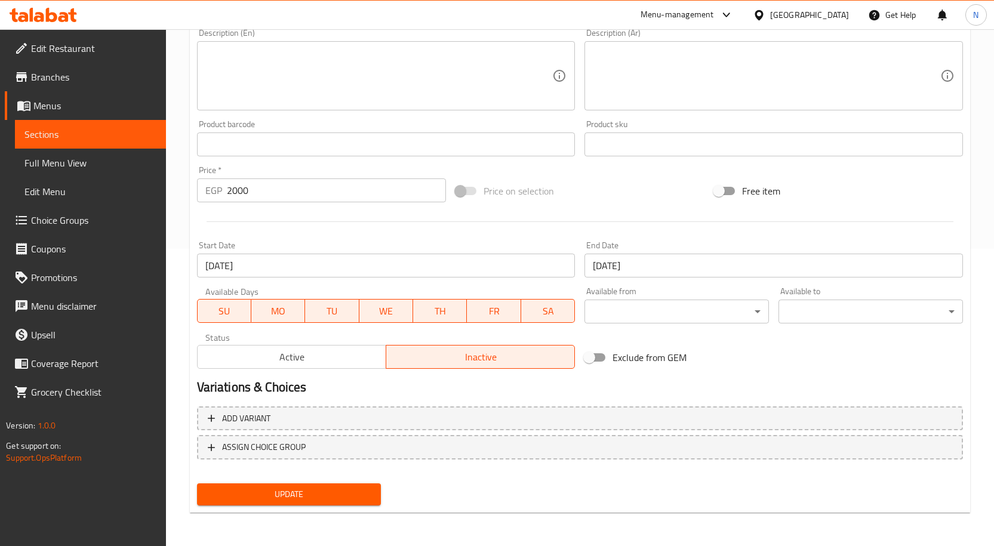
click at [324, 485] on button "Update" at bounding box center [289, 494] width 184 height 22
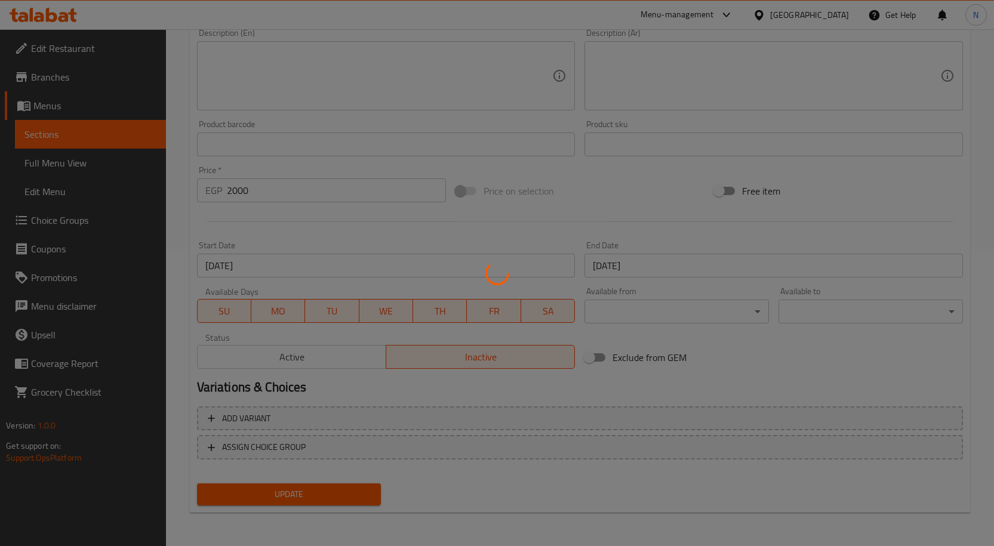
scroll to position [0, 0]
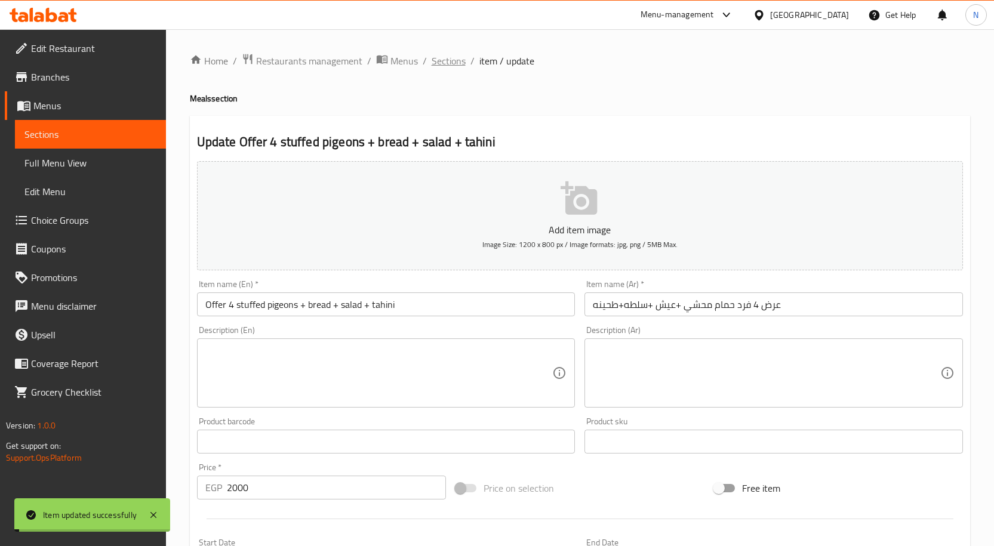
click at [452, 58] on span "Sections" at bounding box center [449, 61] width 34 height 14
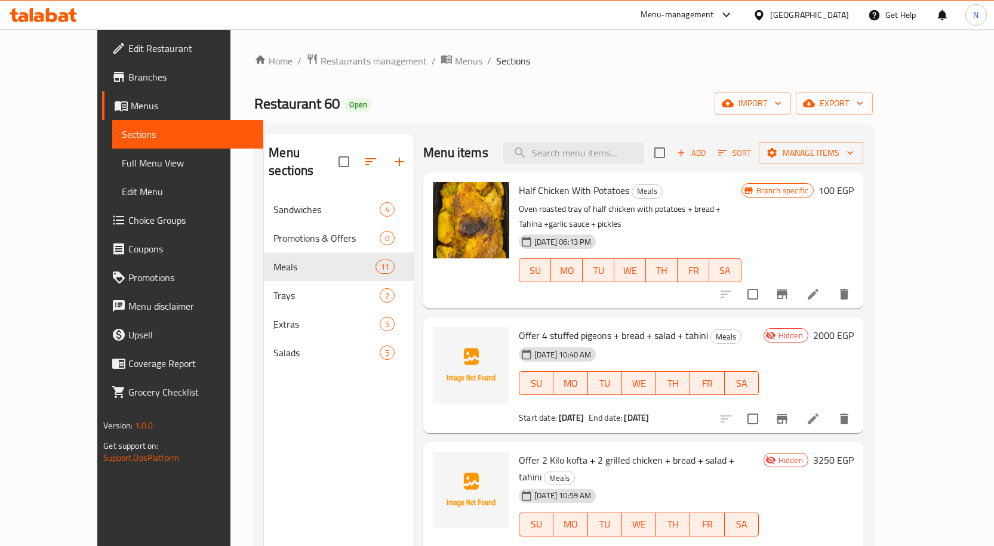
scroll to position [60, 0]
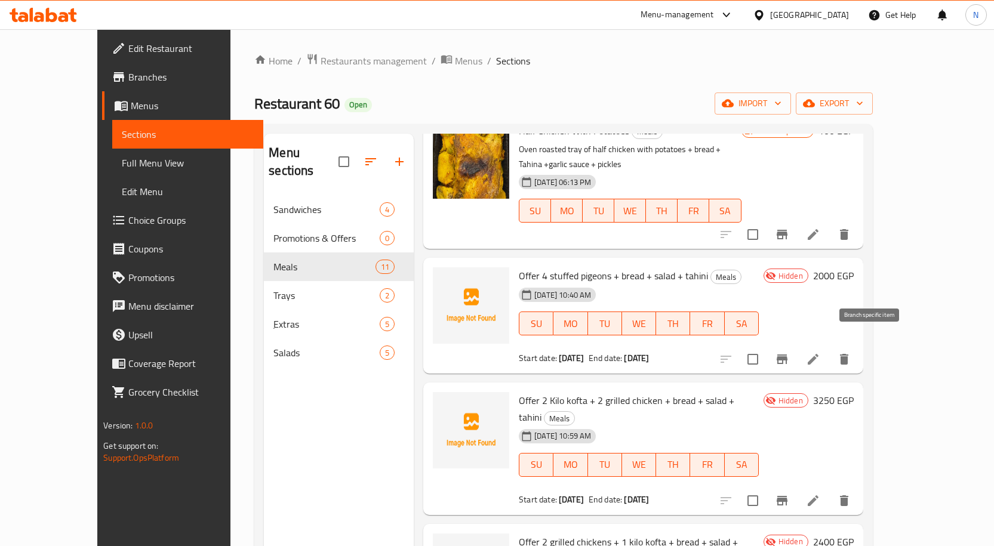
click at [796, 345] on button "Branch-specific-item" at bounding box center [782, 359] width 29 height 29
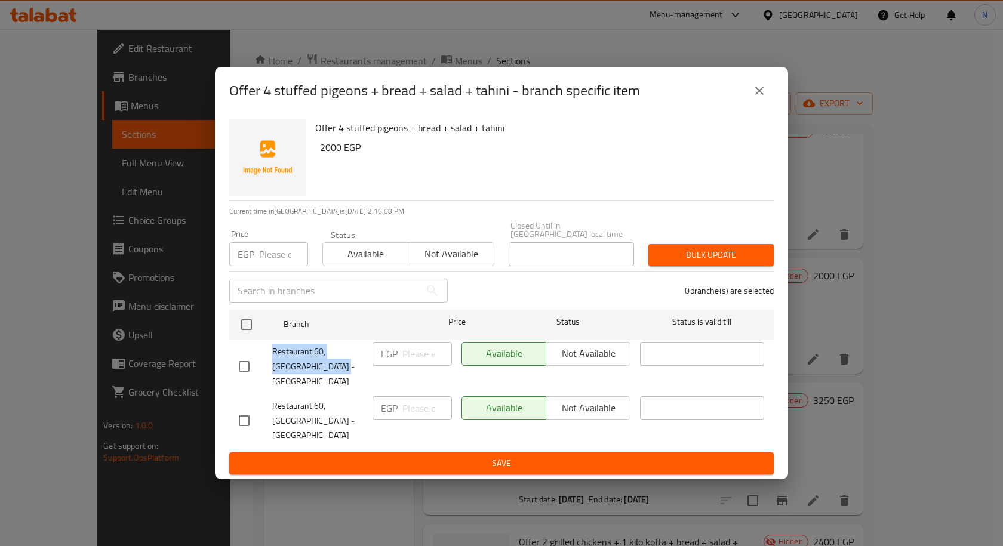
drag, startPoint x: 315, startPoint y: 380, endPoint x: 261, endPoint y: 371, distance: 54.6
click at [261, 371] on div "Restaurant 60, Nasr City - Zahraa" at bounding box center [301, 366] width 134 height 59
click at [306, 392] on div "Restaurant 60, Nasr City - Zahraa" at bounding box center [301, 421] width 134 height 59
click at [756, 98] on icon "close" at bounding box center [759, 91] width 14 height 14
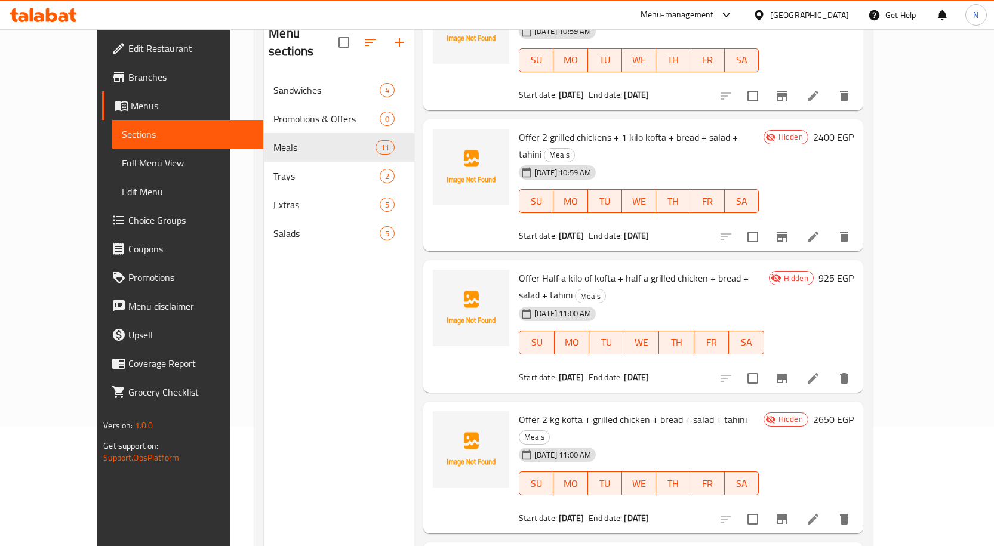
scroll to position [358, 0]
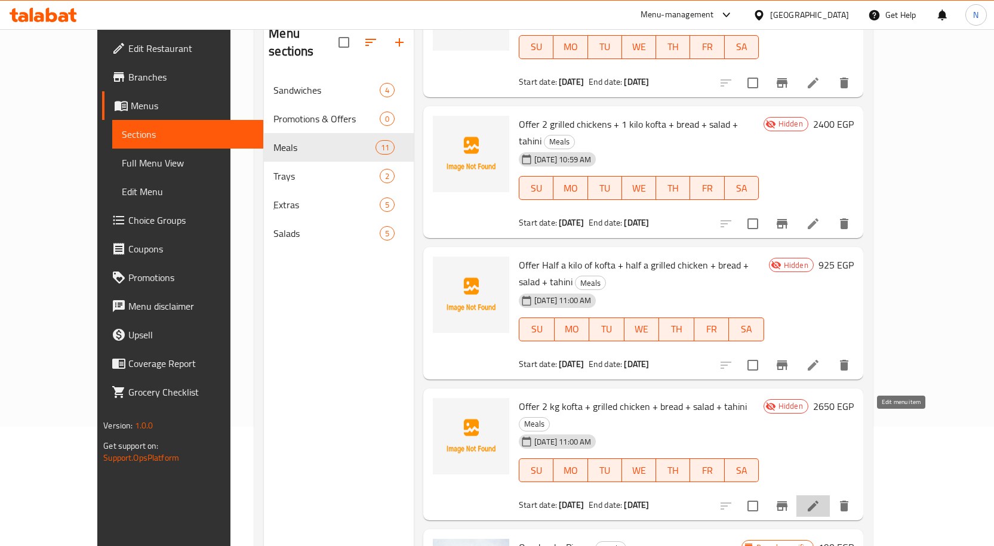
click at [818, 501] on icon at bounding box center [813, 506] width 11 height 11
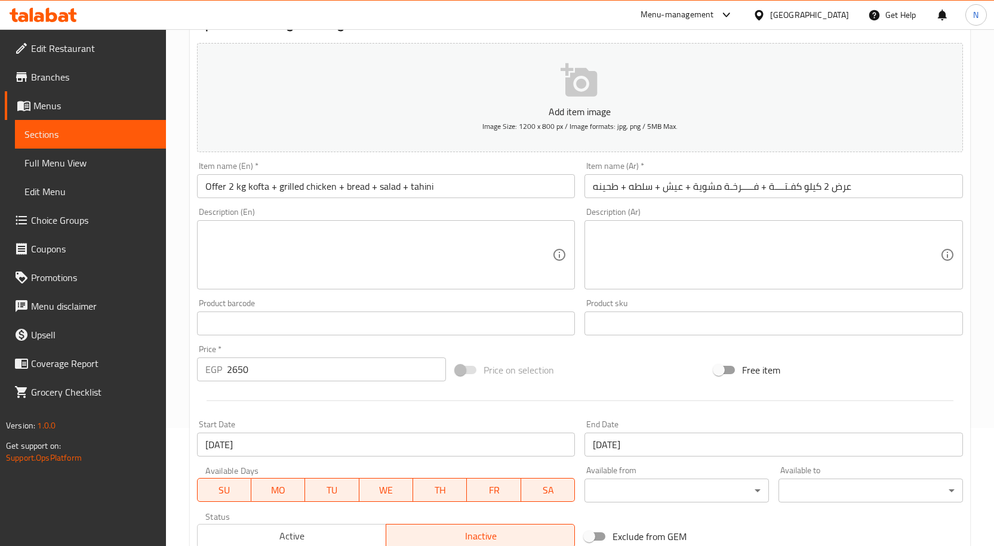
scroll to position [58, 0]
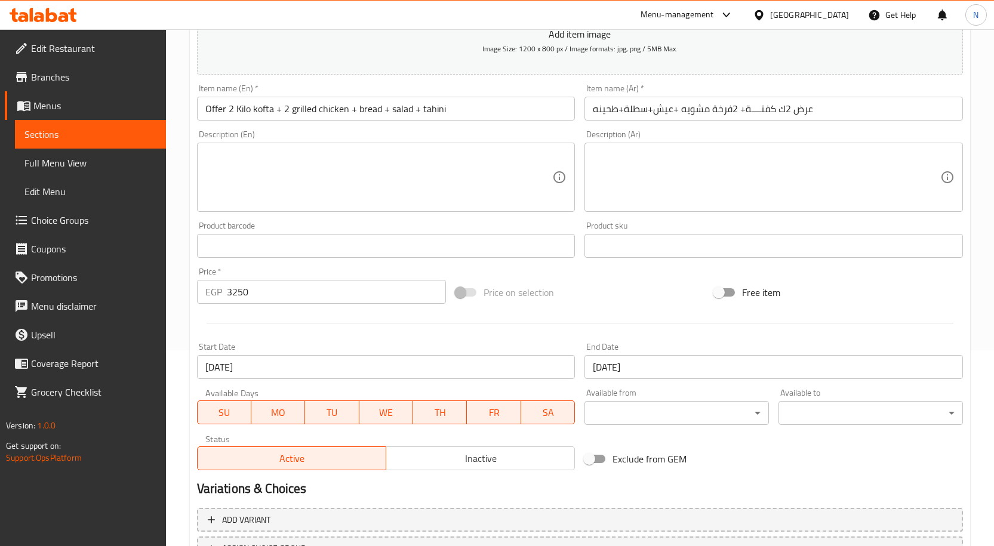
scroll to position [297, 0]
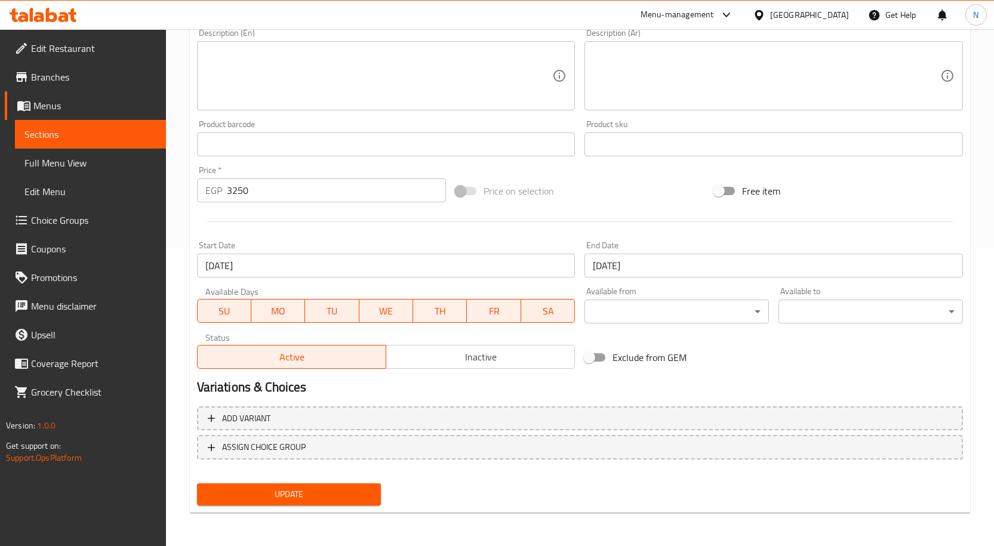
click at [453, 350] on span "Inactive" at bounding box center [480, 357] width 179 height 17
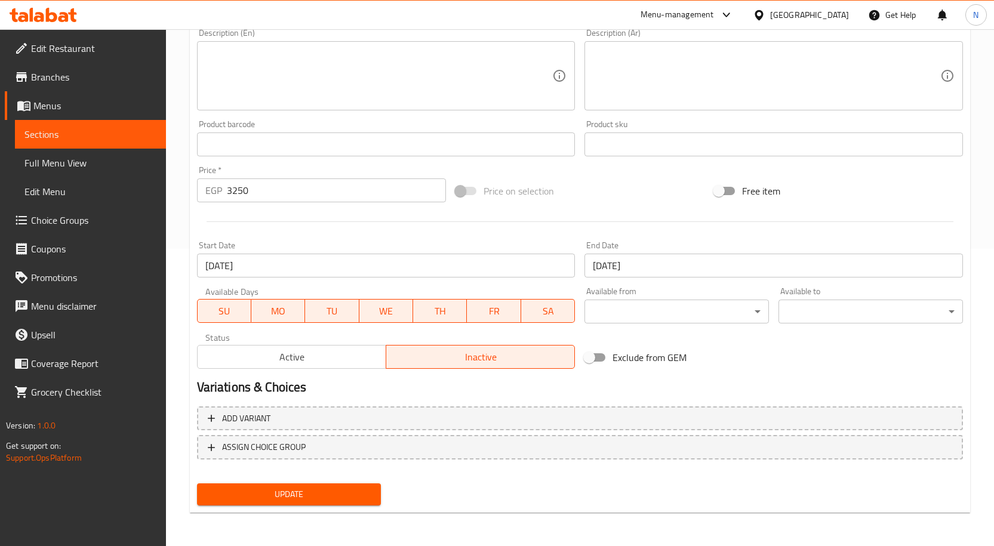
click at [329, 489] on span "Update" at bounding box center [289, 494] width 165 height 15
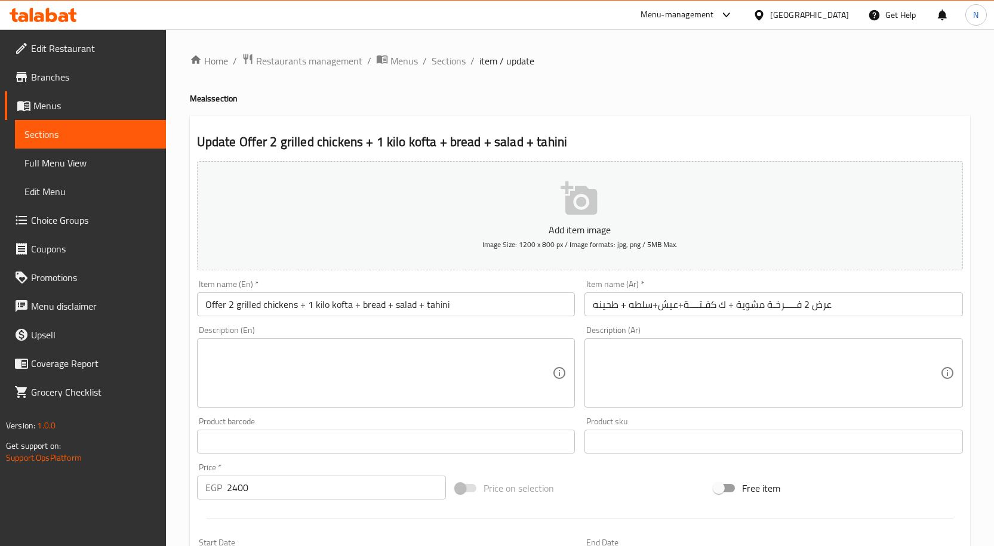
scroll to position [297, 0]
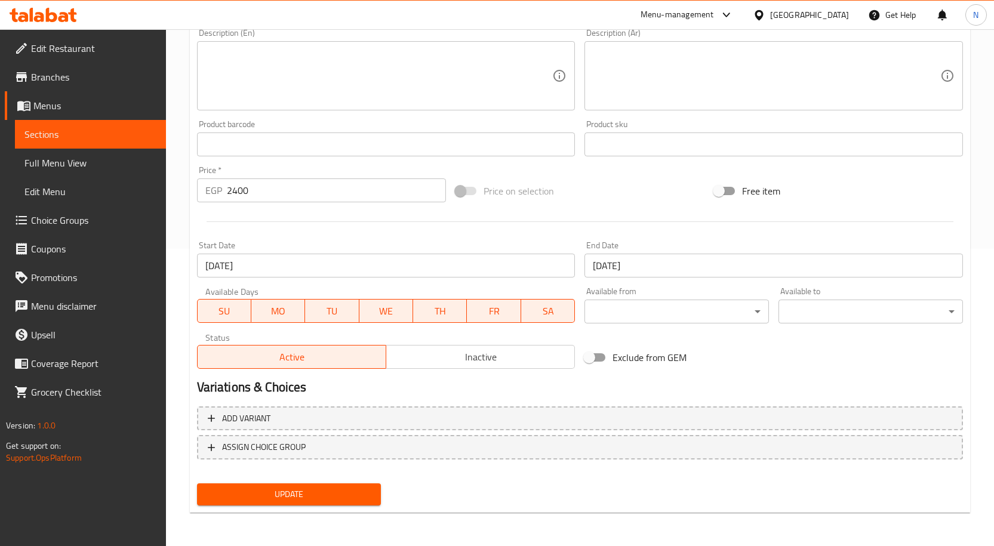
click at [484, 354] on span "Inactive" at bounding box center [480, 357] width 179 height 17
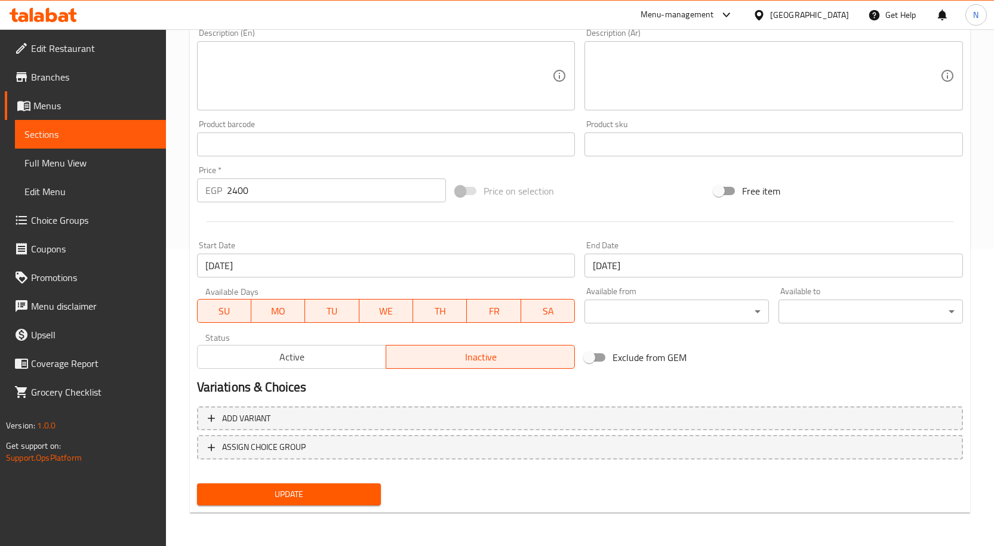
click at [340, 487] on span "Update" at bounding box center [289, 494] width 165 height 15
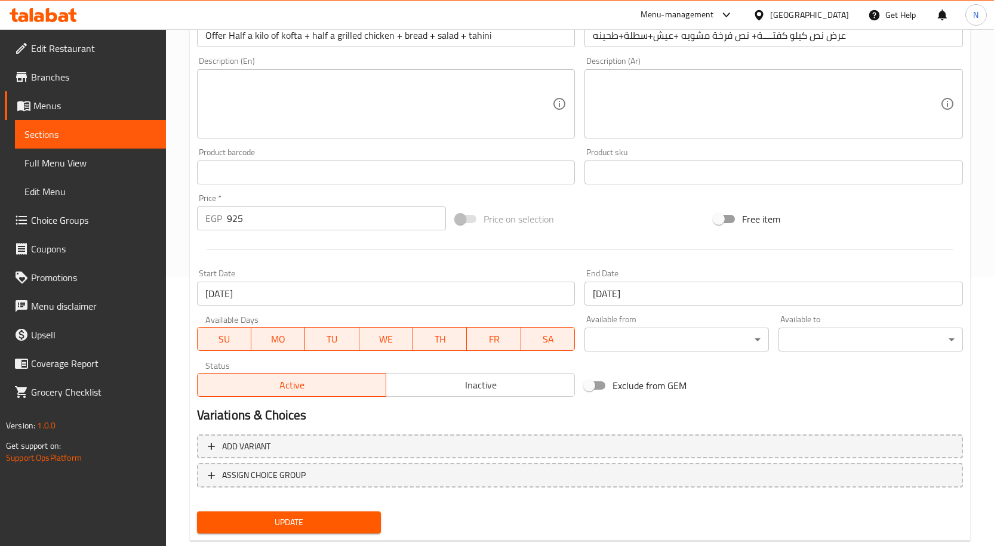
scroll to position [297, 0]
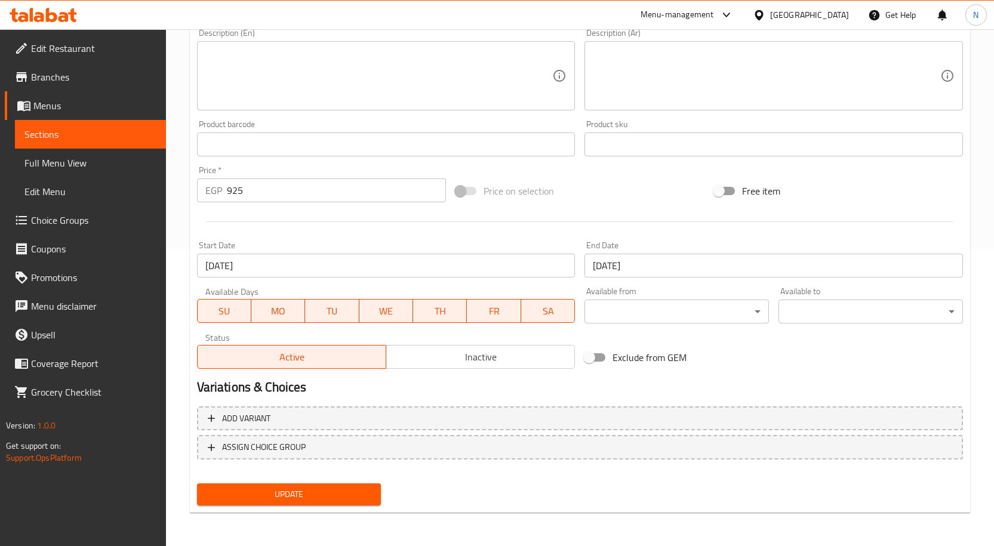
drag, startPoint x: 473, startPoint y: 363, endPoint x: 440, endPoint y: 382, distance: 38.2
click at [473, 363] on span "Inactive" at bounding box center [480, 357] width 179 height 17
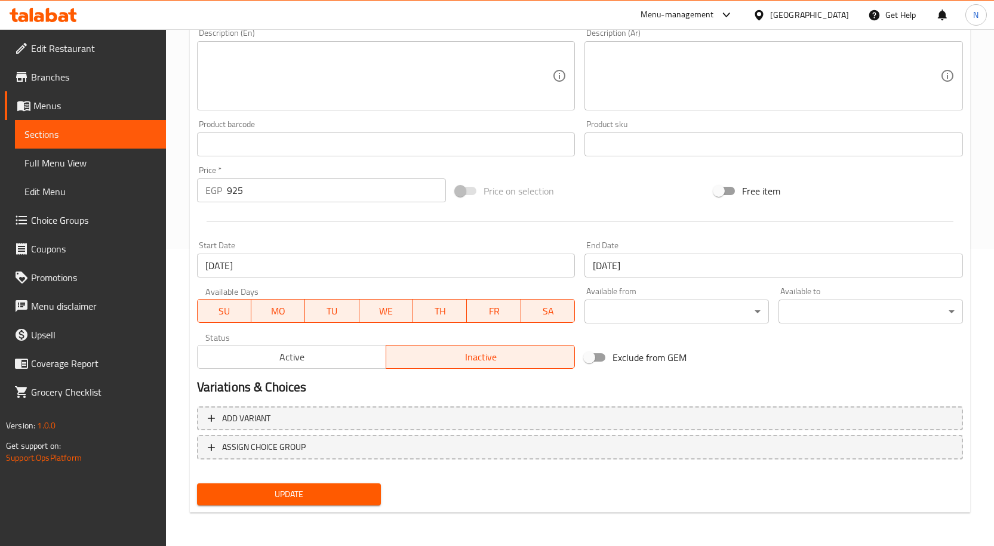
click at [324, 504] on button "Update" at bounding box center [289, 494] width 184 height 22
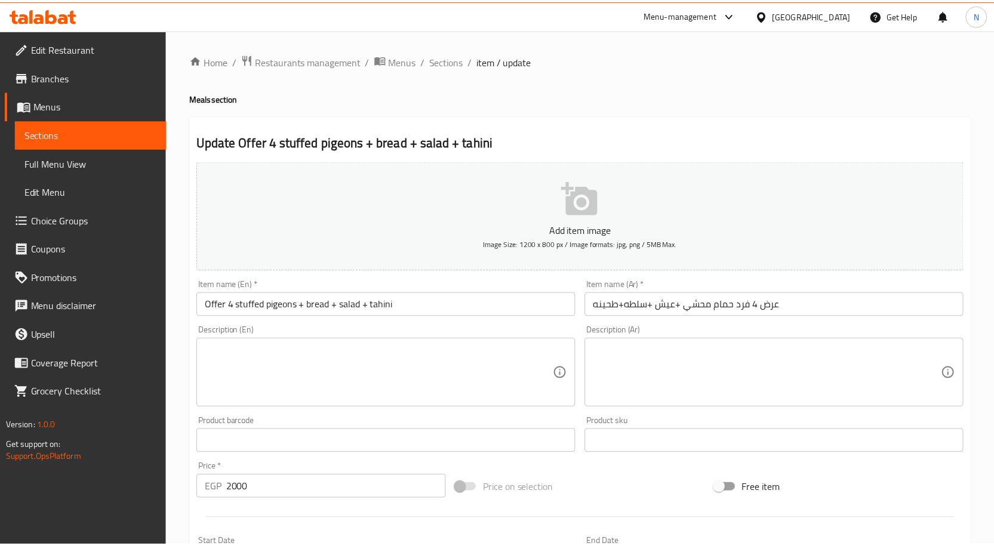
scroll to position [297, 0]
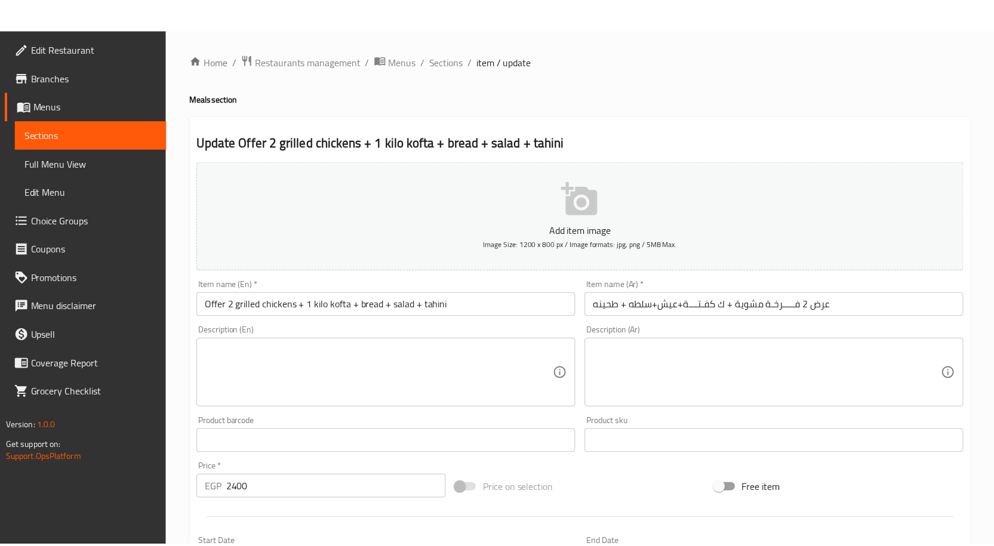
scroll to position [297, 0]
